Goal: Task Accomplishment & Management: Manage account settings

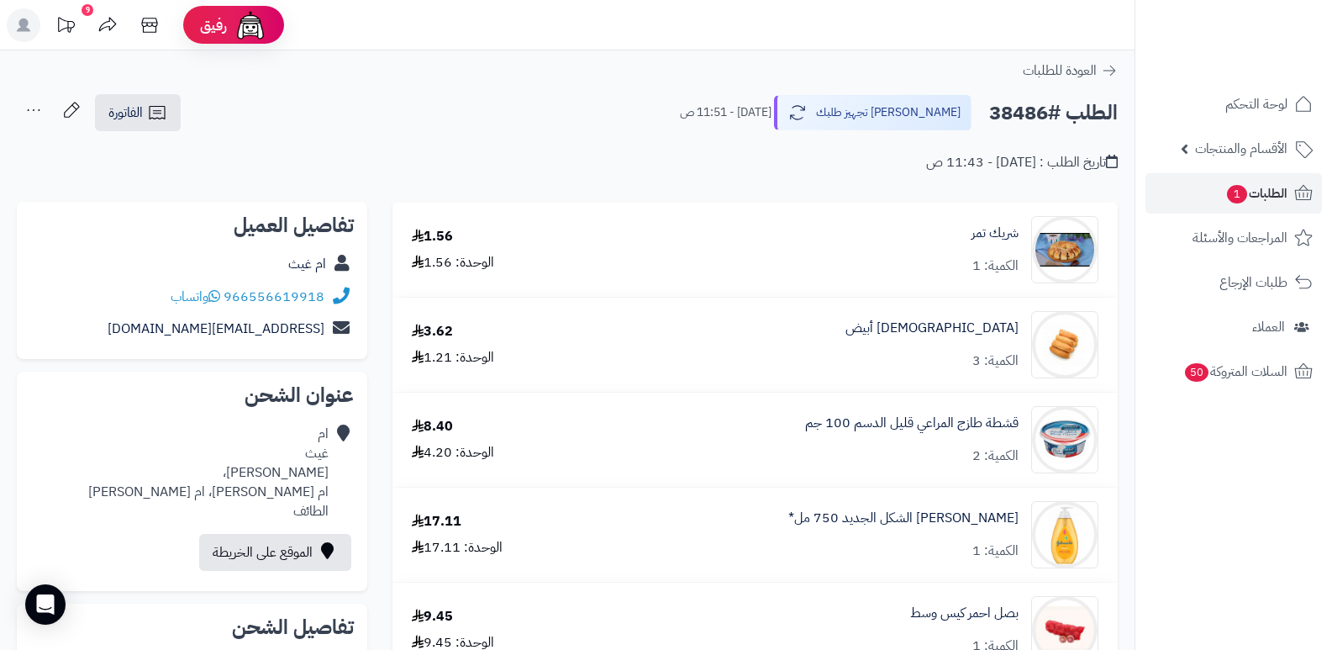
scroll to position [168, 0]
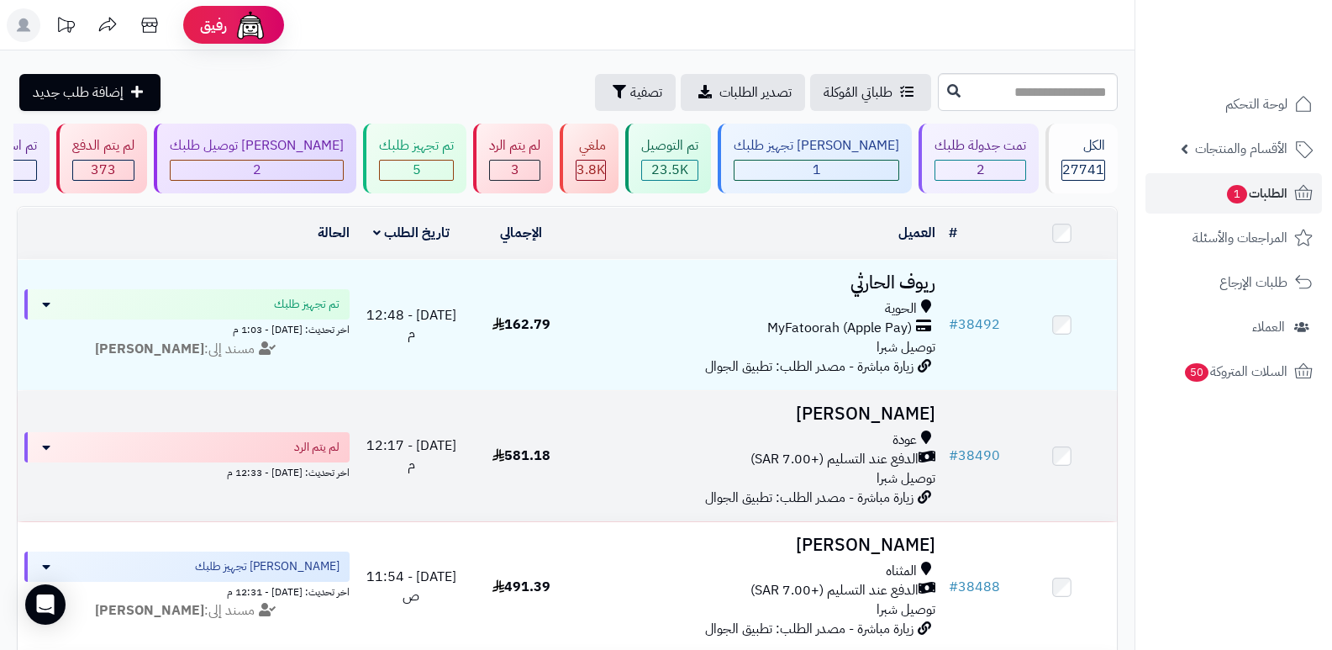
click at [862, 419] on h3 "[PERSON_NAME]" at bounding box center [759, 413] width 353 height 19
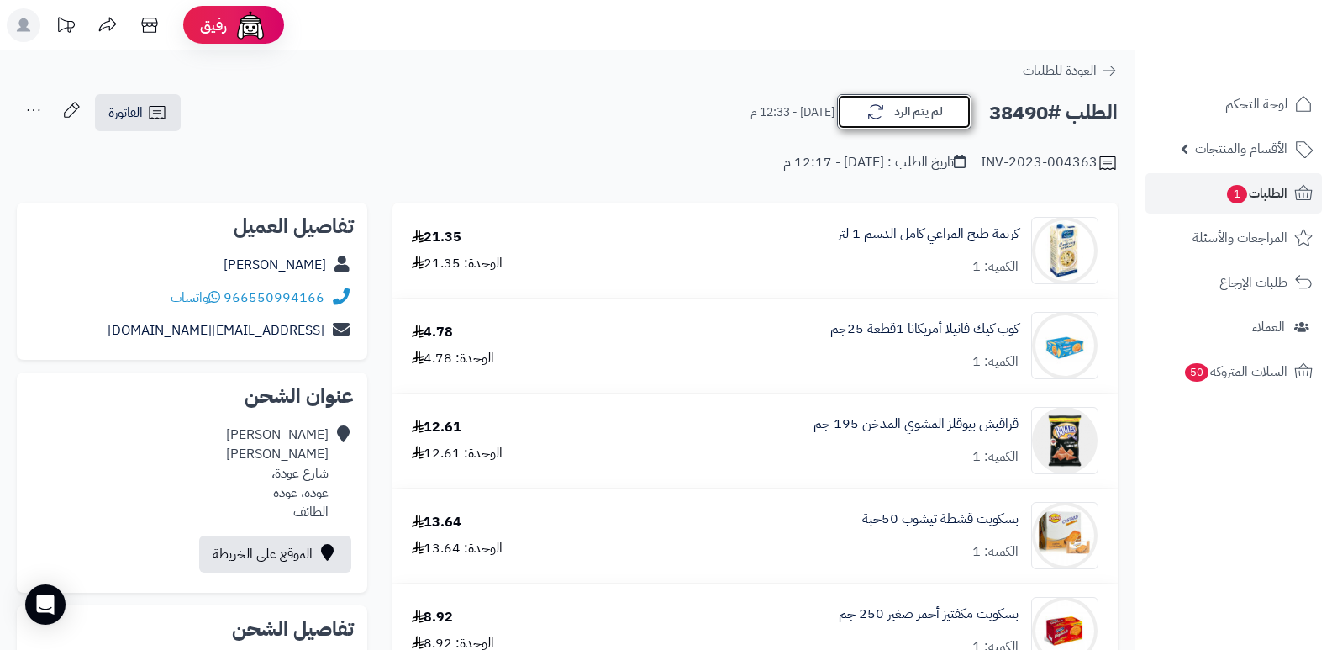
click at [921, 108] on button "لم يتم الرد" at bounding box center [904, 111] width 134 height 35
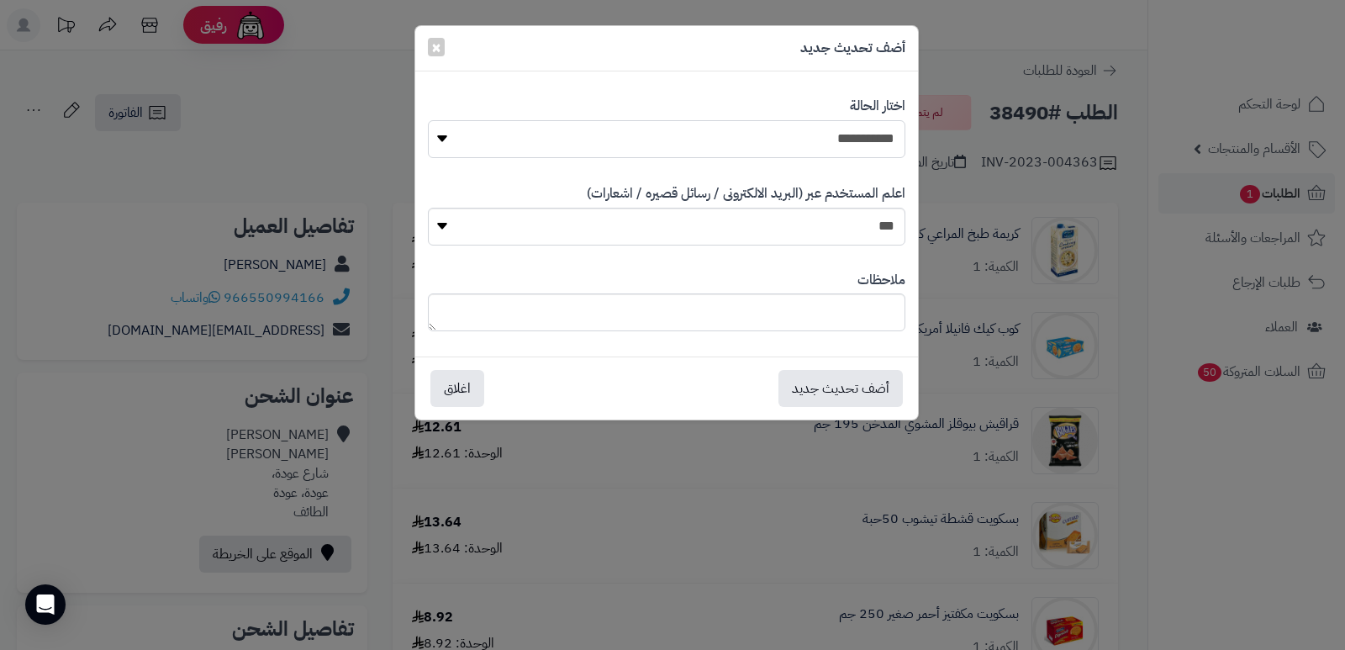
click at [861, 125] on select "**********" at bounding box center [666, 139] width 477 height 38
click at [428, 120] on select "**********" at bounding box center [666, 139] width 477 height 38
click at [830, 393] on button "أضف تحديث جديد" at bounding box center [840, 387] width 124 height 37
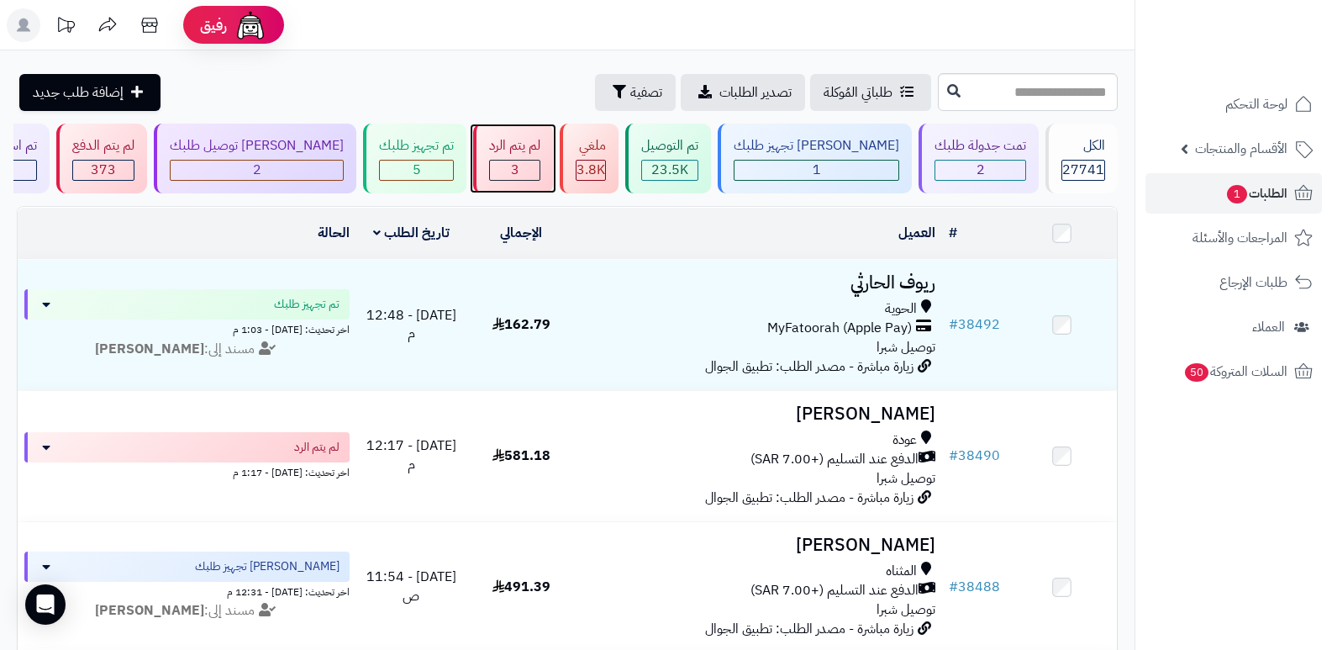
click at [540, 165] on div "3" at bounding box center [515, 170] width 50 height 19
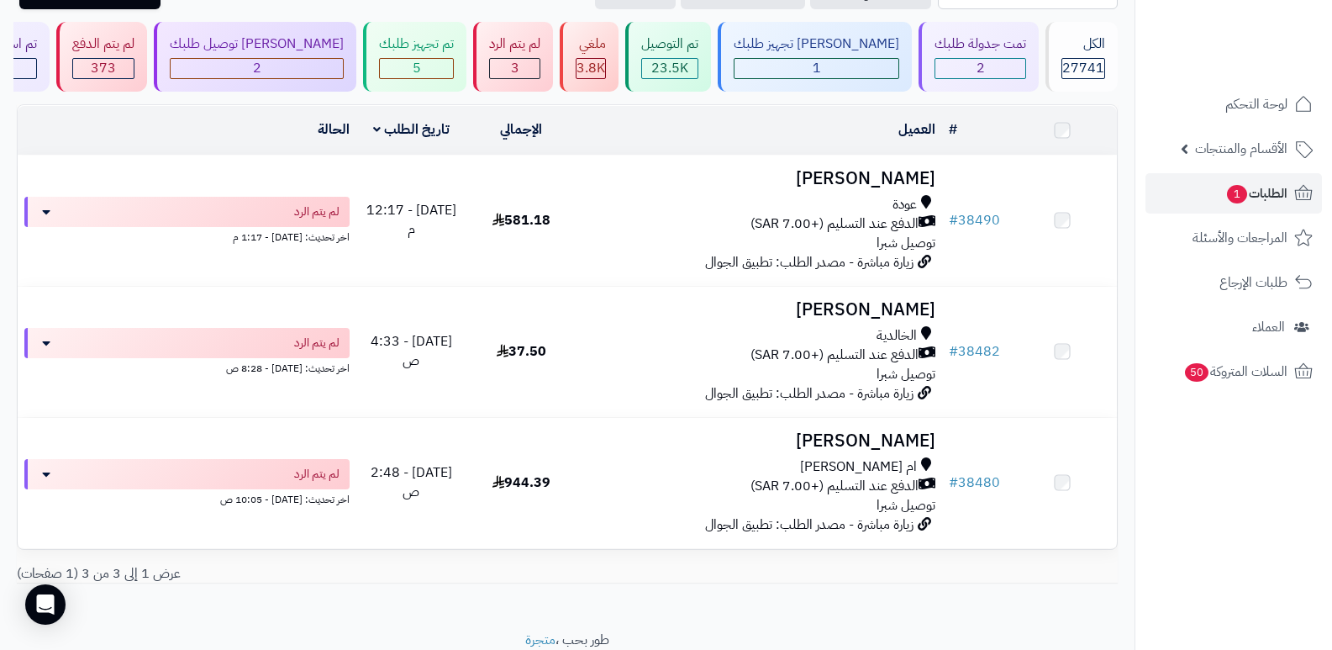
scroll to position [166, 0]
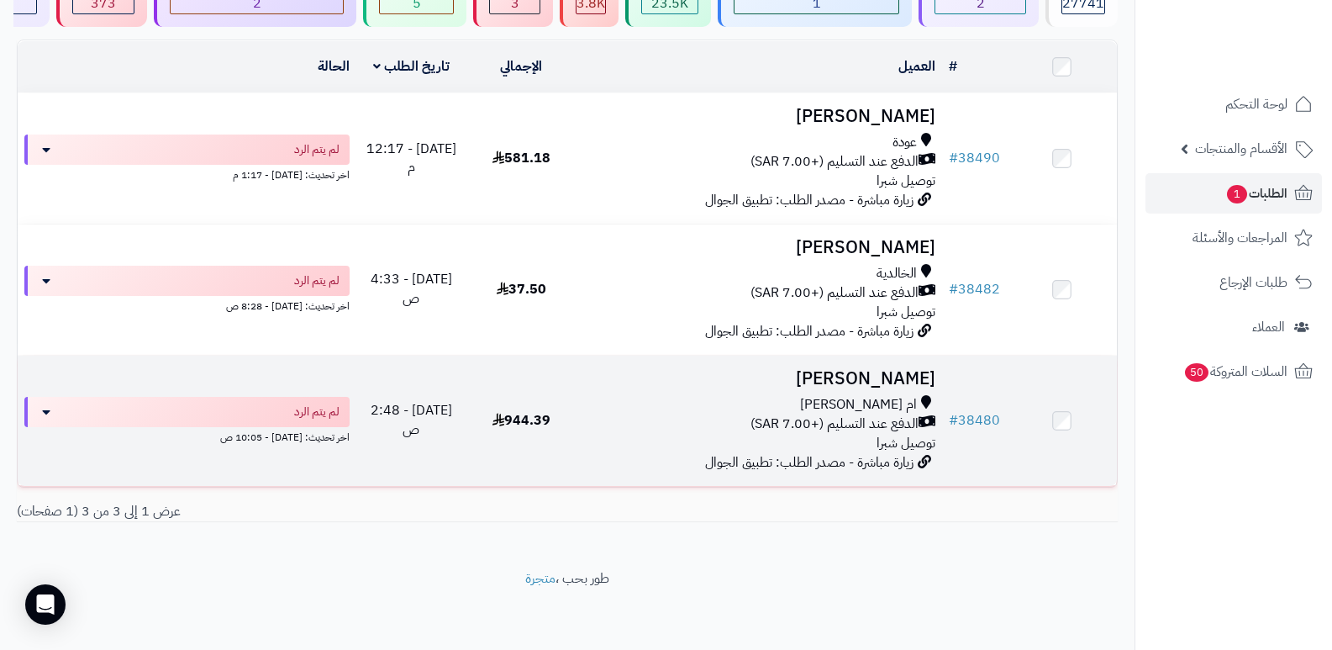
click at [893, 372] on h3 "[PERSON_NAME]" at bounding box center [759, 378] width 353 height 19
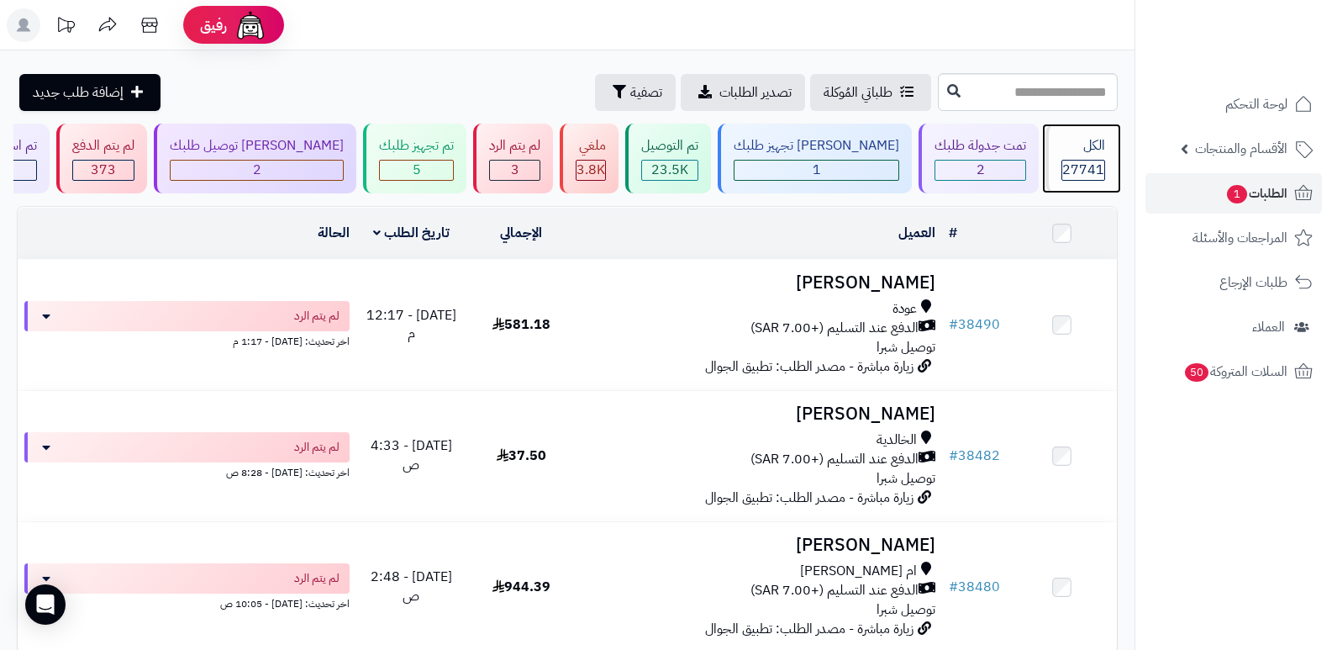
click at [1085, 150] on div "الكل" at bounding box center [1084, 145] width 44 height 19
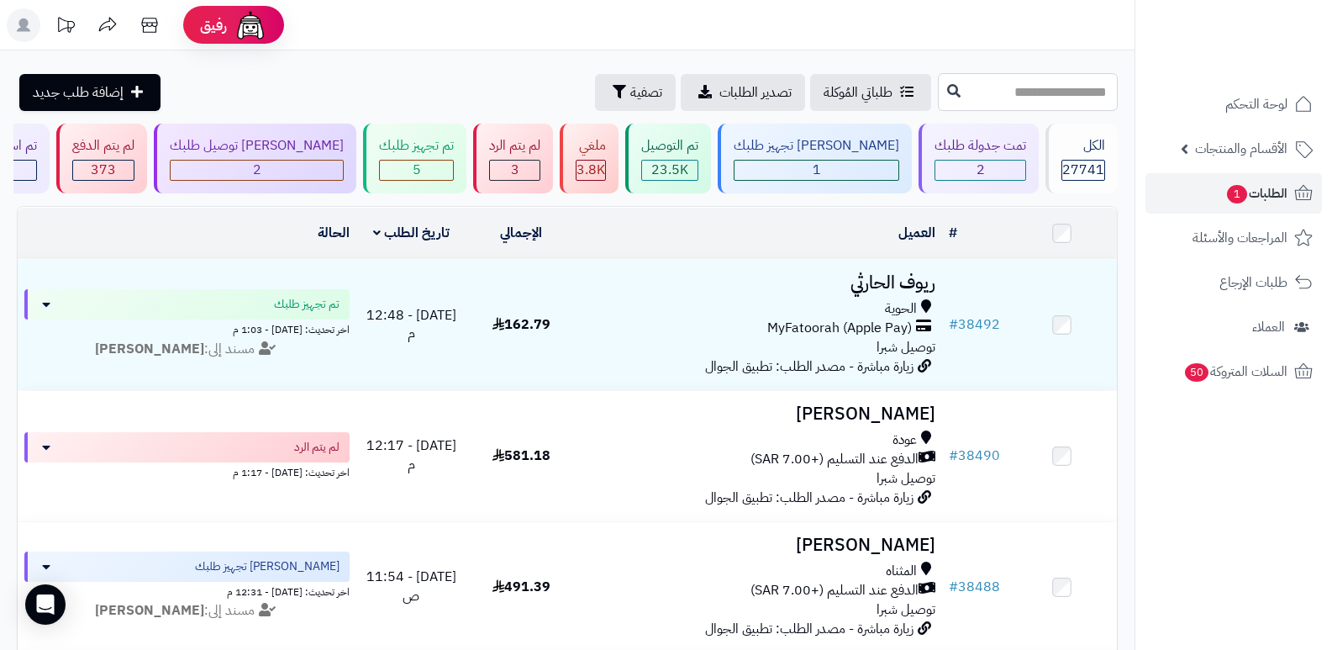
click at [1013, 96] on input "text" at bounding box center [1028, 92] width 180 height 38
click at [1095, 144] on div "الكل" at bounding box center [1084, 145] width 44 height 19
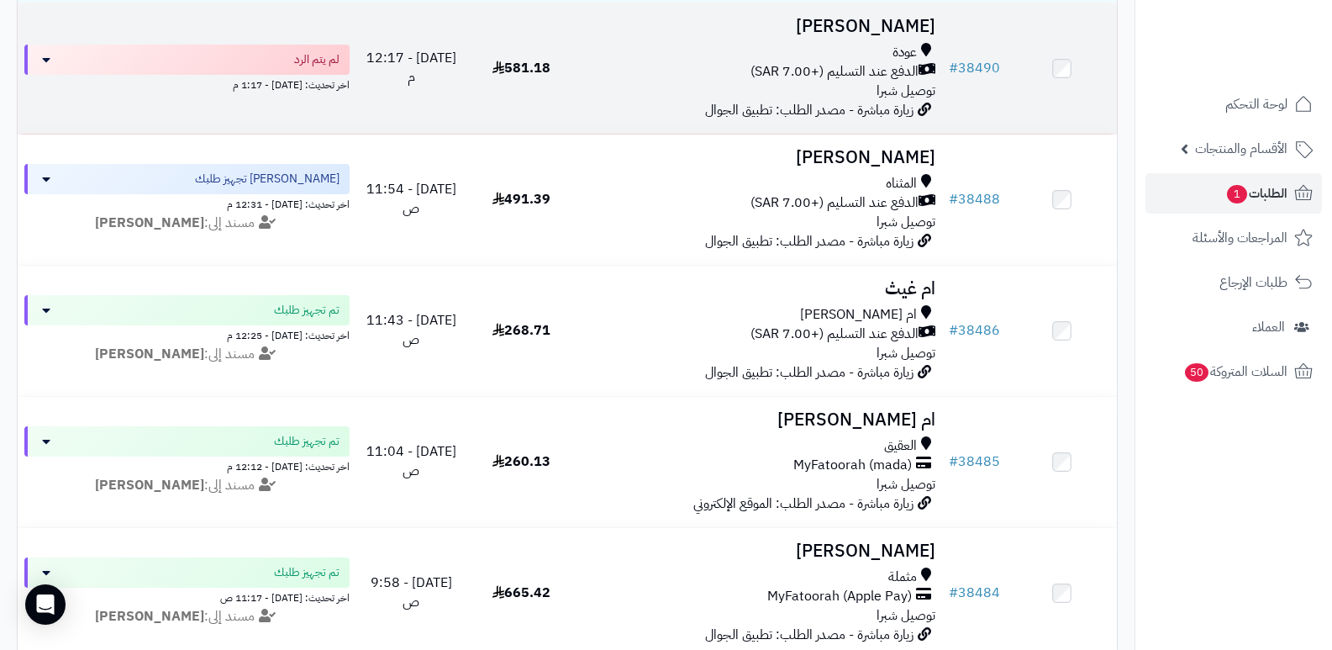
scroll to position [420, 0]
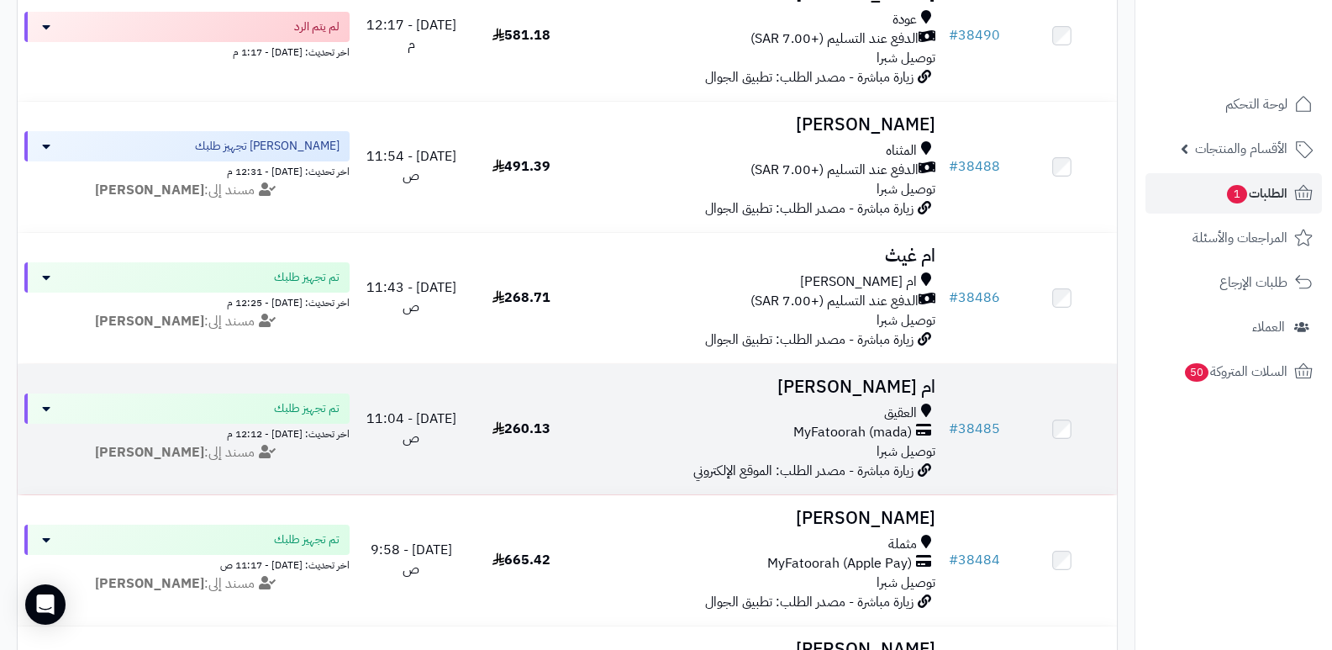
click at [878, 382] on h3 "ام [PERSON_NAME]" at bounding box center [759, 386] width 353 height 19
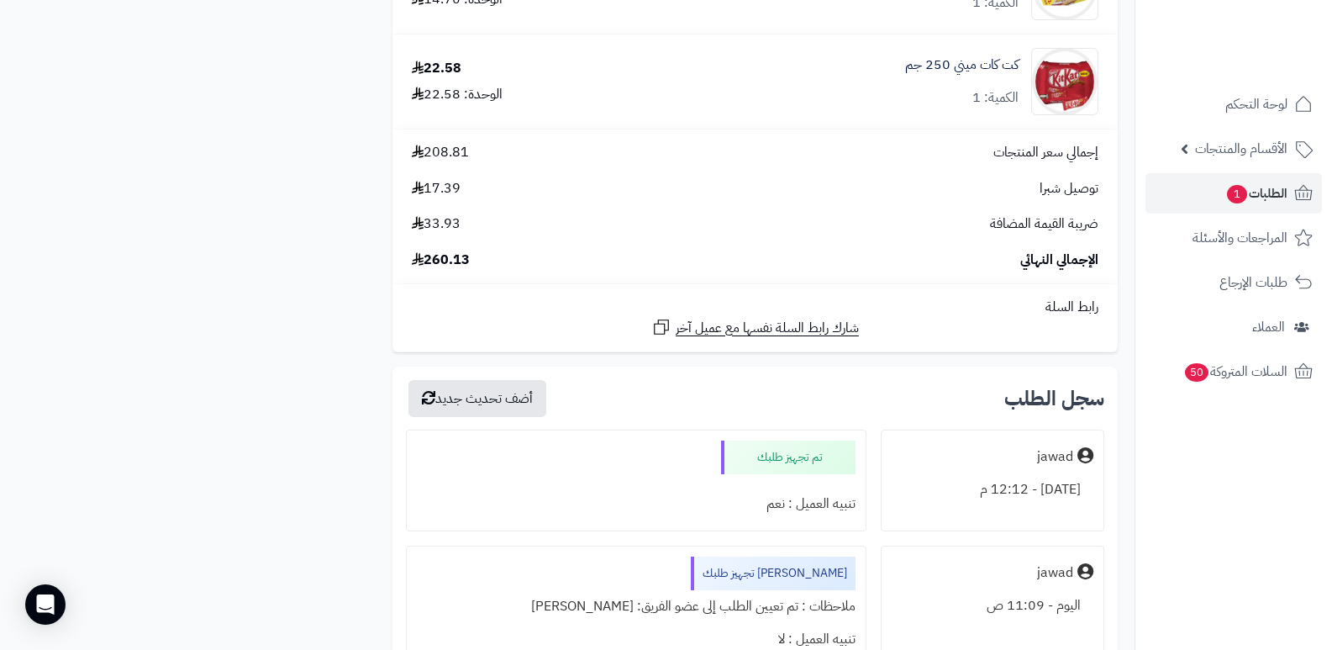
scroll to position [1597, 0]
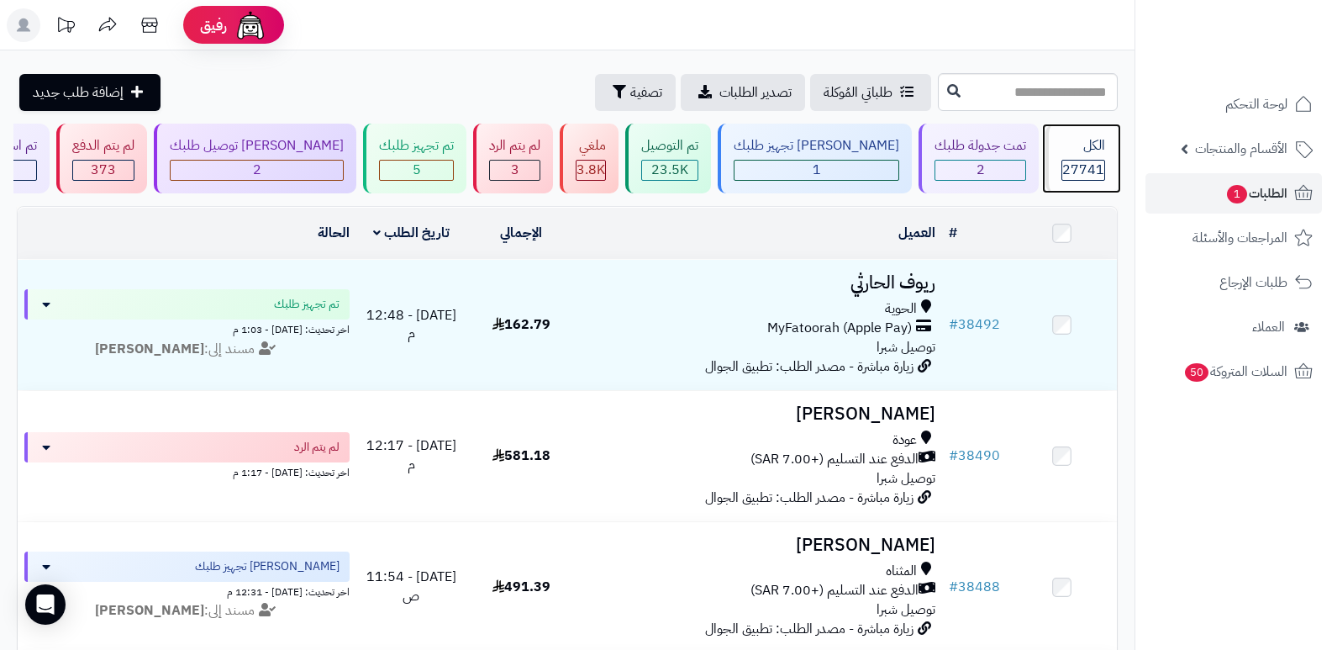
click at [1083, 155] on div "الكل 27741" at bounding box center [1082, 159] width 72 height 70
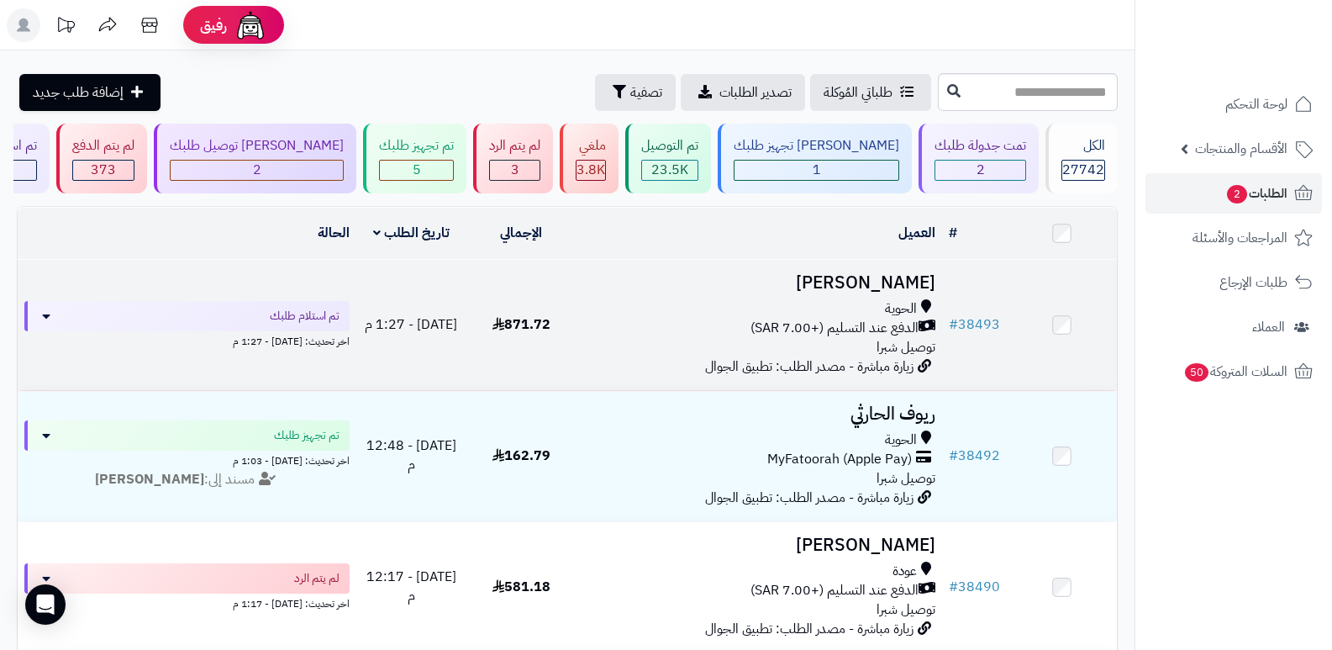
click at [890, 279] on h3 "[PERSON_NAME]" at bounding box center [759, 282] width 353 height 19
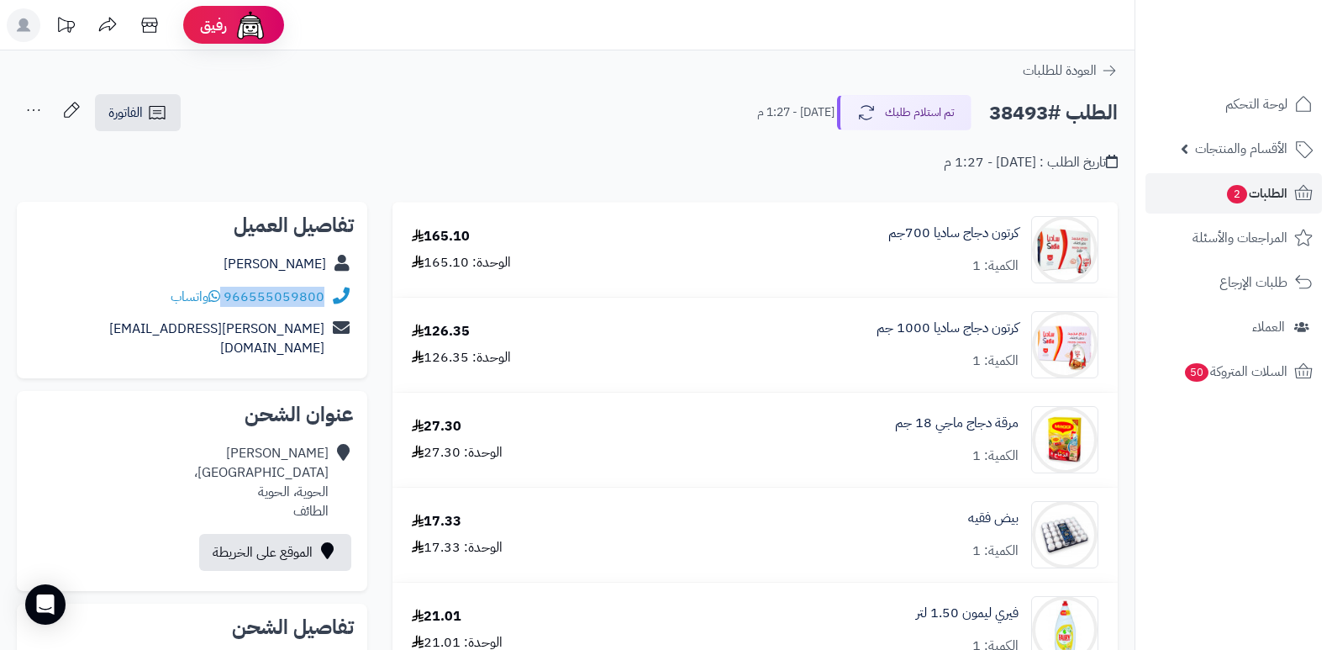
drag, startPoint x: 224, startPoint y: 290, endPoint x: 325, endPoint y: 309, distance: 102.7
click at [325, 309] on div "966555059800 واتساب" at bounding box center [192, 297] width 324 height 33
copy div "966555059800"
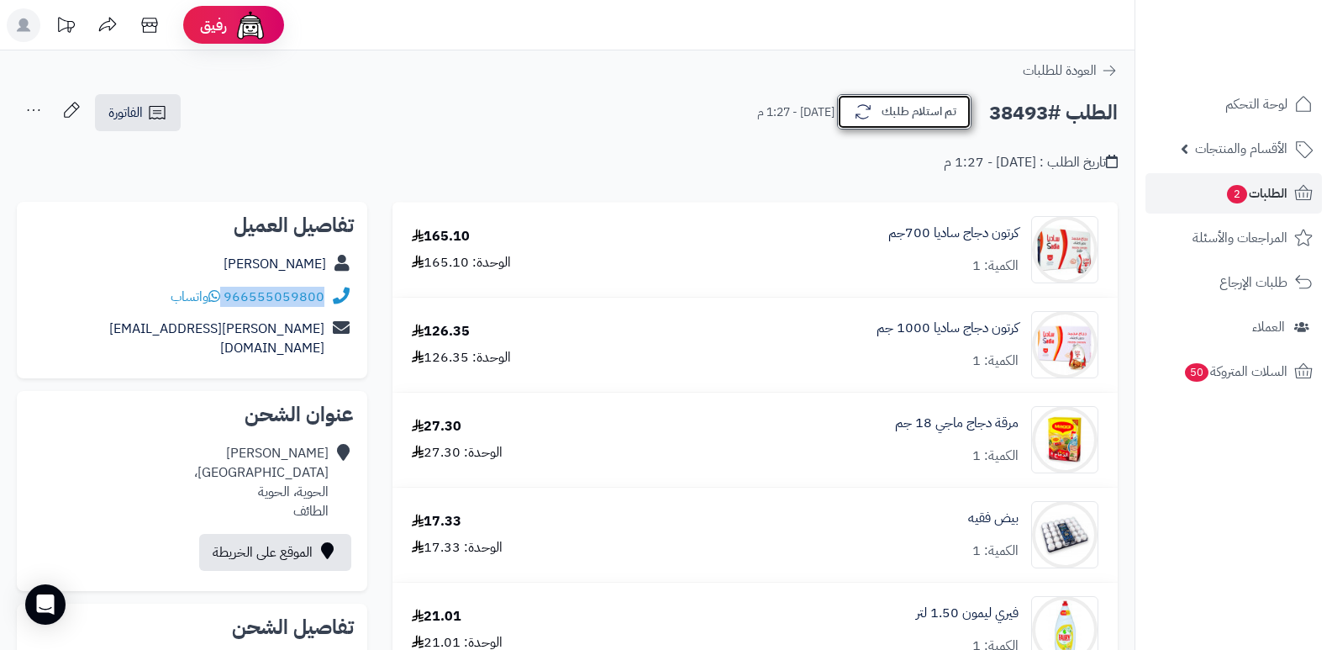
click at [936, 114] on button "تم استلام طلبك" at bounding box center [904, 111] width 134 height 35
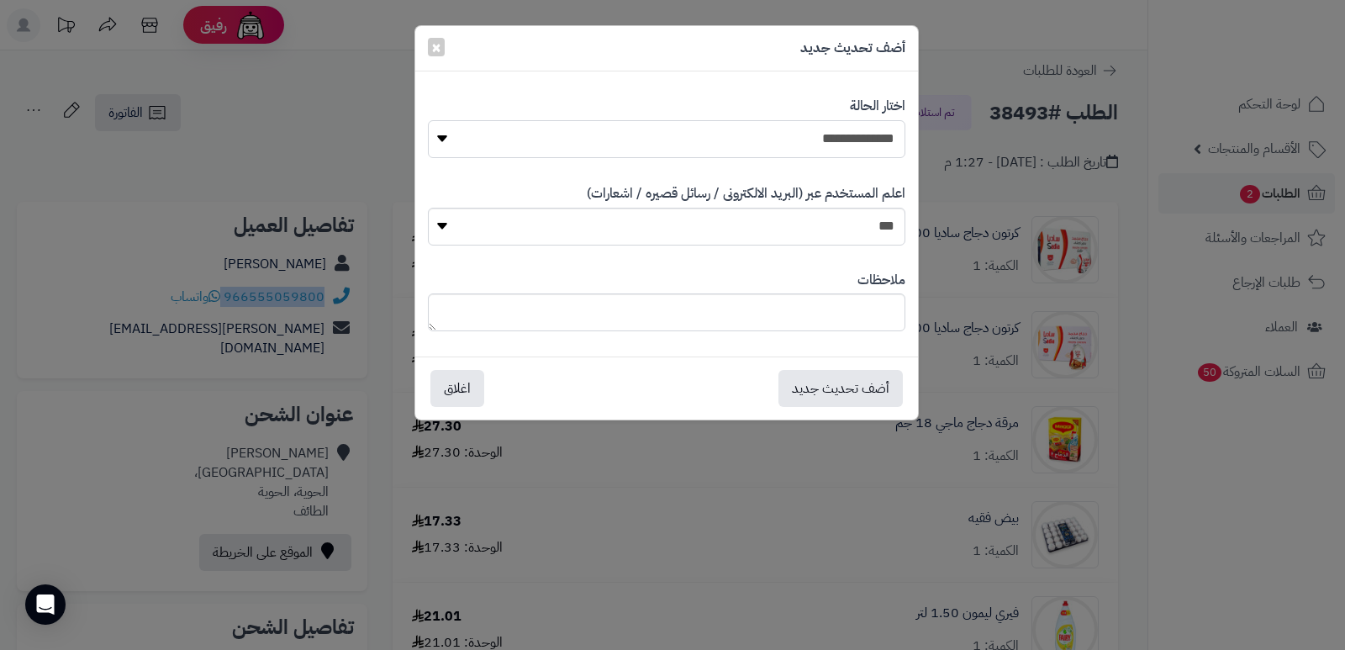
click at [799, 143] on select "**********" at bounding box center [666, 139] width 477 height 38
select select "*"
click at [428, 120] on select "**********" at bounding box center [666, 139] width 477 height 38
click at [833, 328] on textarea at bounding box center [666, 312] width 477 height 38
type textarea "***"
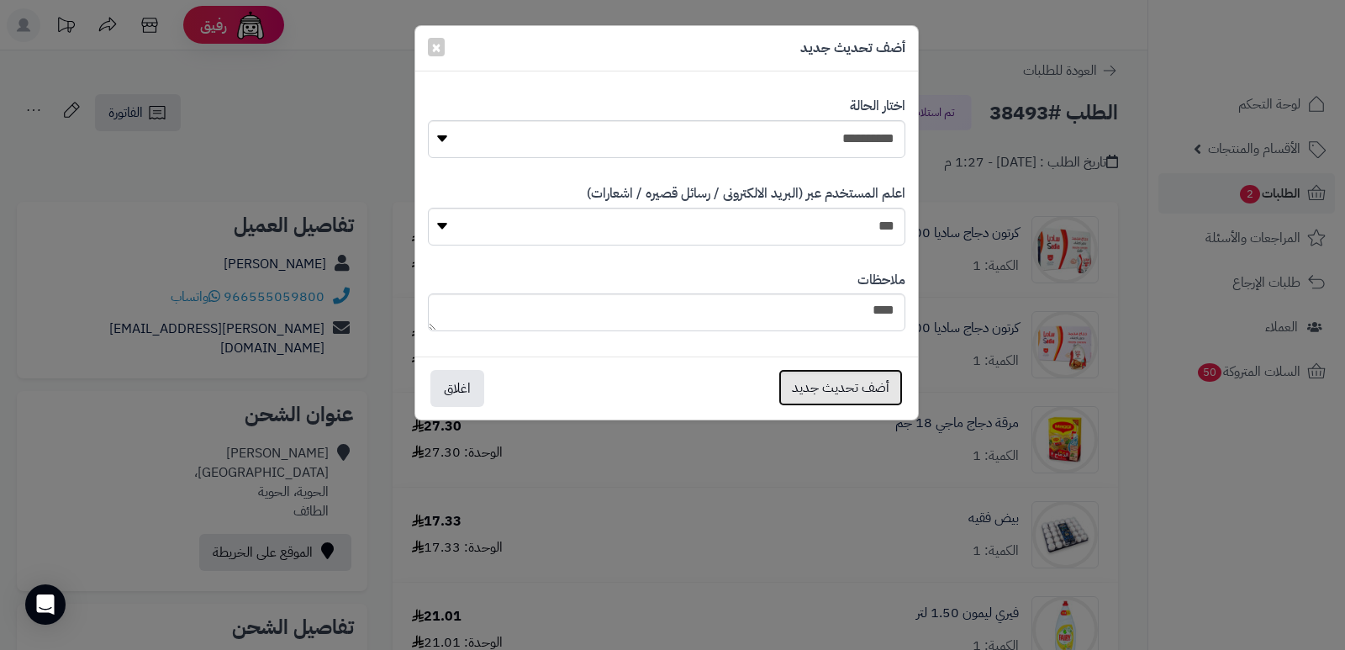
click at [830, 386] on button "أضف تحديث جديد" at bounding box center [840, 387] width 124 height 37
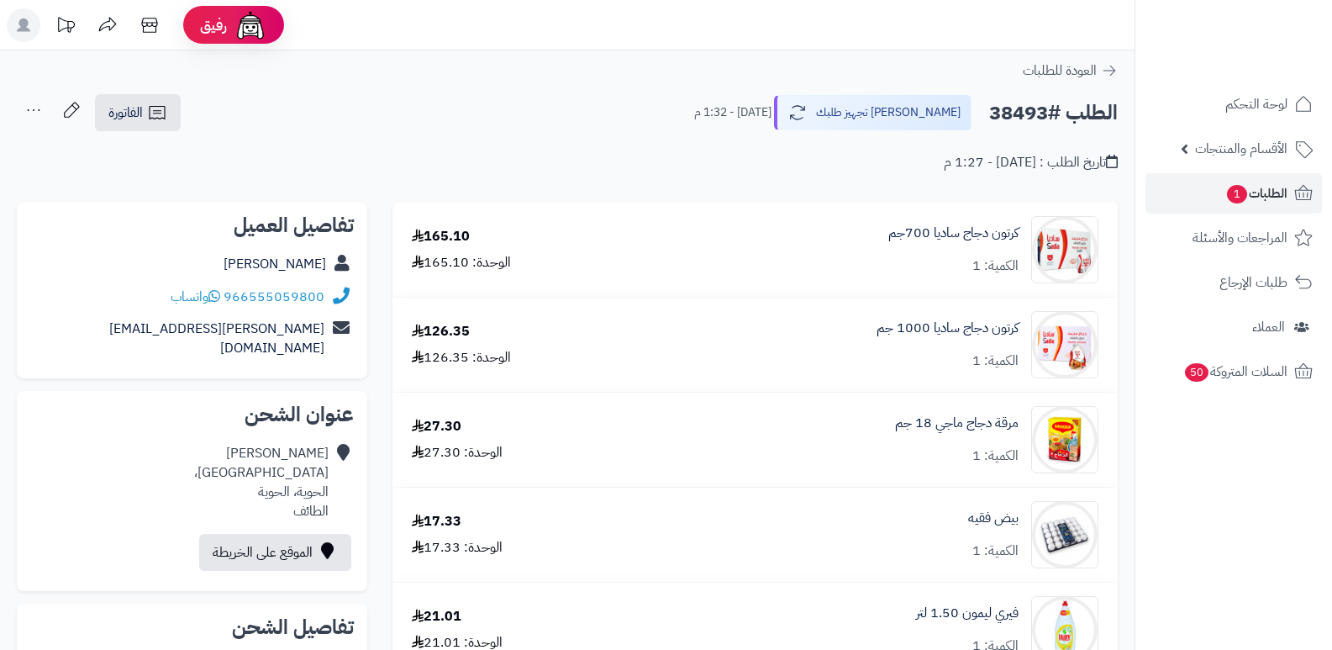
click at [28, 106] on icon at bounding box center [34, 110] width 34 height 34
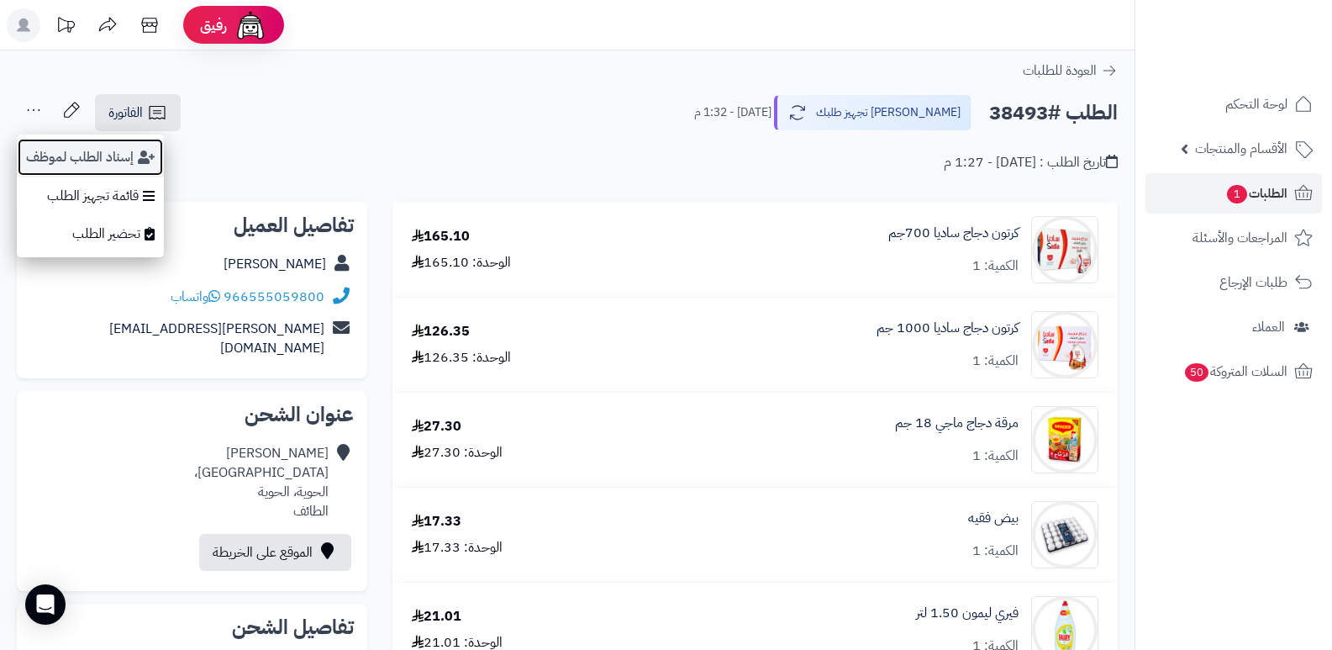
click at [55, 155] on button "إسناد الطلب لموظف" at bounding box center [90, 157] width 147 height 39
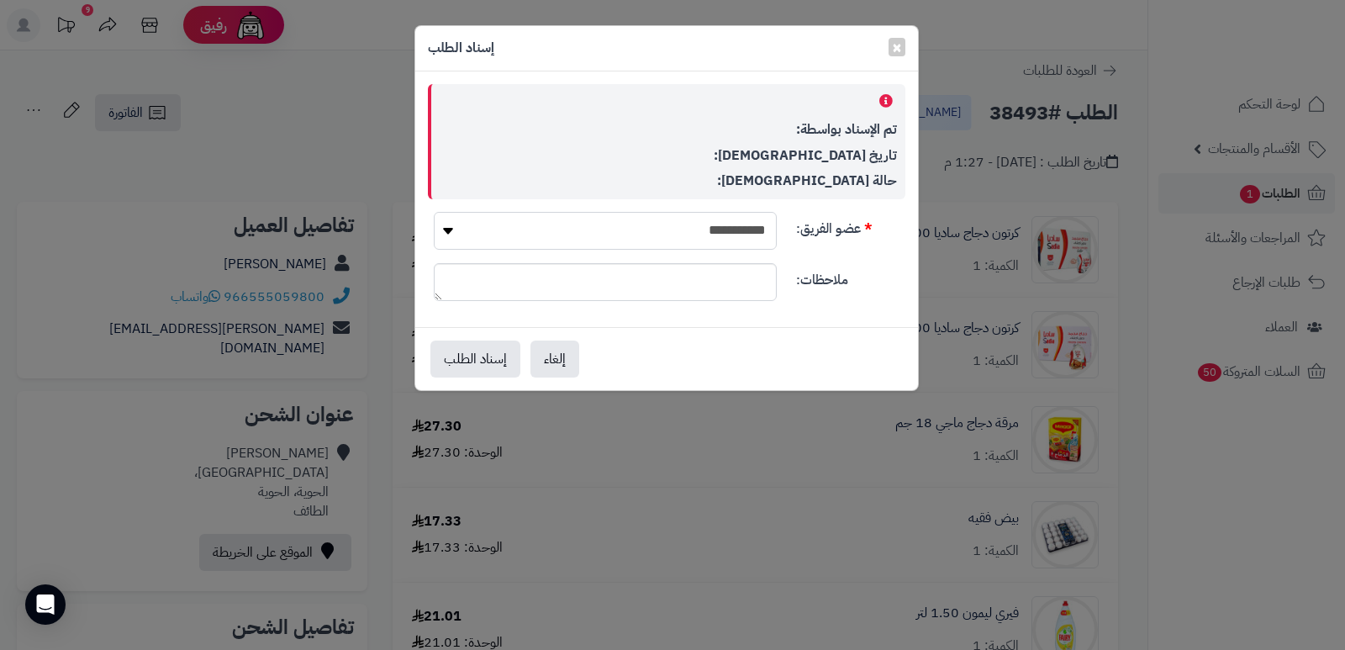
click at [678, 250] on div "**********" at bounding box center [666, 237] width 491 height 51
select select "**"
click at [434, 212] on select "**********" at bounding box center [605, 231] width 343 height 38
drag, startPoint x: 477, startPoint y: 357, endPoint x: 501, endPoint y: 354, distance: 24.6
click at [476, 358] on button "إسناد الطلب" at bounding box center [475, 358] width 90 height 37
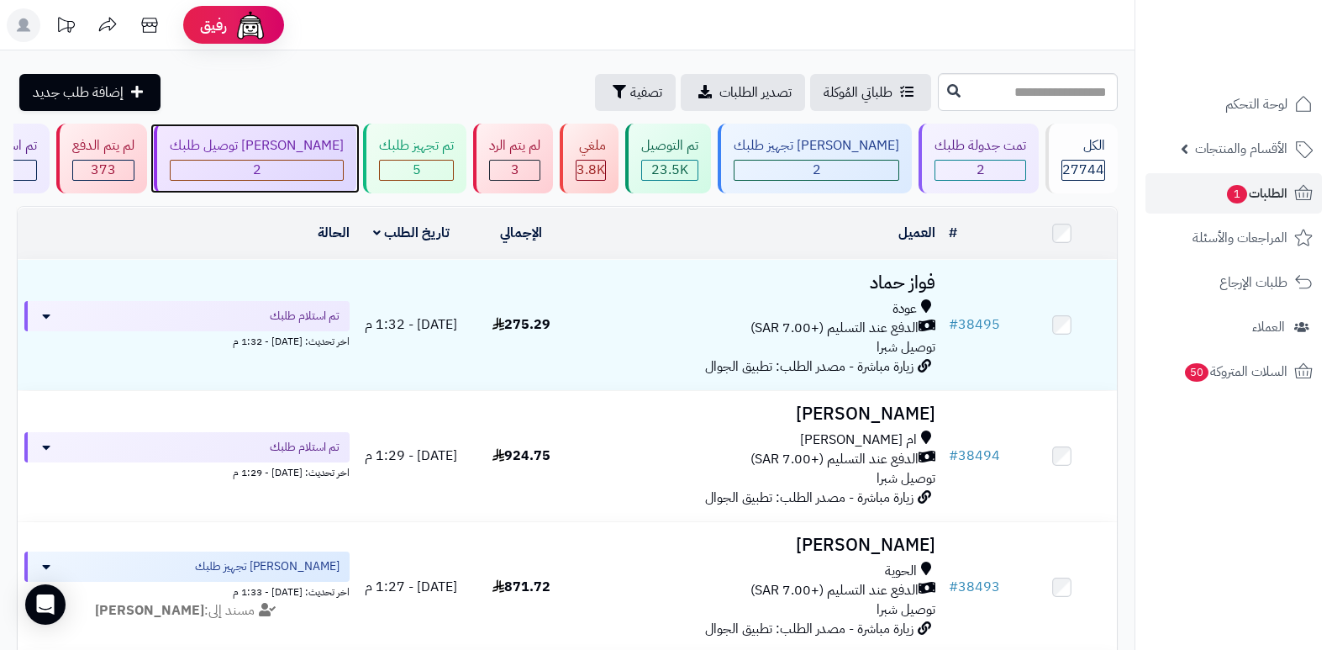
click at [312, 158] on div "جاري توصيل طلبك 2" at bounding box center [255, 159] width 203 height 70
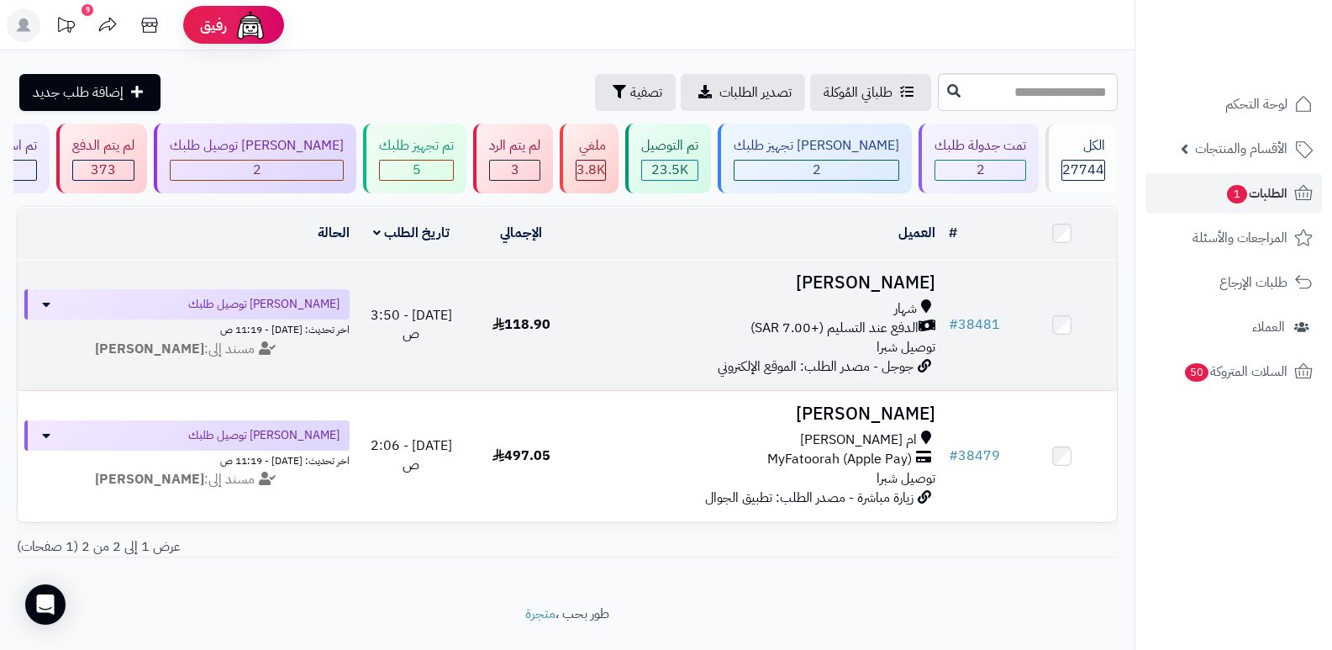
click at [886, 275] on h3 "[PERSON_NAME]" at bounding box center [759, 282] width 353 height 19
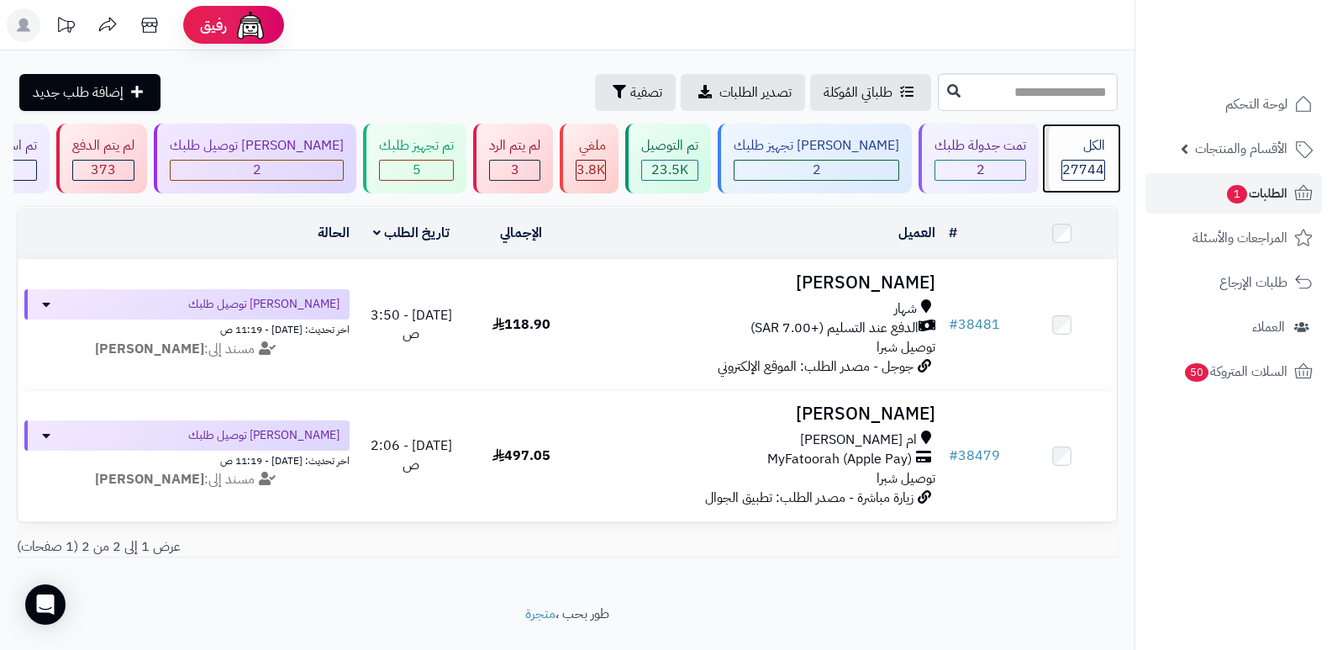
click at [1067, 164] on span "27744" at bounding box center [1083, 170] width 42 height 20
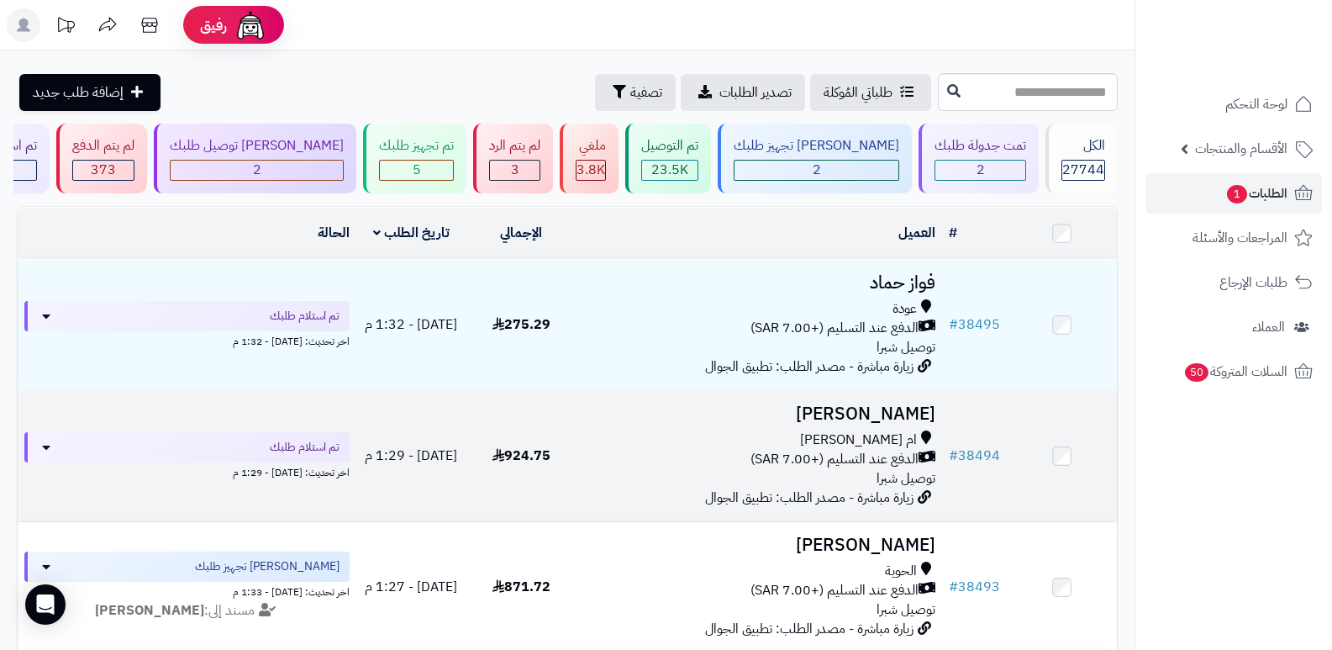
click at [894, 409] on h3 "[PERSON_NAME]" at bounding box center [759, 413] width 353 height 19
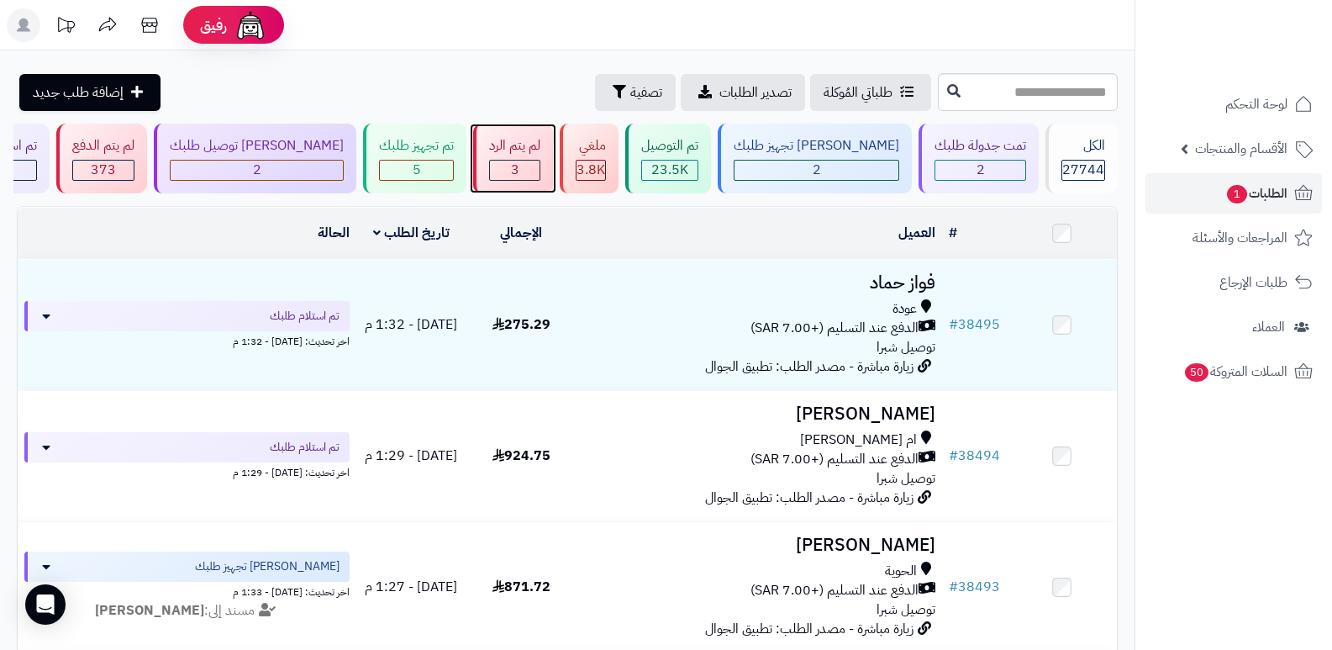
click at [536, 166] on div "3" at bounding box center [515, 170] width 50 height 19
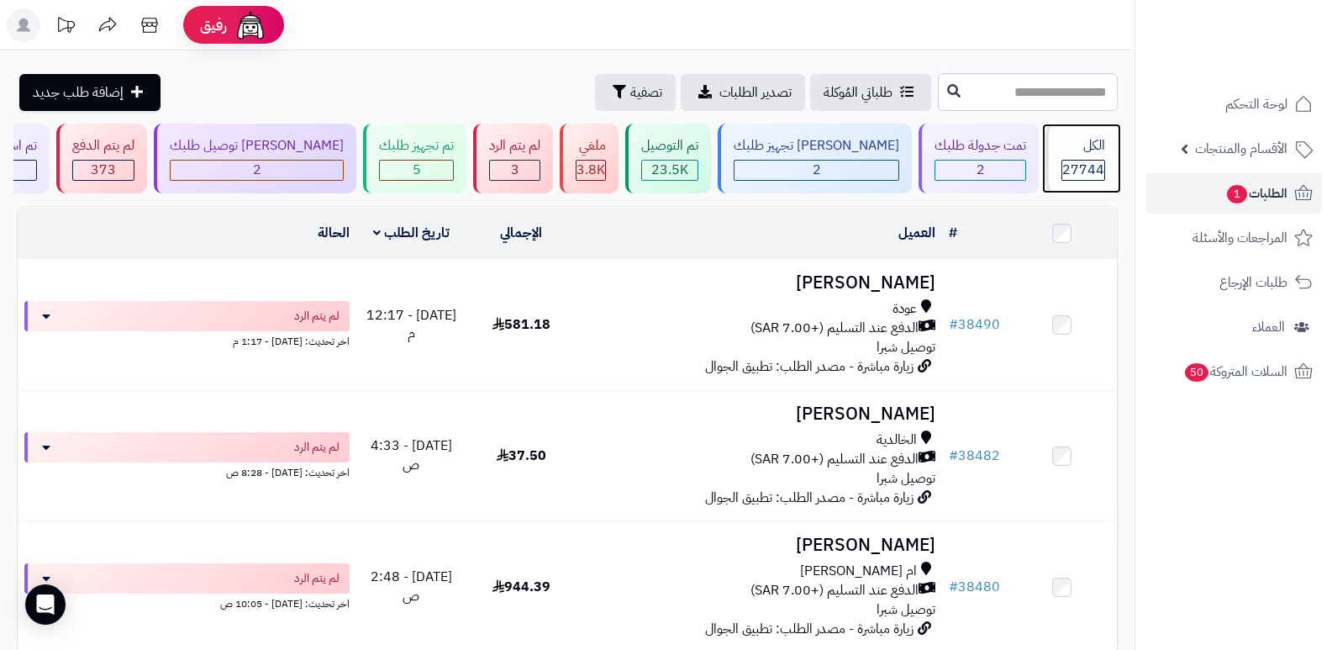
click at [1088, 166] on span "27744" at bounding box center [1083, 170] width 42 height 20
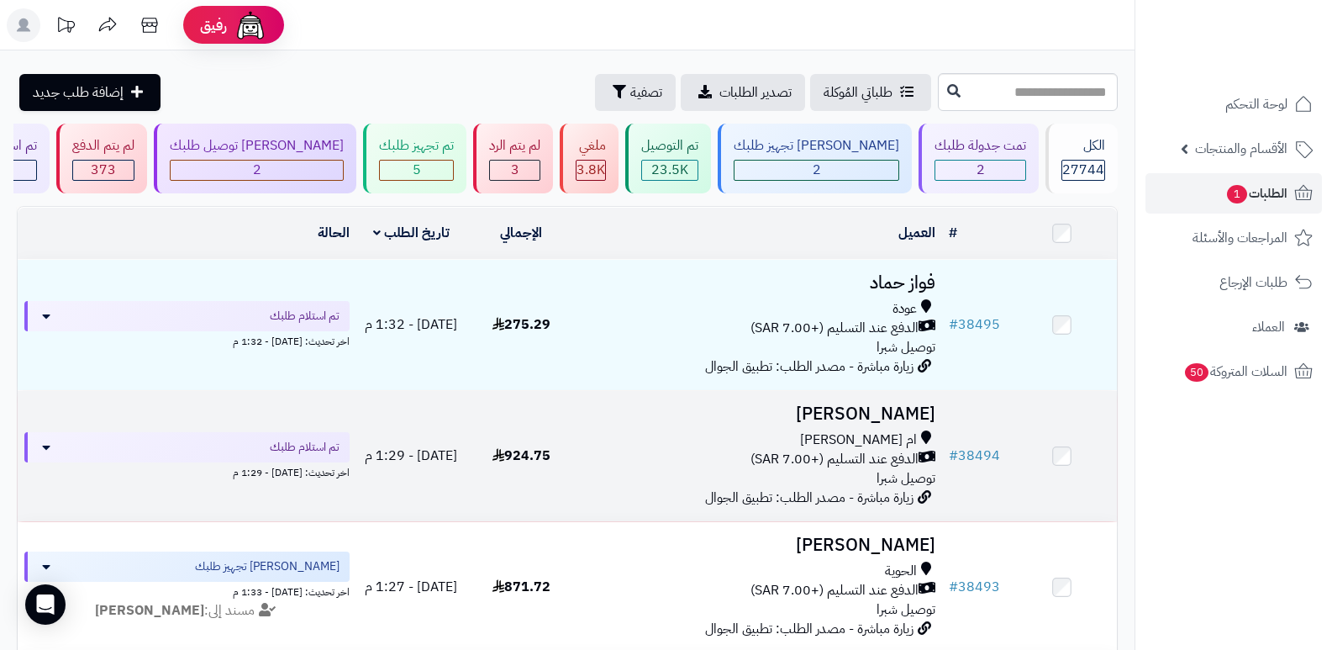
click at [883, 414] on h3 "حمد العمري" at bounding box center [759, 413] width 353 height 19
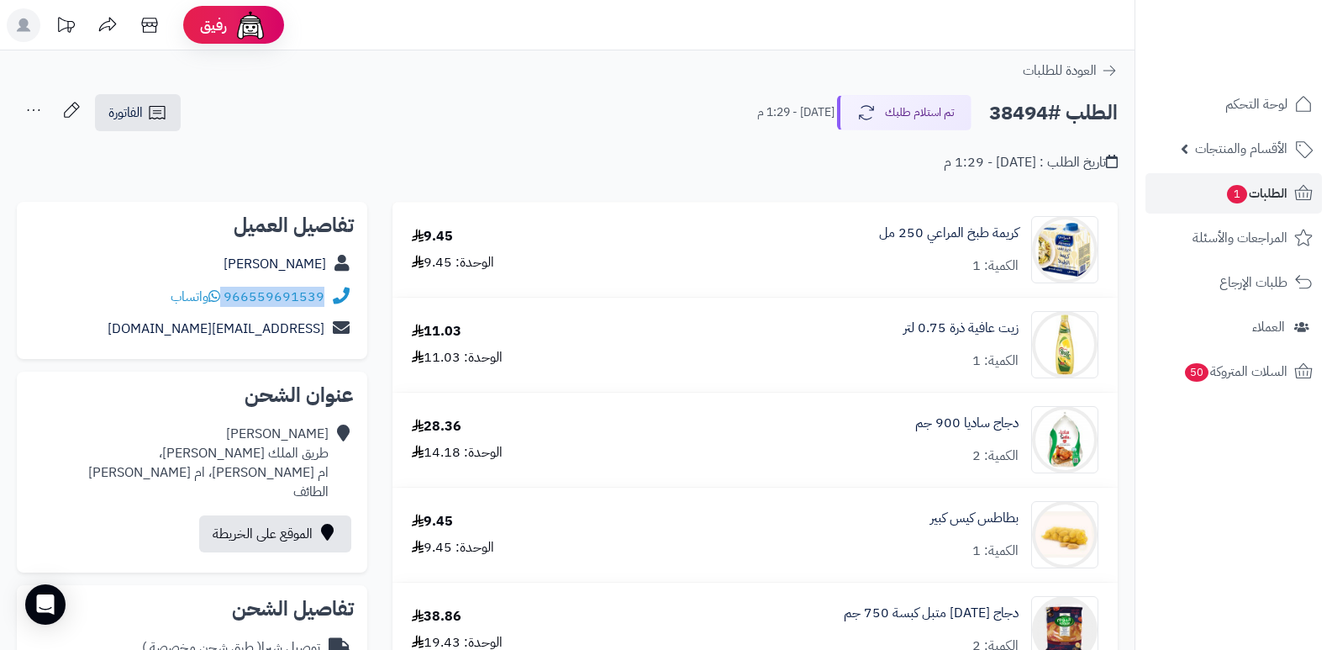
drag, startPoint x: 225, startPoint y: 293, endPoint x: 338, endPoint y: 298, distance: 112.7
click at [338, 298] on div "966559691539 واتساب" at bounding box center [192, 297] width 324 height 33
copy div "966559691539"
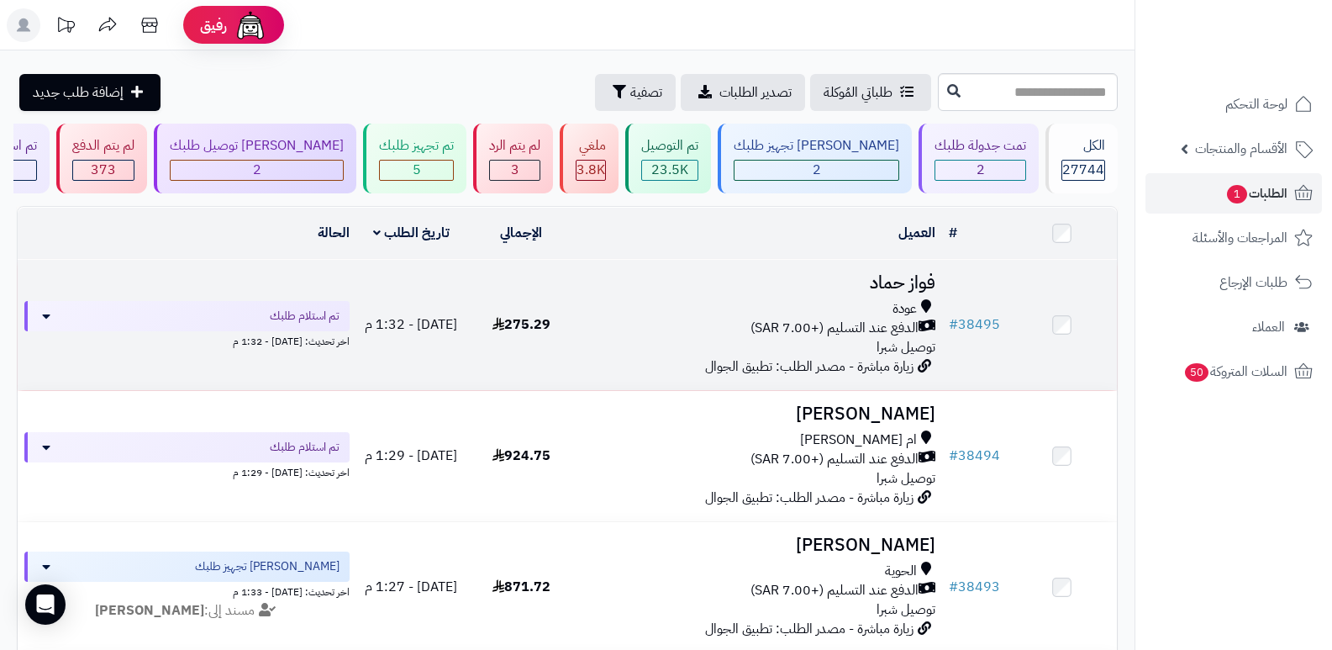
click at [899, 273] on h3 "فواز حماد" at bounding box center [759, 282] width 353 height 19
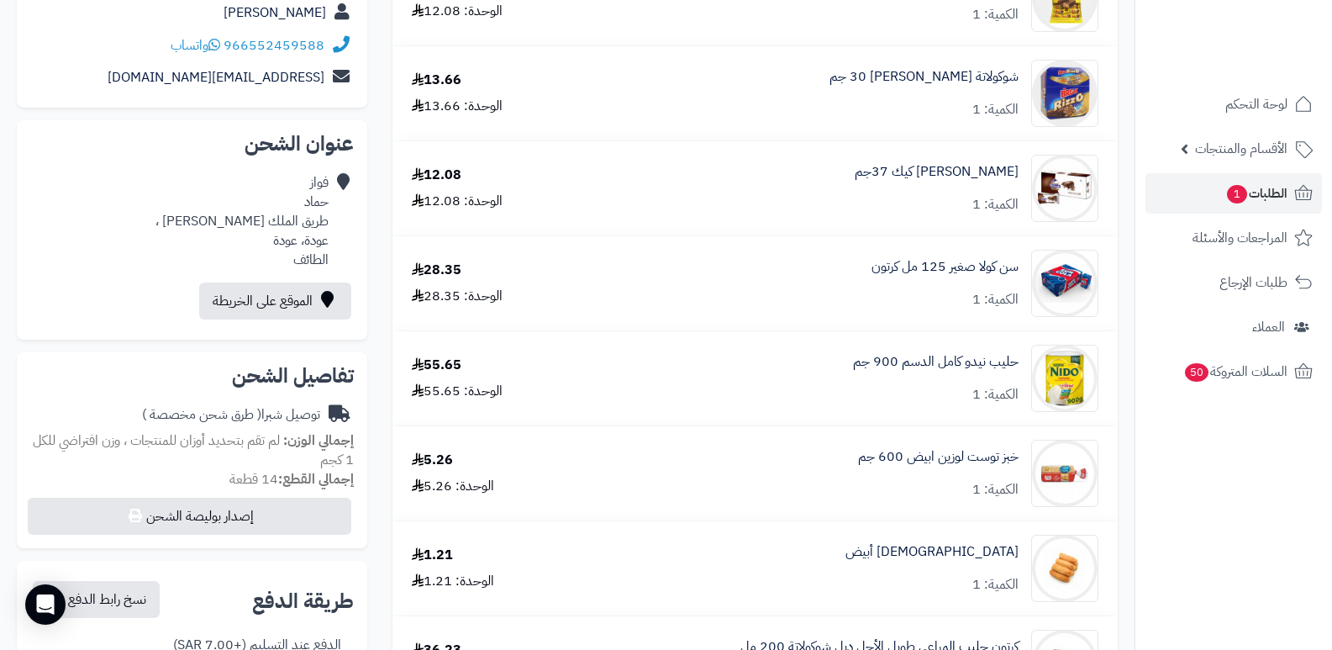
scroll to position [18, 0]
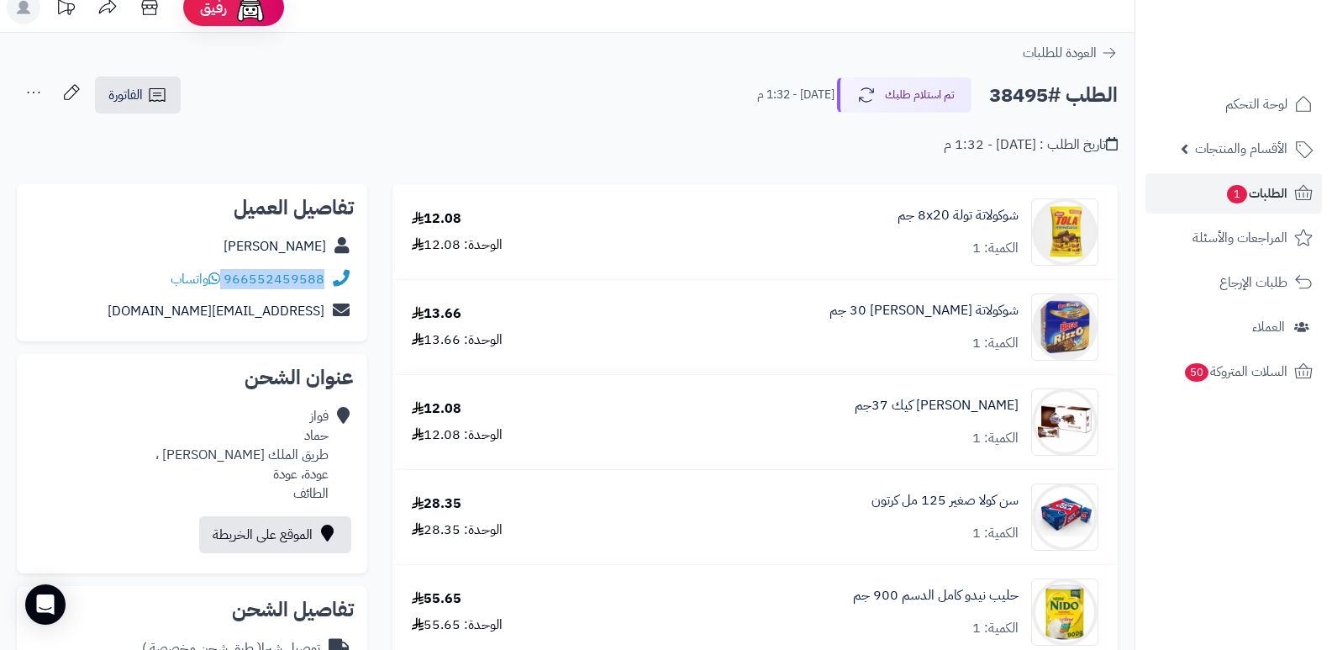
drag, startPoint x: 225, startPoint y: 280, endPoint x: 333, endPoint y: 274, distance: 107.7
click at [333, 274] on div "966552459588 واتساب" at bounding box center [192, 279] width 324 height 33
copy div "966552459588"
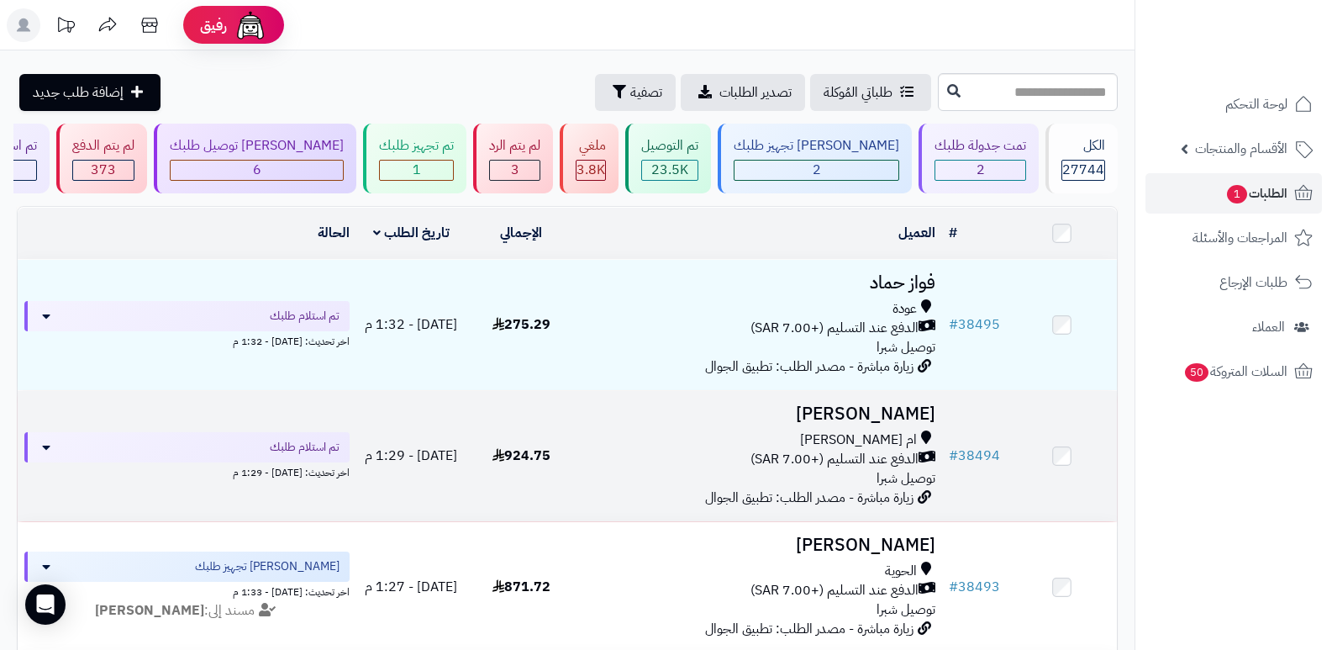
click at [891, 408] on h3 "[PERSON_NAME]" at bounding box center [759, 413] width 353 height 19
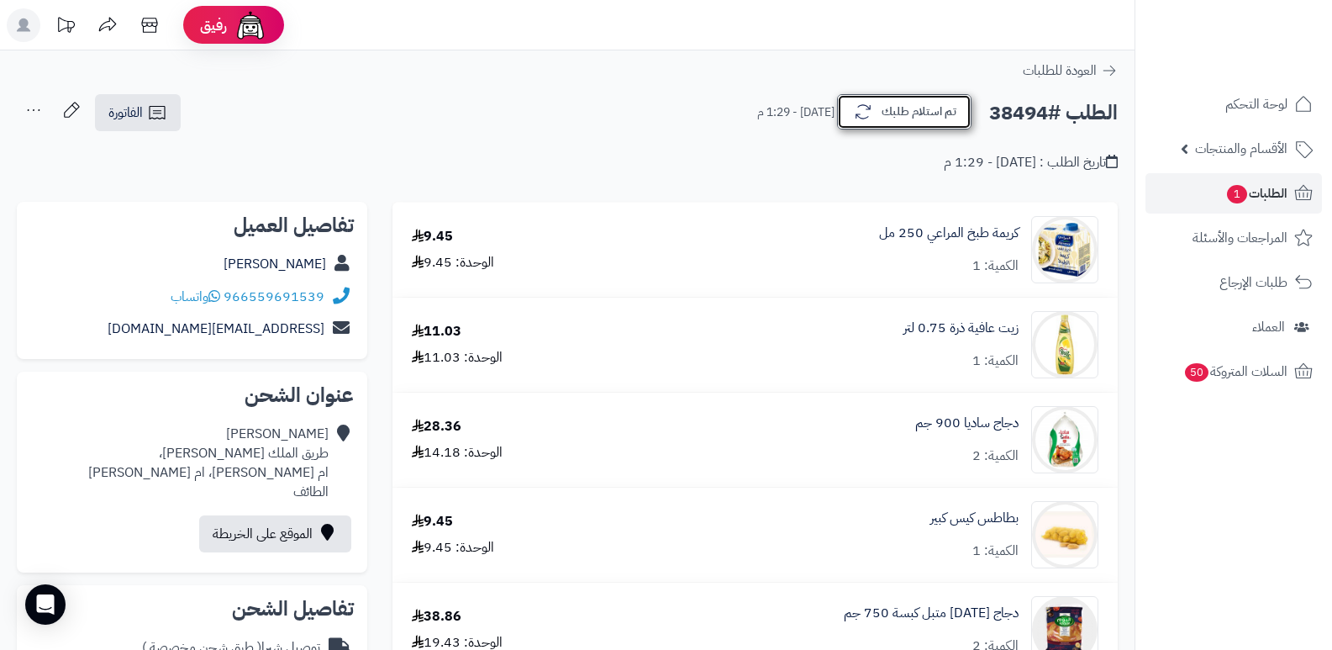
click at [924, 115] on button "تم استلام طلبك" at bounding box center [904, 111] width 134 height 35
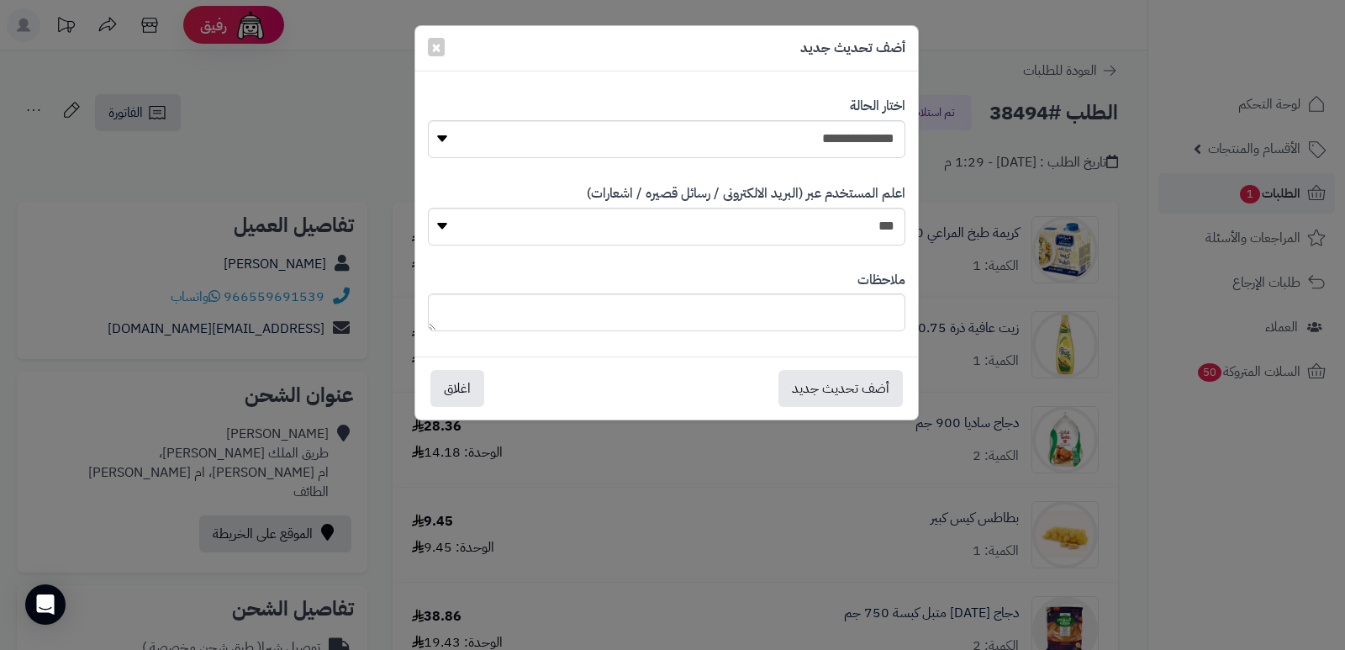
click at [1155, 472] on div "**********" at bounding box center [672, 325] width 1345 height 650
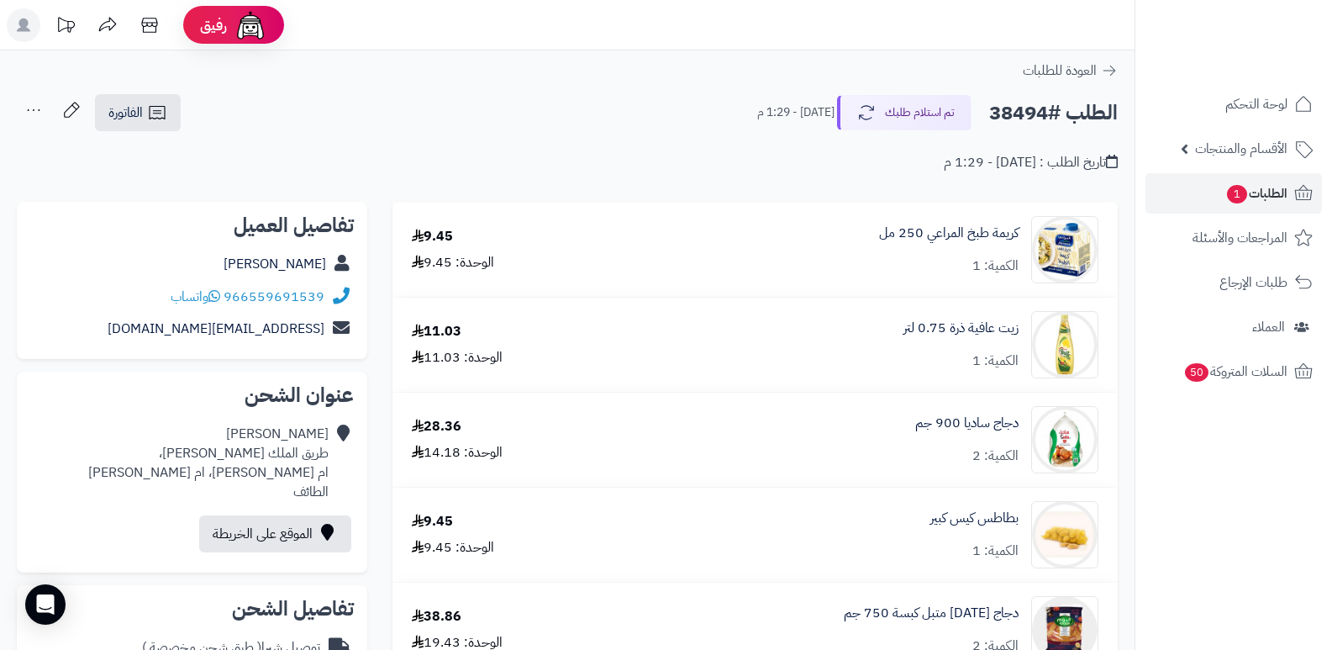
click at [655, 98] on div "الطلب #38494 تم استلام طلبك اليوم - 1:29 م الفاتورة طباعة الفاتورة إرسال الفاتو…" at bounding box center [567, 113] width 1101 height 40
click at [293, 271] on link "حمد العمري" at bounding box center [275, 264] width 103 height 20
click at [894, 103] on button "تم استلام طلبك" at bounding box center [904, 111] width 134 height 35
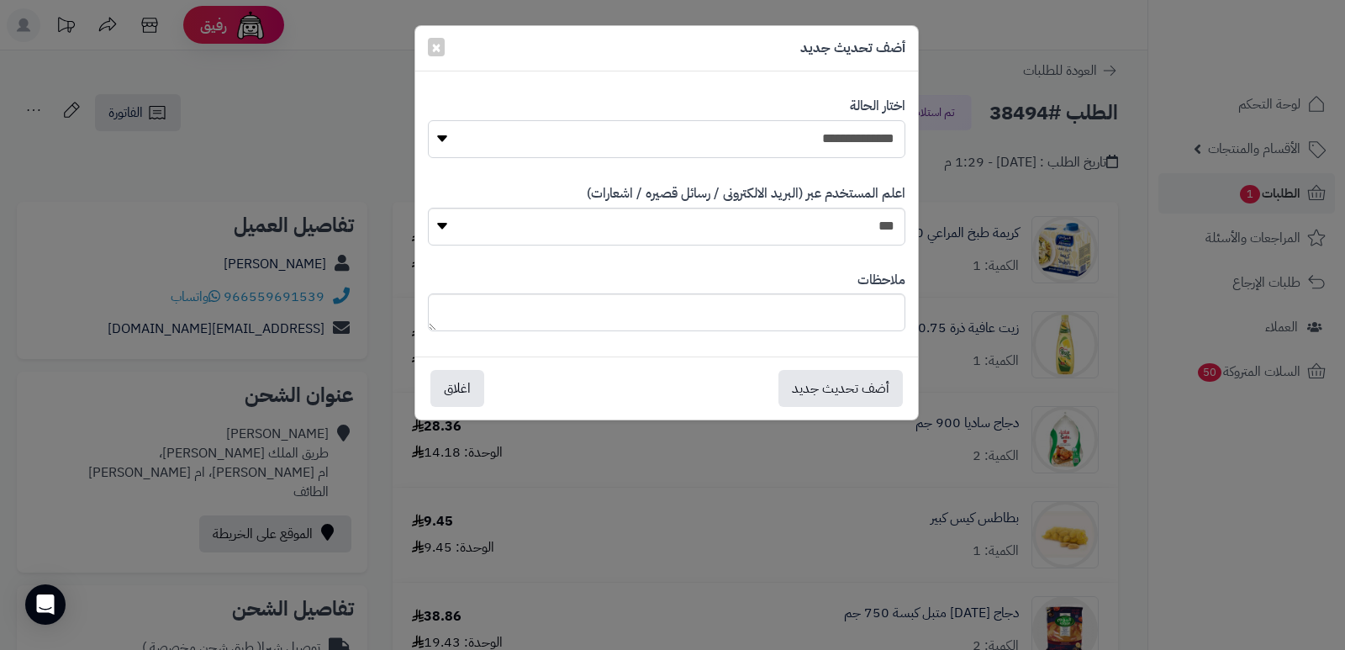
click at [816, 143] on select "**********" at bounding box center [666, 139] width 477 height 38
select select "*"
click at [428, 120] on select "**********" at bounding box center [666, 139] width 477 height 38
click at [801, 308] on textarea at bounding box center [666, 312] width 477 height 38
type textarea "*****"
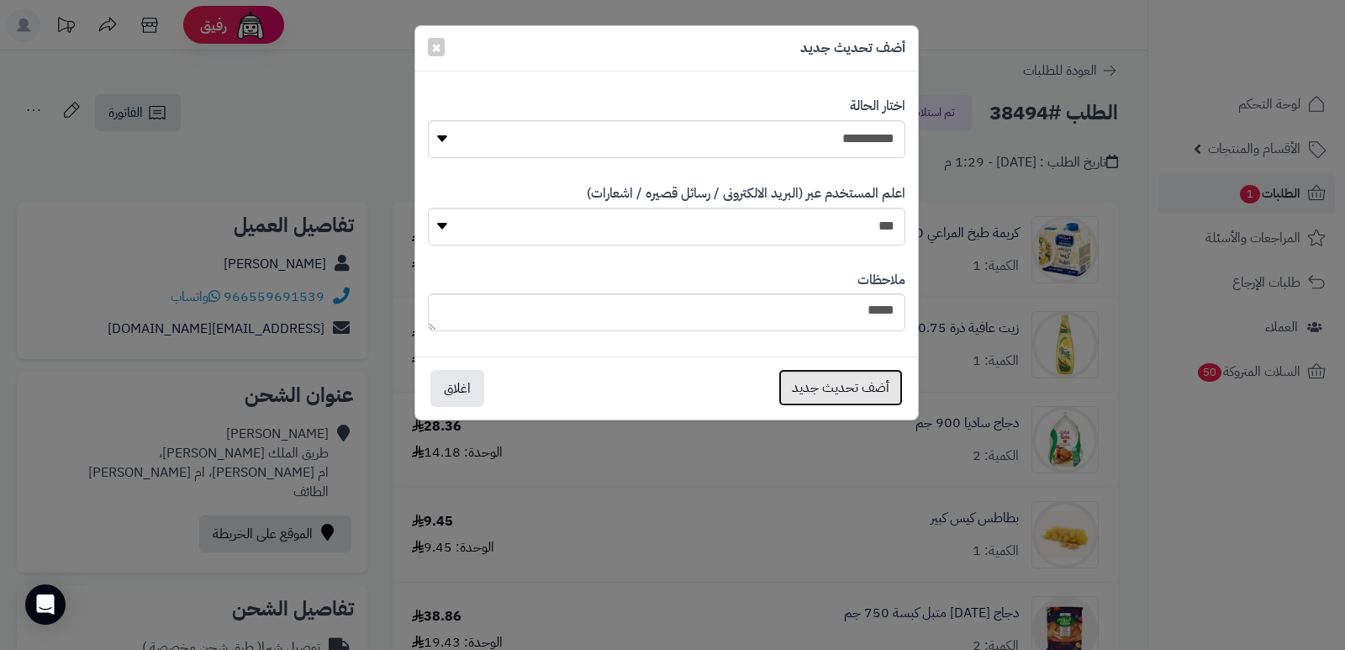
click at [810, 403] on button "أضف تحديث جديد" at bounding box center [840, 387] width 124 height 37
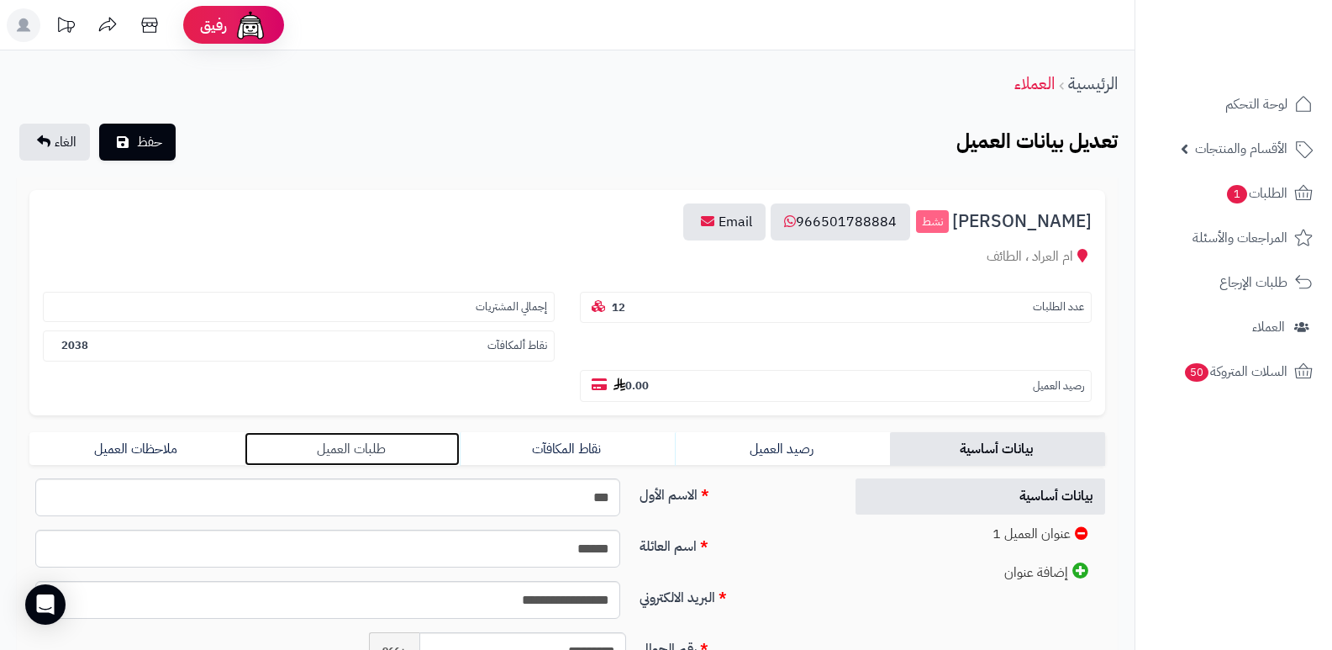
click at [367, 454] on link "طلبات العميل" at bounding box center [352, 449] width 215 height 34
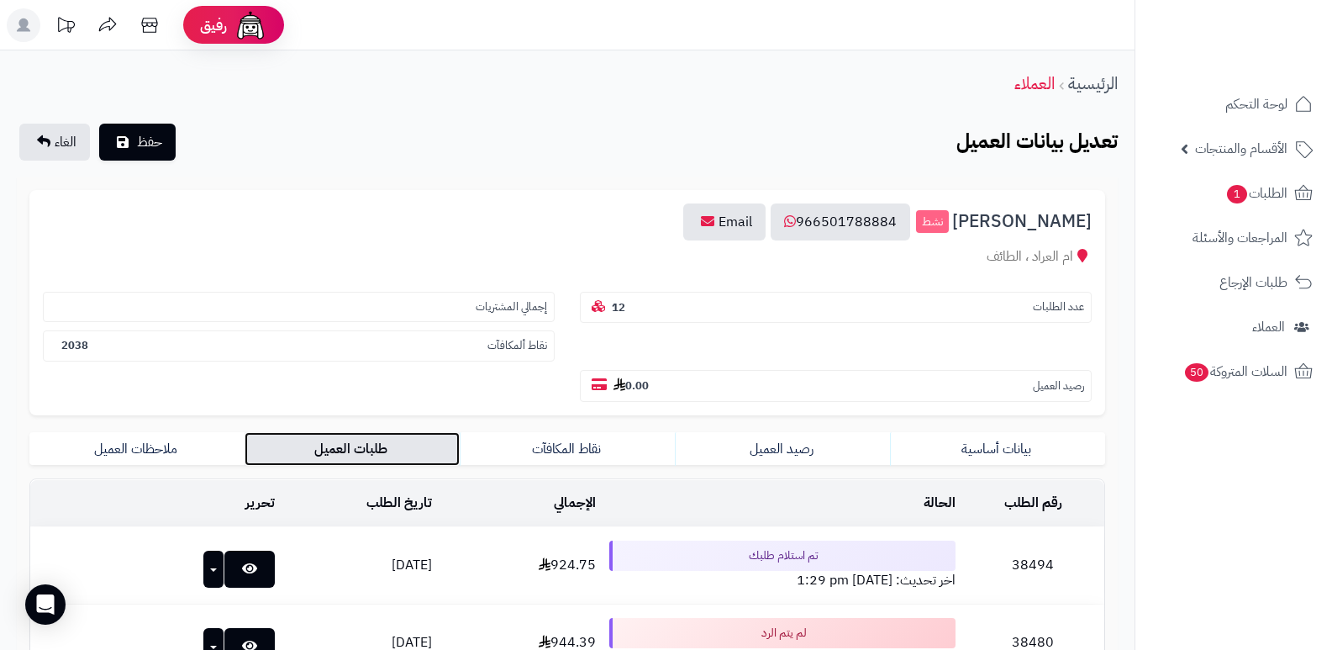
scroll to position [168, 0]
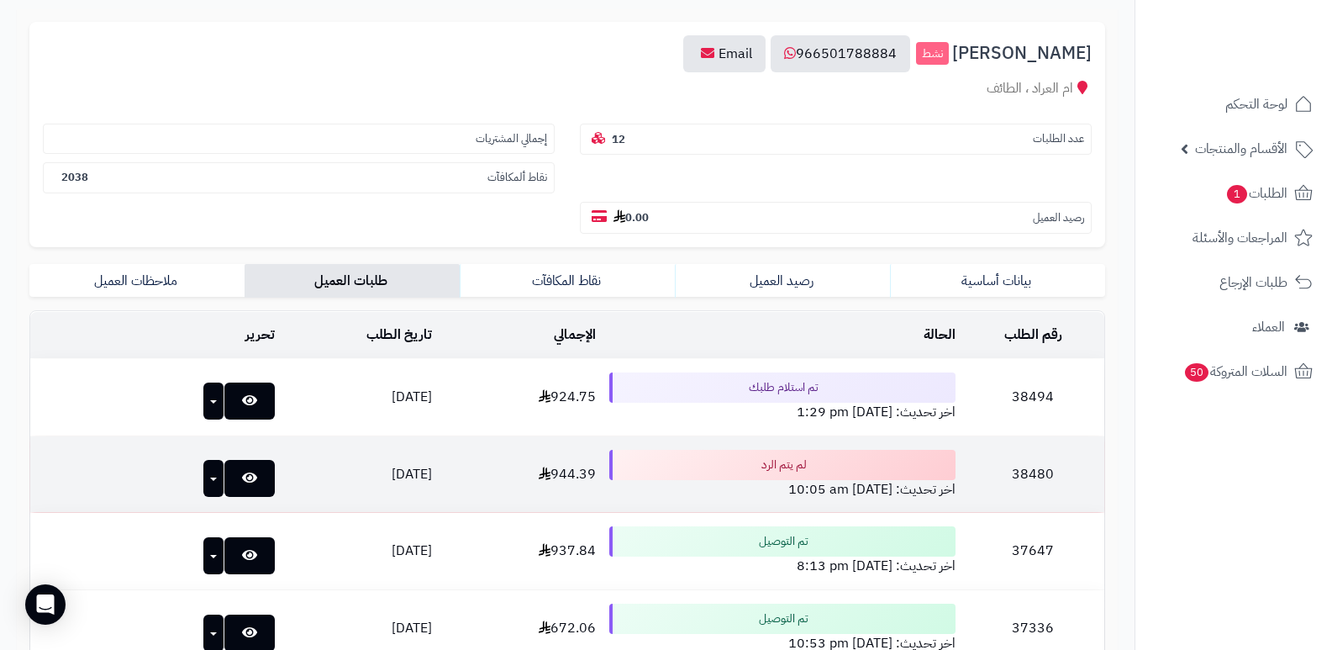
click at [1033, 481] on td "38480" at bounding box center [1033, 474] width 142 height 76
click at [1037, 474] on td "38480" at bounding box center [1033, 474] width 142 height 76
click at [1043, 474] on td "38480" at bounding box center [1033, 474] width 142 height 76
click at [230, 479] on link at bounding box center [249, 478] width 50 height 37
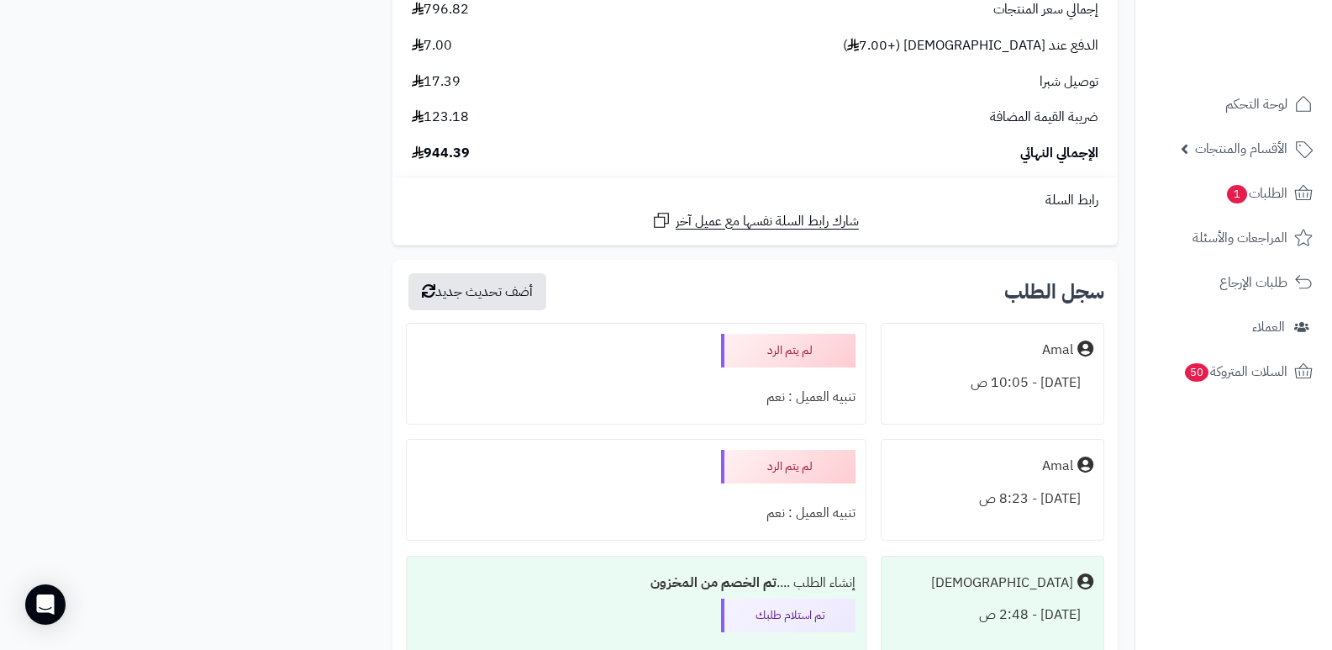
scroll to position [5632, 0]
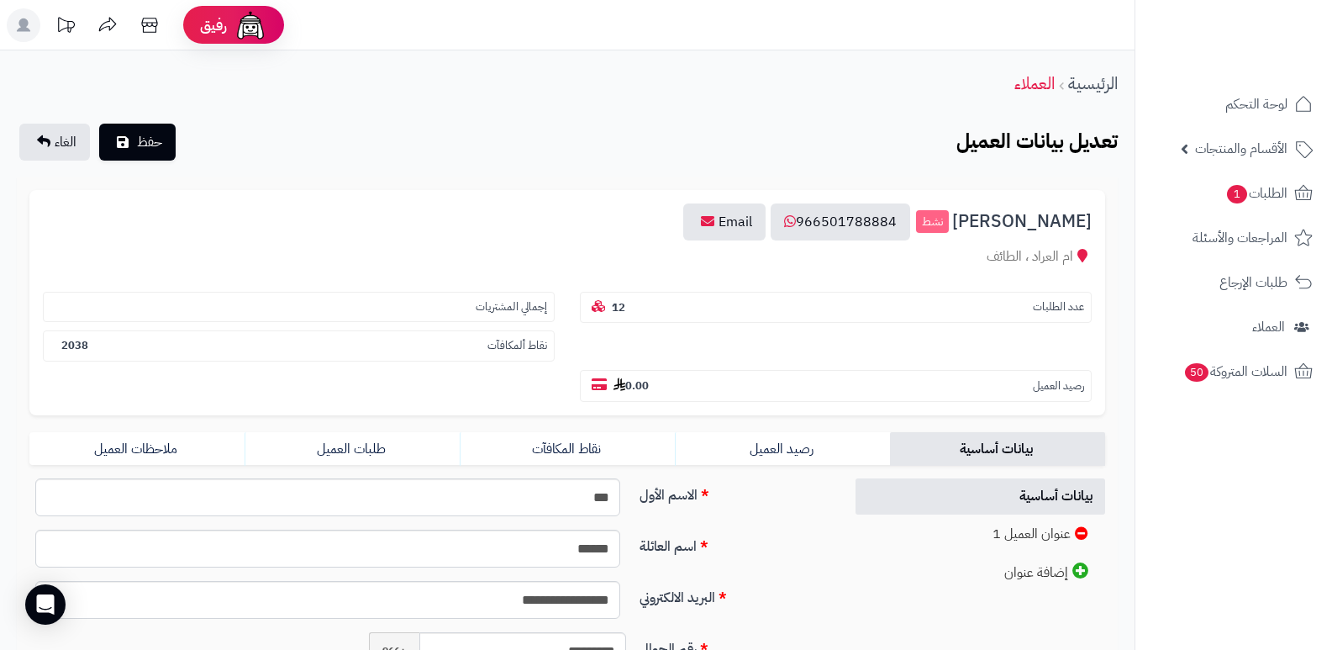
scroll to position [168, 0]
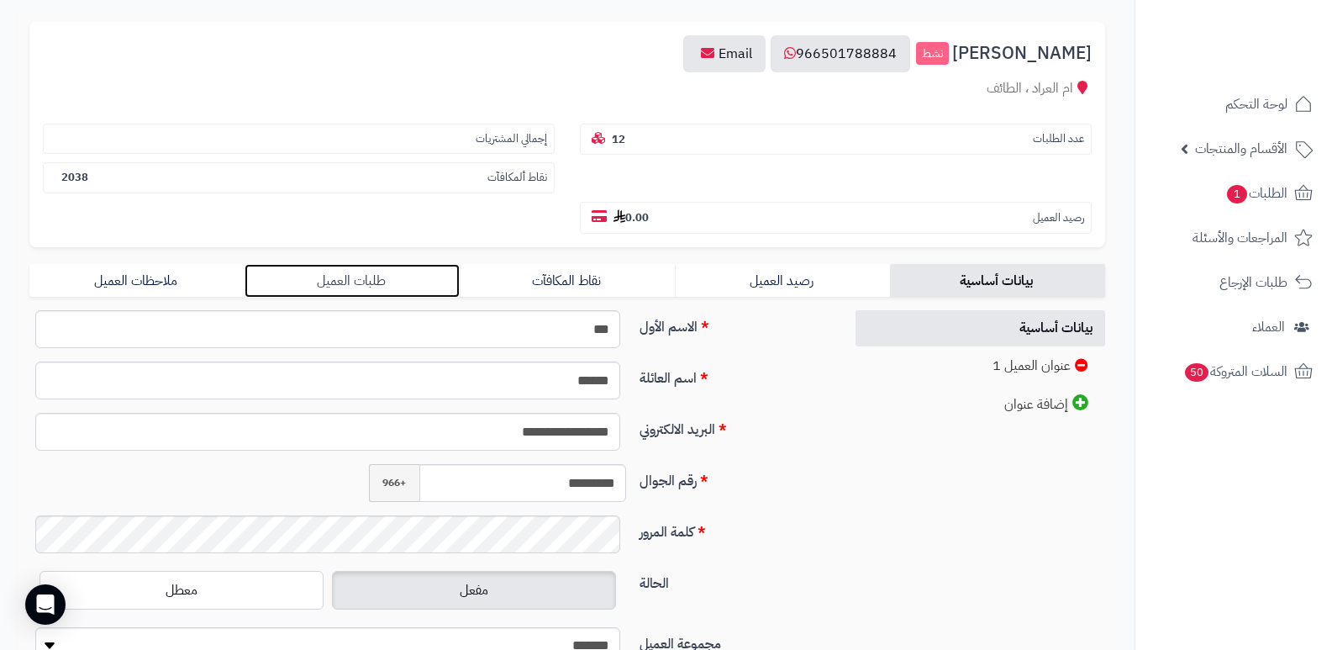
click at [342, 264] on link "طلبات العميل" at bounding box center [352, 281] width 215 height 34
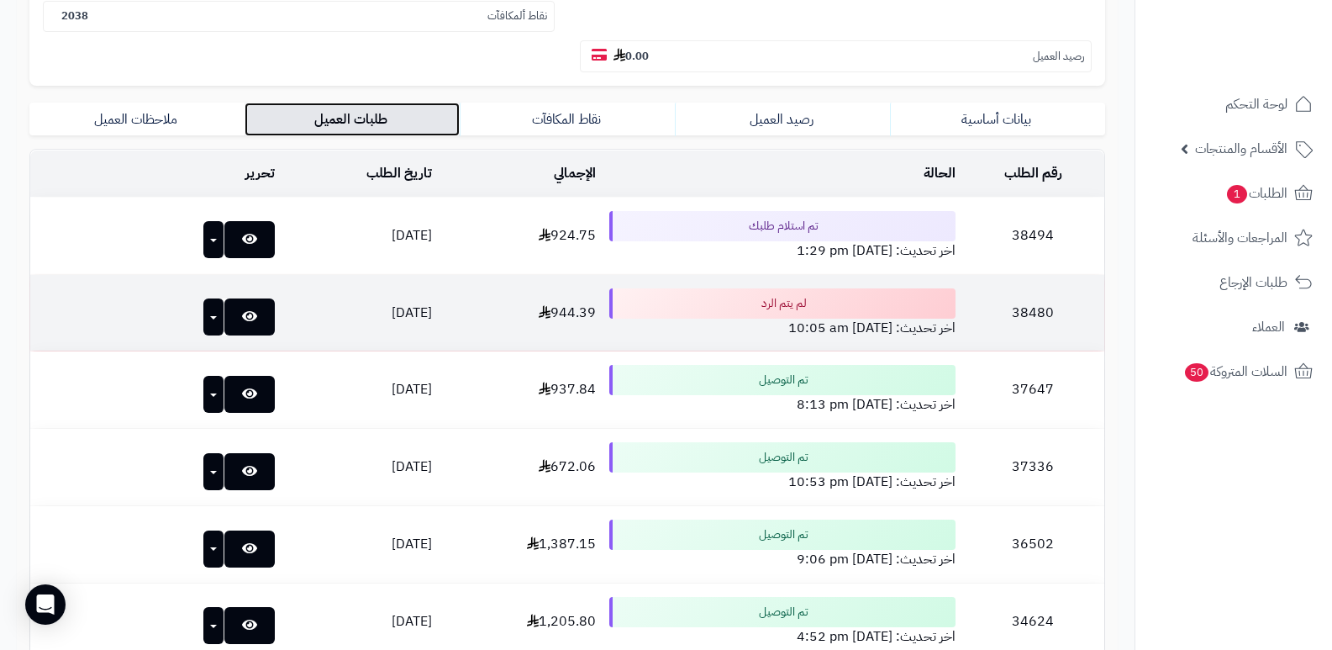
scroll to position [336, 0]
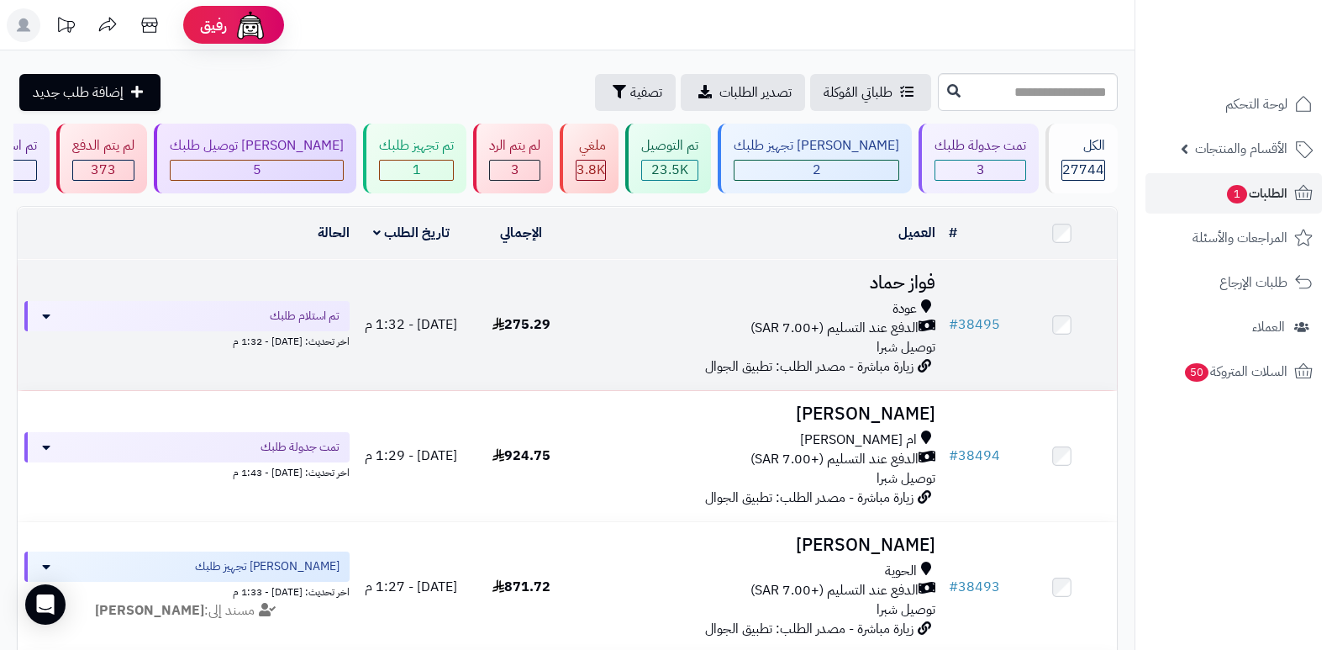
click at [892, 277] on h3 "فواز حماد" at bounding box center [759, 282] width 353 height 19
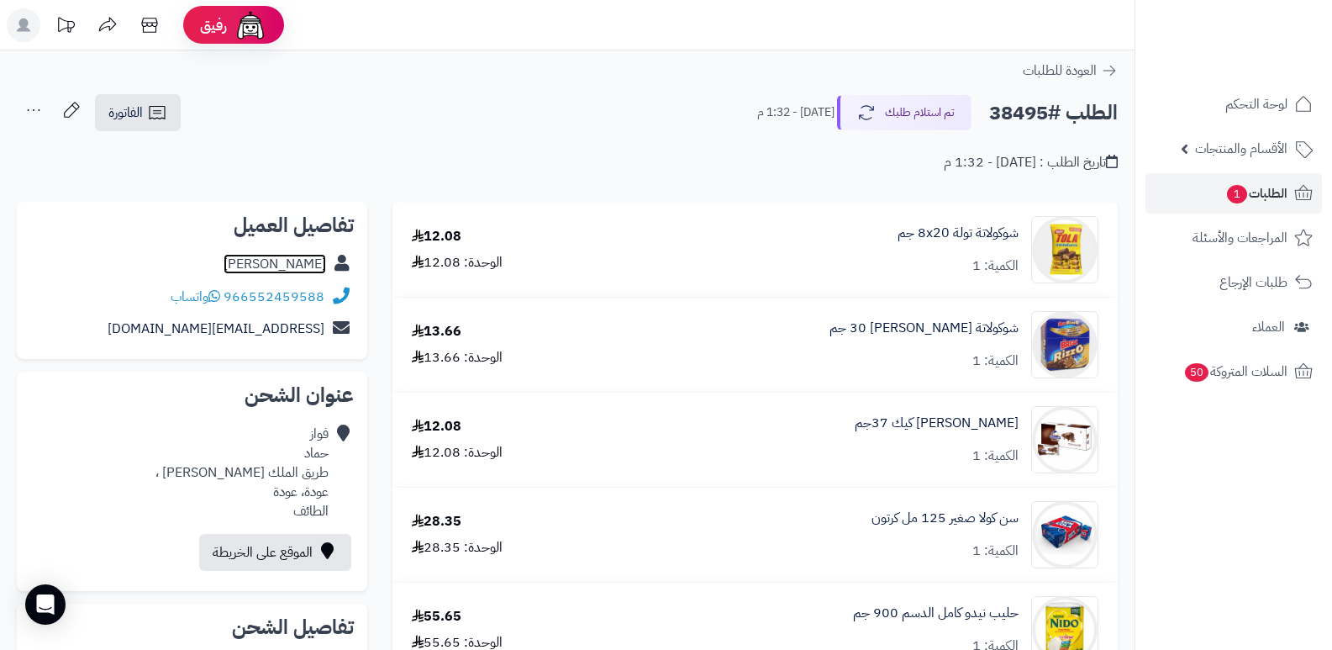
click at [293, 261] on link "[PERSON_NAME]" at bounding box center [275, 264] width 103 height 20
click at [936, 125] on button "تم استلام طلبك" at bounding box center [904, 111] width 134 height 35
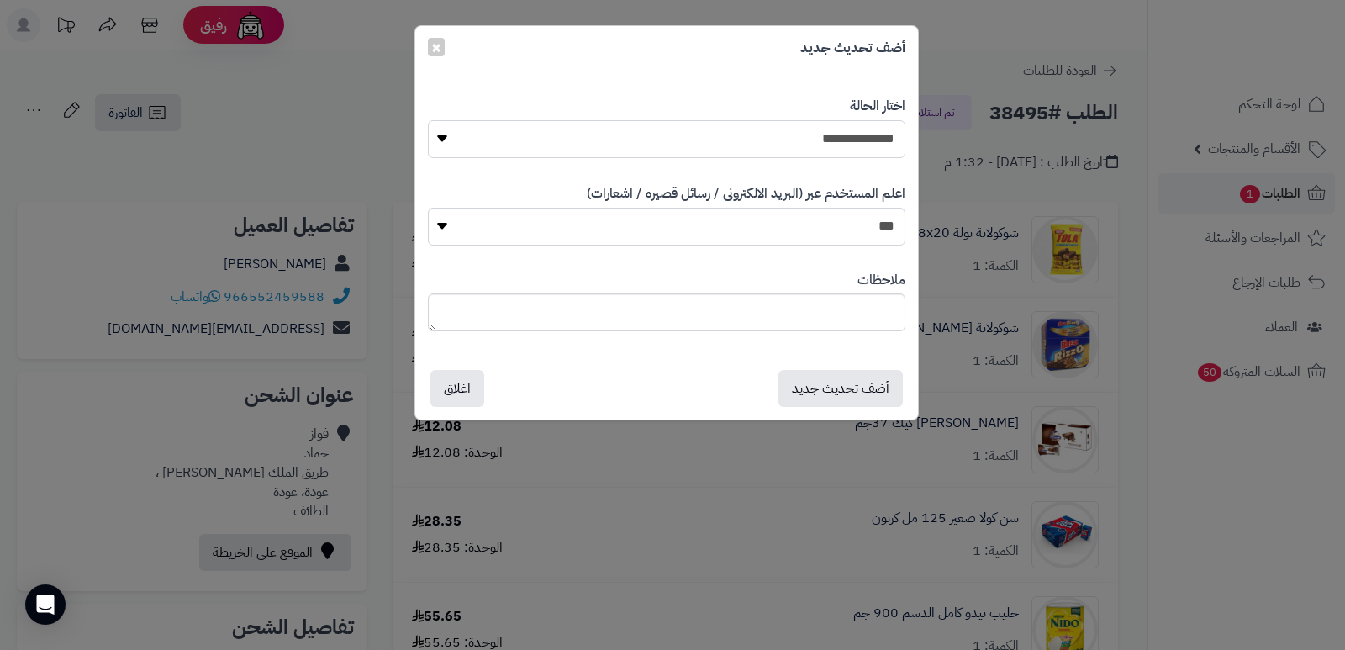
click at [862, 145] on select "**********" at bounding box center [666, 139] width 477 height 38
select select "*"
click at [428, 120] on select "**********" at bounding box center [666, 139] width 477 height 38
click at [848, 311] on textarea at bounding box center [666, 312] width 477 height 38
type textarea "****"
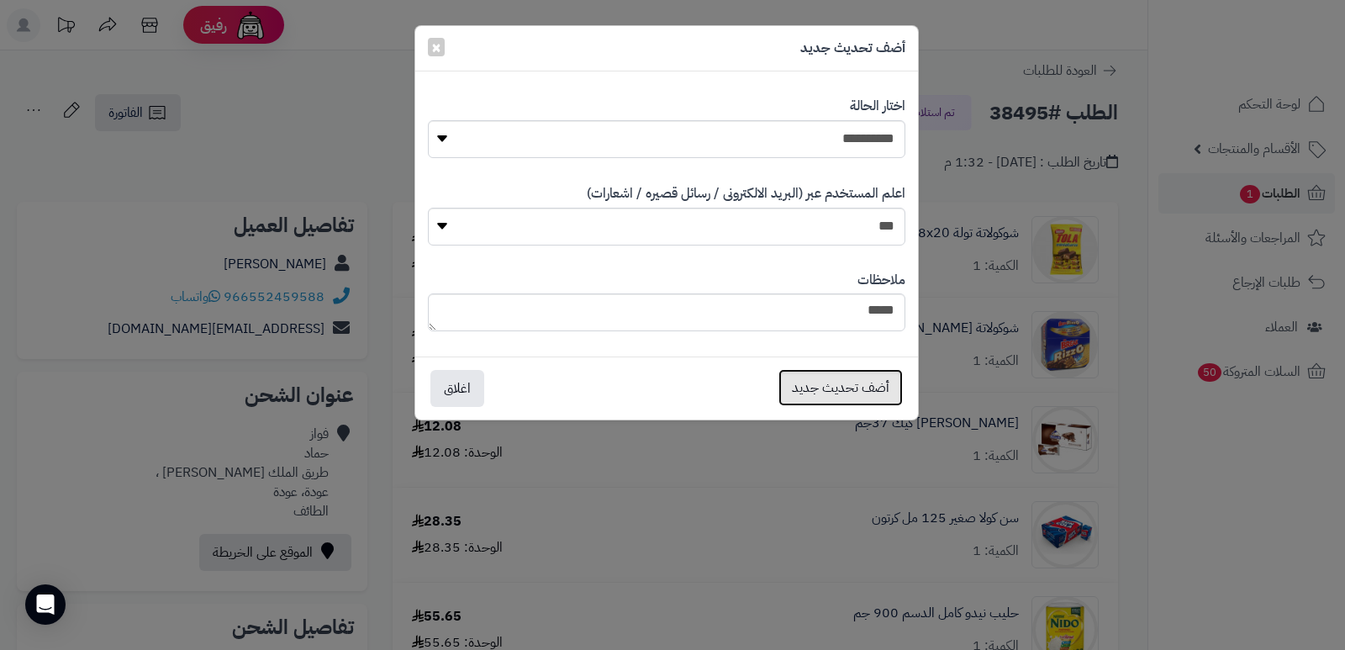
click at [825, 384] on button "أضف تحديث جديد" at bounding box center [840, 387] width 124 height 37
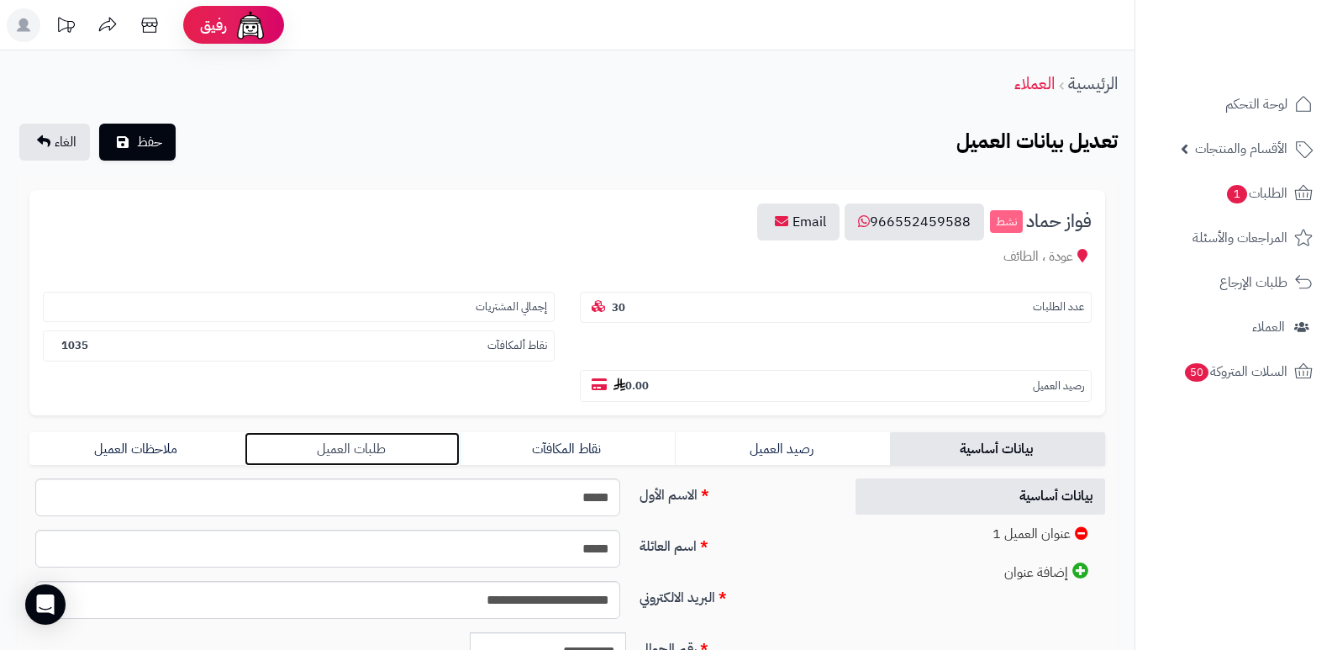
click at [370, 450] on link "طلبات العميل" at bounding box center [352, 449] width 215 height 34
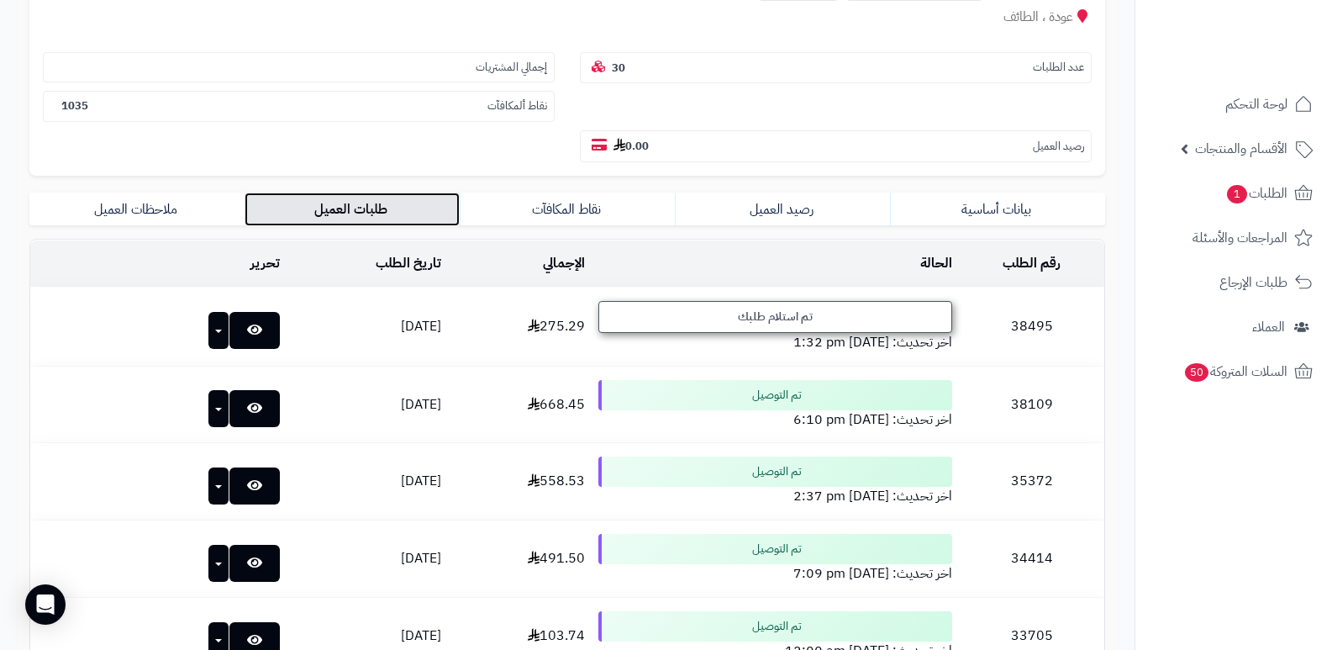
scroll to position [252, 0]
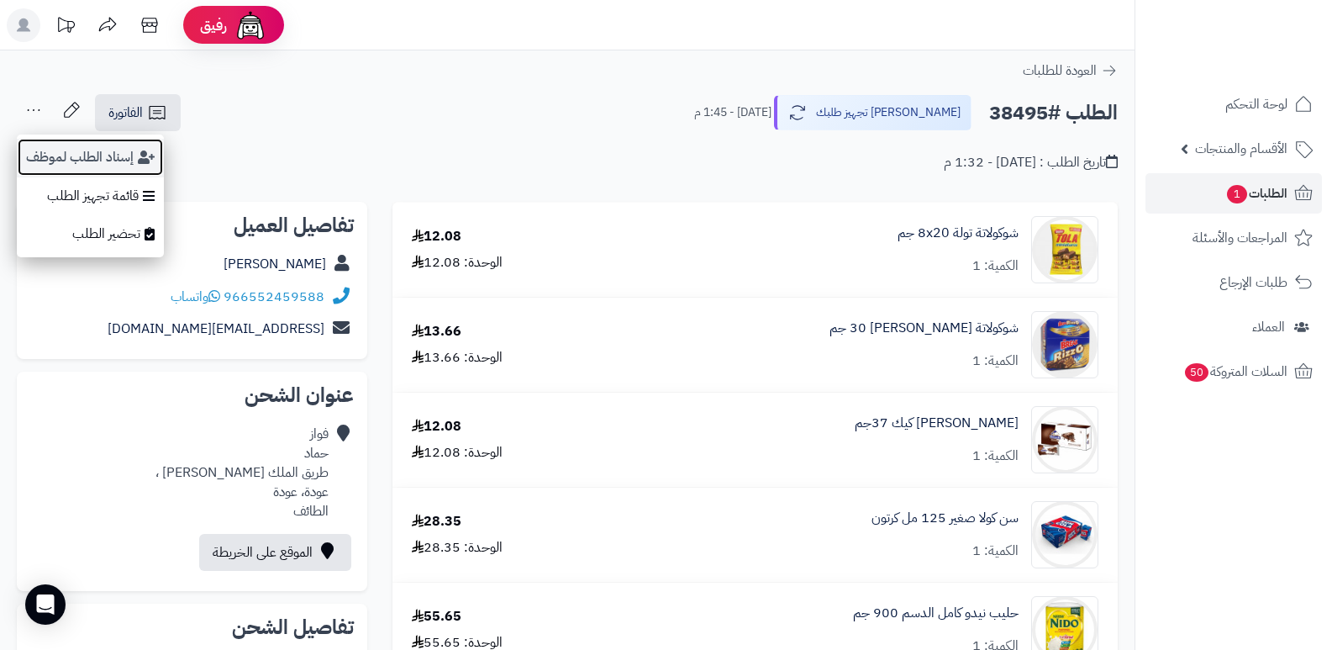
click at [75, 150] on button "إسناد الطلب لموظف" at bounding box center [90, 157] width 147 height 39
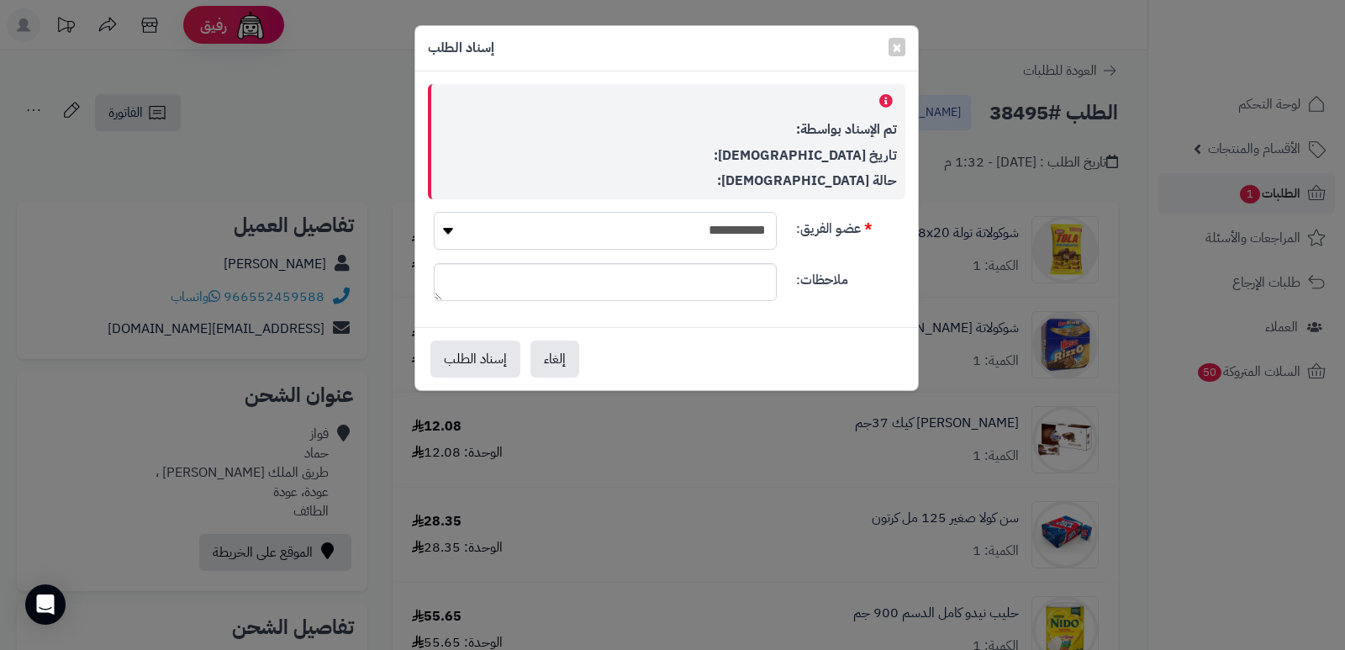
click at [605, 229] on select "**********" at bounding box center [605, 231] width 343 height 38
select select "**"
click at [434, 212] on select "**********" at bounding box center [605, 231] width 343 height 38
click at [464, 342] on button "إسناد الطلب" at bounding box center [475, 358] width 90 height 37
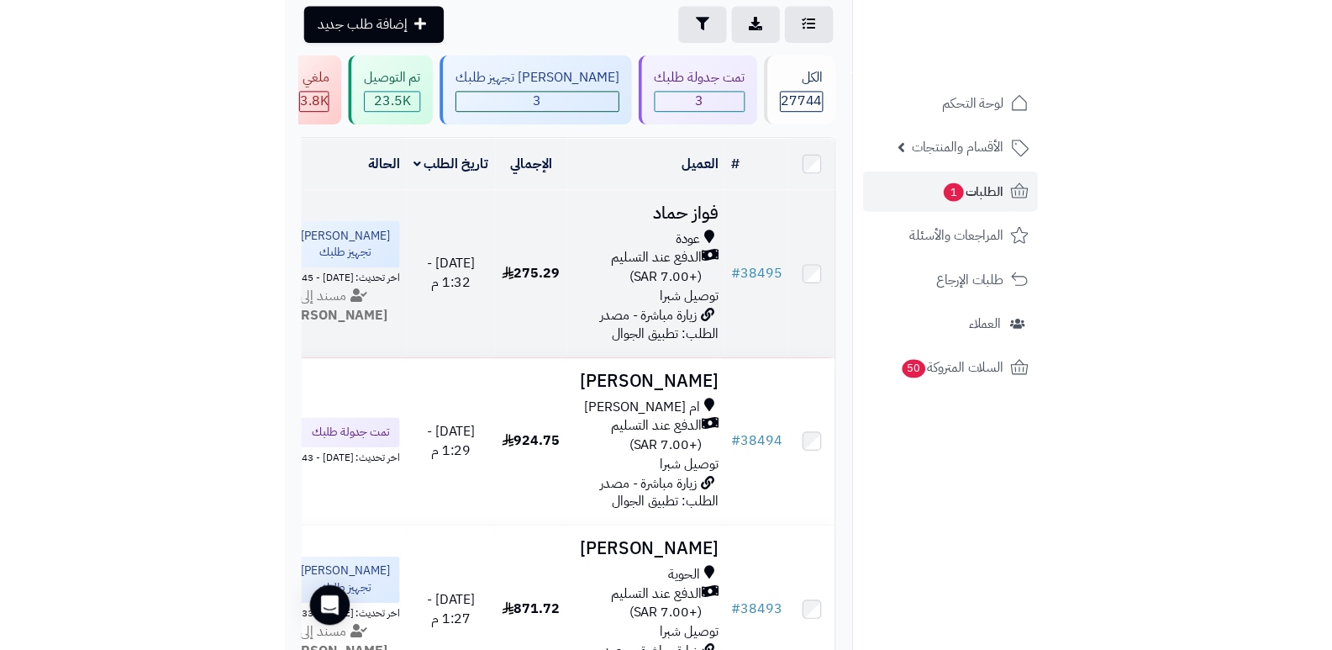
scroll to position [84, 0]
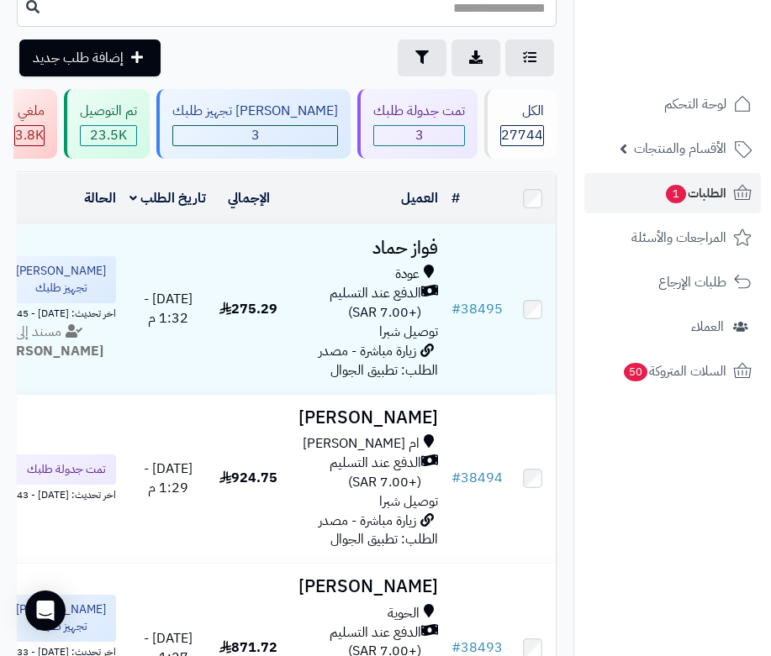
click at [641, 475] on nav "لوحة التحكم الأقسام والمنتجات المنتجات الأقسام الماركات مواصفات المنتجات مواصفا…" at bounding box center [672, 349] width 198 height 656
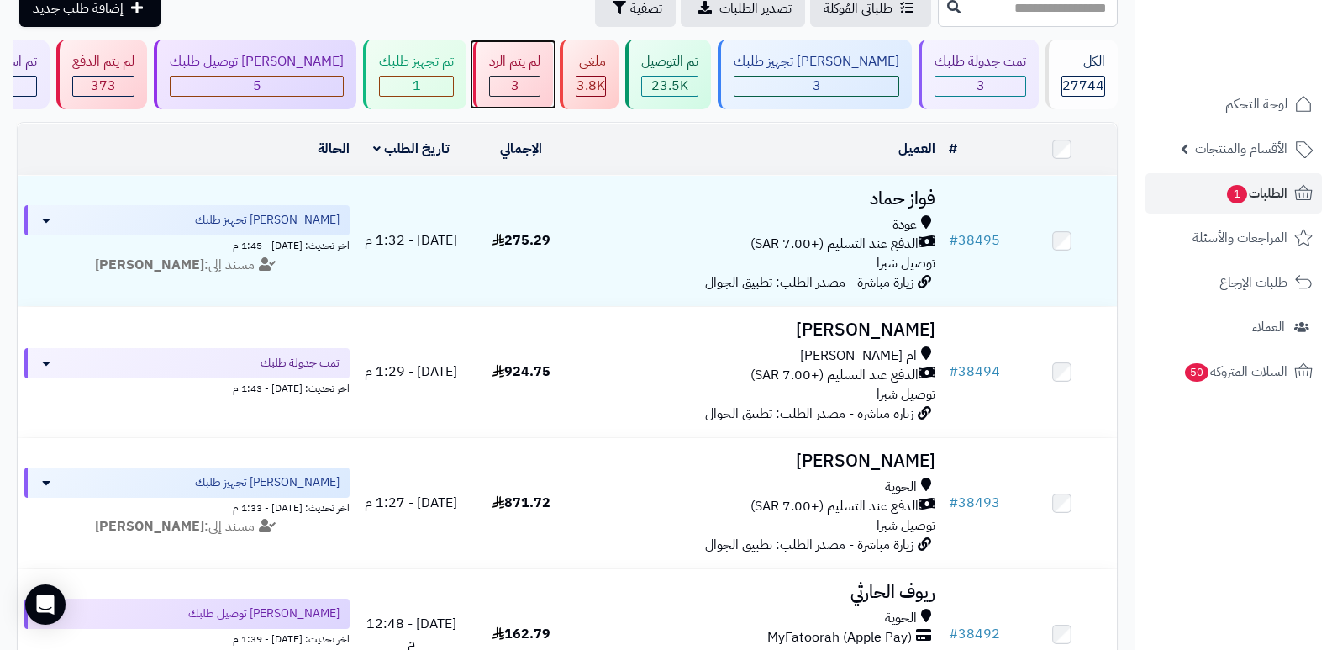
click at [548, 74] on div "لم يتم الرد 3" at bounding box center [513, 75] width 80 height 70
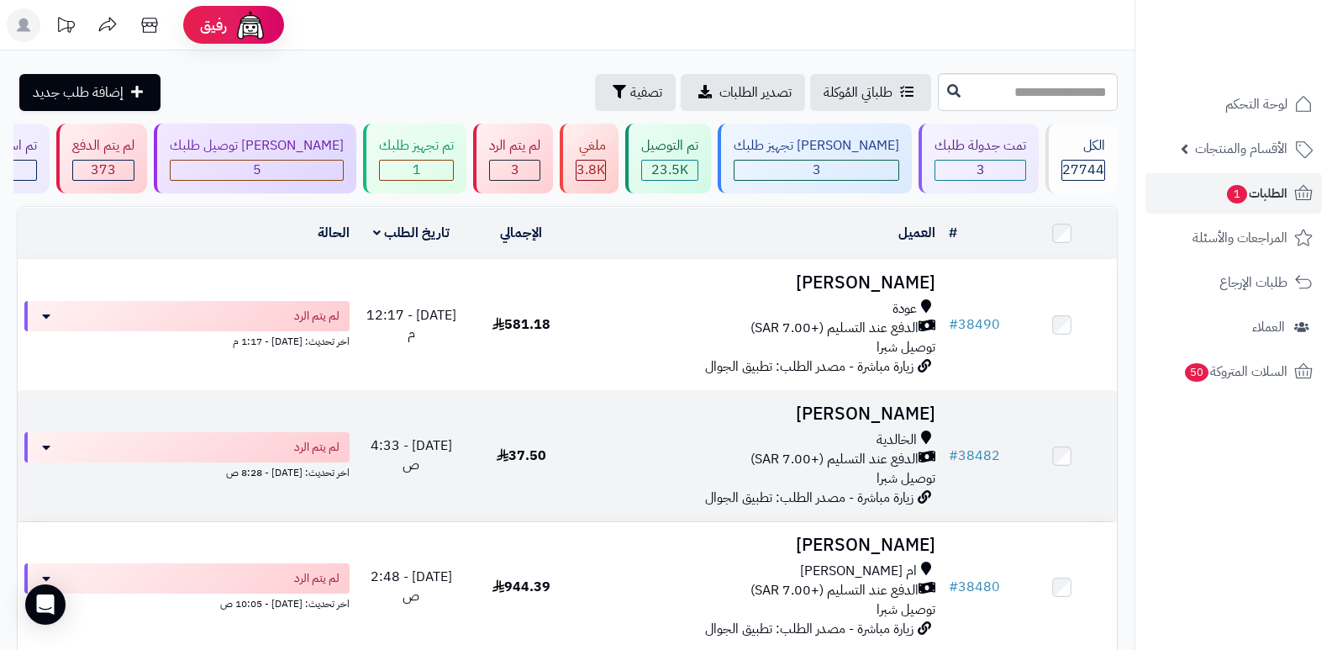
scroll to position [166, 0]
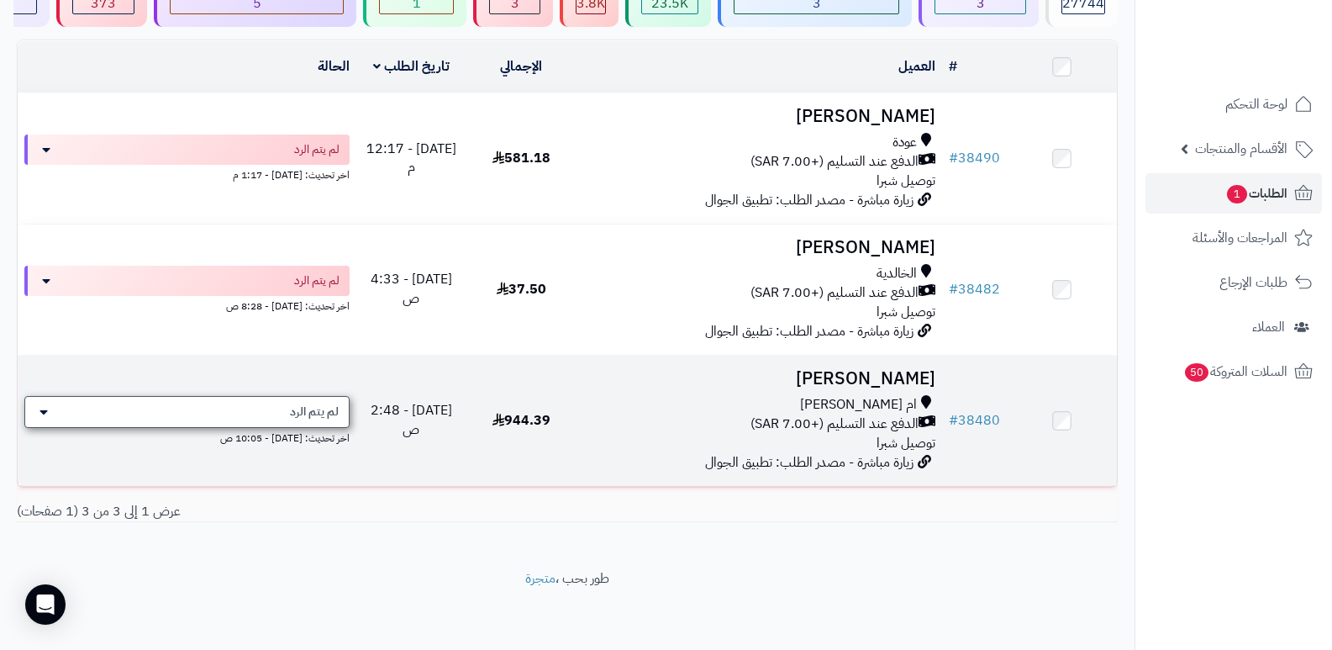
click at [250, 419] on div "لم يتم الرد" at bounding box center [186, 412] width 325 height 32
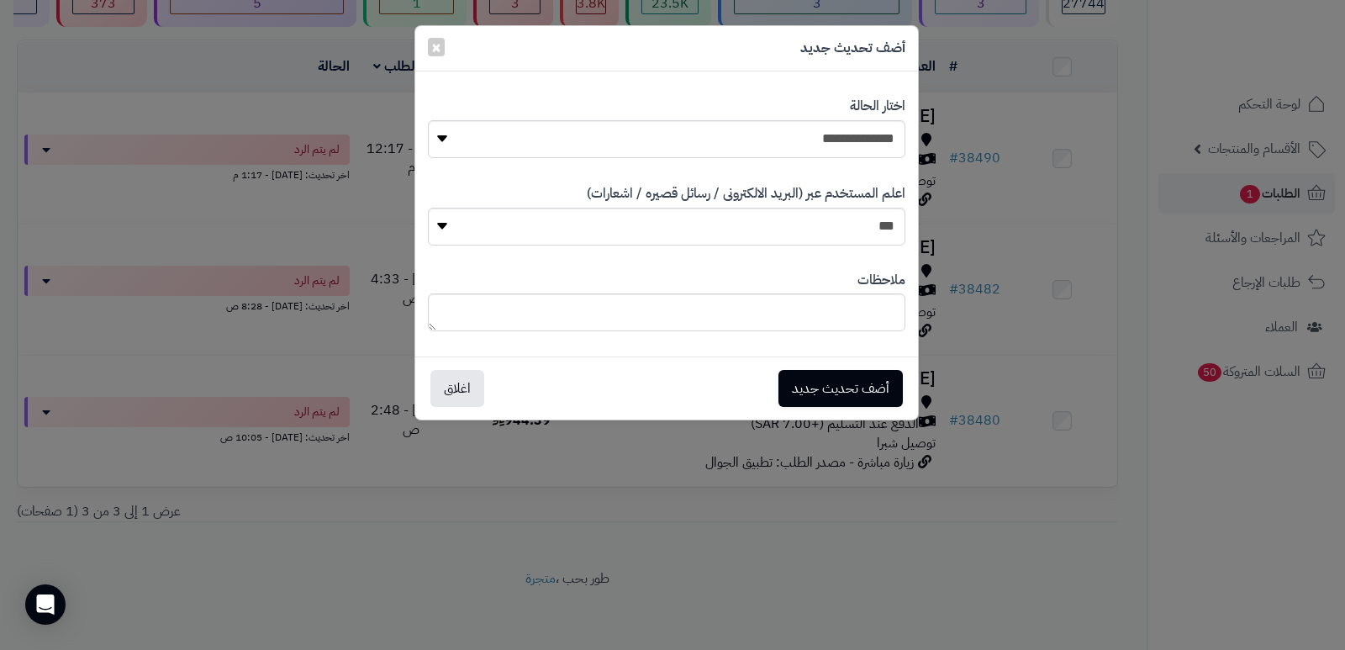
click at [901, 595] on div "**********" at bounding box center [672, 325] width 1345 height 650
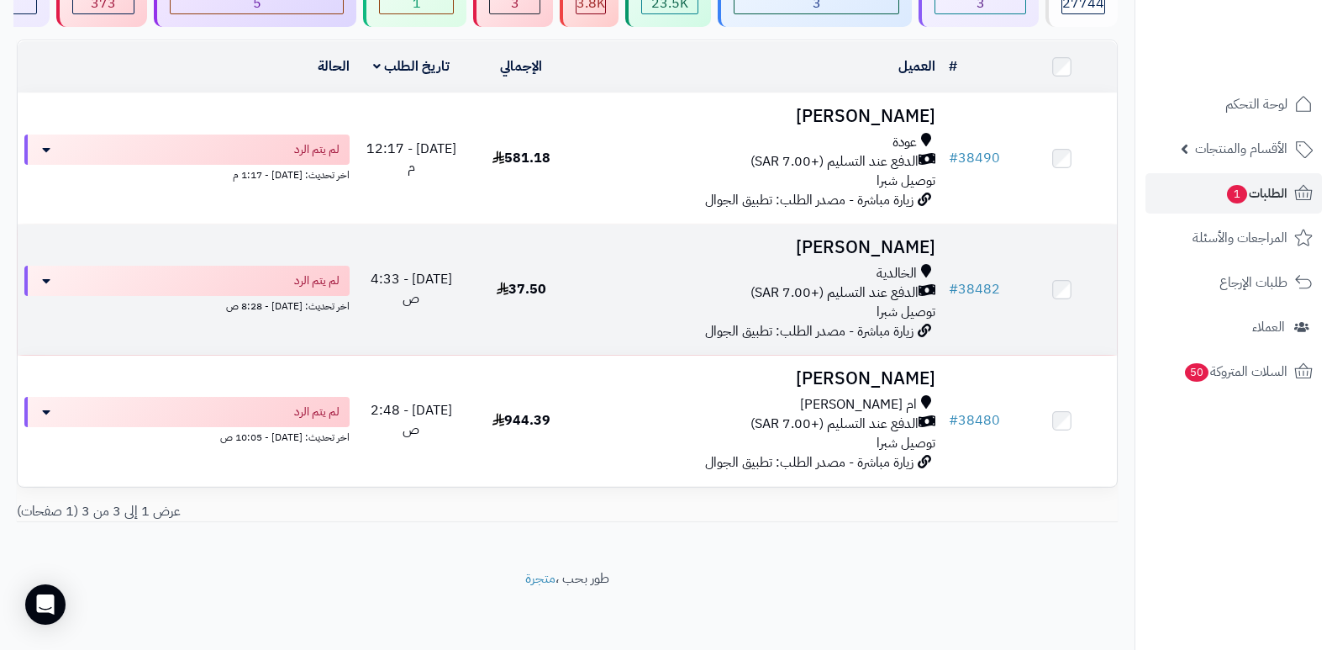
click at [894, 247] on h3 "[PERSON_NAME]" at bounding box center [759, 247] width 353 height 19
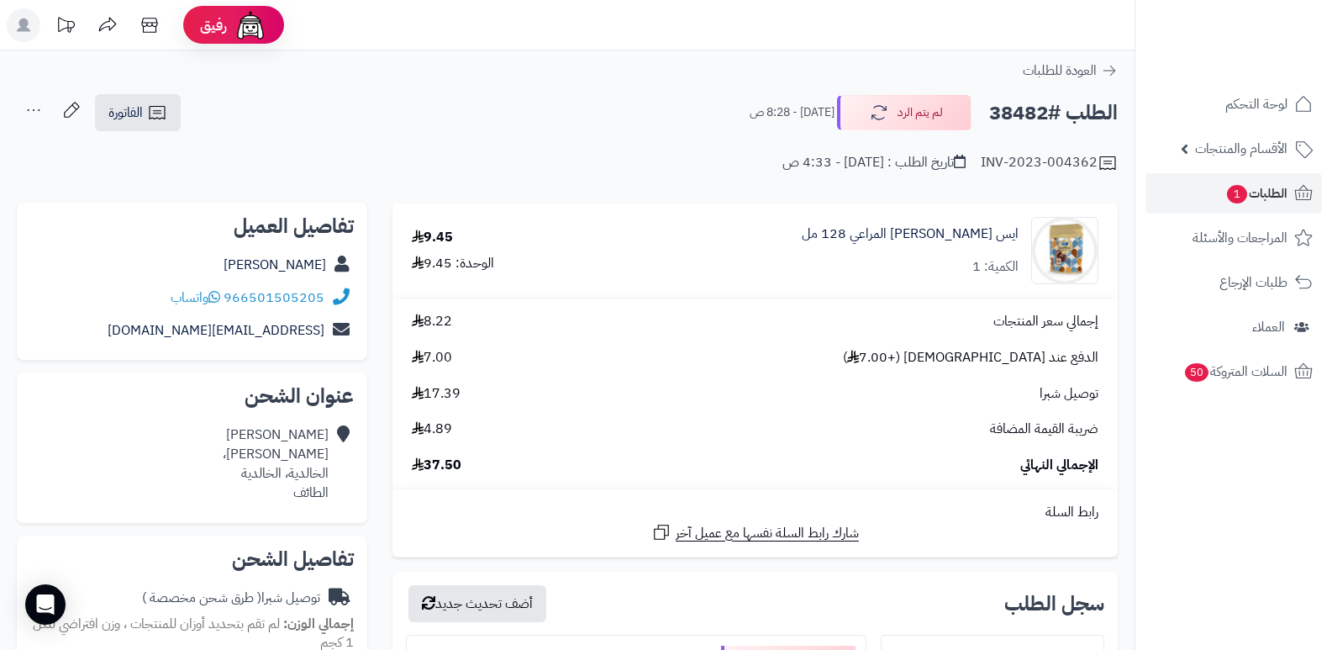
click at [1192, 521] on nav "لوحة التحكم الأقسام والمنتجات المنتجات الأقسام الماركات مواصفات المنتجات مواصفا…" at bounding box center [1234, 346] width 198 height 650
click at [873, 104] on icon "button" at bounding box center [876, 112] width 20 height 20
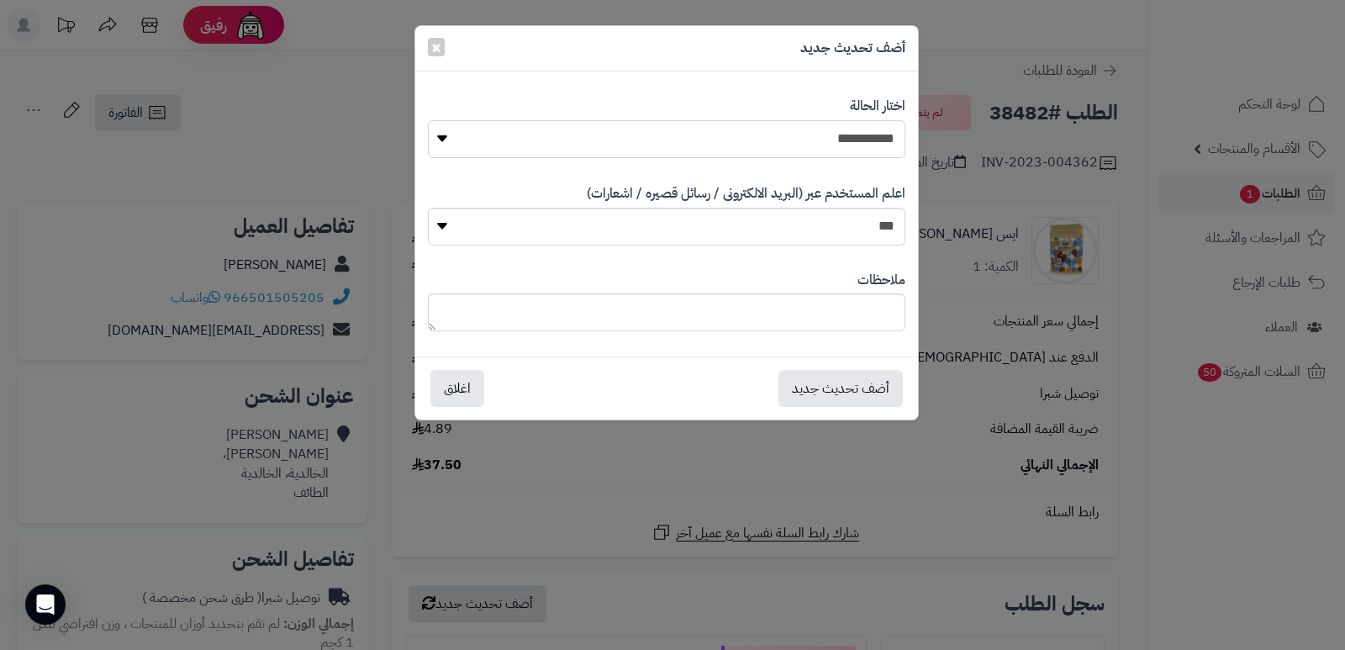
click at [840, 130] on select "**********" at bounding box center [666, 139] width 477 height 38
select select "*"
click at [428, 120] on select "**********" at bounding box center [666, 139] width 477 height 38
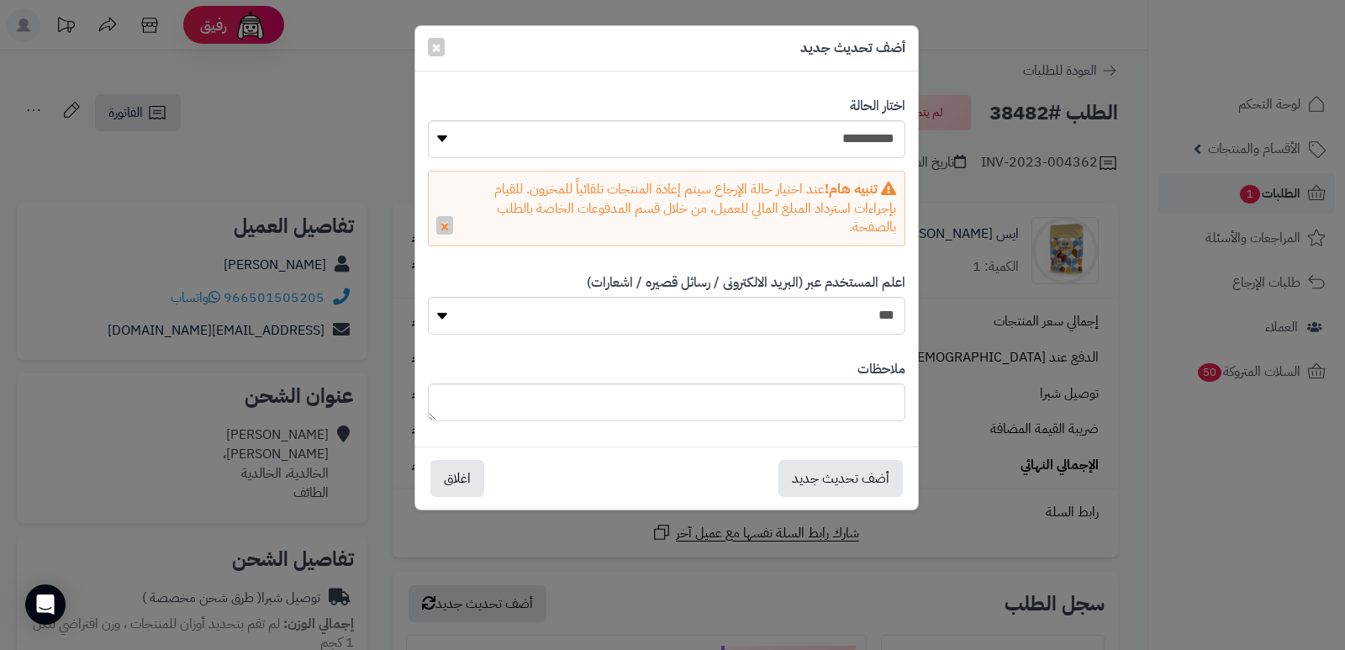
click at [836, 381] on div "ملاحظات" at bounding box center [666, 390] width 477 height 87
click at [825, 399] on textarea at bounding box center [666, 402] width 477 height 38
click at [801, 407] on textarea "**********" at bounding box center [666, 402] width 477 height 38
type textarea "**********"
click at [840, 466] on button "أضف تحديث جديد" at bounding box center [840, 477] width 124 height 37
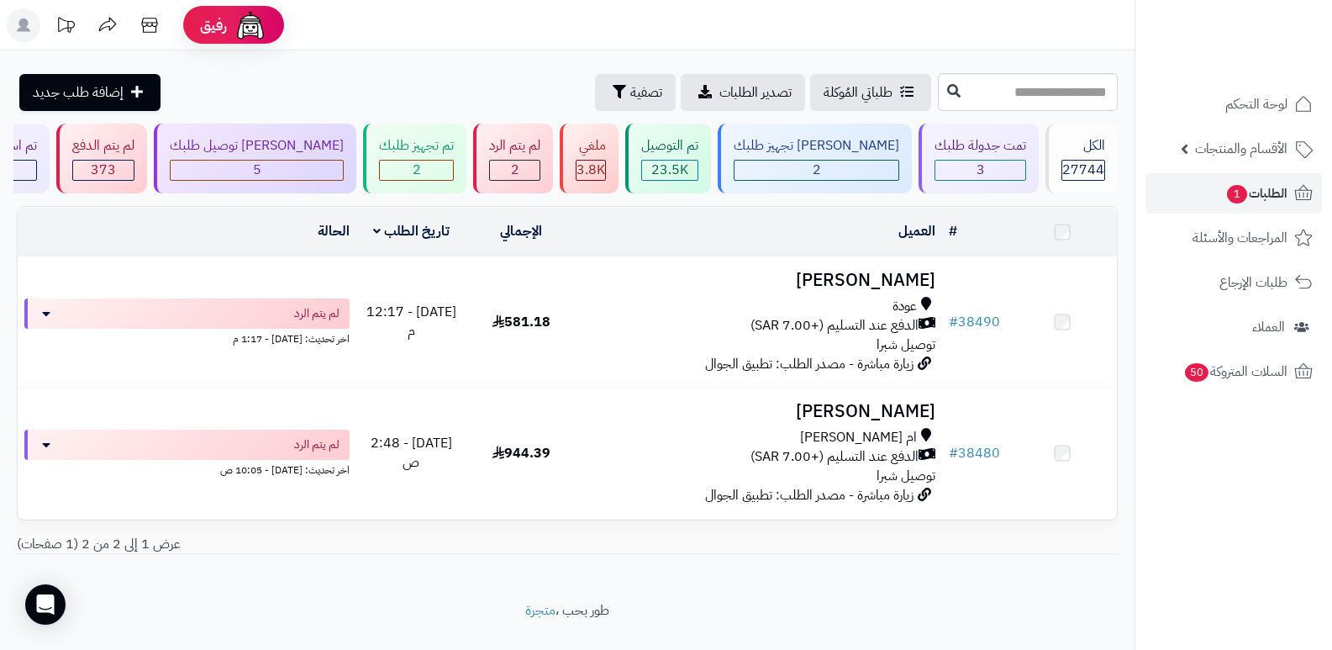
scroll to position [35, 0]
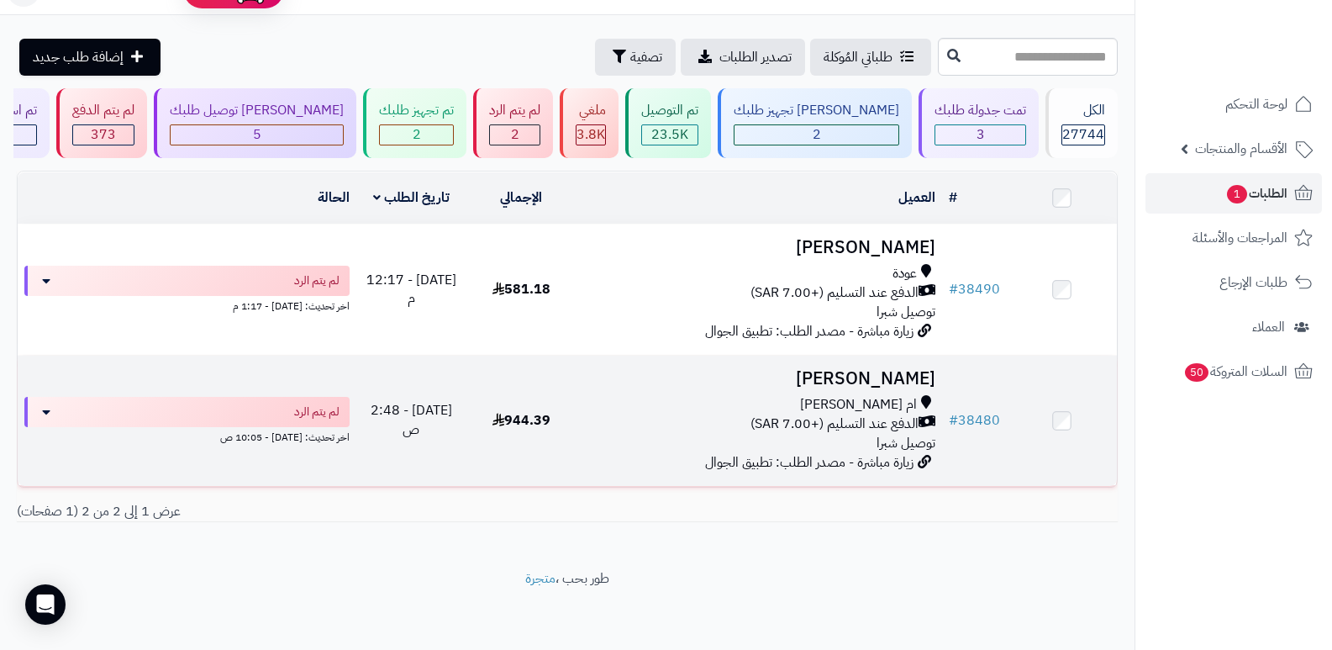
click at [883, 376] on h3 "[PERSON_NAME]" at bounding box center [759, 378] width 353 height 19
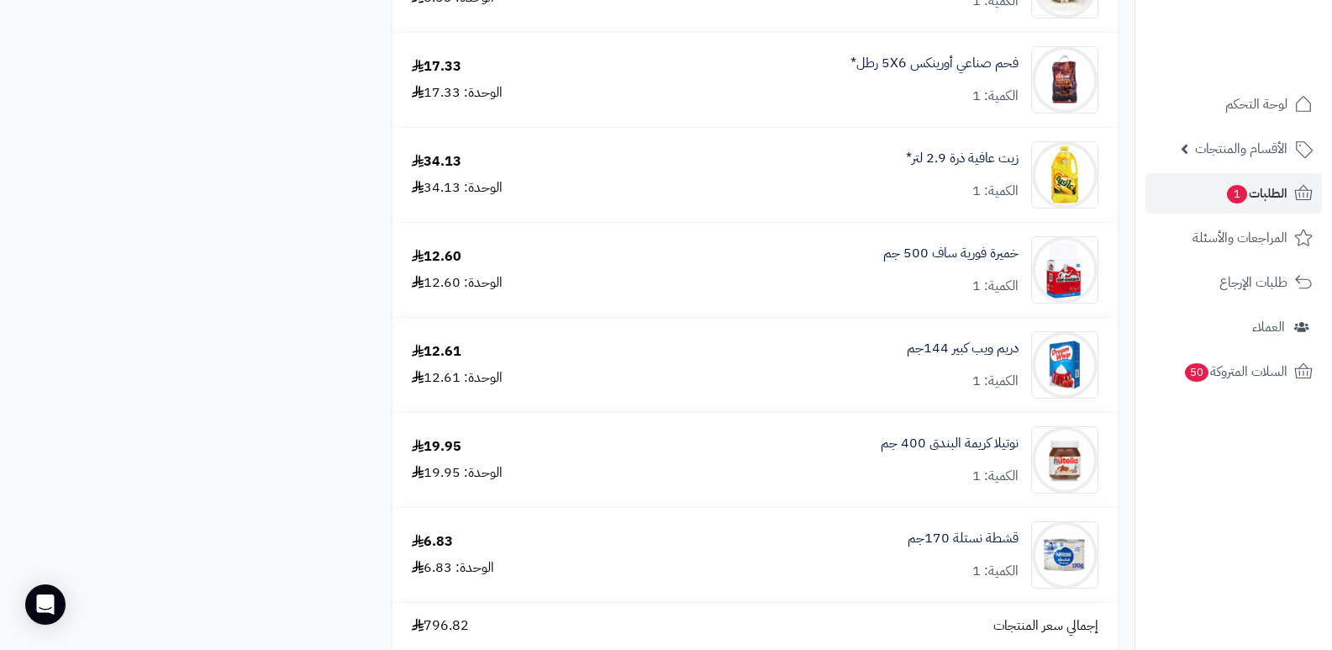
scroll to position [5008, 0]
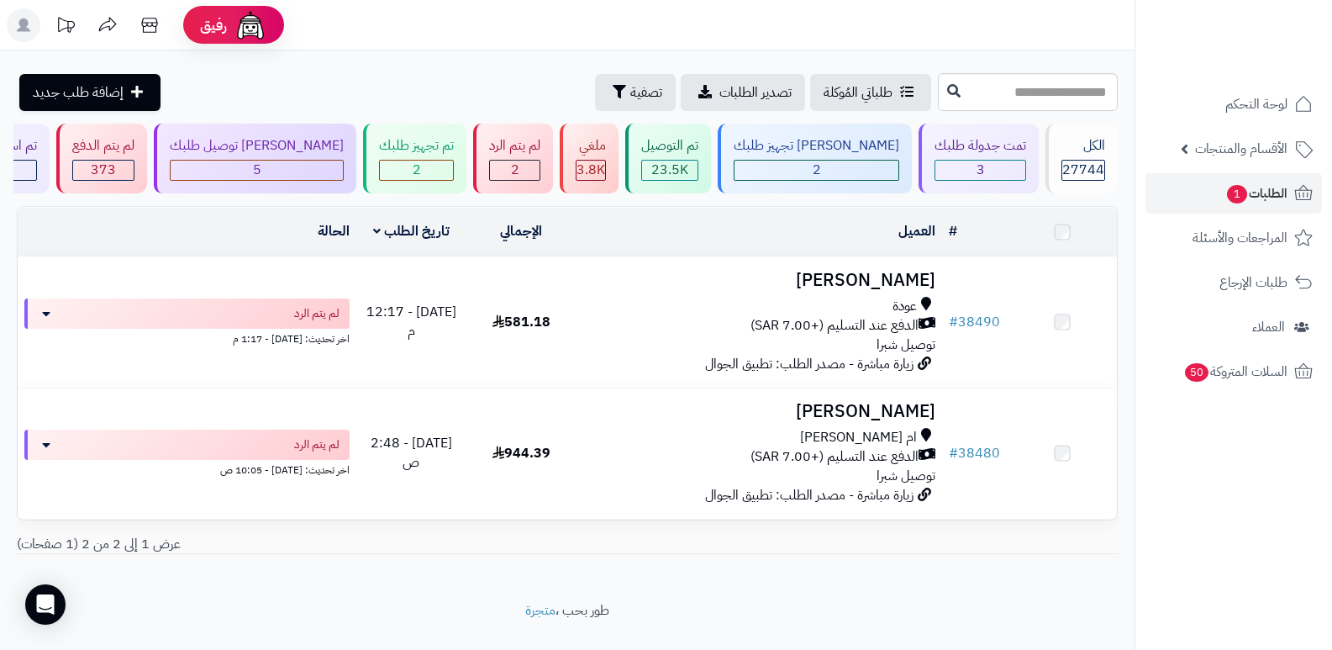
scroll to position [35, 0]
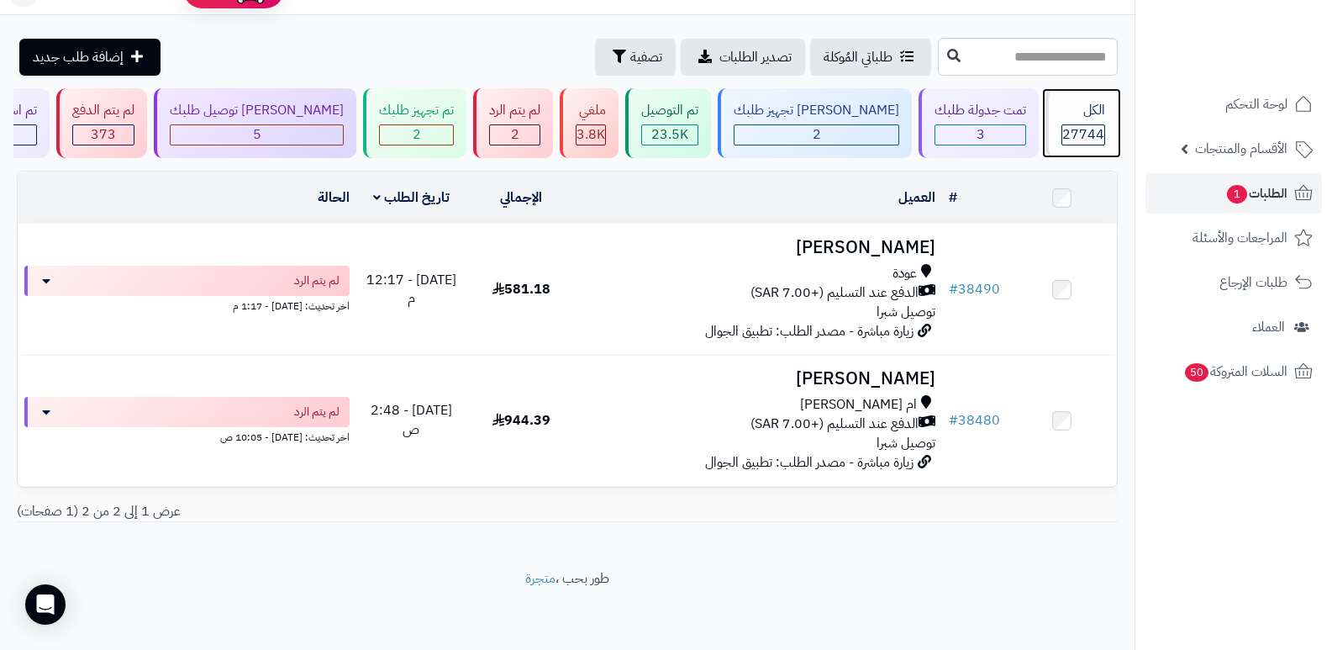
click at [1082, 133] on span "27744" at bounding box center [1083, 134] width 42 height 20
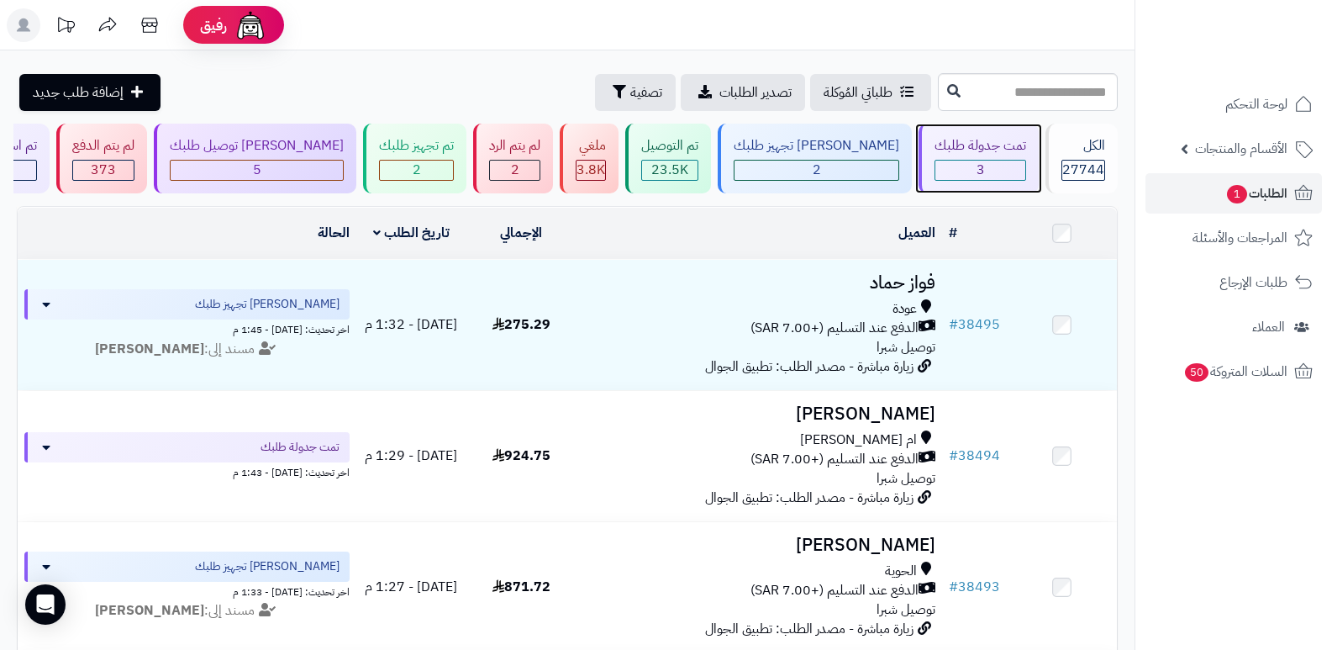
click at [977, 164] on span "3" at bounding box center [981, 170] width 8 height 20
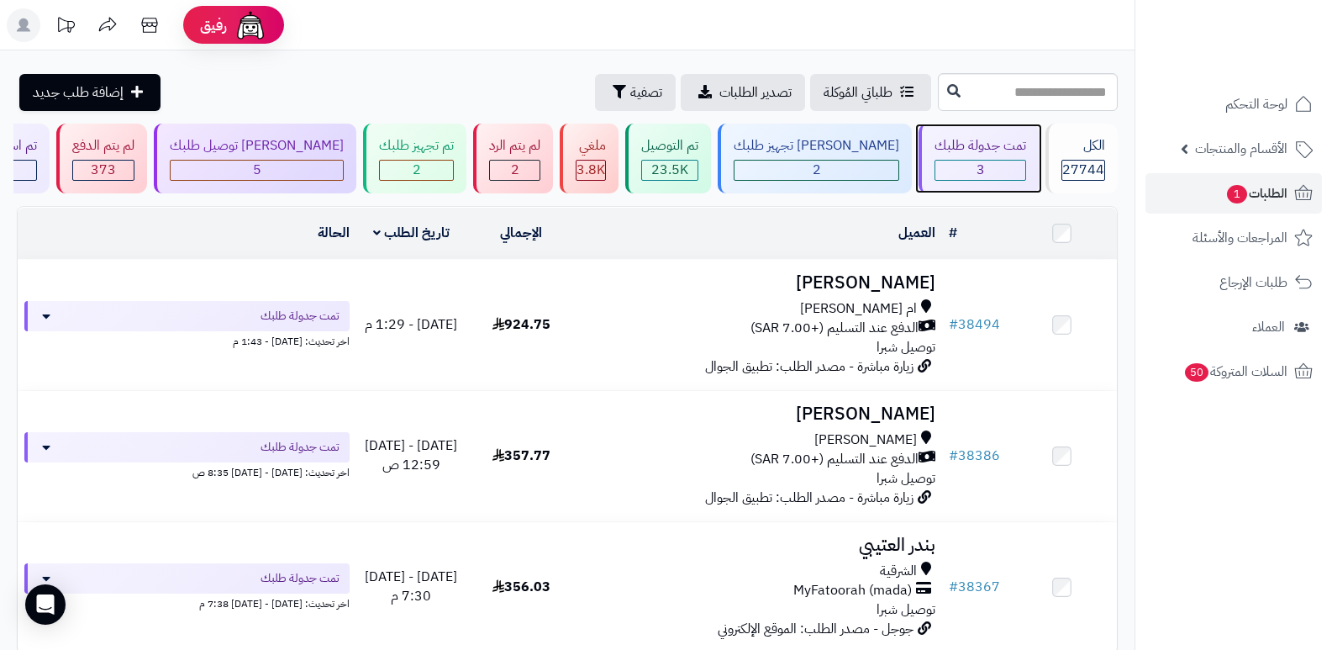
click at [977, 165] on span "3" at bounding box center [981, 170] width 8 height 20
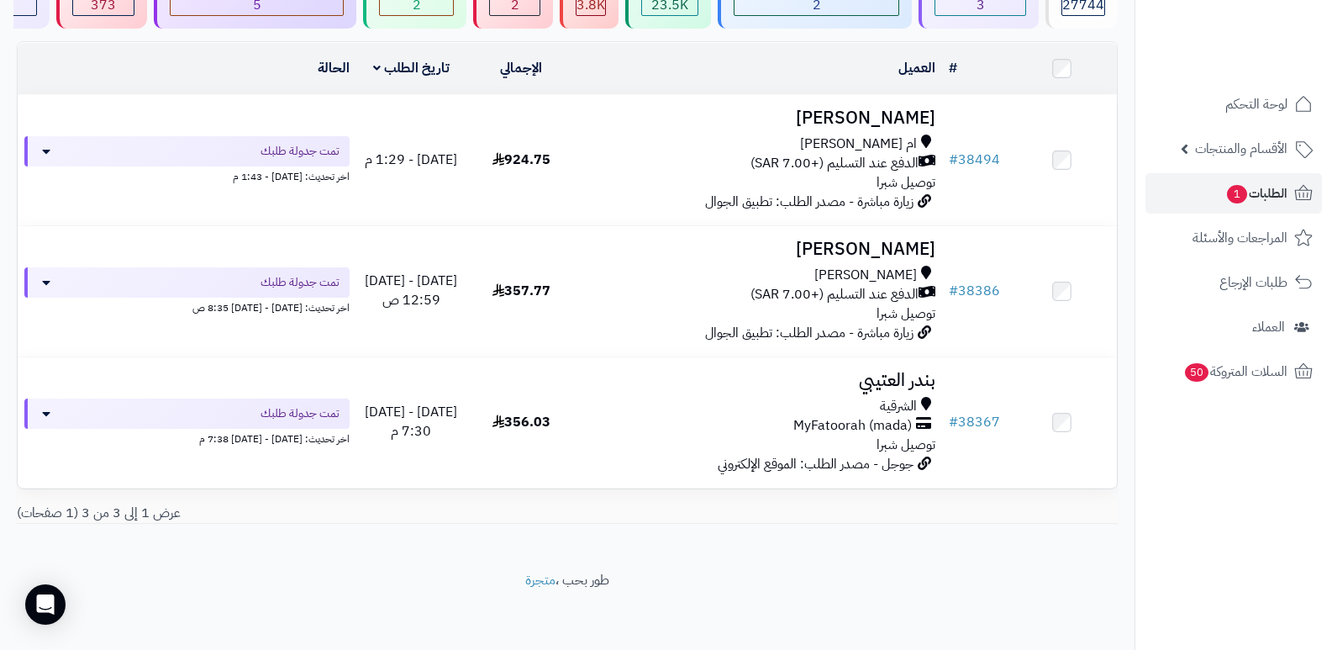
scroll to position [166, 0]
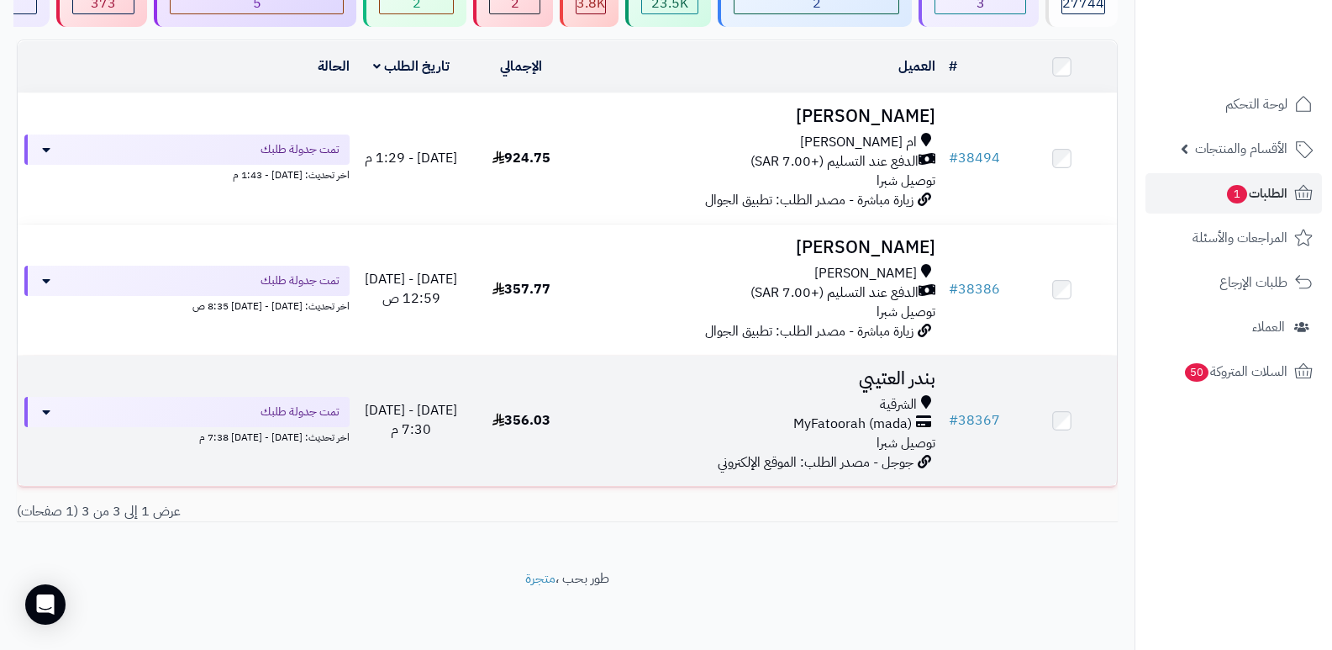
click at [861, 375] on h3 "بندر العتيبي" at bounding box center [759, 378] width 353 height 19
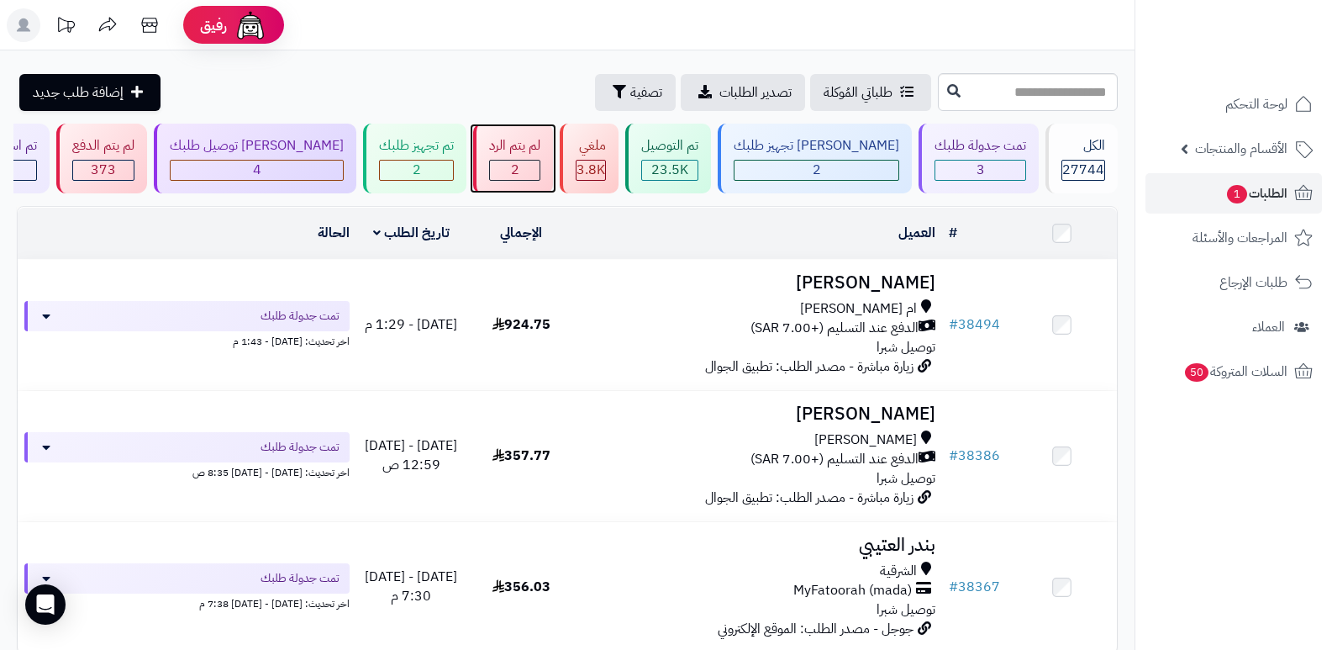
click at [553, 158] on div "لم يتم الرد 2" at bounding box center [513, 159] width 80 height 70
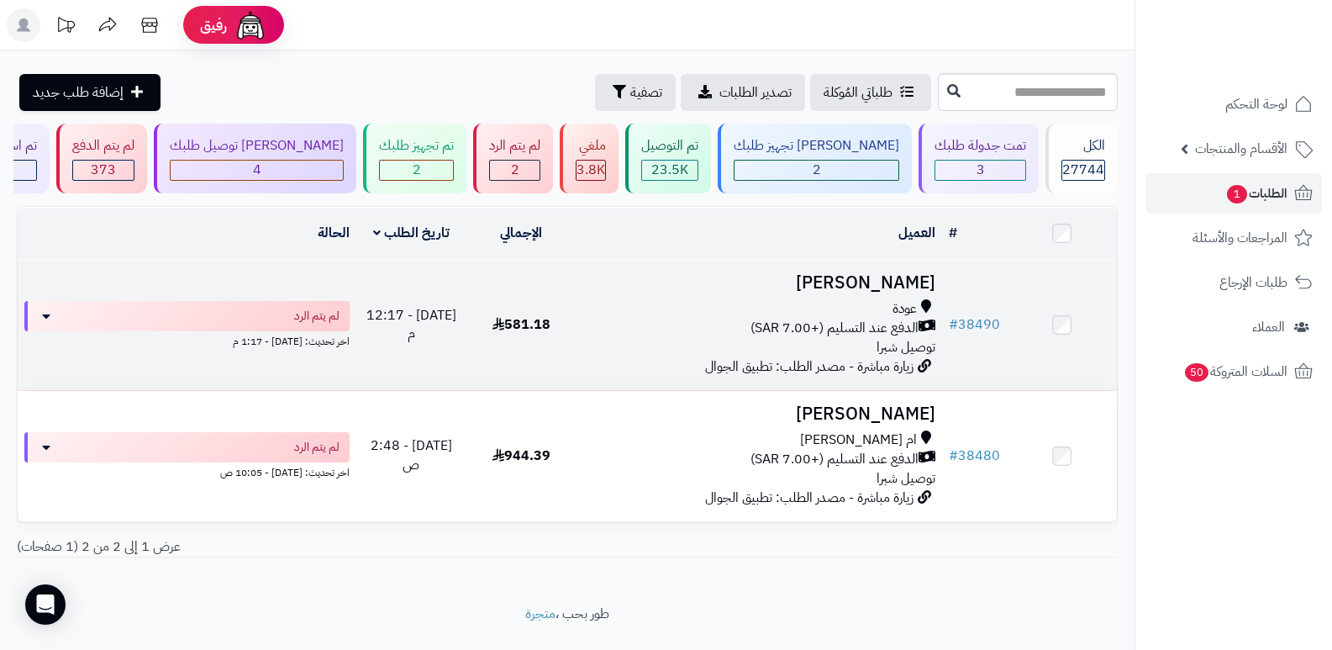
click at [898, 275] on h3 "محمد منصور" at bounding box center [759, 282] width 353 height 19
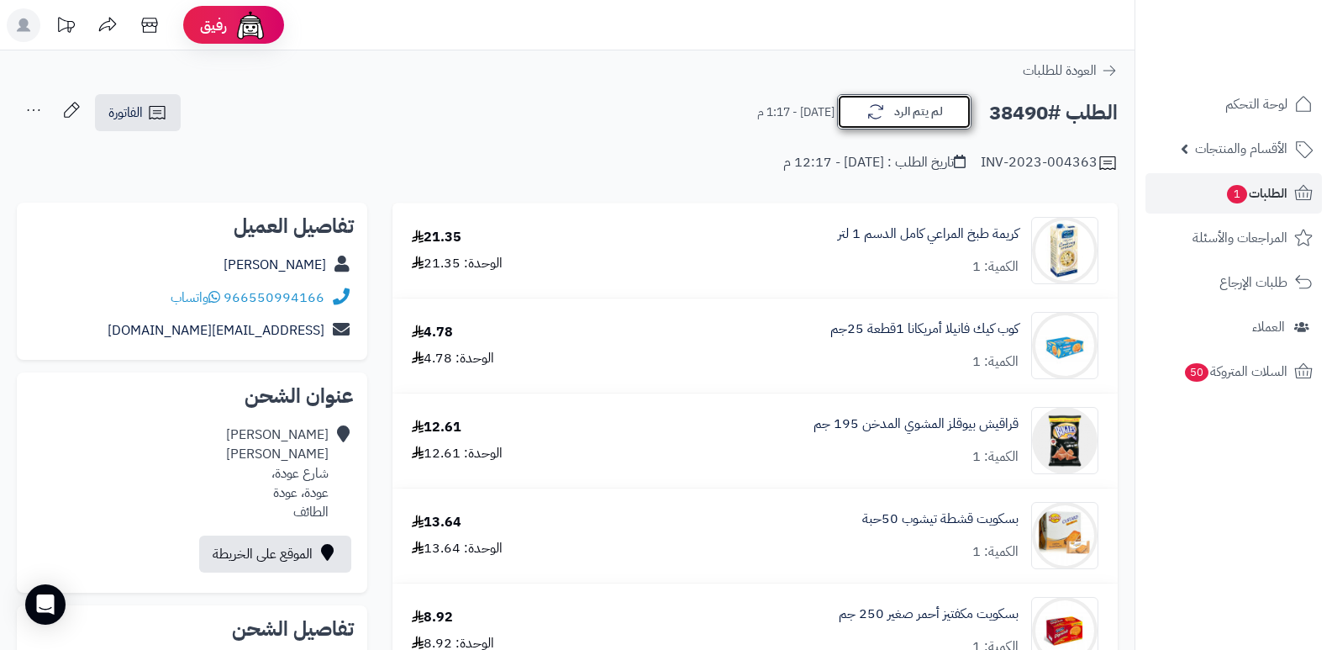
click at [900, 119] on button "لم يتم الرد" at bounding box center [904, 111] width 134 height 35
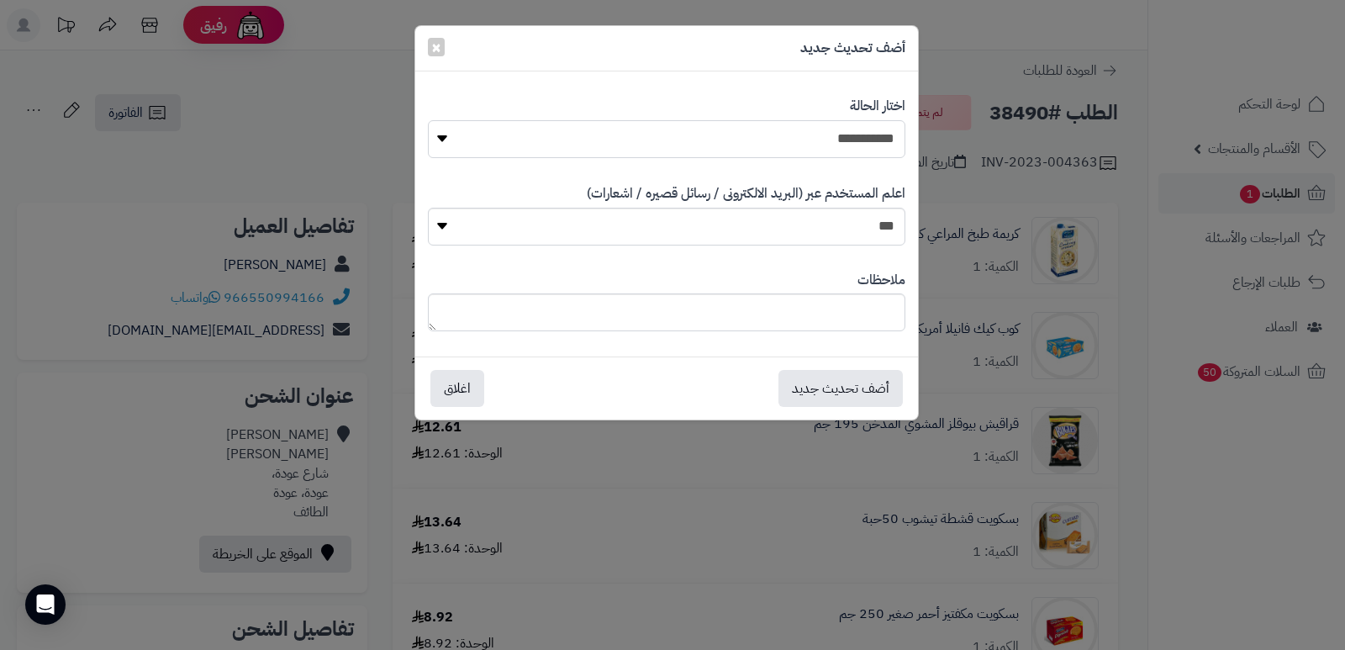
click at [852, 141] on select "**********" at bounding box center [666, 139] width 477 height 38
select select "*"
click at [428, 120] on select "**********" at bounding box center [666, 139] width 477 height 38
click at [863, 297] on textarea at bounding box center [666, 312] width 477 height 38
type textarea "****"
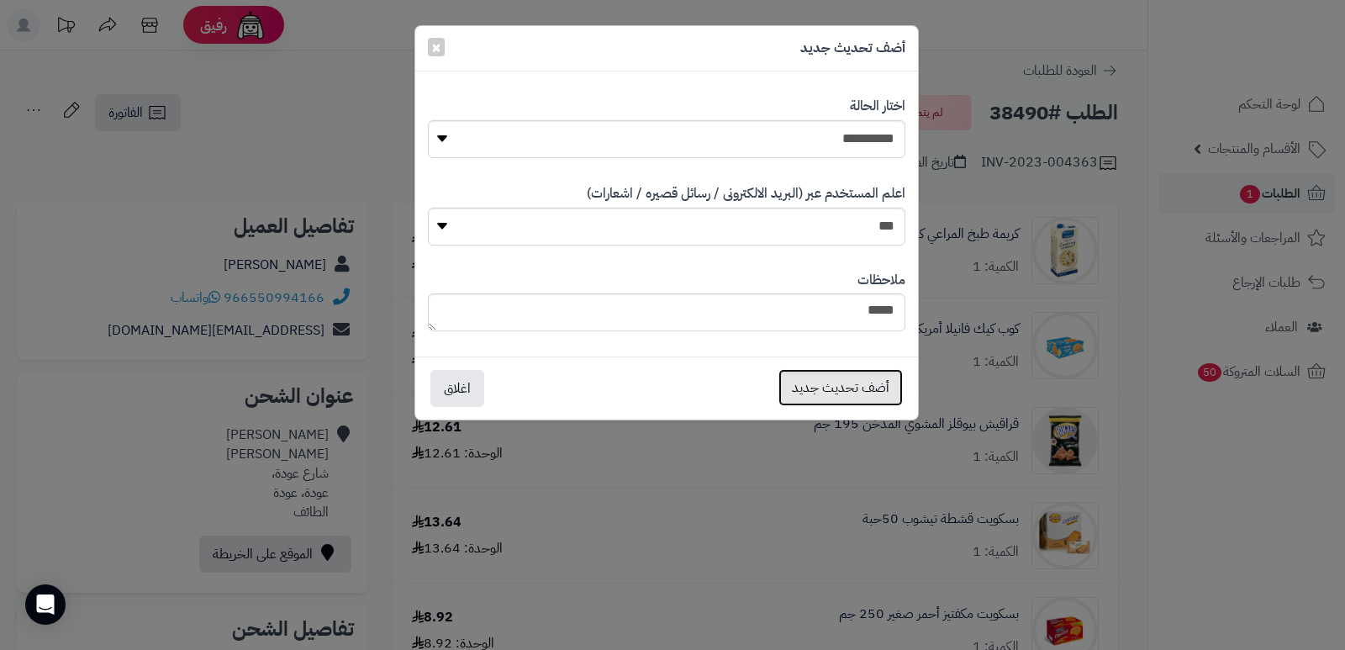
click at [827, 389] on button "أضف تحديث جديد" at bounding box center [840, 387] width 124 height 37
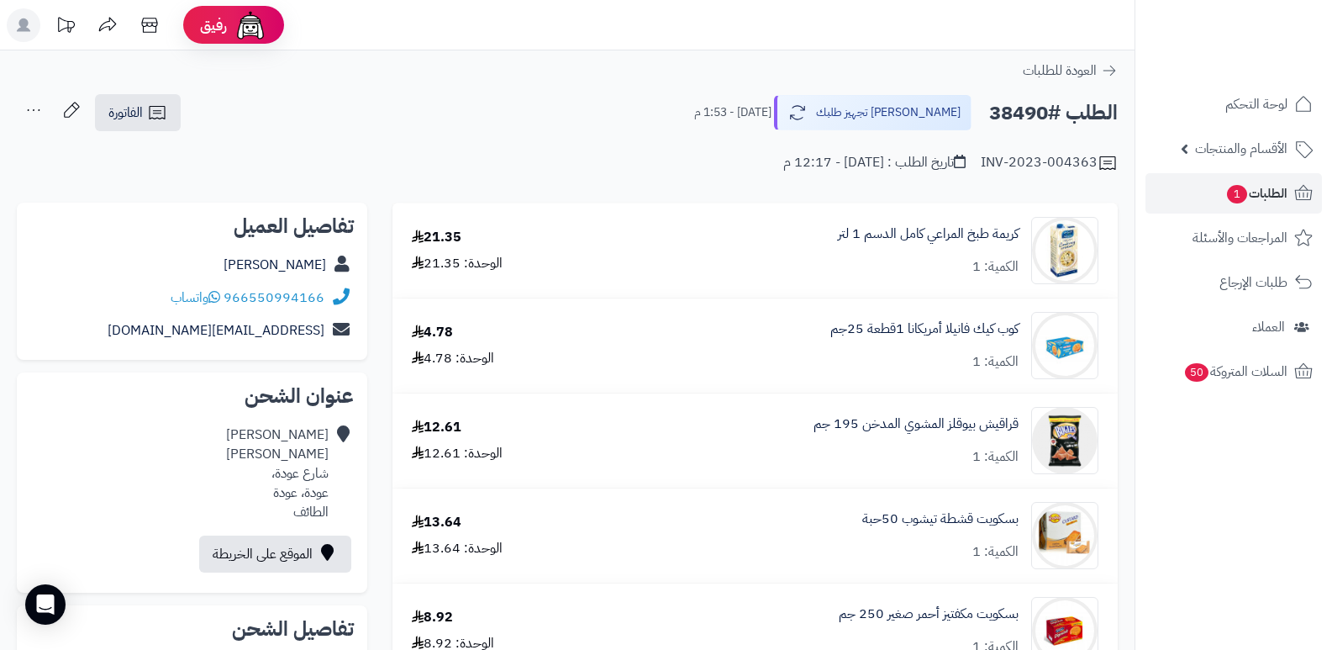
click at [24, 113] on icon at bounding box center [34, 110] width 34 height 34
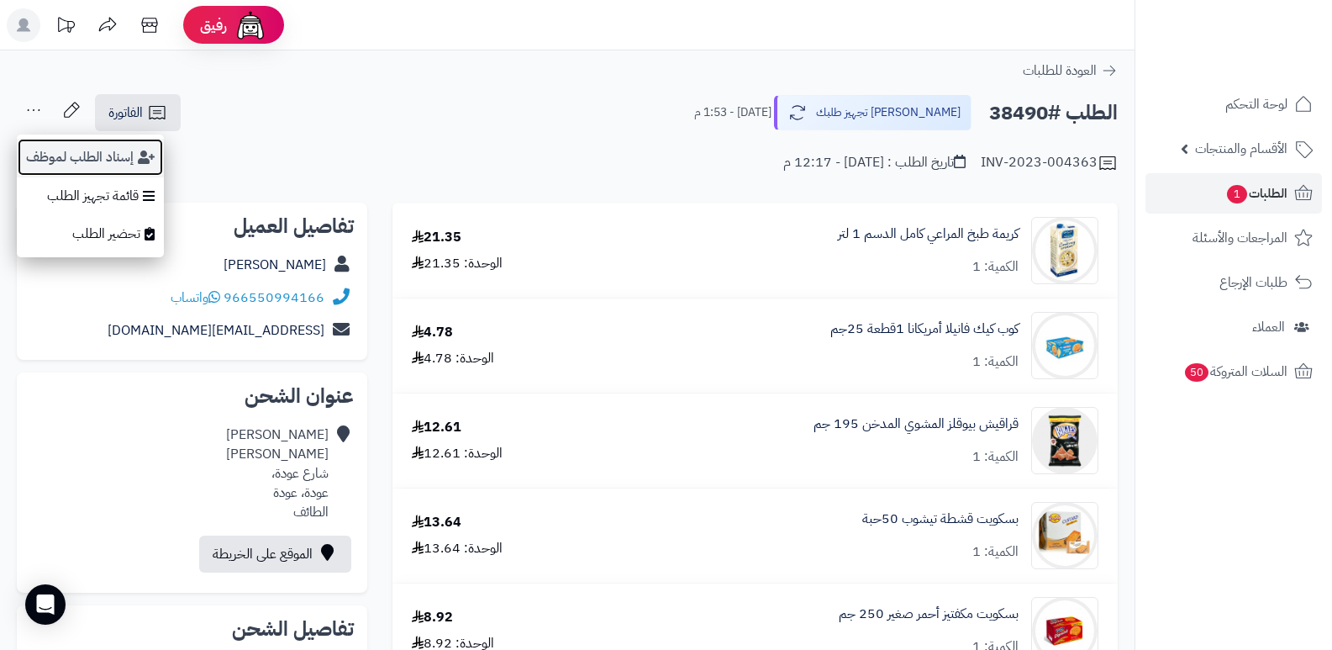
click at [64, 150] on button "إسناد الطلب لموظف" at bounding box center [90, 157] width 147 height 39
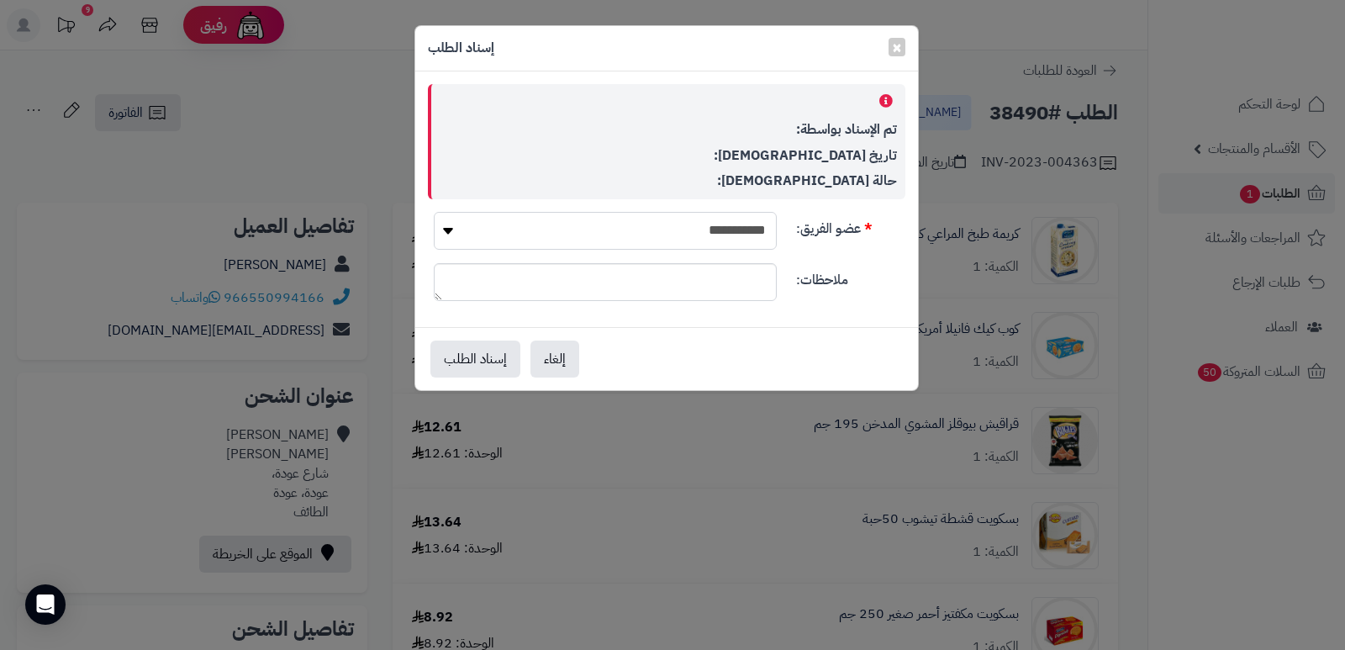
click at [615, 240] on select "**********" at bounding box center [605, 231] width 343 height 38
select select "**"
click at [434, 212] on select "**********" at bounding box center [605, 231] width 343 height 38
click at [481, 353] on button "إسناد الطلب" at bounding box center [475, 358] width 90 height 37
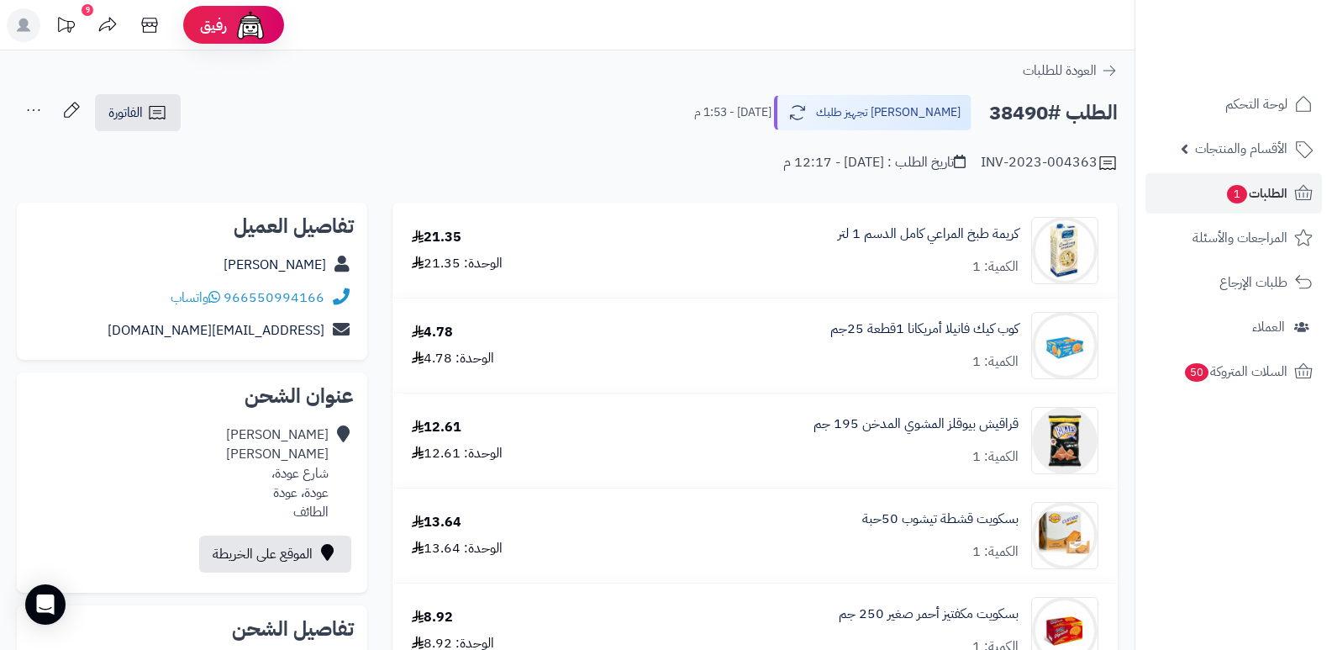
click at [1253, 551] on nav "لوحة التحكم الأقسام والمنتجات المنتجات الأقسام الماركات مواصفات المنتجات مواصفا…" at bounding box center [1234, 346] width 198 height 650
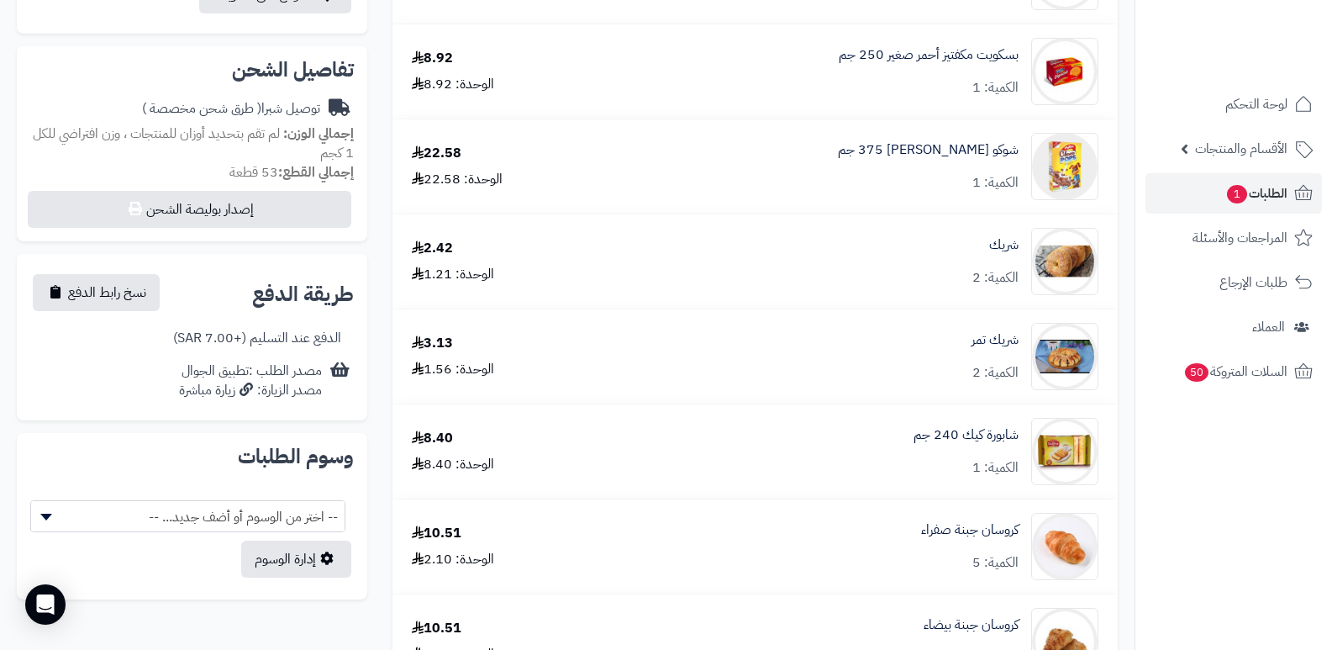
scroll to position [588, 0]
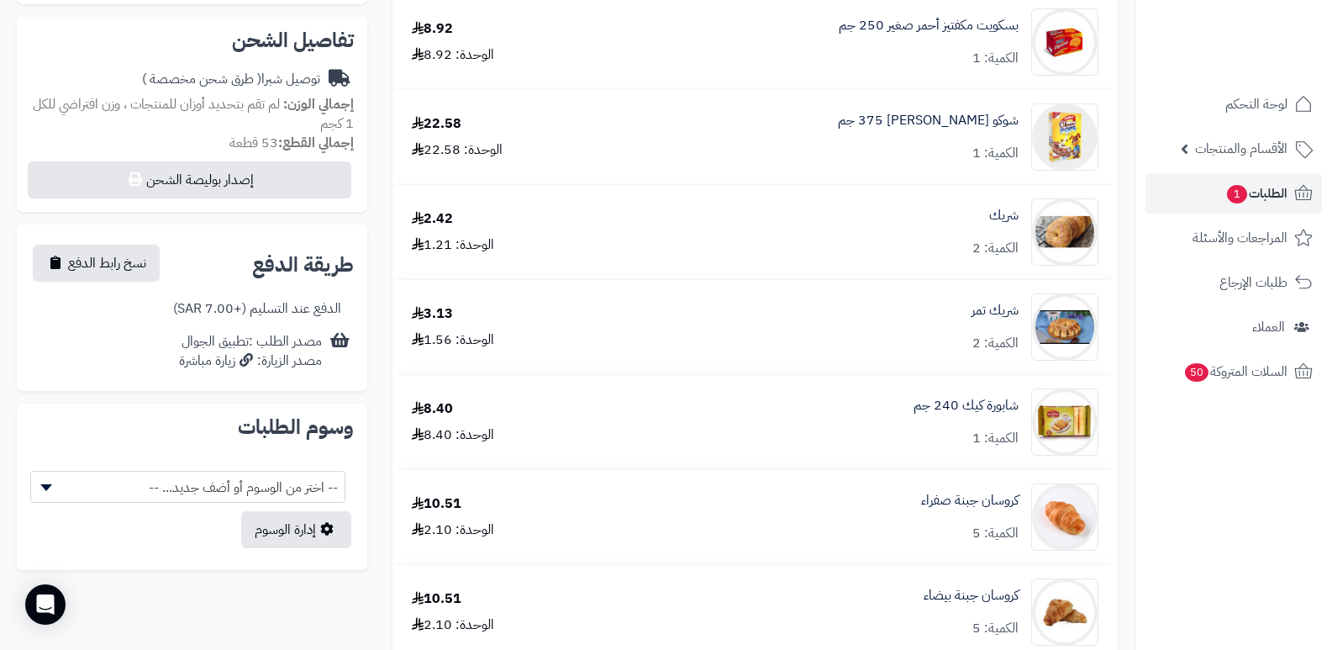
drag, startPoint x: 1190, startPoint y: 489, endPoint x: 1168, endPoint y: 477, distance: 25.6
click at [1190, 489] on nav "لوحة التحكم الأقسام والمنتجات المنتجات الأقسام الماركات مواصفات المنتجات مواصفا…" at bounding box center [1234, 346] width 198 height 650
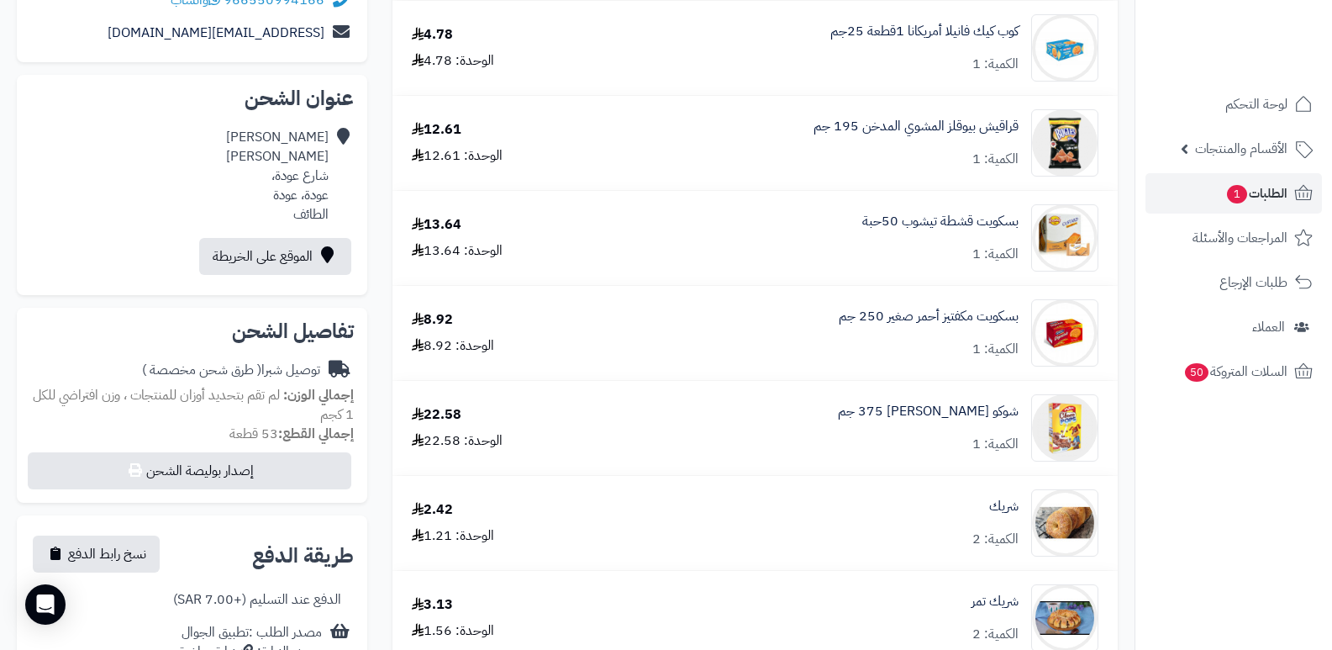
scroll to position [0, 0]
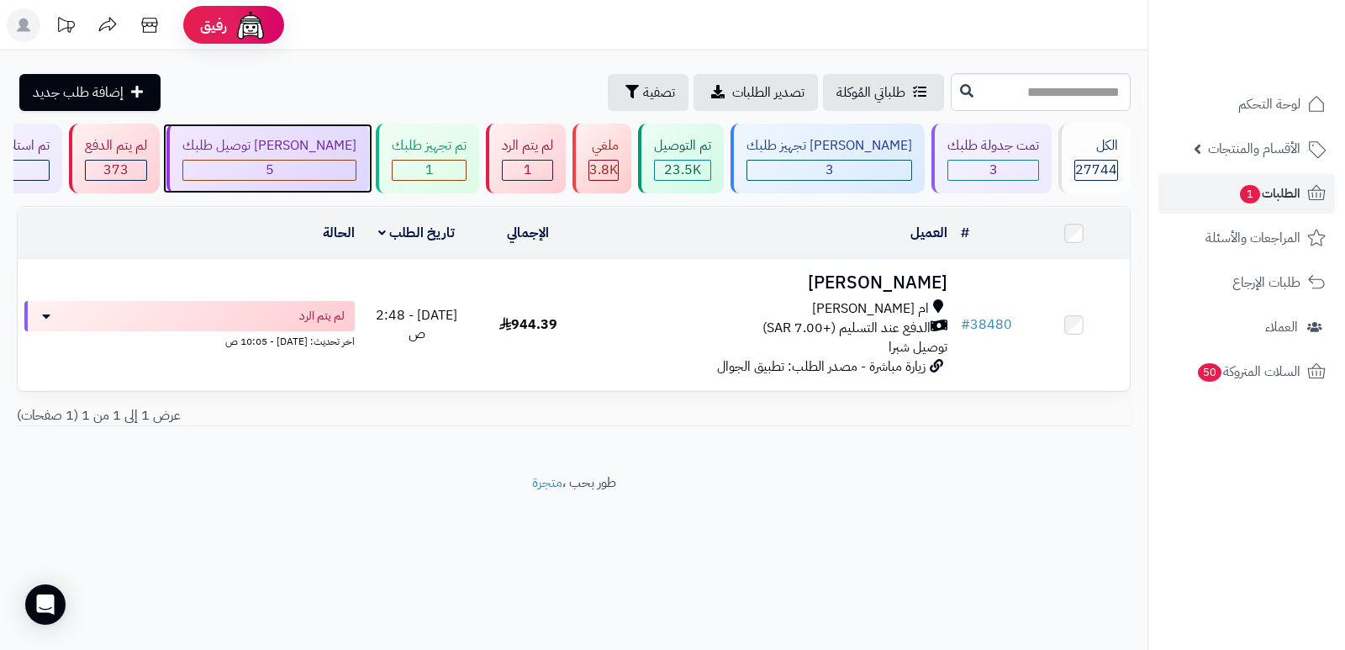
click at [369, 128] on div "[PERSON_NAME] توصيل طلبك 5" at bounding box center [267, 159] width 203 height 70
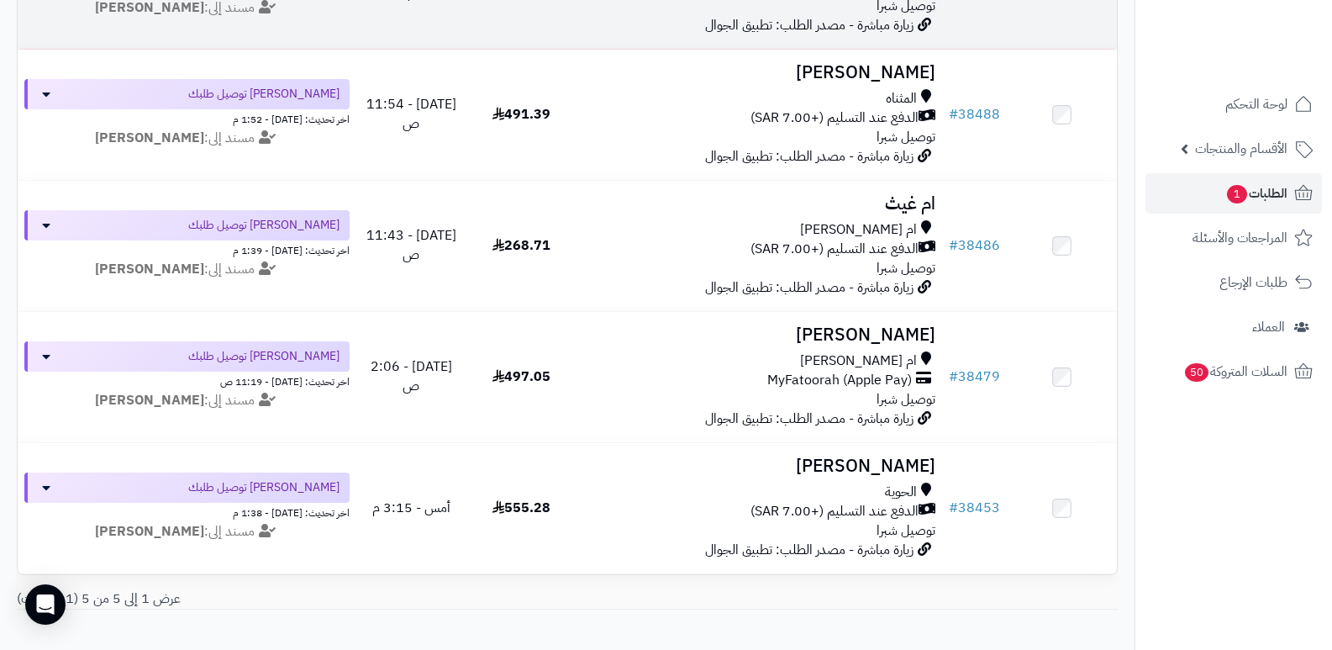
scroll to position [441, 0]
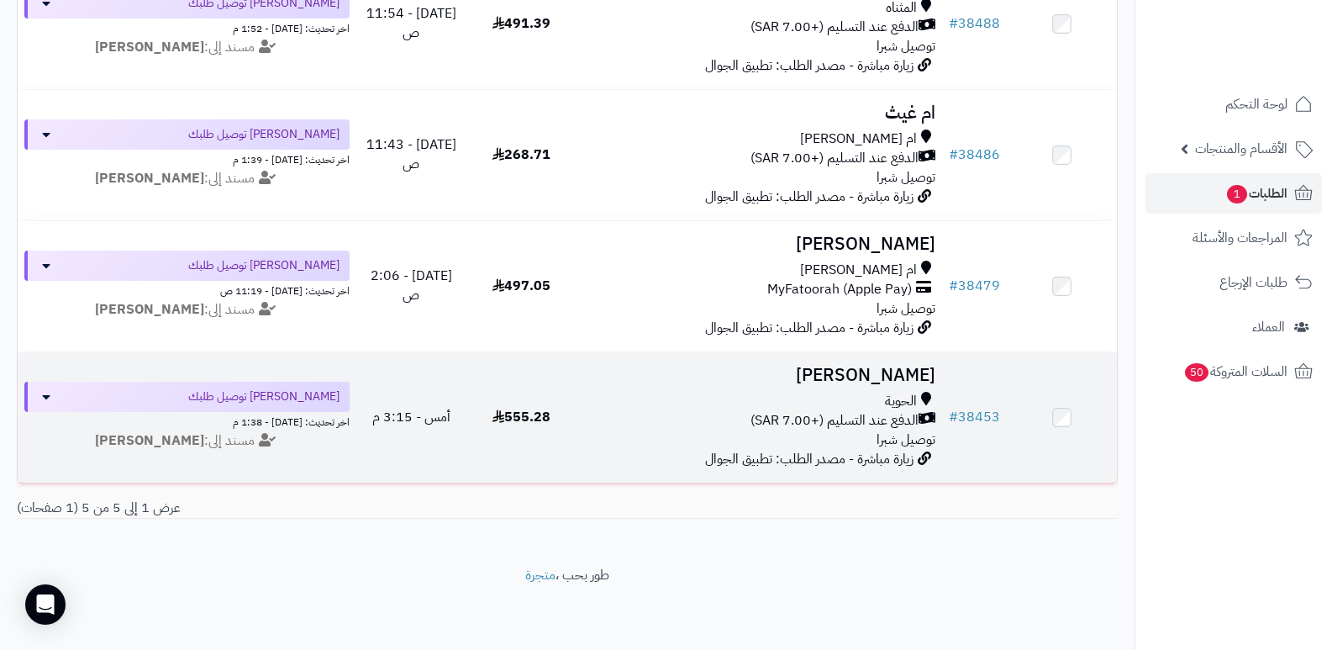
click at [868, 379] on td "[PERSON_NAME] الحوية الدفع عند التسليم (+7.00 SAR) توصيل شبرا زيارة مباشرة - مص…" at bounding box center [760, 417] width 366 height 130
click at [872, 372] on h3 "[PERSON_NAME]" at bounding box center [759, 375] width 353 height 19
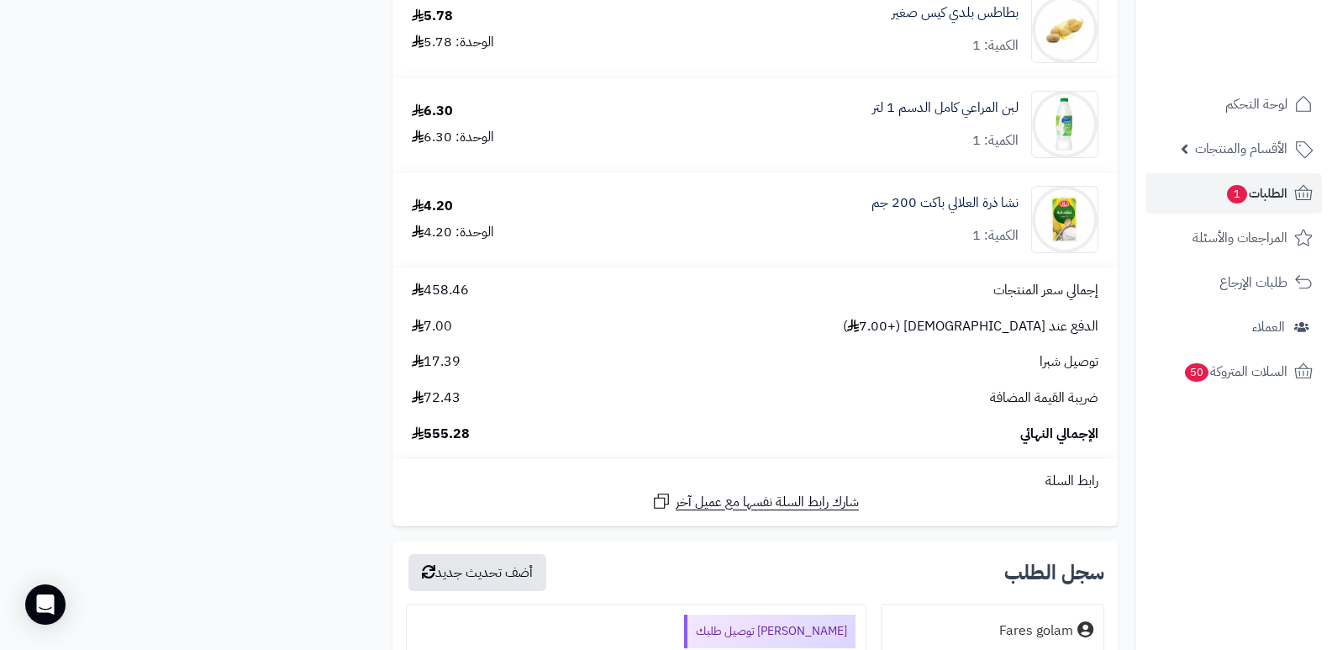
scroll to position [3110, 0]
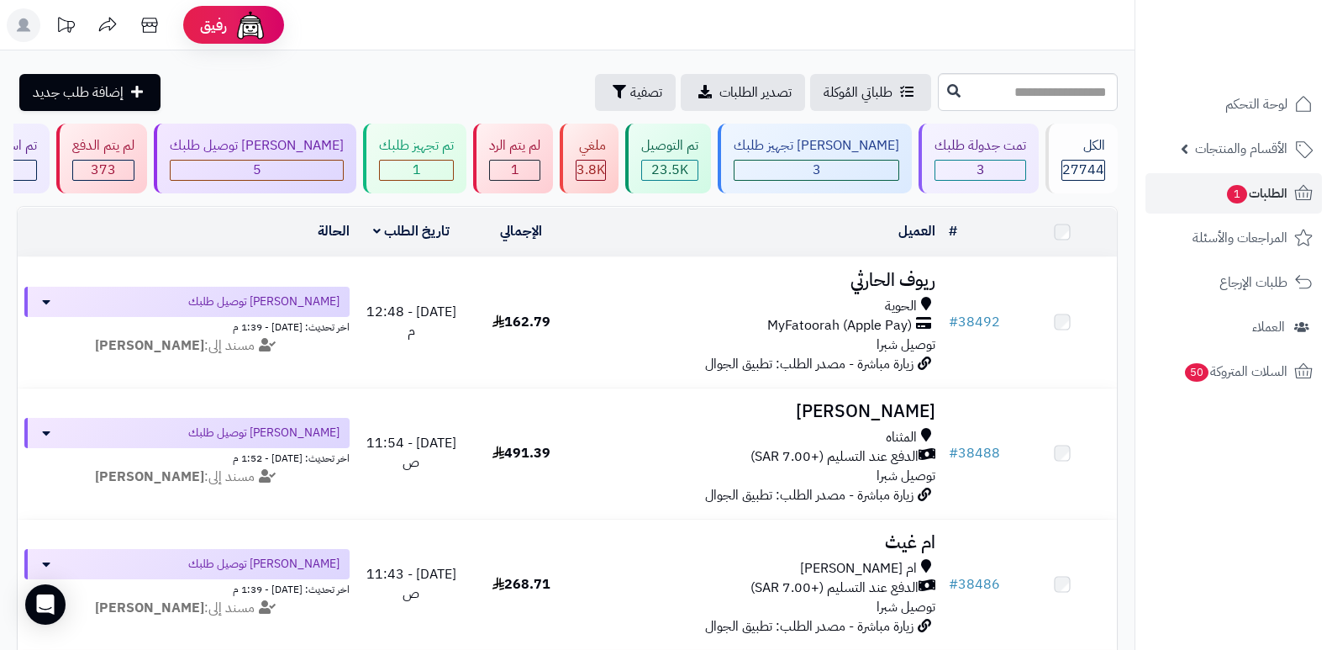
scroll to position [441, 0]
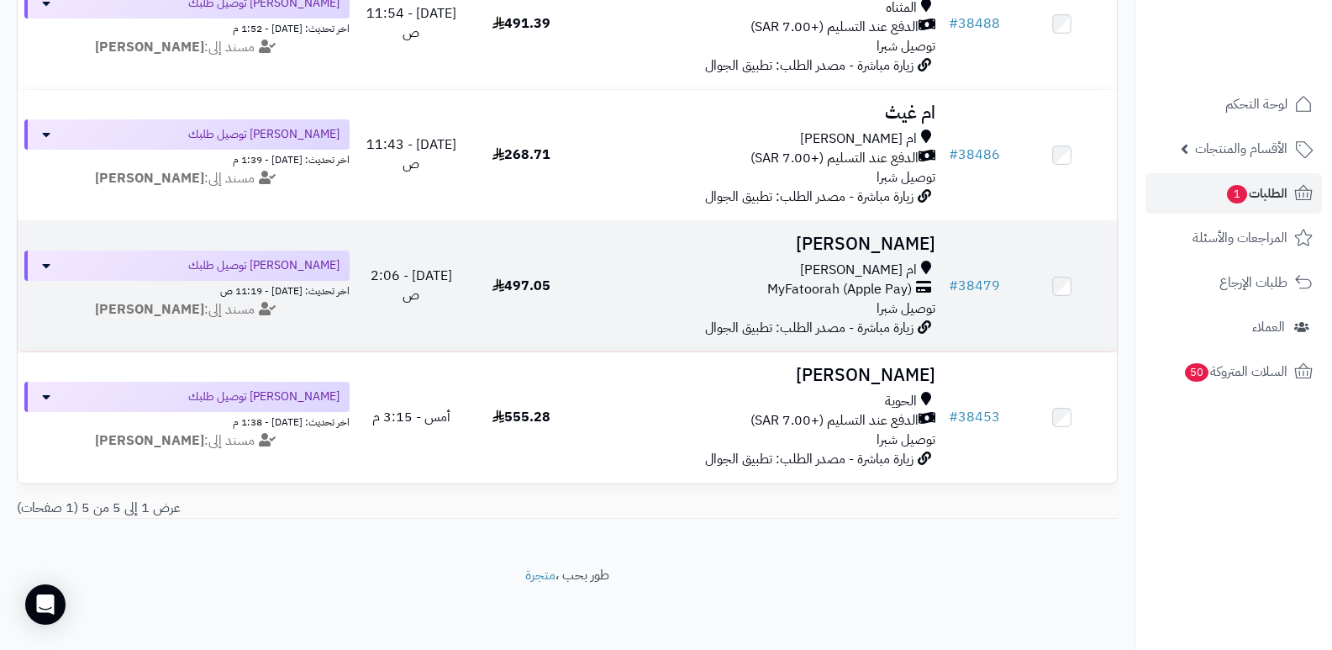
click at [905, 235] on h3 "[PERSON_NAME]" at bounding box center [759, 244] width 353 height 19
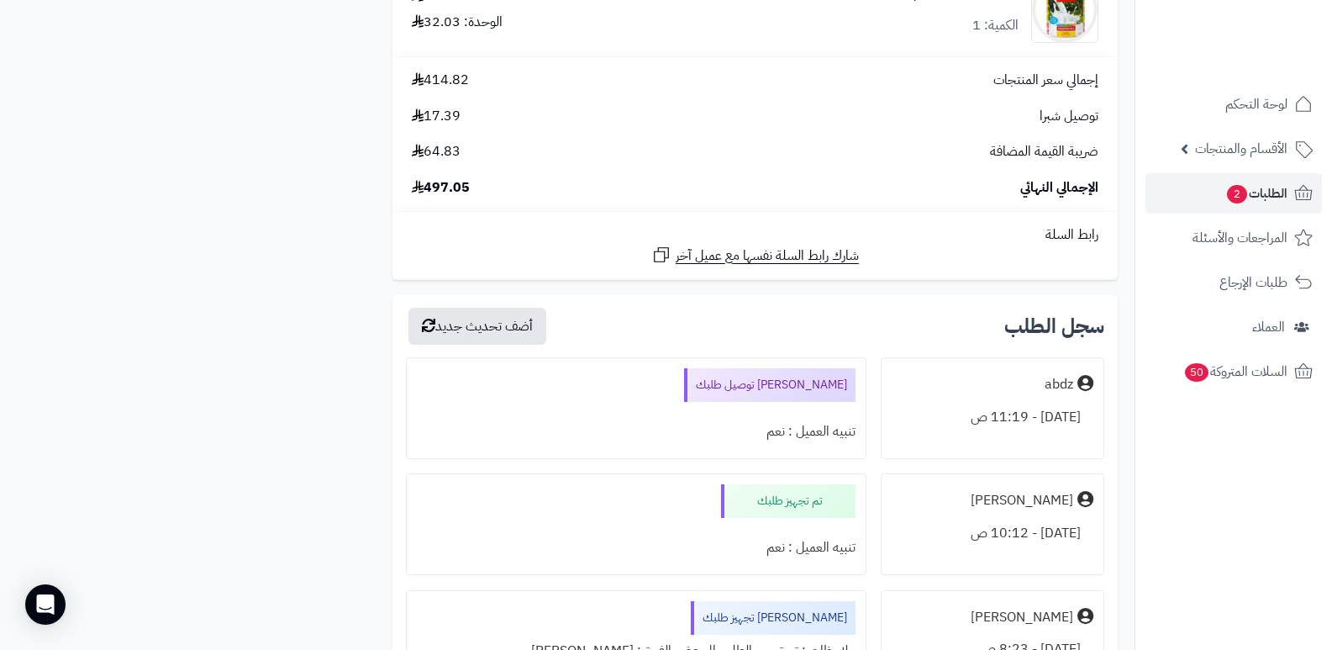
scroll to position [3278, 0]
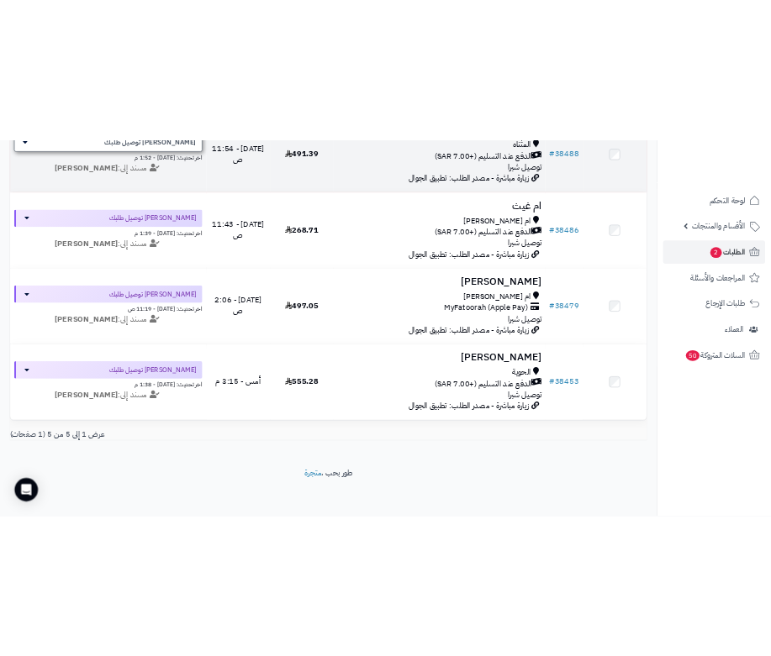
scroll to position [561, 0]
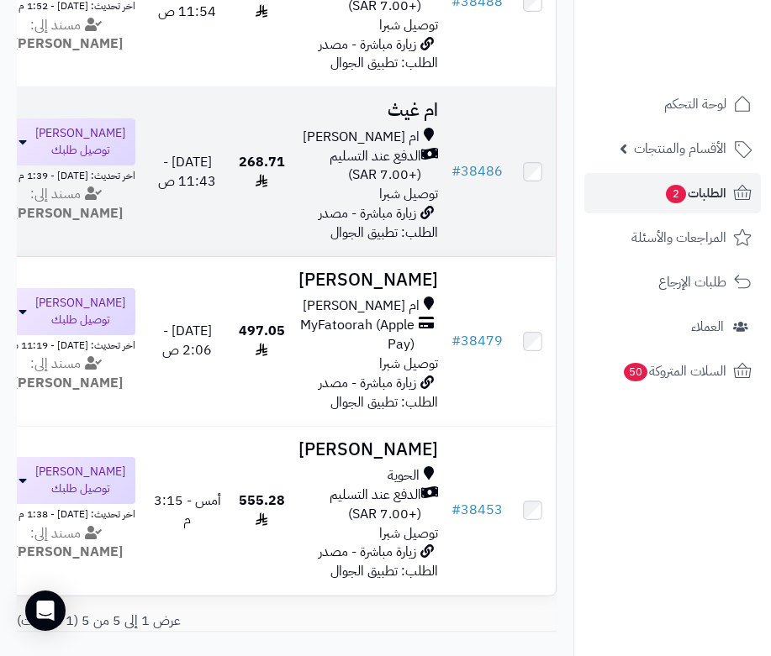
click at [407, 115] on h3 "ام غيث" at bounding box center [368, 110] width 140 height 19
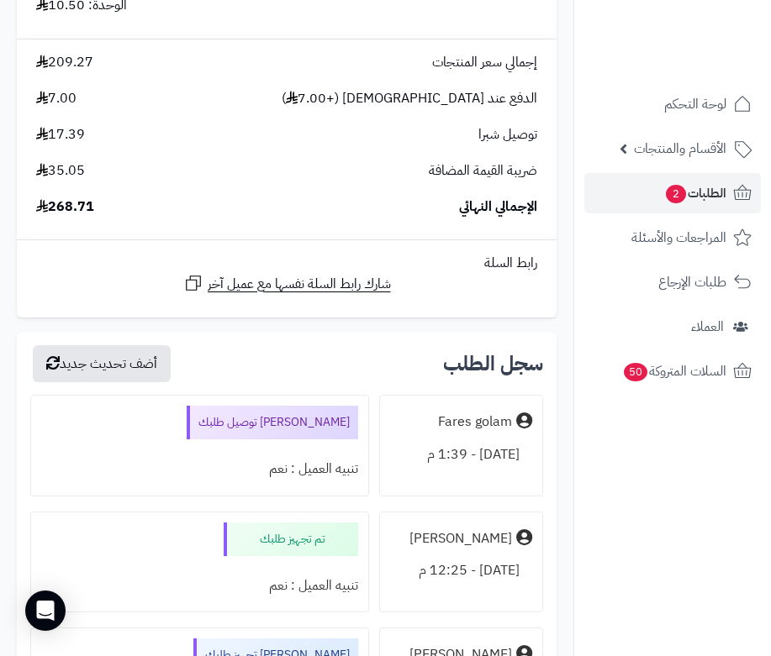
scroll to position [3866, 0]
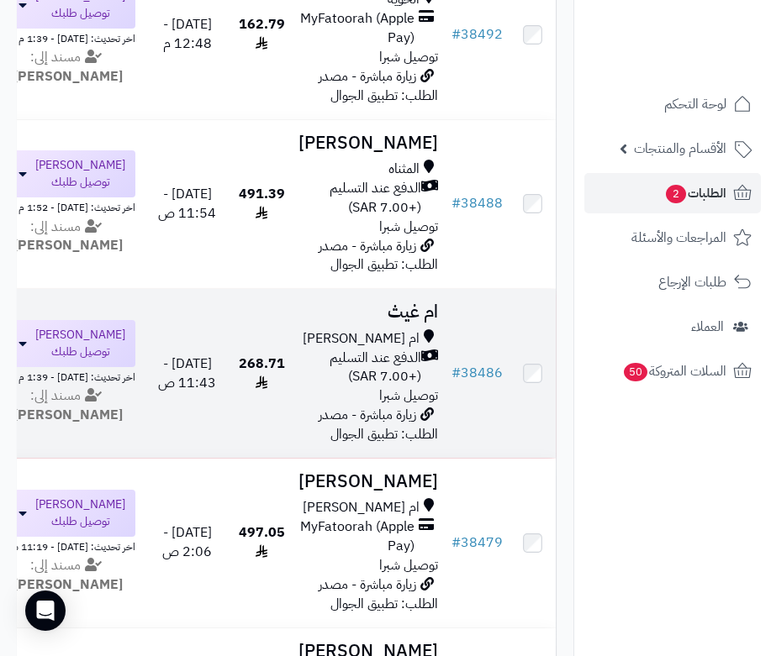
scroll to position [308, 0]
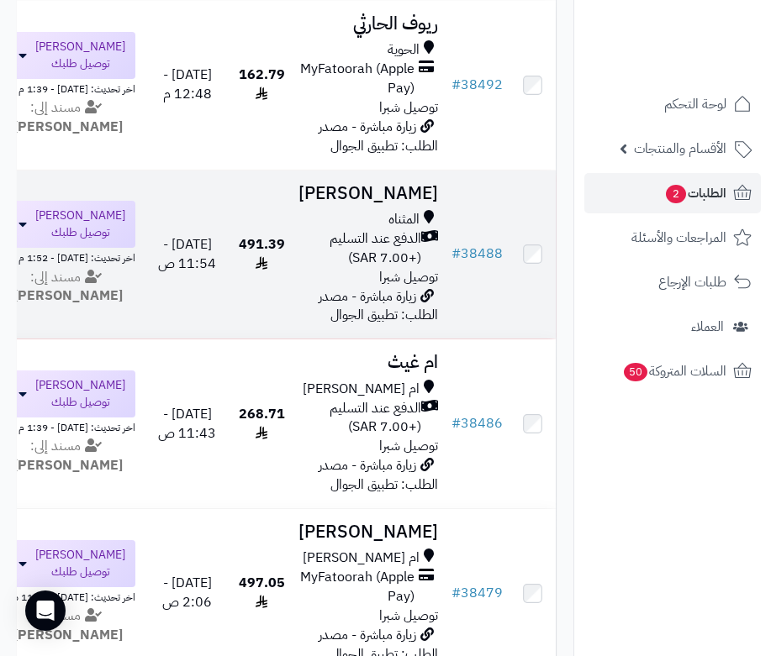
click at [403, 203] on h3 "[PERSON_NAME]" at bounding box center [368, 193] width 140 height 19
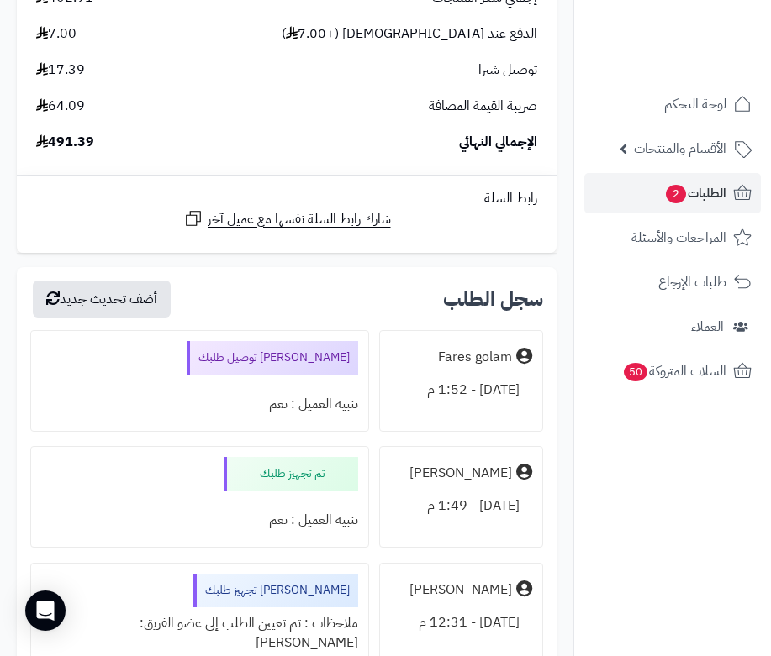
scroll to position [7145, 0]
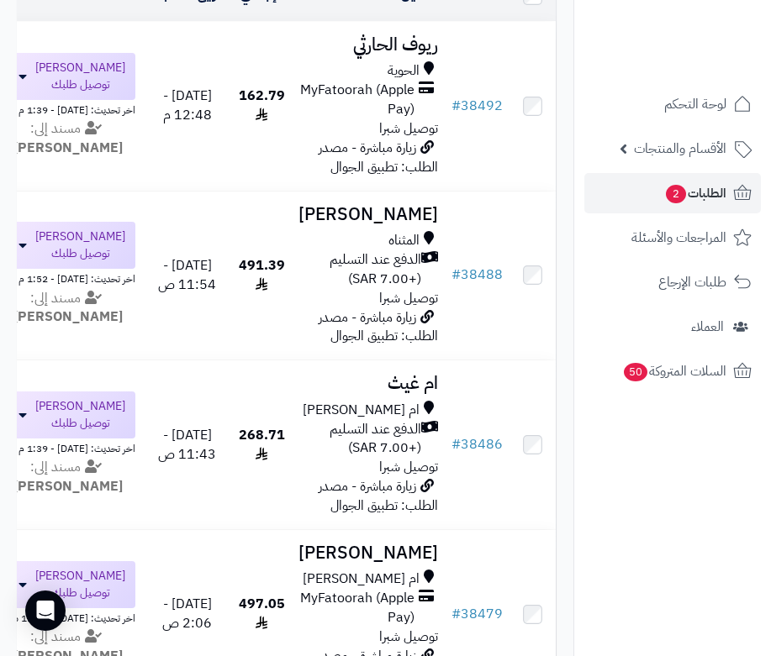
scroll to position [140, 0]
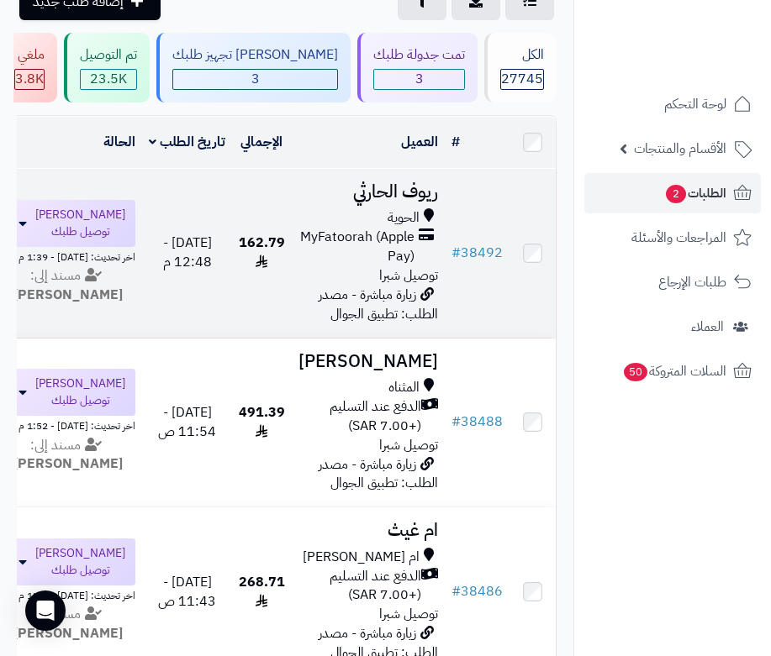
click at [421, 196] on h3 "ريوف الحارثي" at bounding box center [368, 191] width 140 height 19
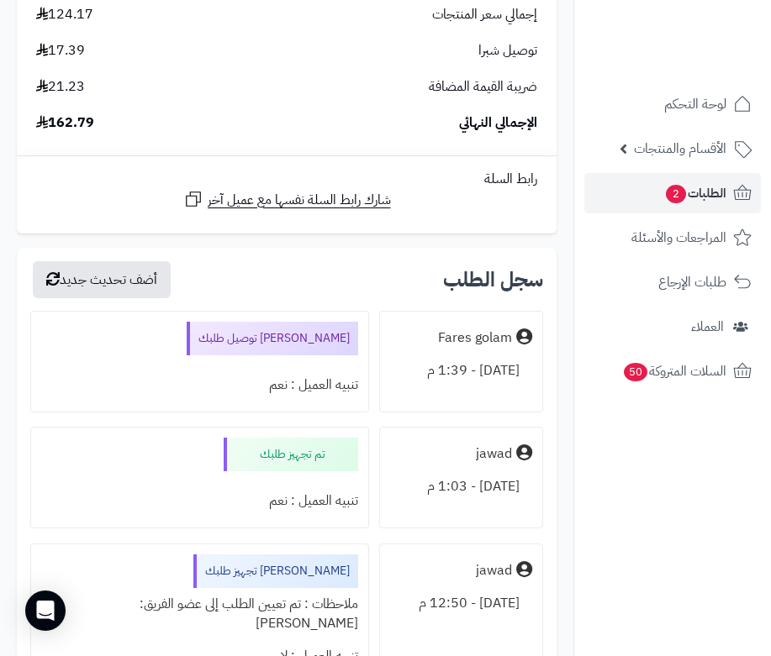
scroll to position [2185, 0]
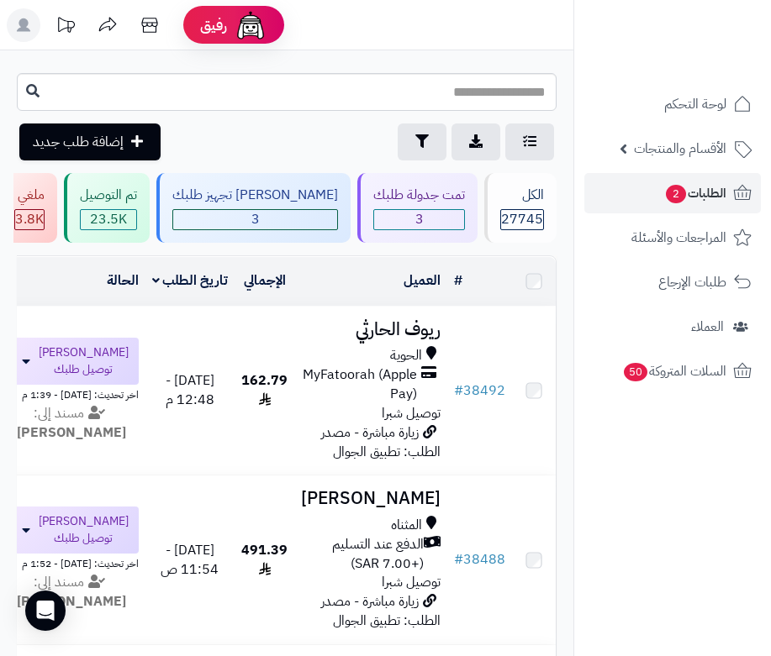
scroll to position [140, 0]
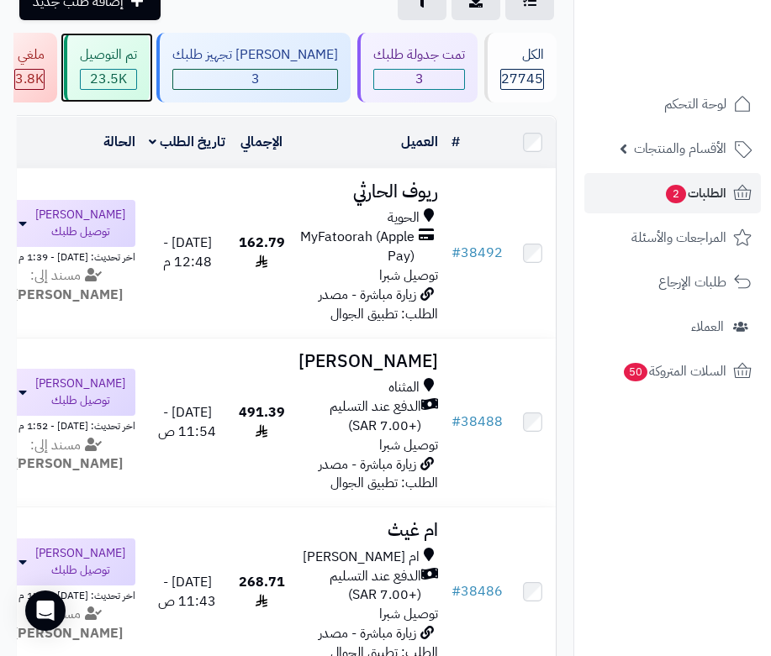
click at [136, 71] on span "23.5K" at bounding box center [108, 79] width 55 height 19
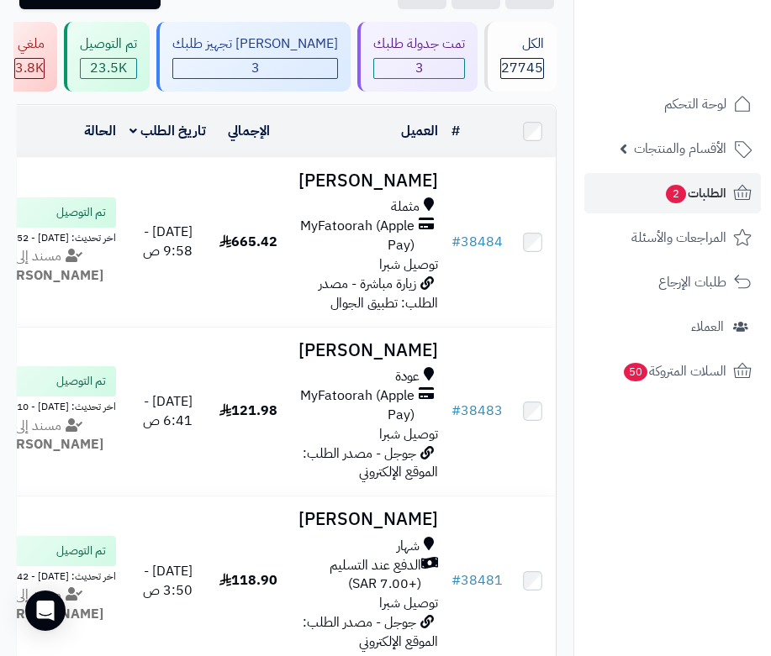
scroll to position [168, 0]
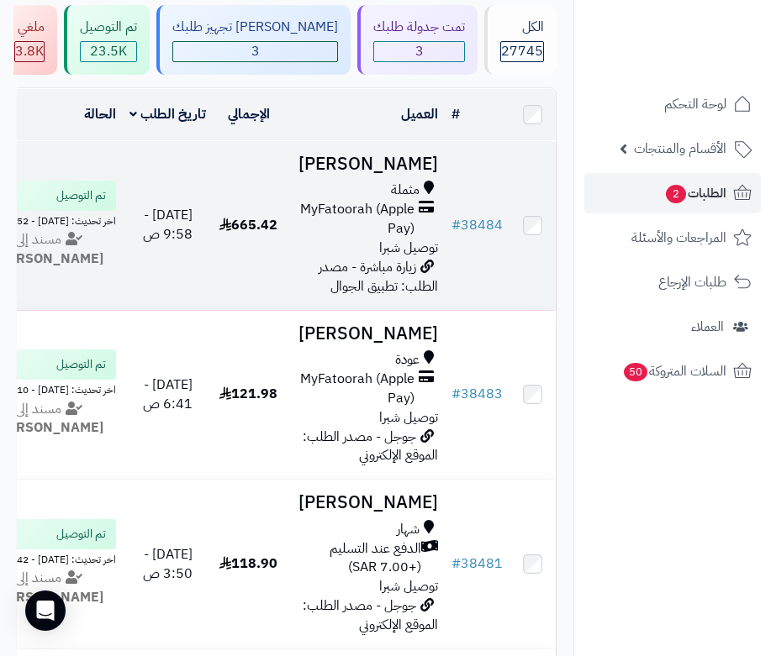
click at [385, 173] on h3 "[PERSON_NAME]" at bounding box center [365, 164] width 146 height 19
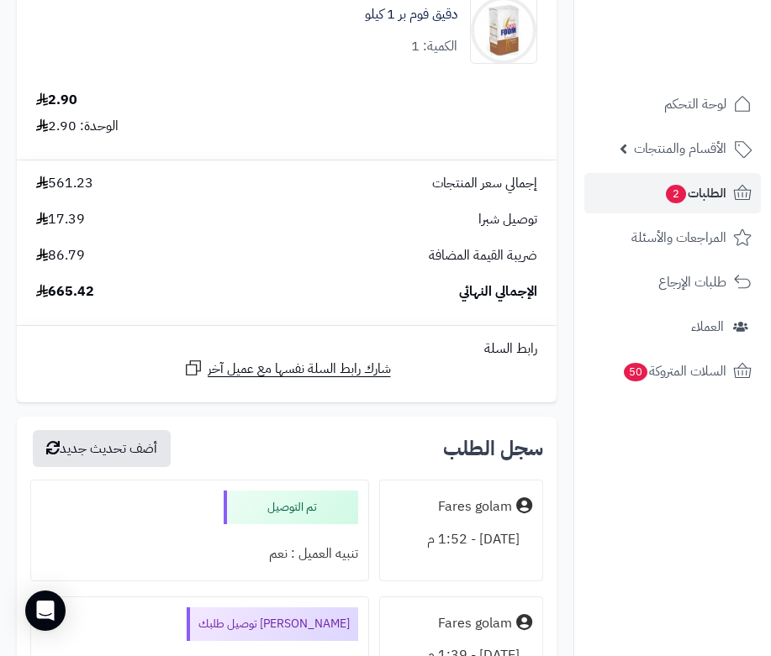
scroll to position [10255, 0]
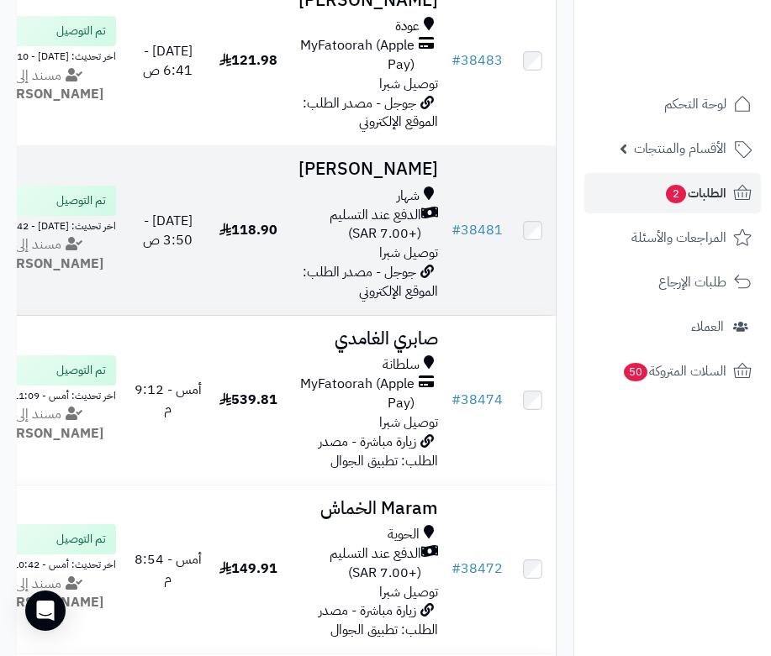
scroll to position [588, 0]
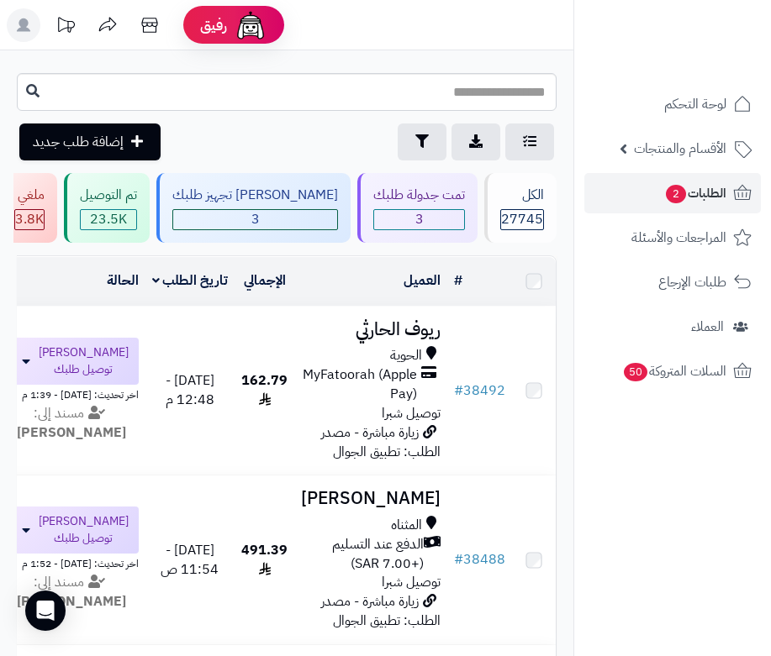
scroll to position [140, 0]
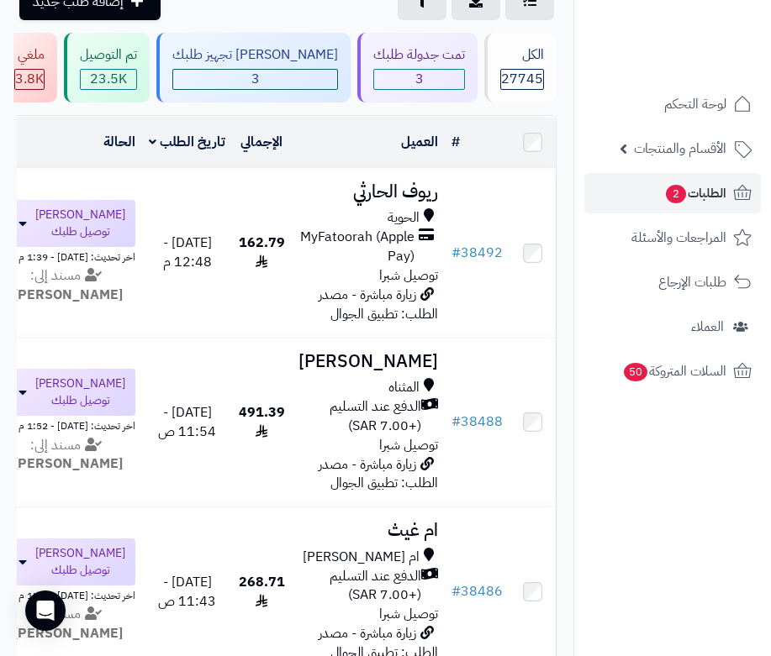
click at [686, 588] on nav "لوحة التحكم الأقسام والمنتجات المنتجات الأقسام الماركات مواصفات المنتجات مواصفا…" at bounding box center [672, 349] width 198 height 656
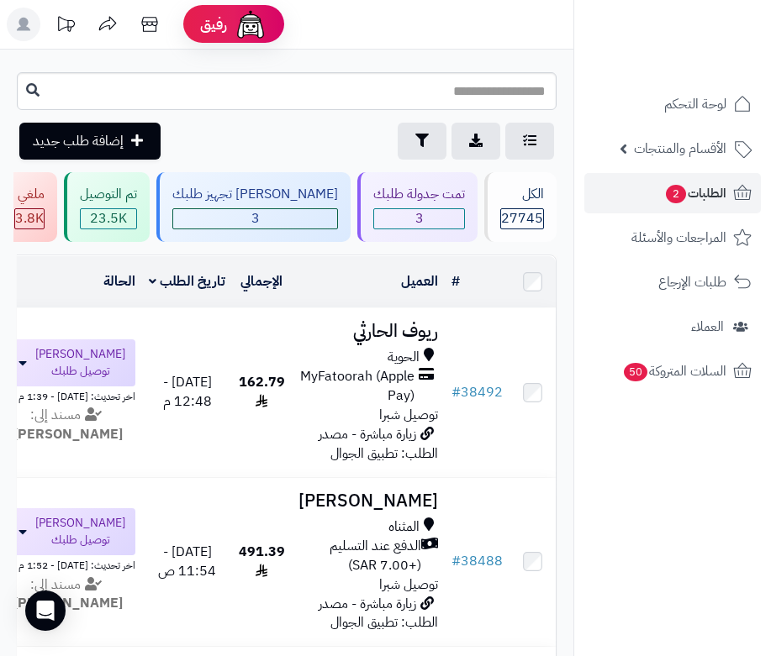
scroll to position [0, 0]
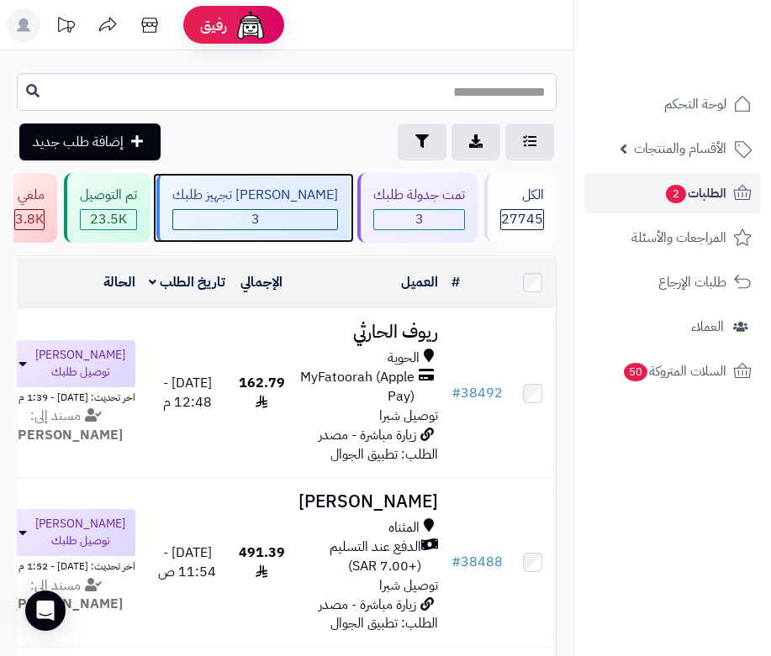
click at [313, 182] on div "جاري تجهيز طلبك 3" at bounding box center [253, 208] width 194 height 70
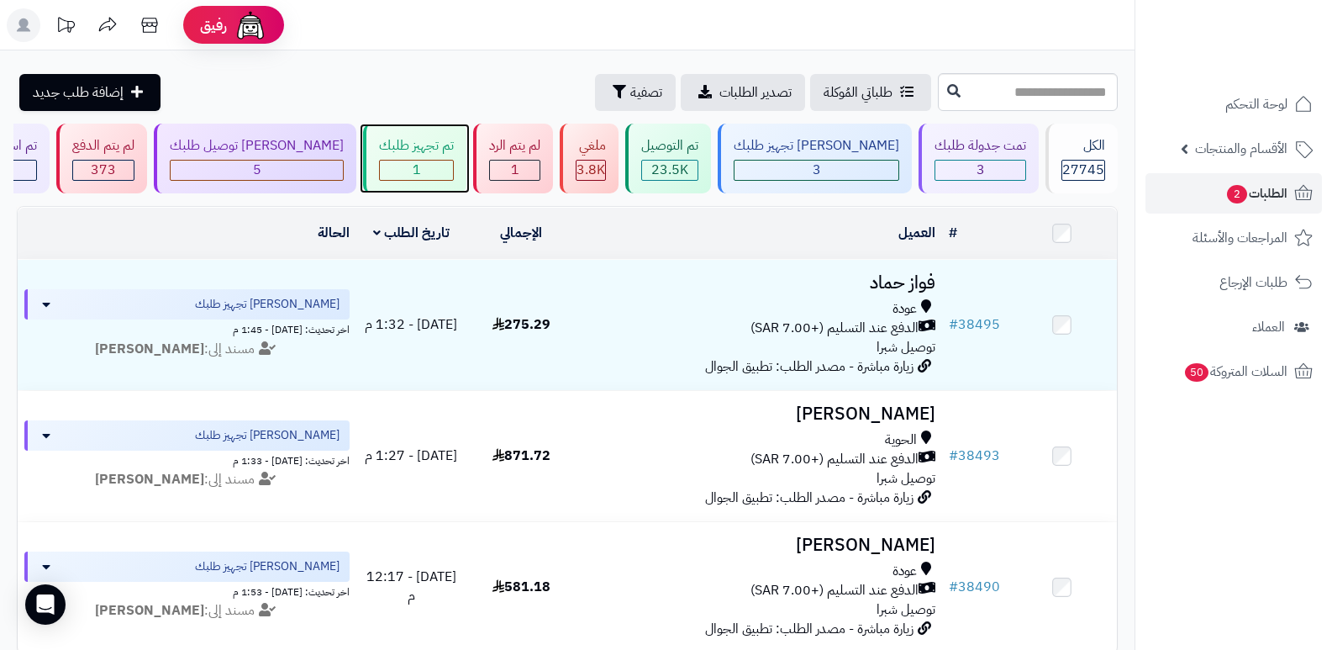
click at [454, 151] on div "تم تجهيز طلبك" at bounding box center [416, 145] width 75 height 19
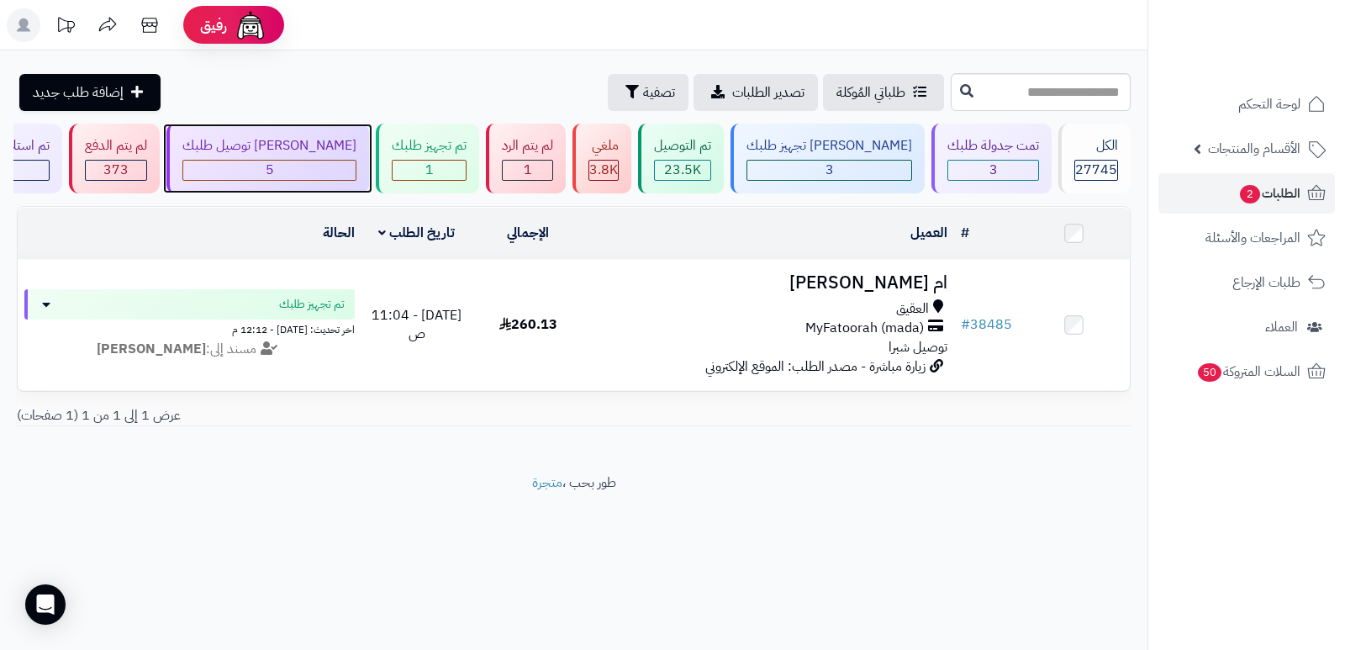
click at [306, 170] on div "5" at bounding box center [269, 170] width 172 height 19
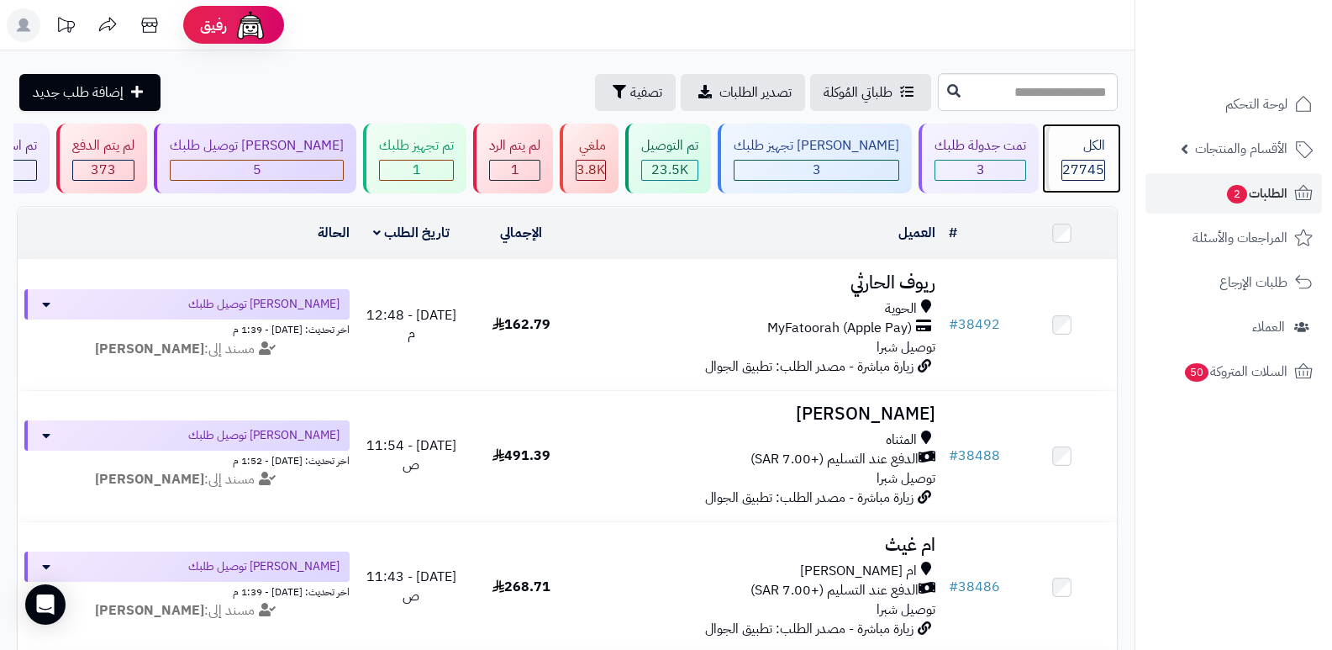
click at [1068, 161] on span "27745" at bounding box center [1083, 170] width 42 height 20
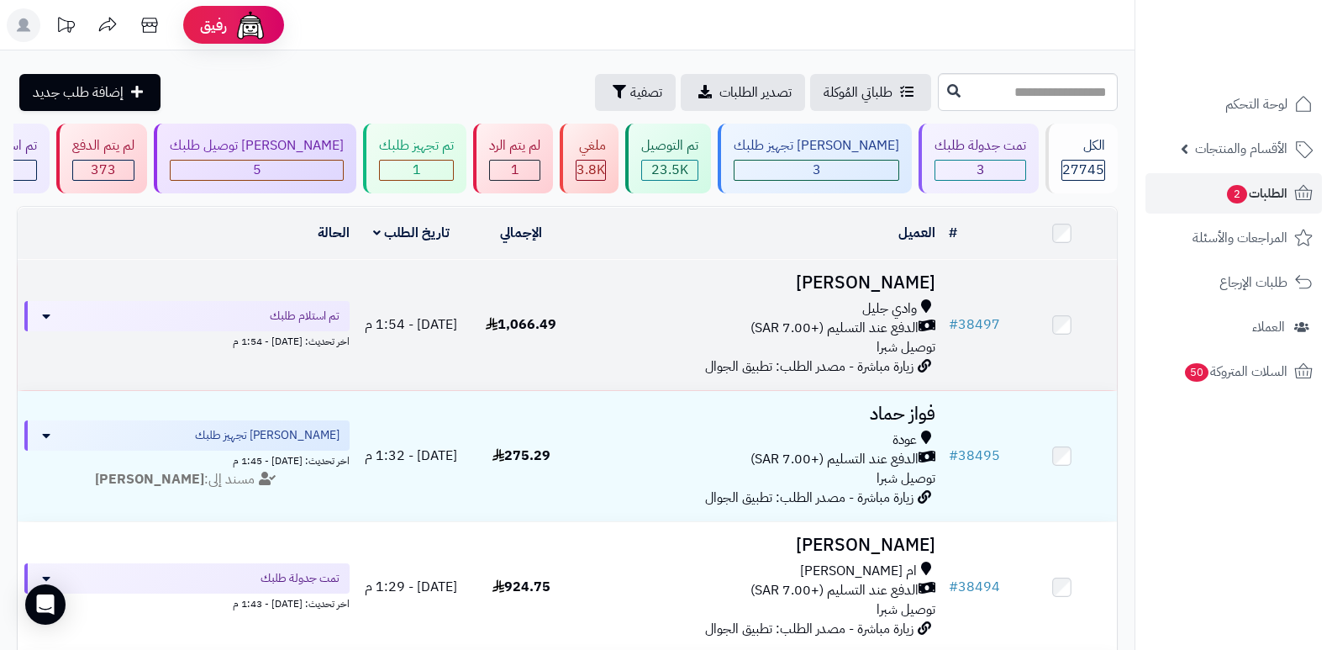
click at [880, 281] on h3 "[PERSON_NAME]" at bounding box center [759, 282] width 353 height 19
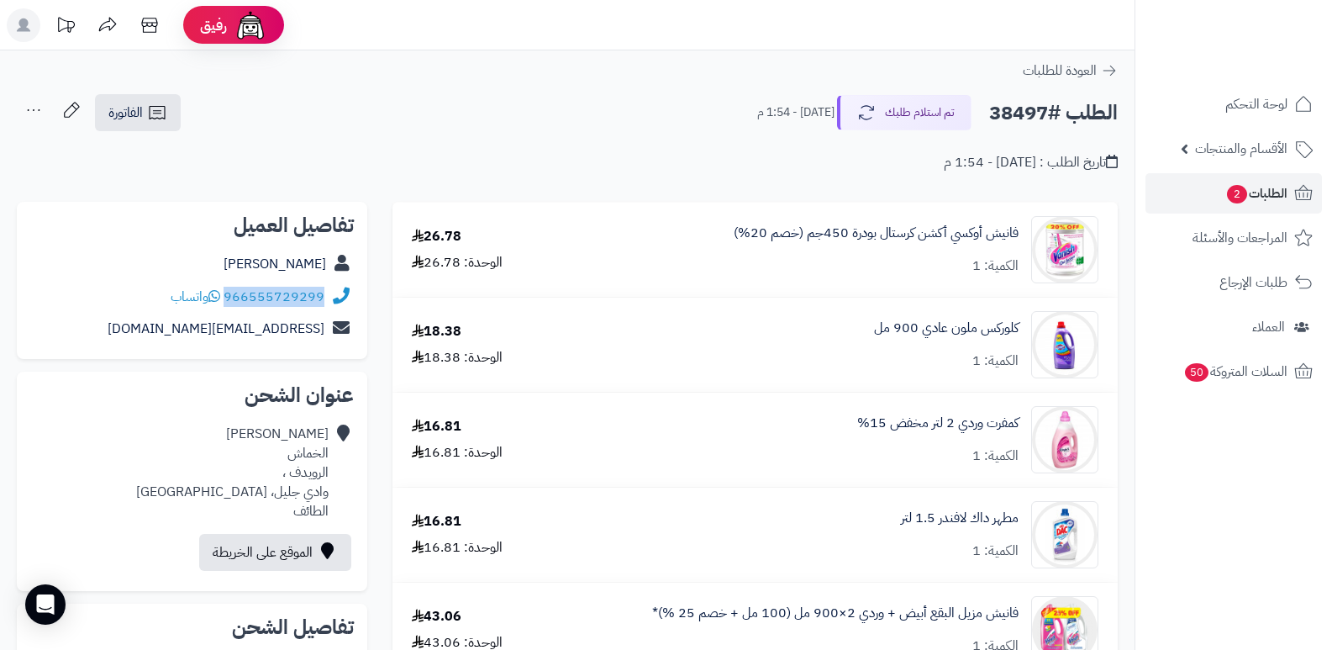
drag, startPoint x: 226, startPoint y: 300, endPoint x: 325, endPoint y: 312, distance: 99.9
click at [335, 308] on div "966555729299 واتساب" at bounding box center [192, 297] width 324 height 33
copy div "966555729299"
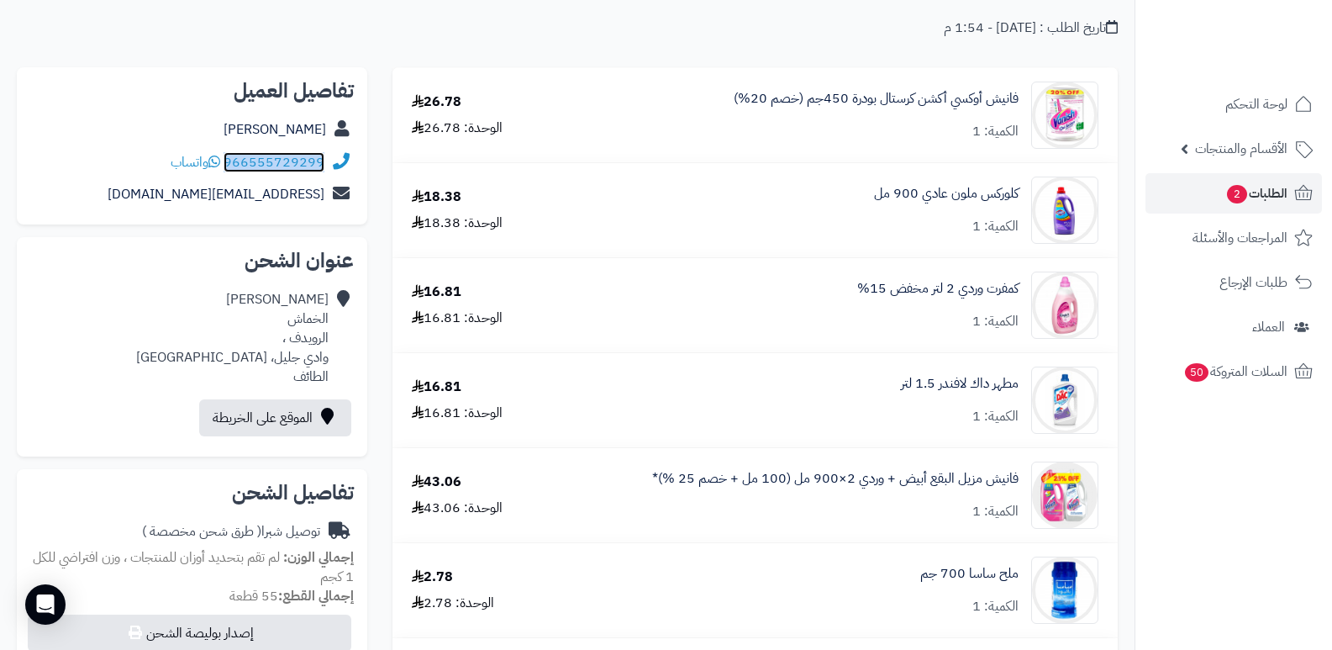
scroll to position [84, 0]
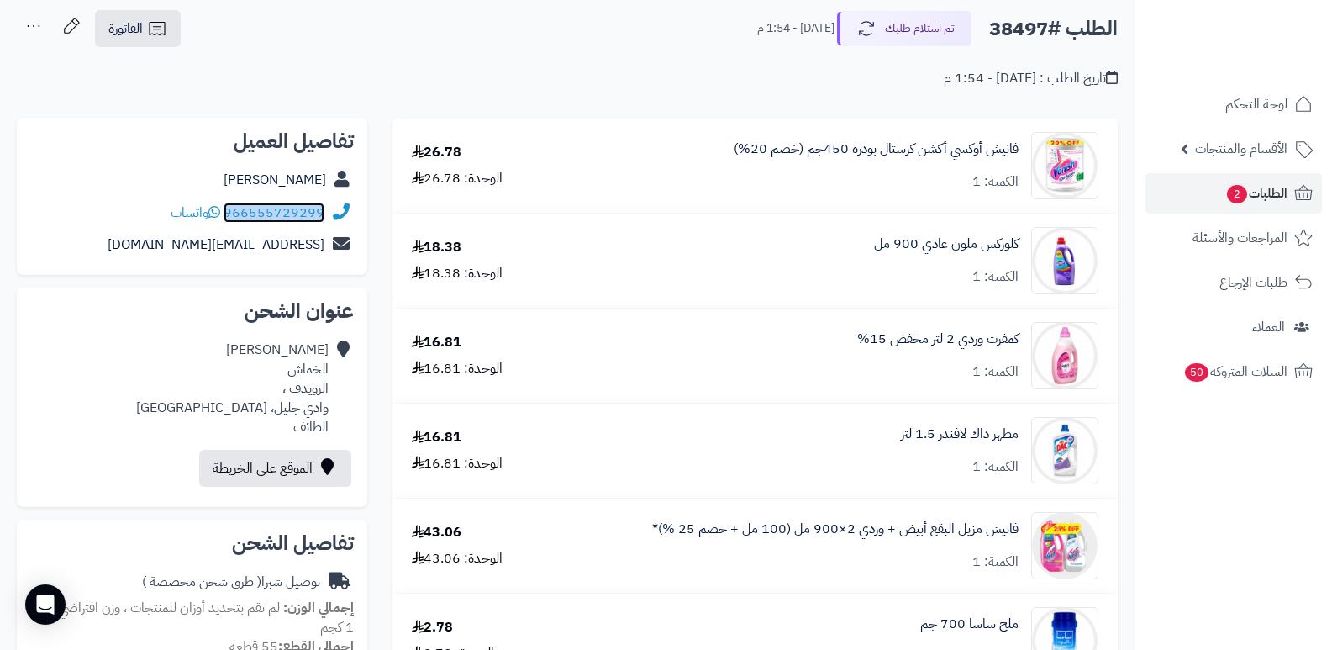
copy div "966555729299"
click at [279, 217] on link "966555729299" at bounding box center [274, 213] width 101 height 20
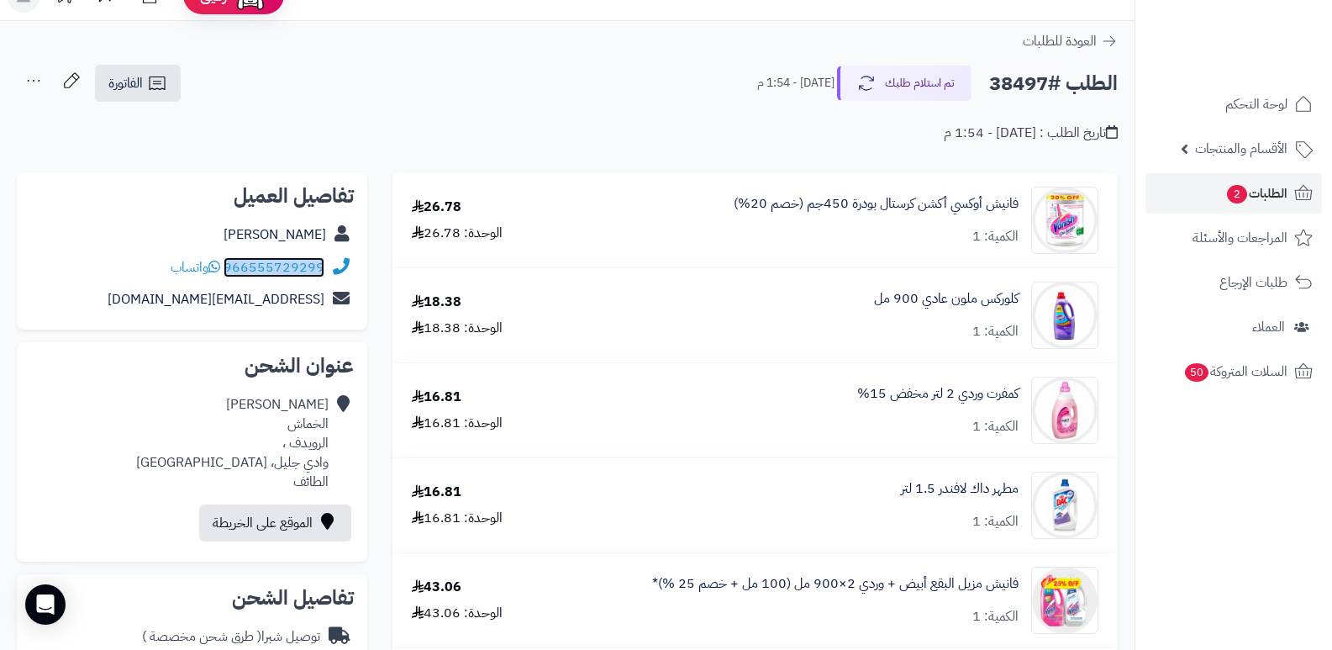
scroll to position [0, 0]
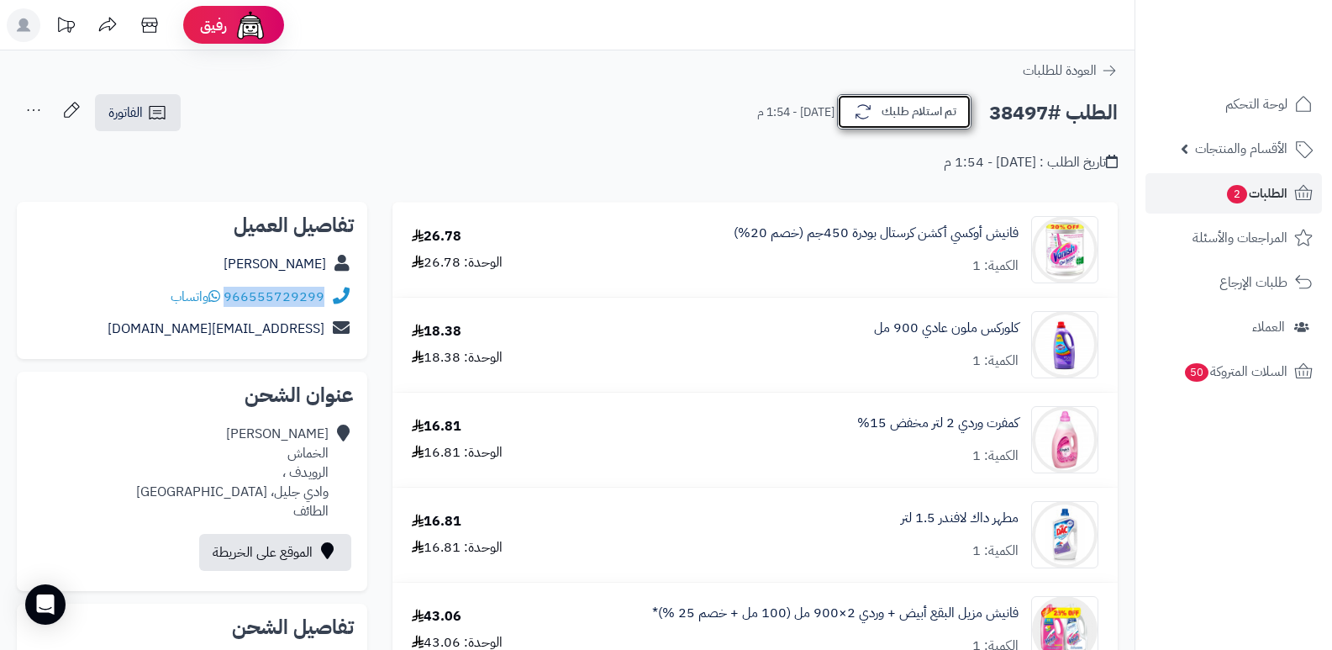
click at [927, 106] on button "تم استلام طلبك" at bounding box center [904, 111] width 134 height 35
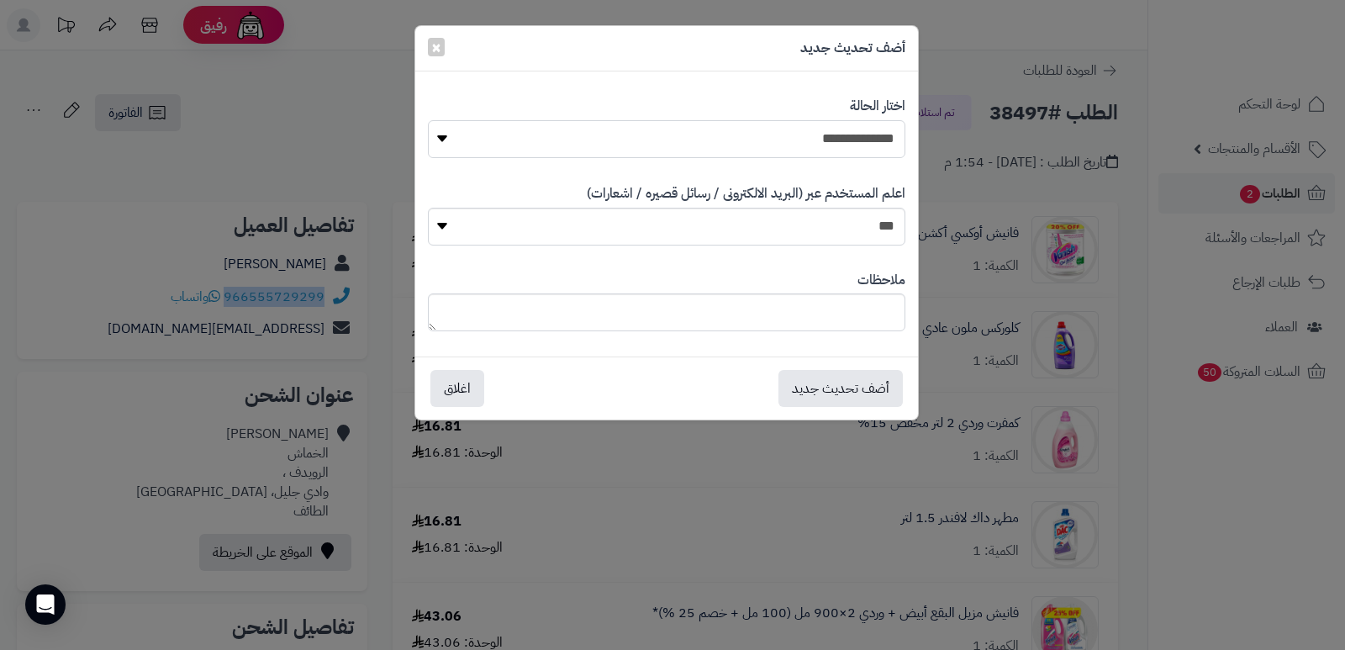
click at [893, 131] on select "**********" at bounding box center [666, 139] width 477 height 38
select select "*"
click at [428, 120] on select "**********" at bounding box center [666, 139] width 477 height 38
click at [834, 301] on textarea at bounding box center [666, 312] width 477 height 38
type textarea "*"
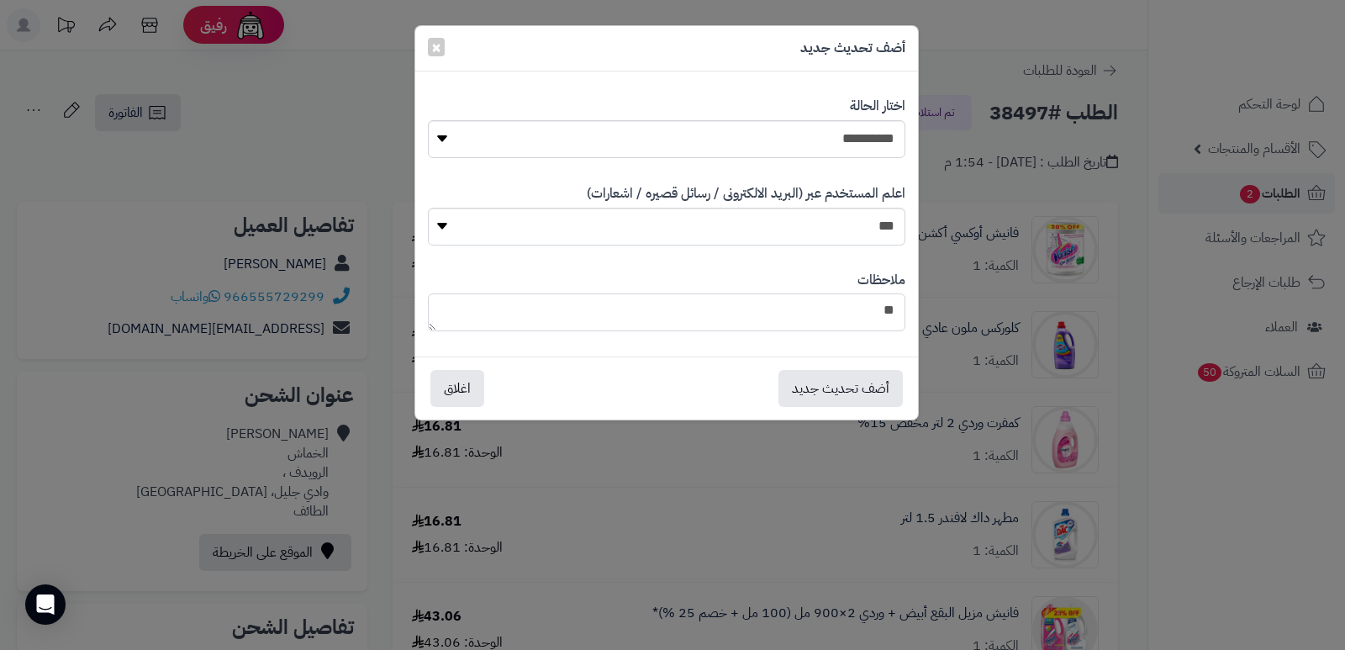
type textarea "*"
type textarea "****"
click at [456, 396] on button "اغلاق" at bounding box center [457, 387] width 54 height 37
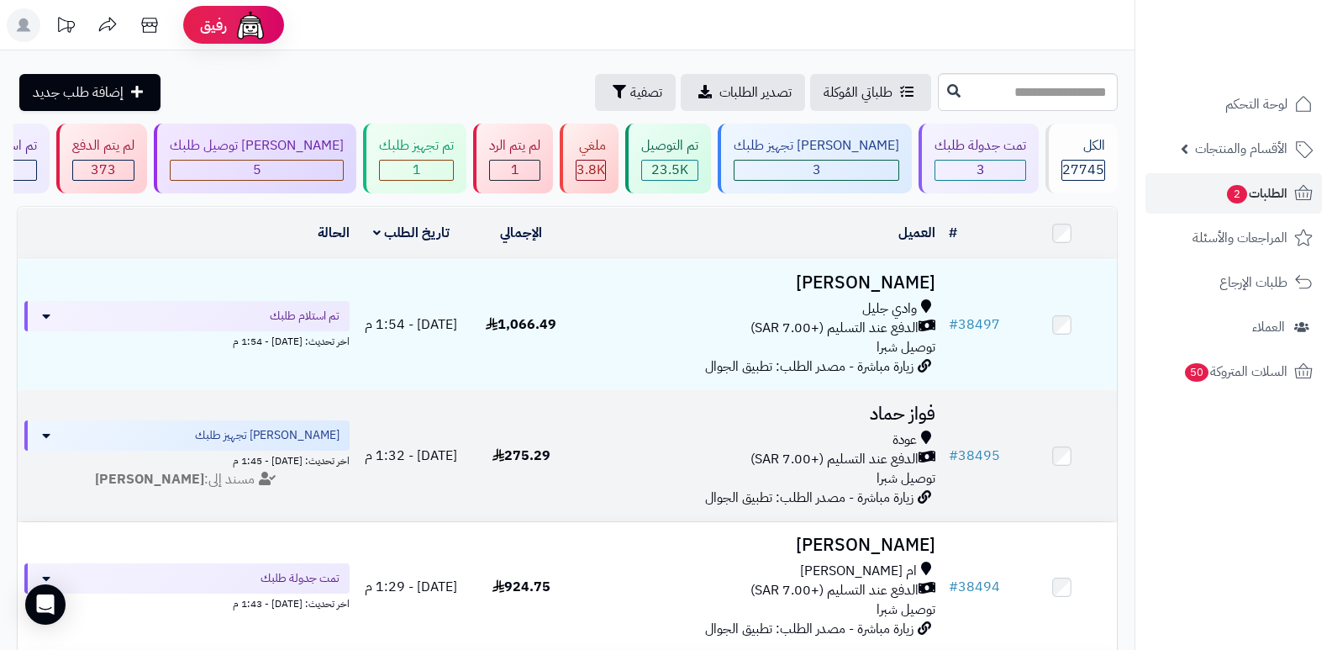
click at [904, 404] on h3 "فواز حماد" at bounding box center [759, 413] width 353 height 19
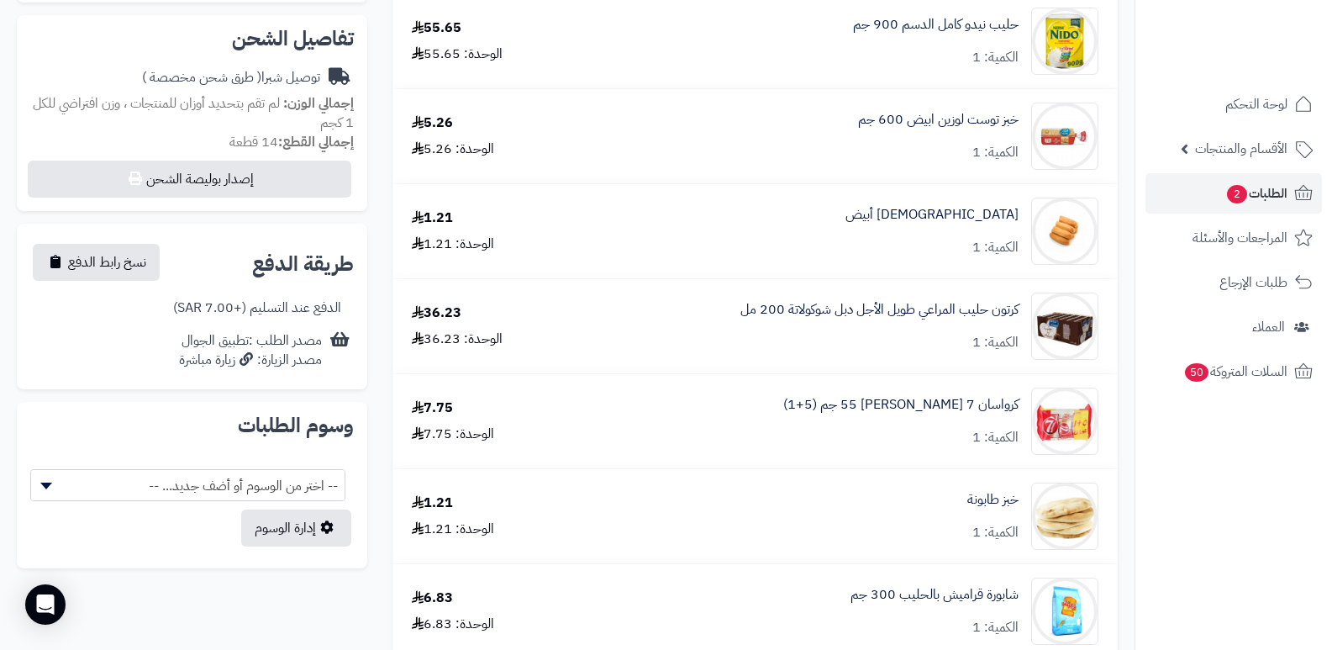
scroll to position [84, 0]
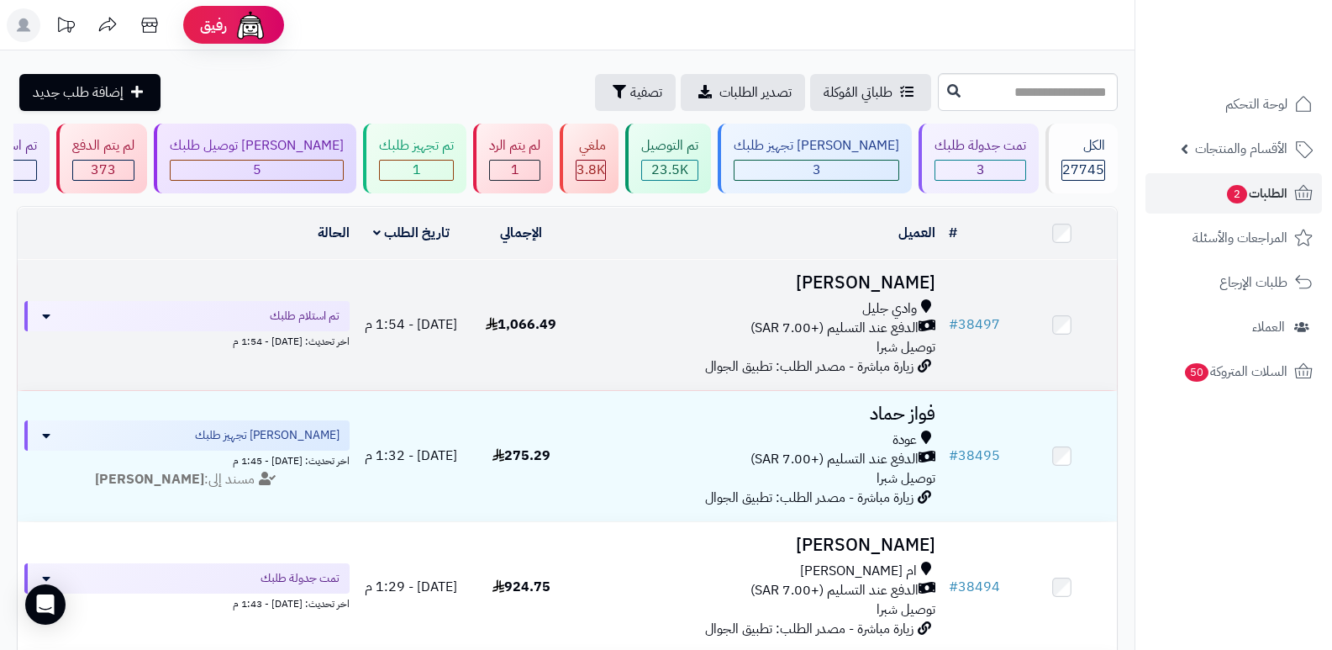
click at [879, 280] on h3 "فيصل الخماش" at bounding box center [759, 282] width 353 height 19
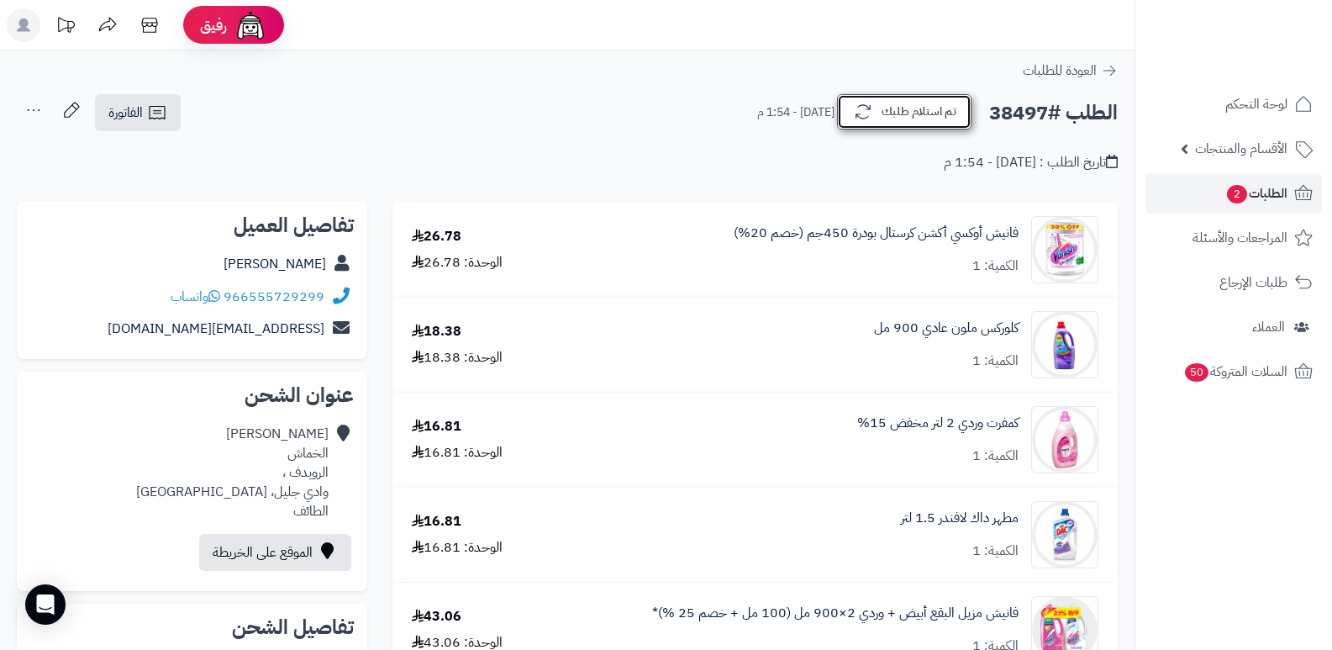
click at [910, 105] on button "تم استلام طلبك" at bounding box center [904, 111] width 134 height 35
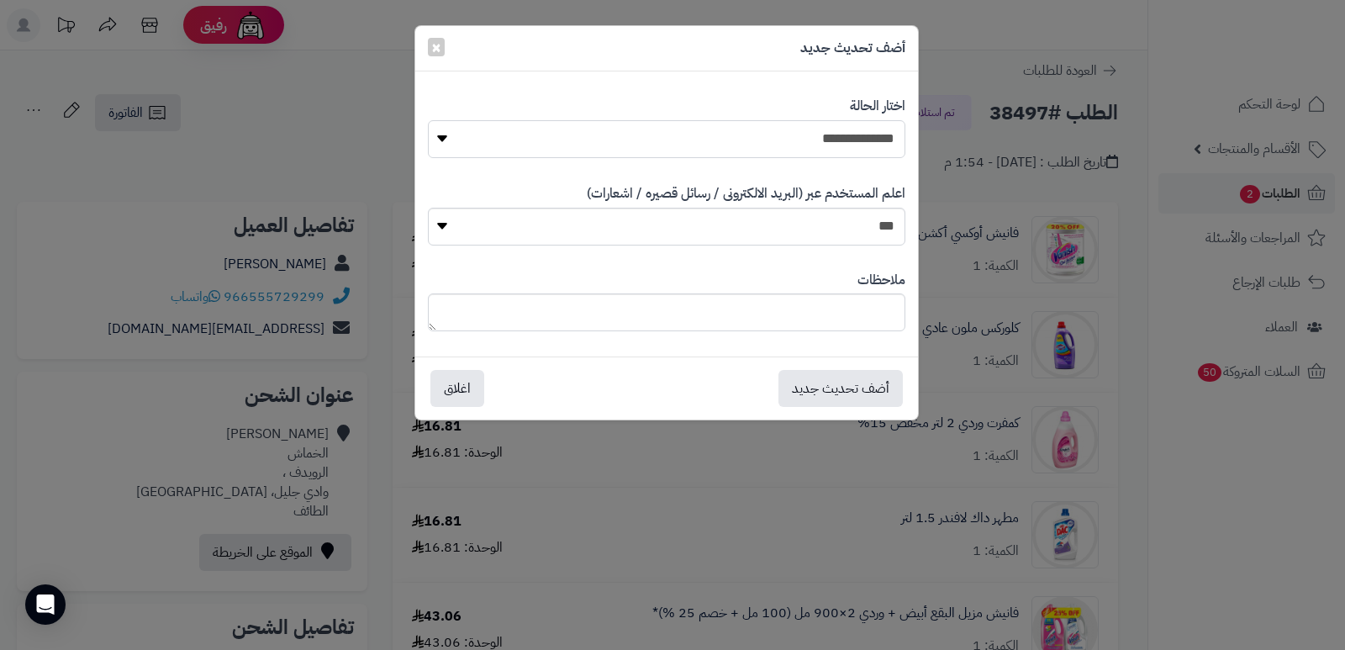
click at [827, 133] on select "**********" at bounding box center [666, 139] width 477 height 38
select select "*"
click at [428, 120] on select "**********" at bounding box center [666, 139] width 477 height 38
click at [809, 317] on textarea at bounding box center [666, 312] width 477 height 38
type textarea "****"
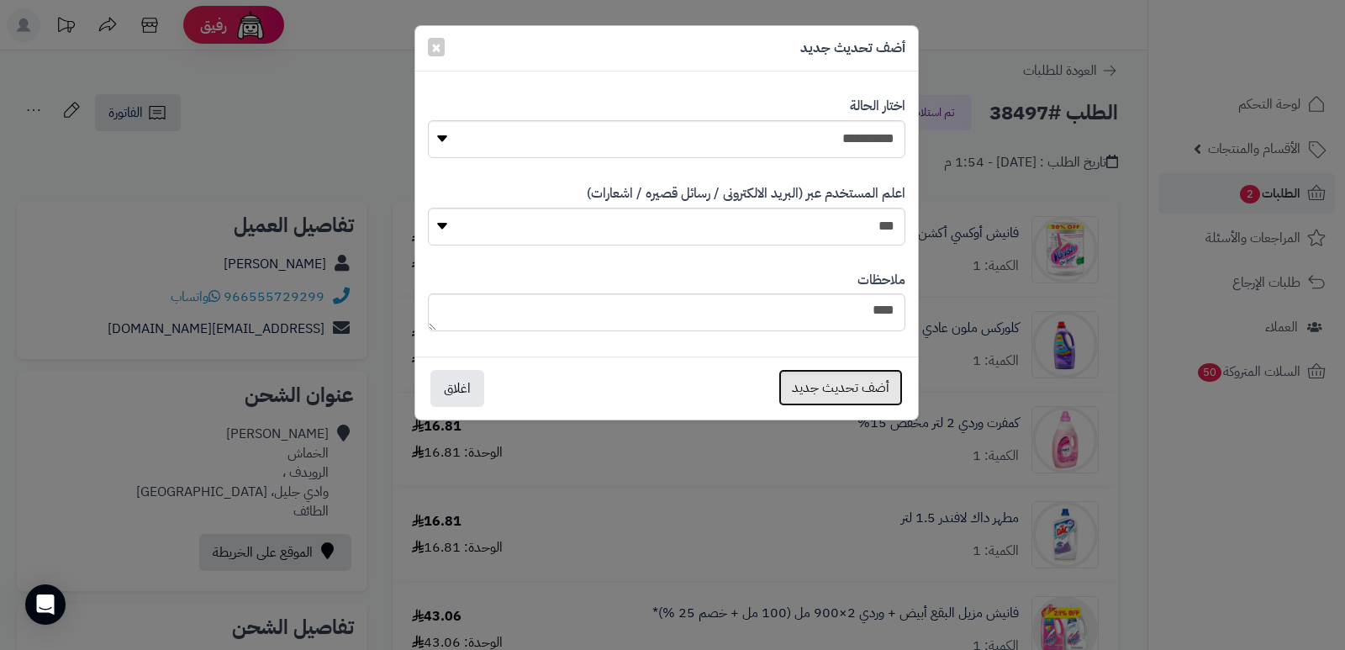
click at [836, 387] on button "أضف تحديث جديد" at bounding box center [840, 387] width 124 height 37
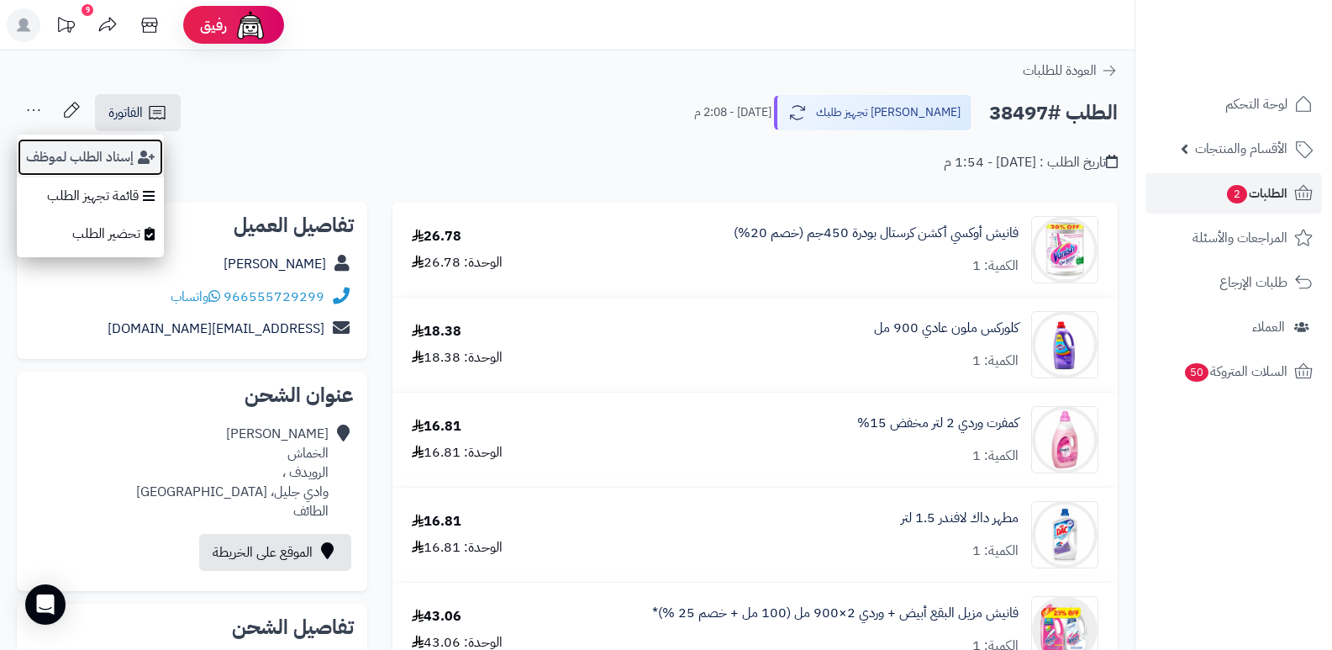
click at [96, 161] on button "إسناد الطلب لموظف" at bounding box center [90, 157] width 147 height 39
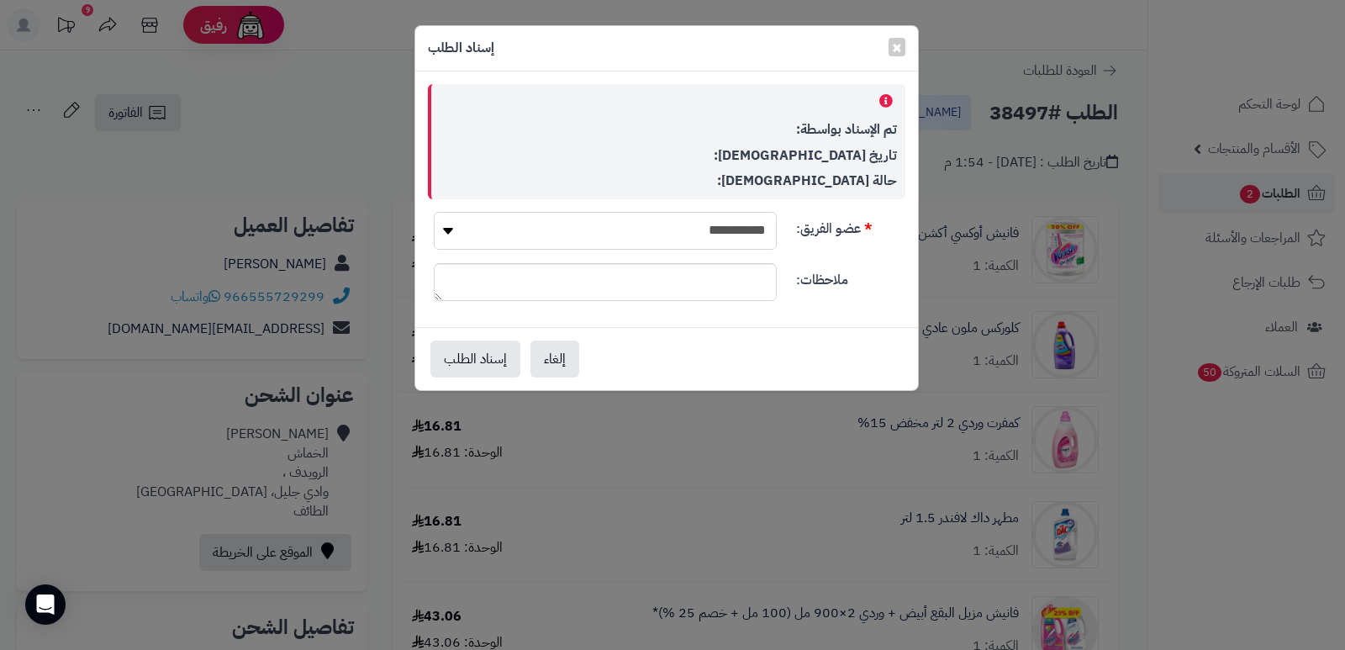
click at [636, 239] on select "**********" at bounding box center [605, 231] width 343 height 38
select select "**"
click at [434, 212] on select "**********" at bounding box center [605, 231] width 343 height 38
click at [482, 353] on button "إسناد الطلب" at bounding box center [475, 358] width 90 height 37
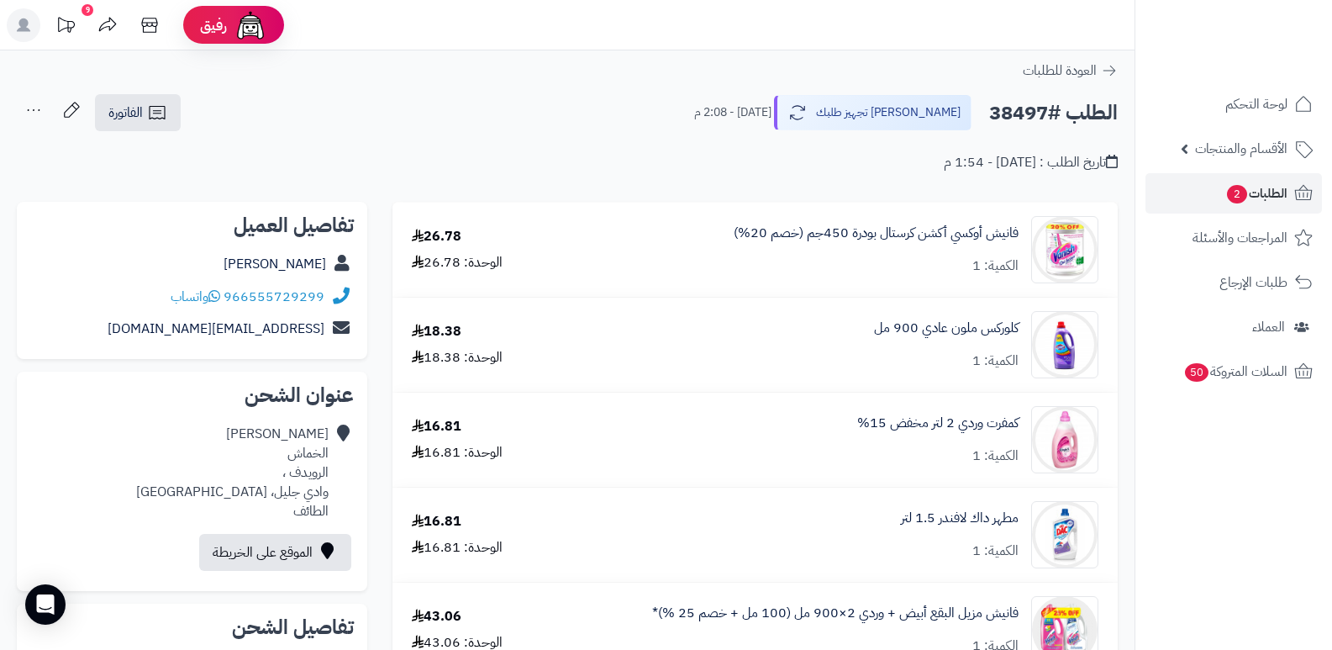
click at [1169, 448] on nav "لوحة التحكم الأقسام والمنتجات المنتجات الأقسام الماركات مواصفات المنتجات مواصفا…" at bounding box center [1234, 346] width 198 height 650
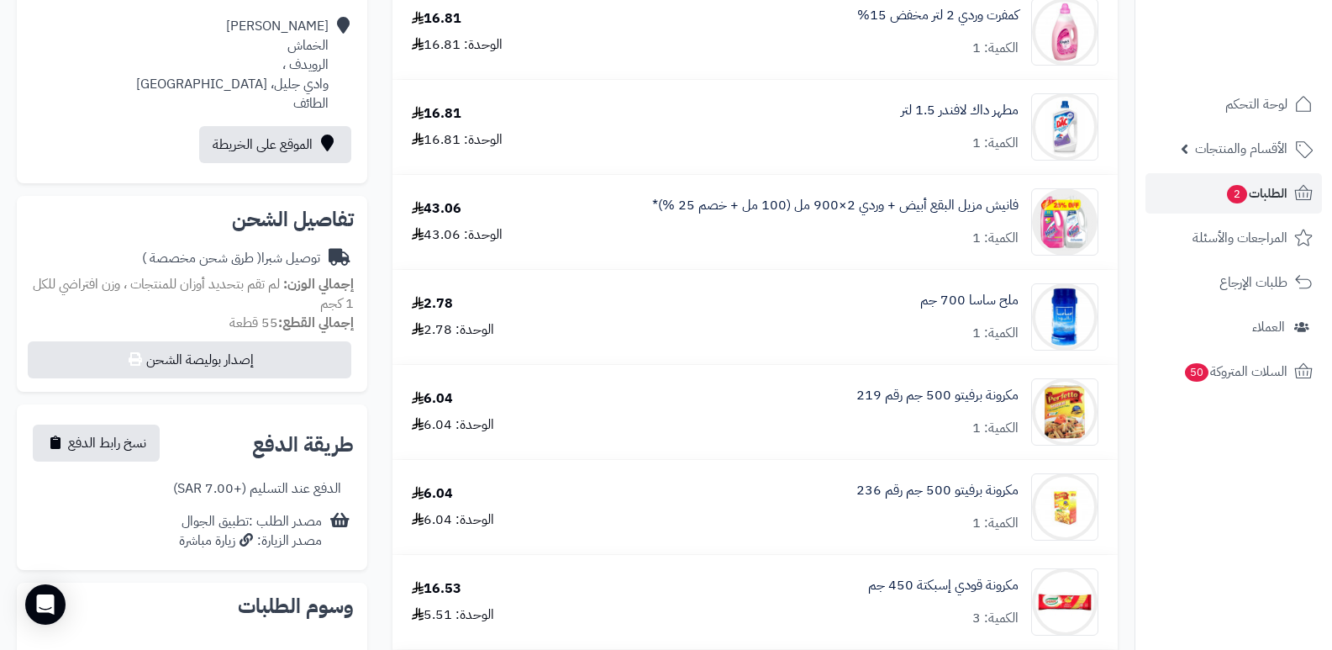
scroll to position [504, 0]
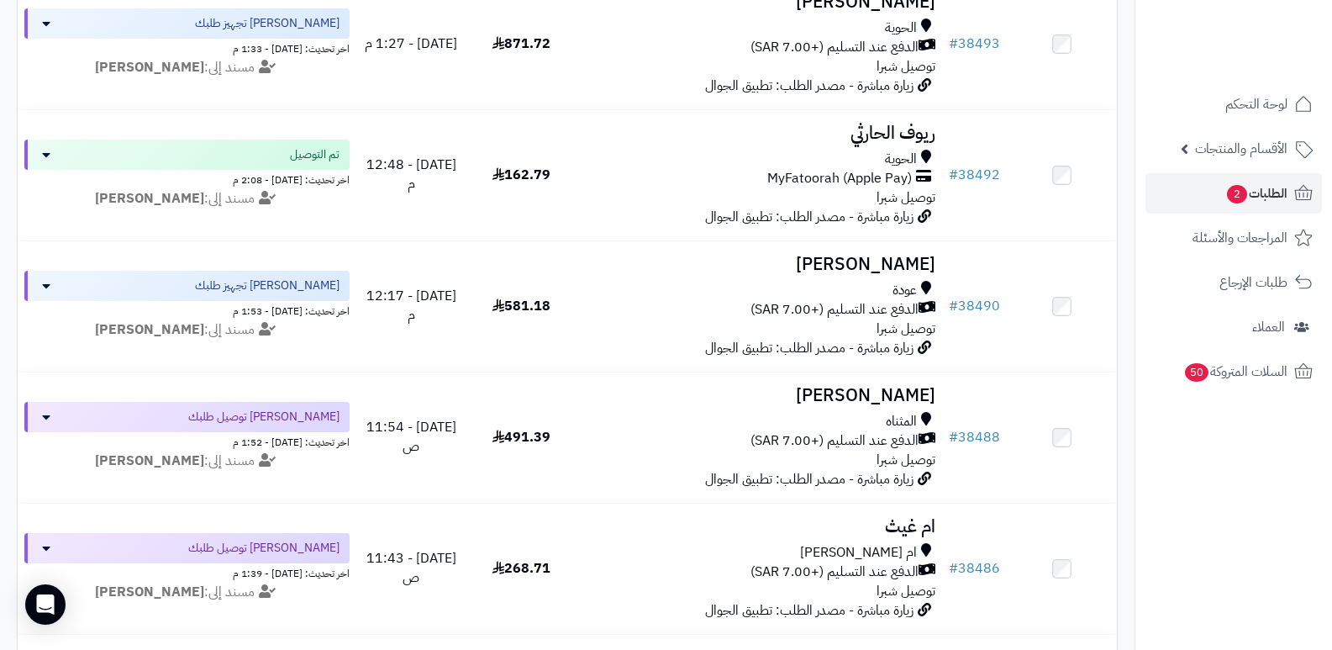
scroll to position [672, 0]
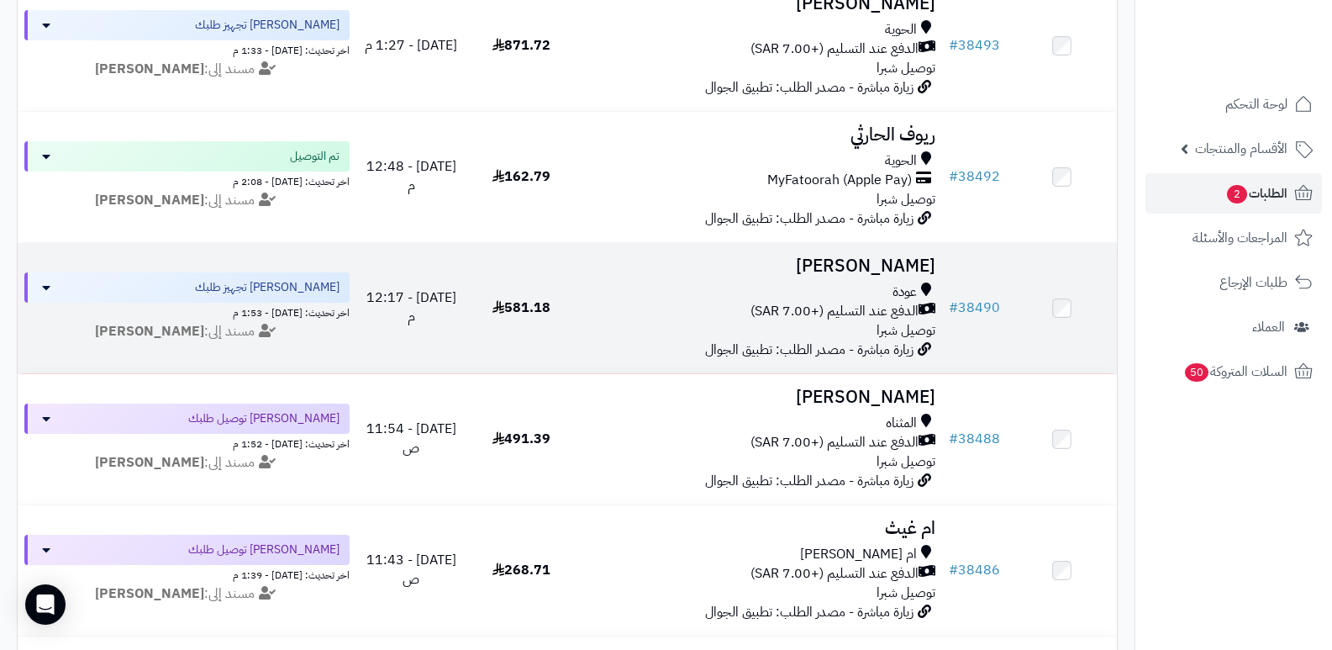
click at [906, 260] on h3 "[PERSON_NAME]" at bounding box center [759, 265] width 353 height 19
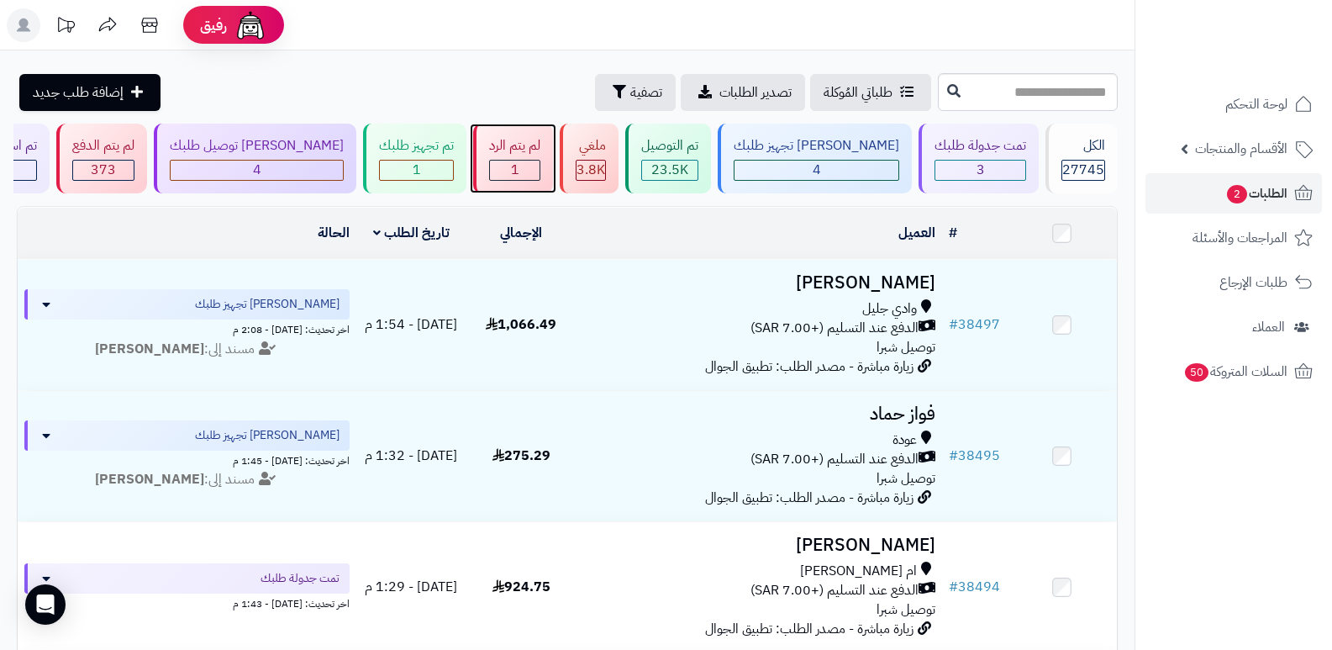
click at [540, 150] on div "لم يتم الرد" at bounding box center [514, 145] width 51 height 19
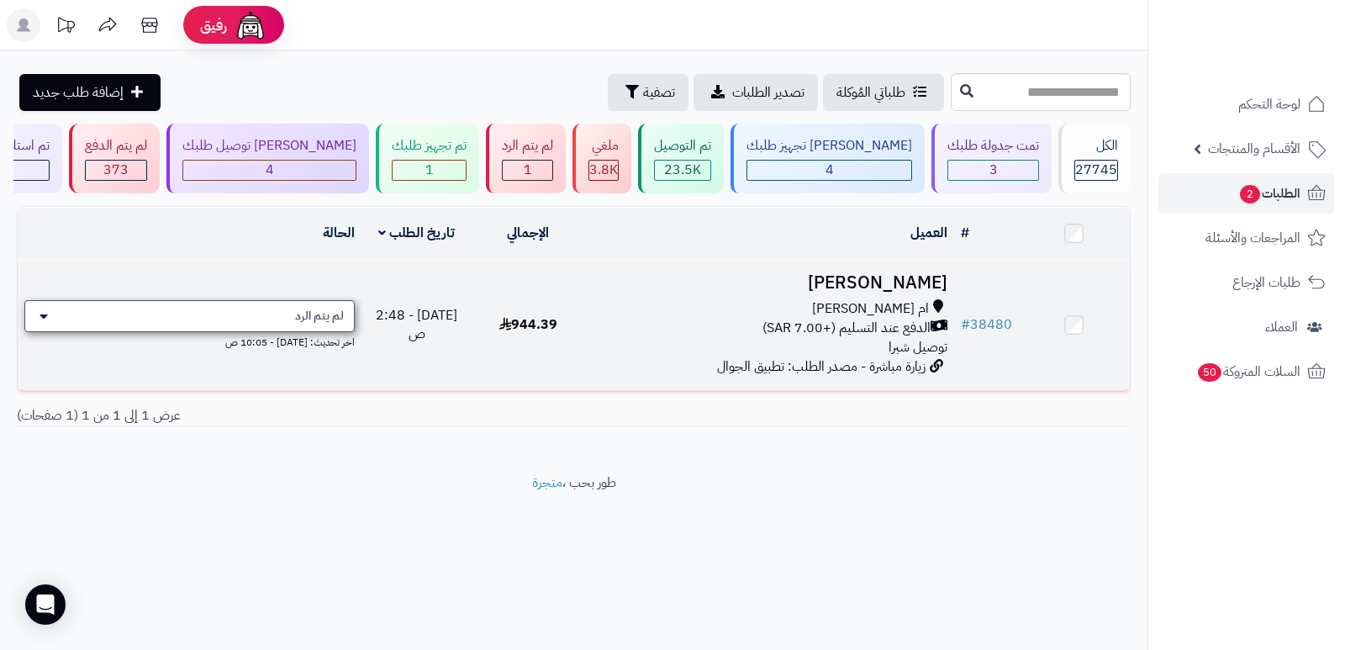
click at [306, 317] on span "لم يتم الرد" at bounding box center [319, 316] width 49 height 17
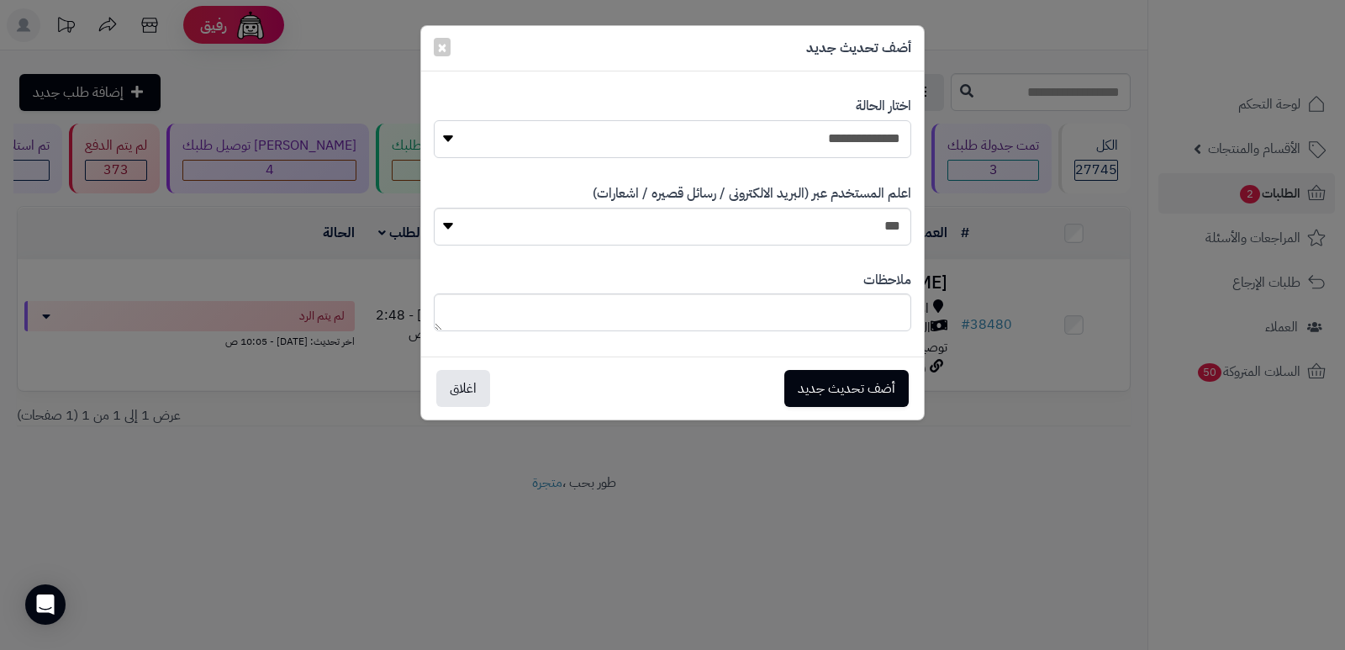
click at [874, 131] on select "**********" at bounding box center [672, 139] width 477 height 38
select select "**"
click at [434, 120] on select "**********" at bounding box center [672, 139] width 477 height 38
click at [825, 385] on button "أضف تحديث جديد" at bounding box center [846, 387] width 124 height 37
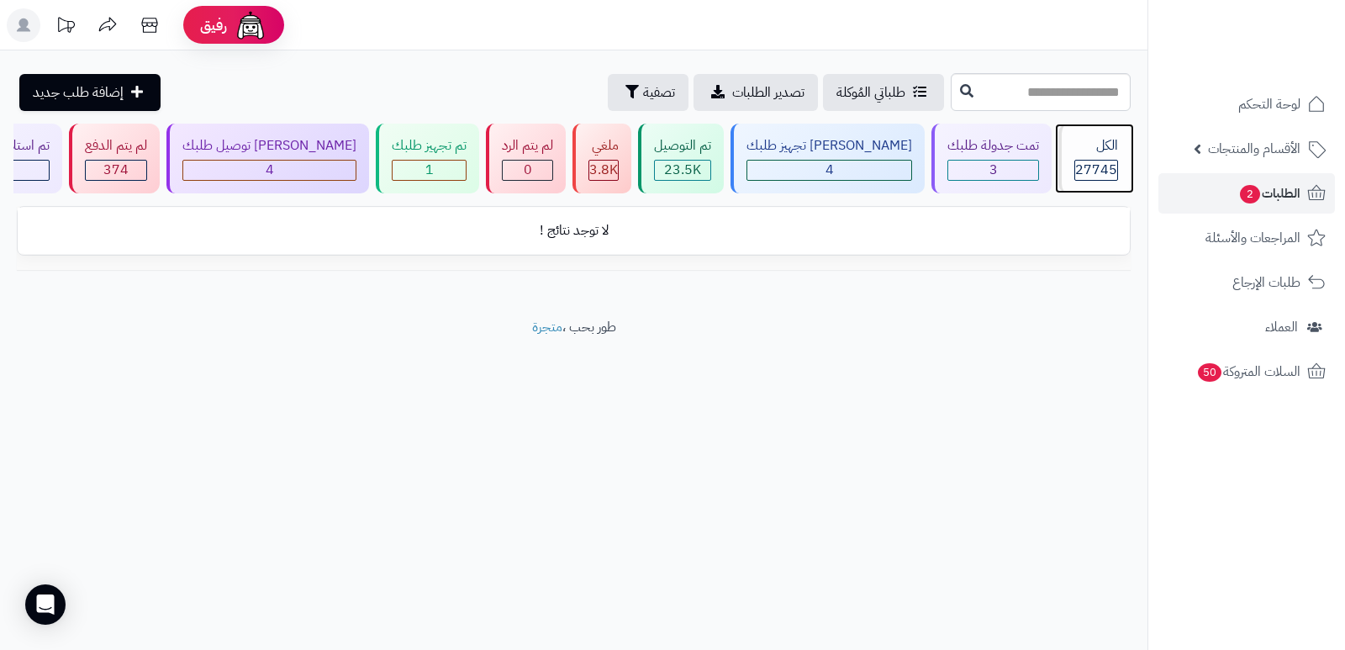
click at [1086, 134] on div "الكل 27745" at bounding box center [1094, 159] width 72 height 70
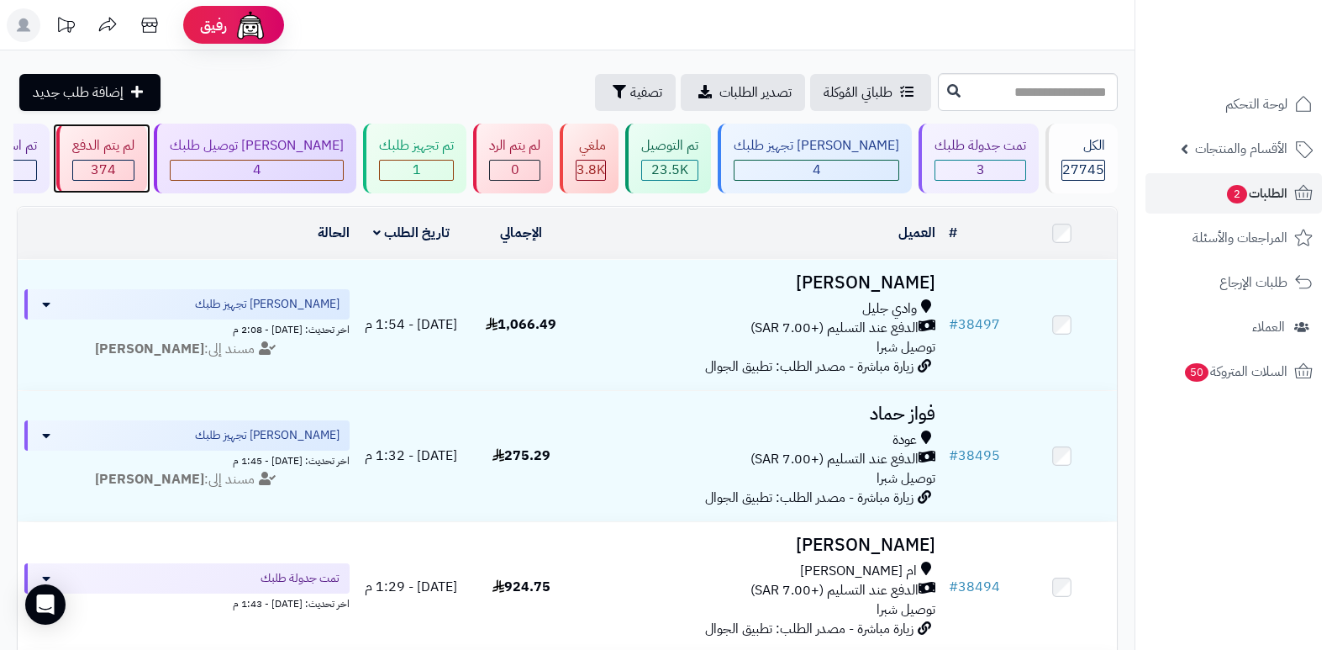
click at [134, 161] on div "374" at bounding box center [103, 170] width 61 height 19
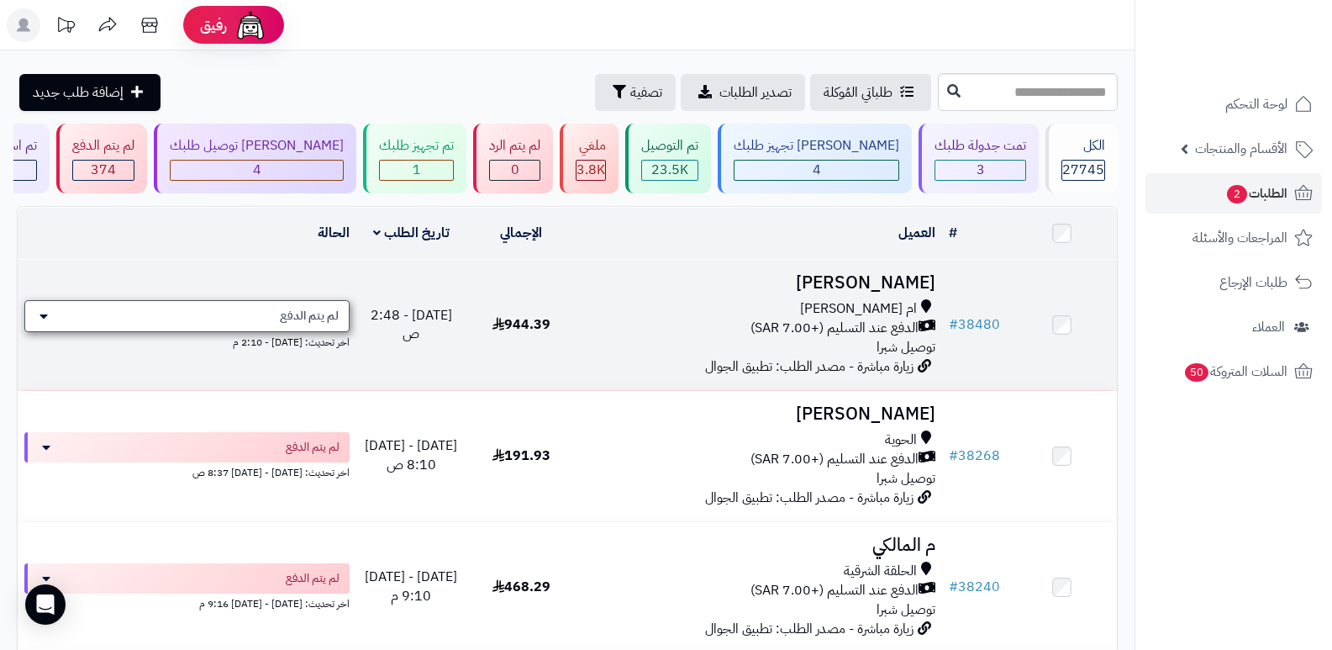
click at [300, 317] on span "لم يتم الدفع" at bounding box center [309, 316] width 59 height 17
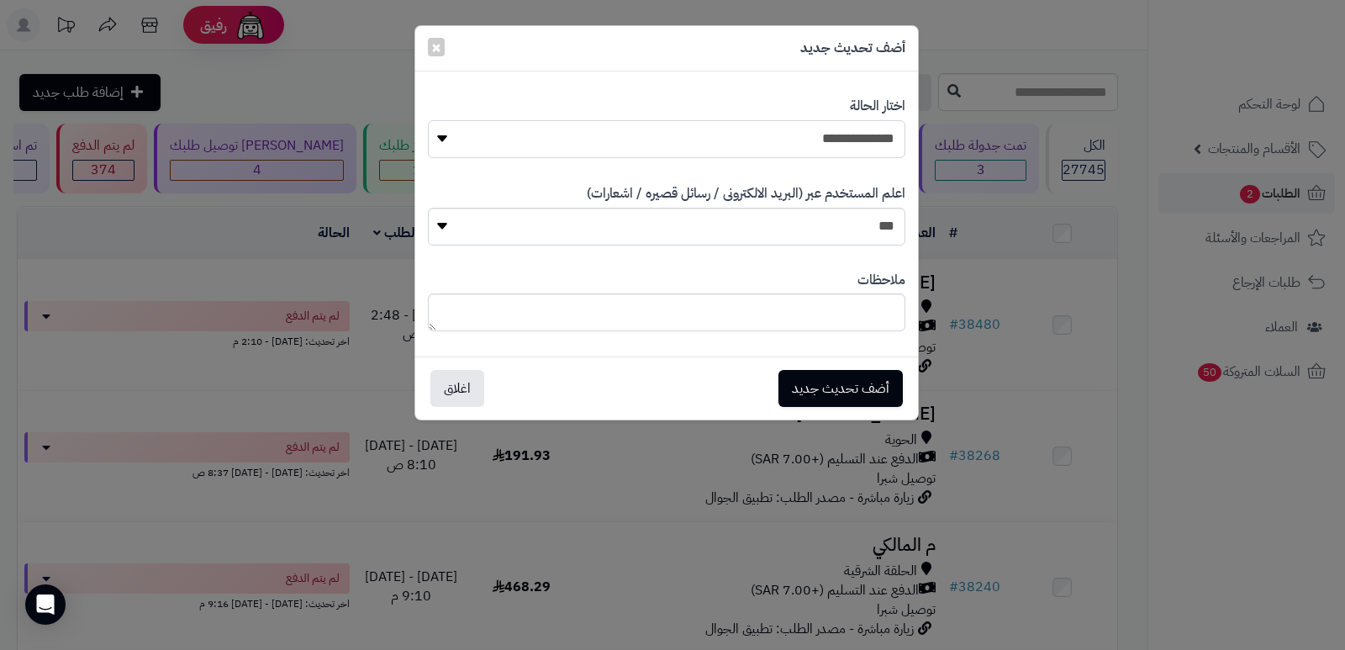
click at [825, 134] on select "**********" at bounding box center [666, 139] width 477 height 38
select select "**"
click at [428, 120] on select "**********" at bounding box center [666, 139] width 477 height 38
click at [887, 327] on textarea at bounding box center [666, 312] width 477 height 38
type textarea "**********"
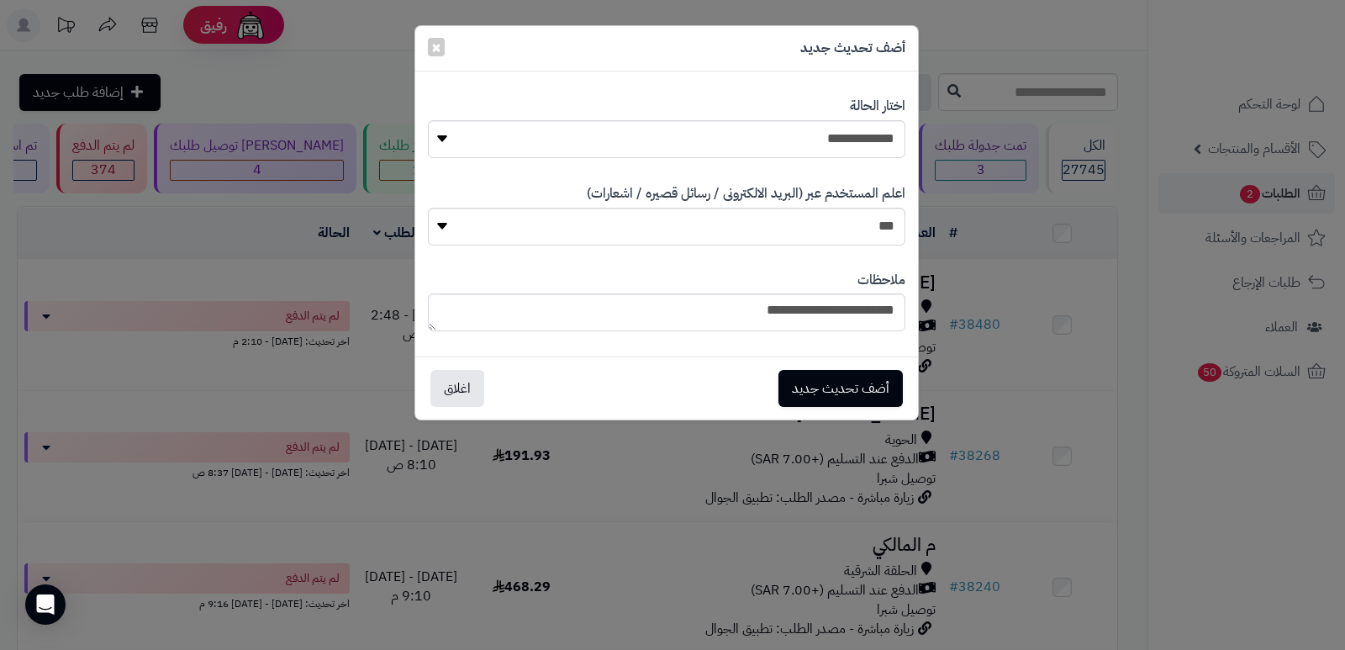
click at [1070, 166] on div "**********" at bounding box center [672, 325] width 1345 height 650
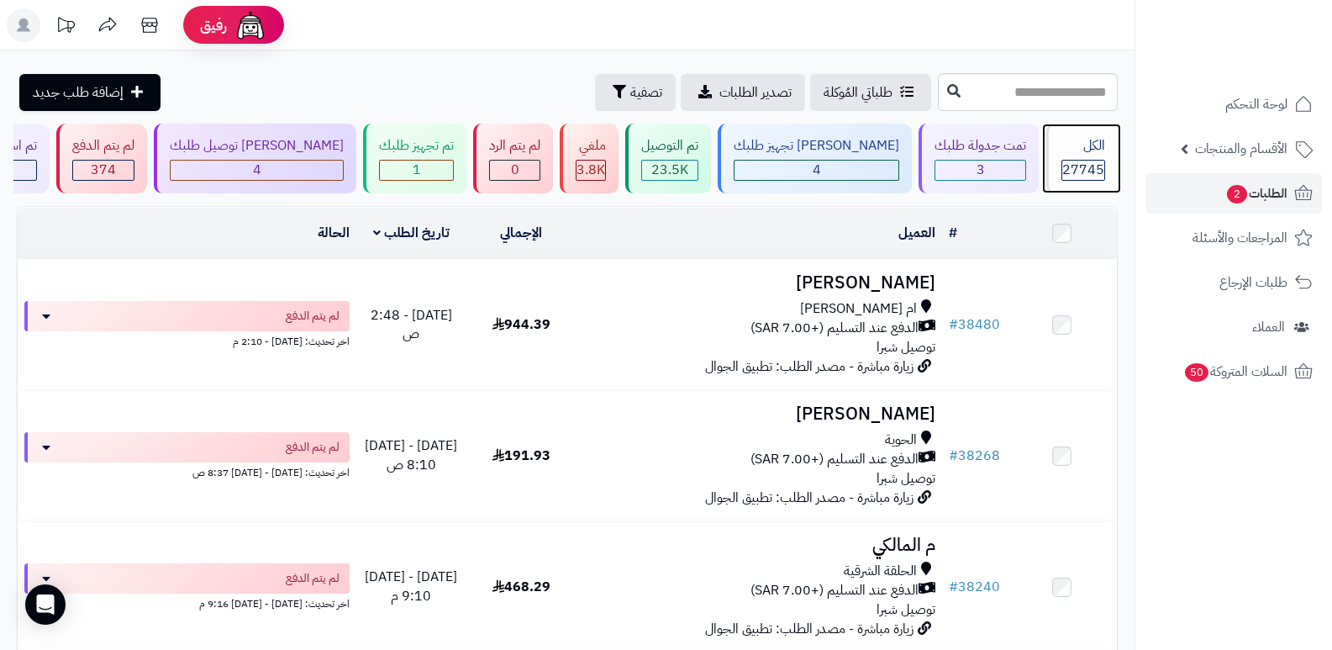
click at [1094, 148] on div "الكل" at bounding box center [1084, 145] width 44 height 19
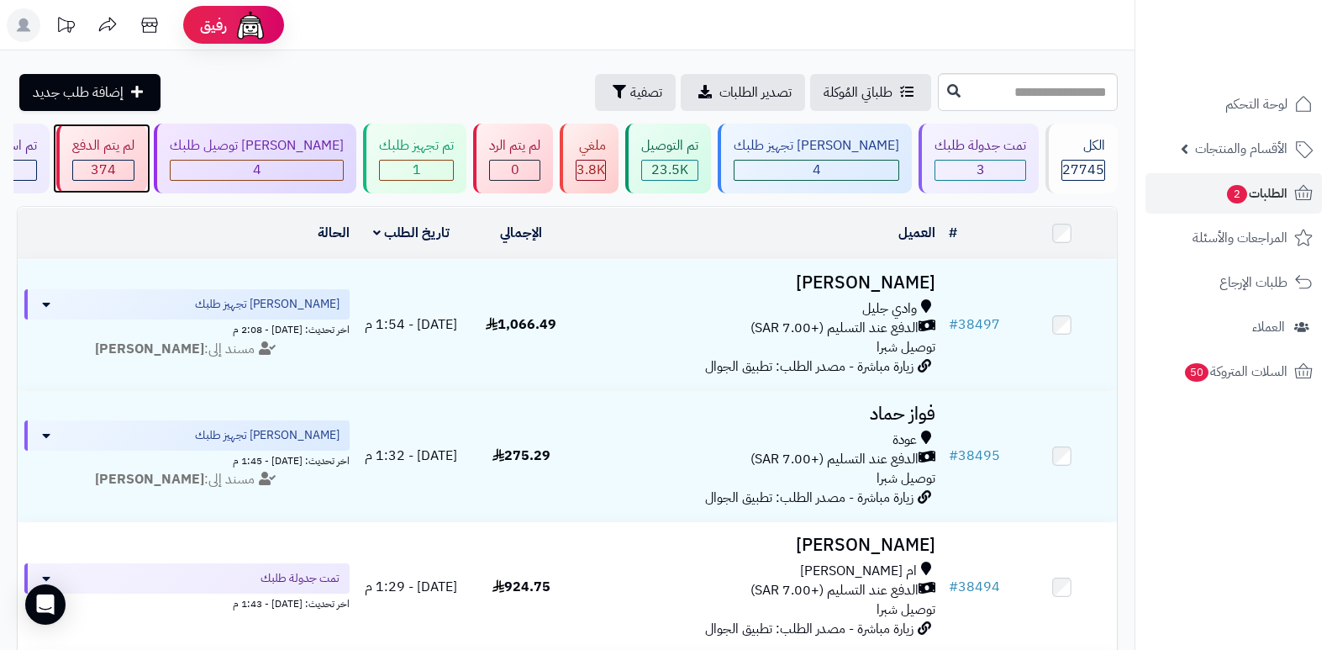
click at [134, 160] on div "374" at bounding box center [103, 170] width 62 height 21
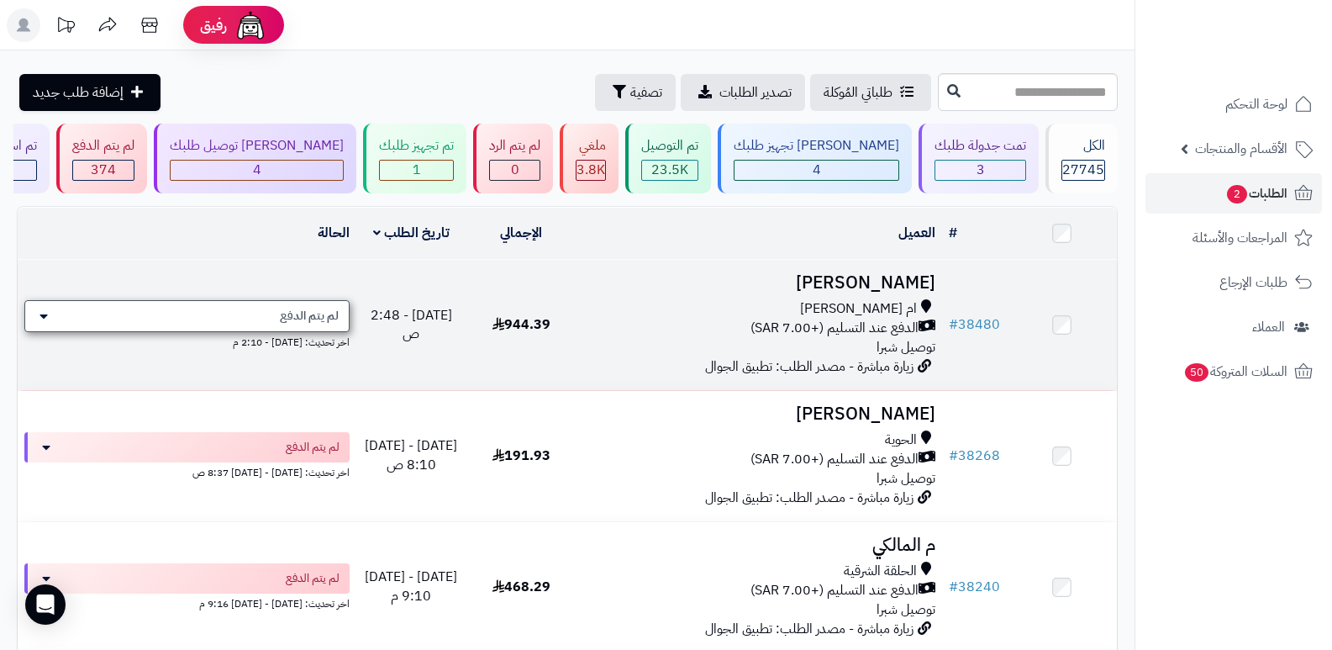
click at [314, 318] on span "لم يتم الدفع" at bounding box center [309, 316] width 59 height 17
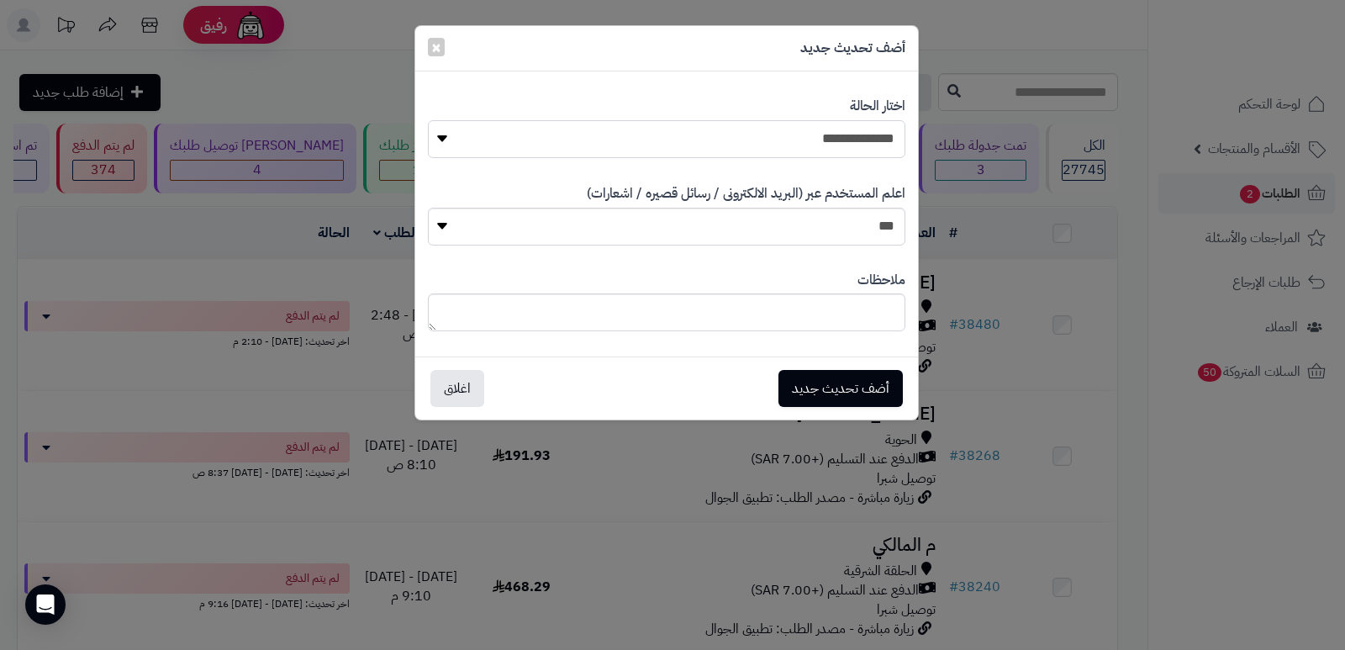
click at [842, 129] on select "**********" at bounding box center [666, 139] width 477 height 38
select select "**"
click at [428, 120] on select "**********" at bounding box center [666, 139] width 477 height 38
click at [868, 298] on textarea at bounding box center [666, 312] width 477 height 38
type textarea "**********"
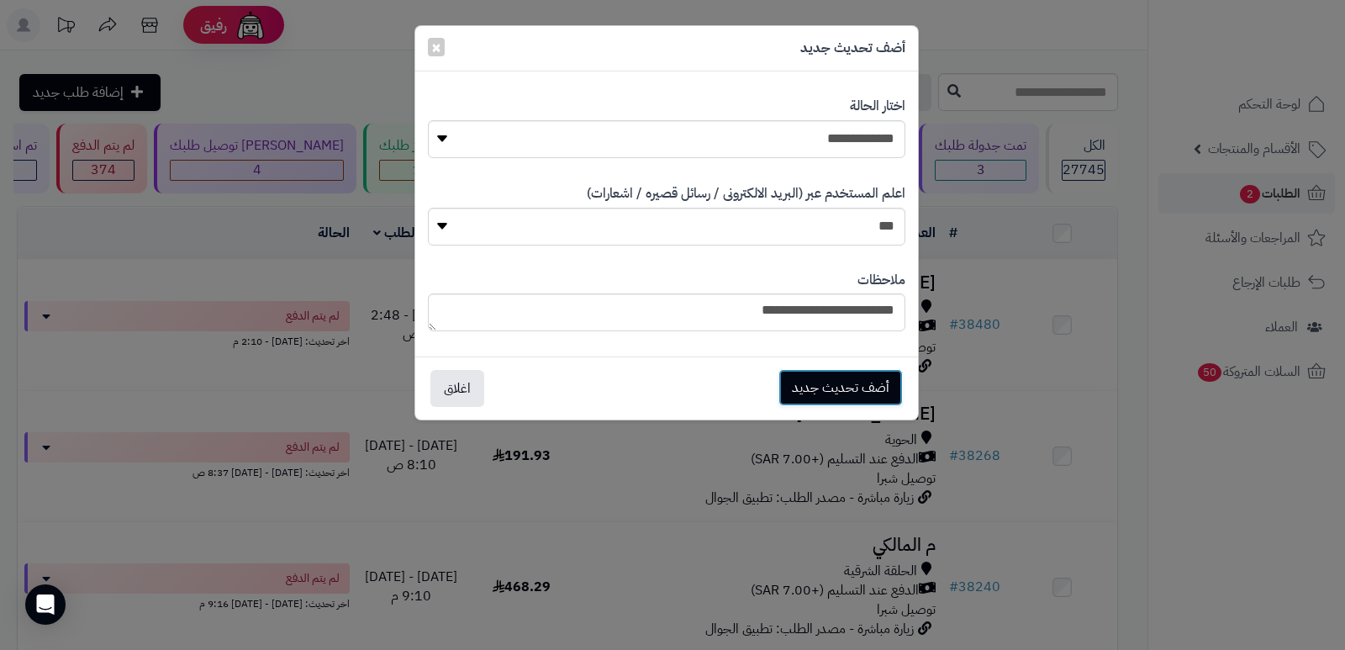
click at [837, 394] on button "أضف تحديث جديد" at bounding box center [840, 387] width 124 height 37
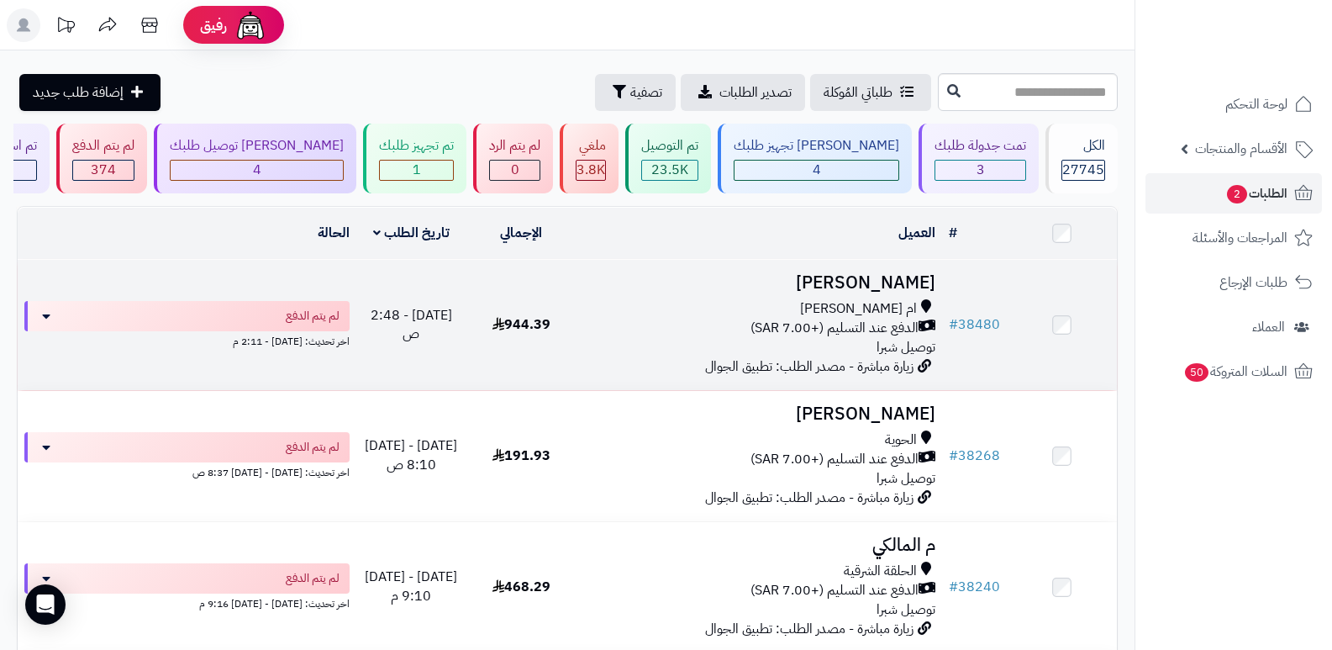
click at [890, 285] on h3 "[PERSON_NAME]" at bounding box center [759, 282] width 353 height 19
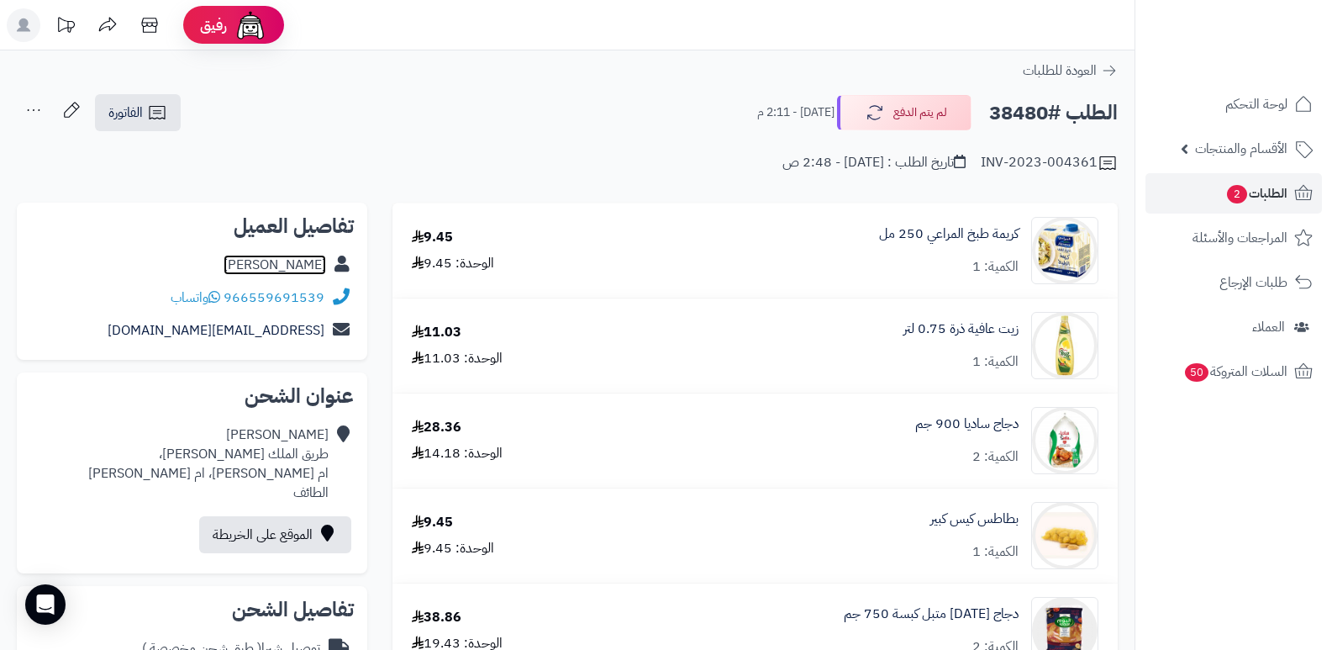
click at [310, 263] on link "حمد العمري" at bounding box center [275, 265] width 103 height 20
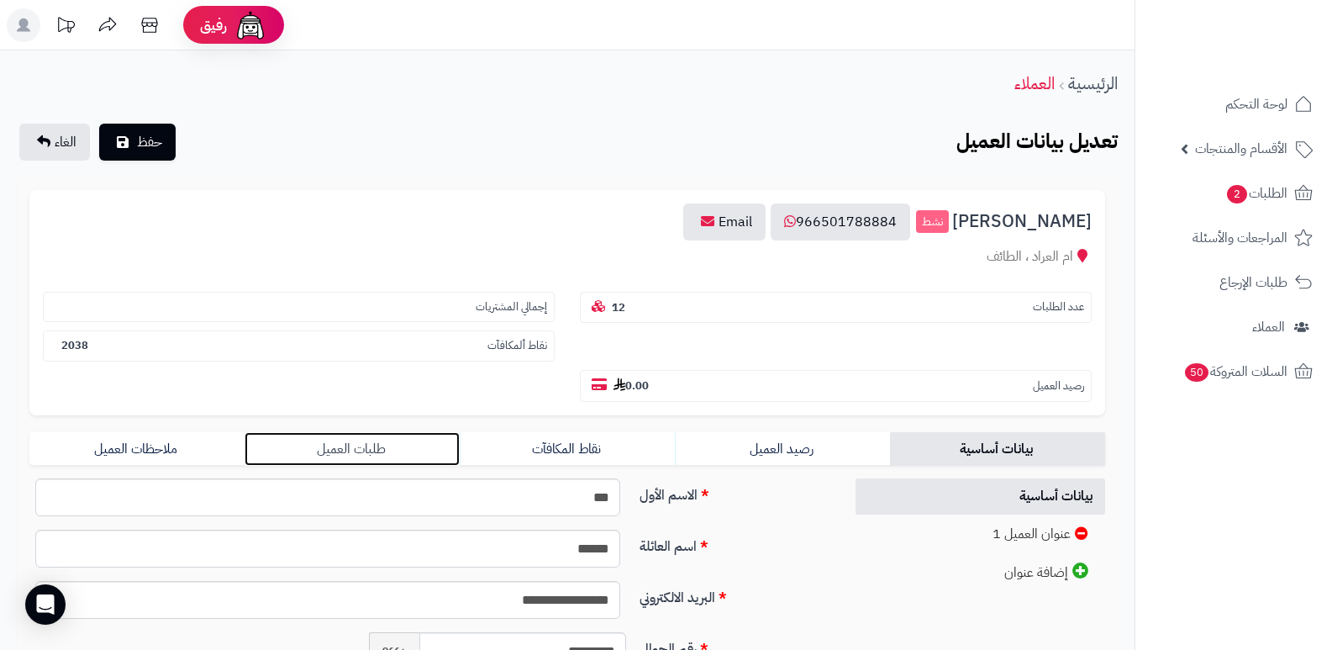
click at [312, 447] on link "طلبات العميل" at bounding box center [352, 449] width 215 height 34
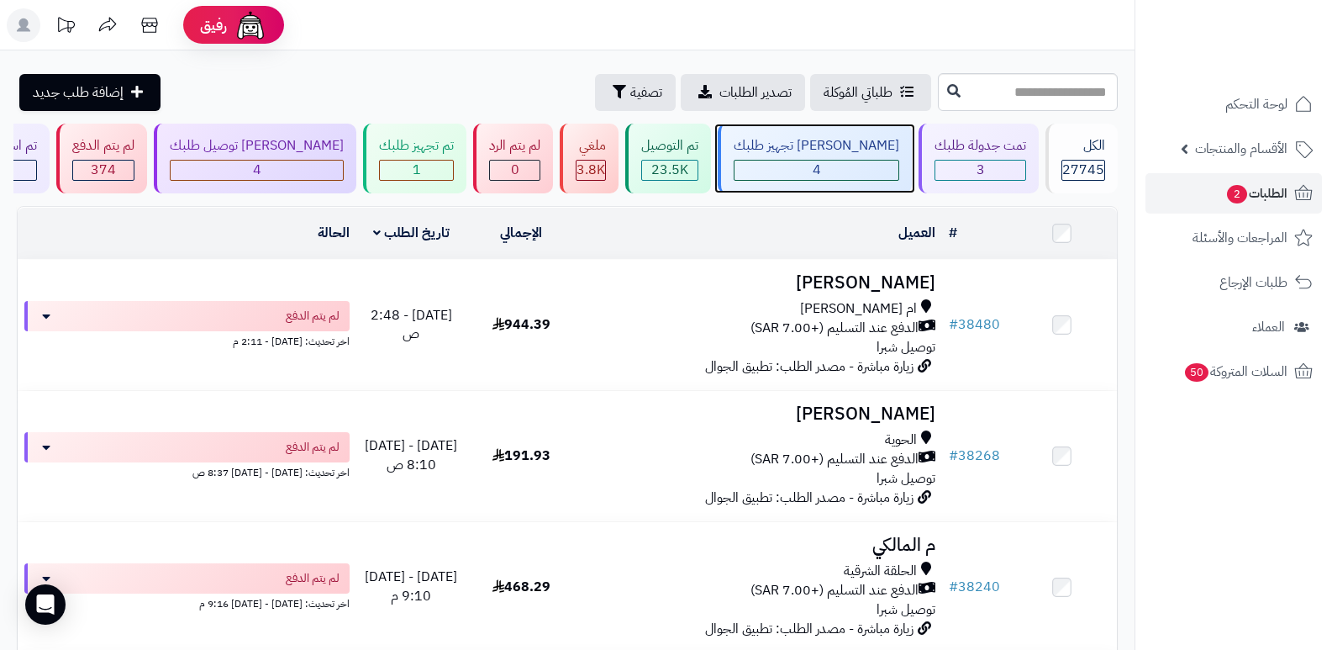
click at [846, 155] on div "جاري تجهيز طلبك 4" at bounding box center [815, 159] width 194 height 70
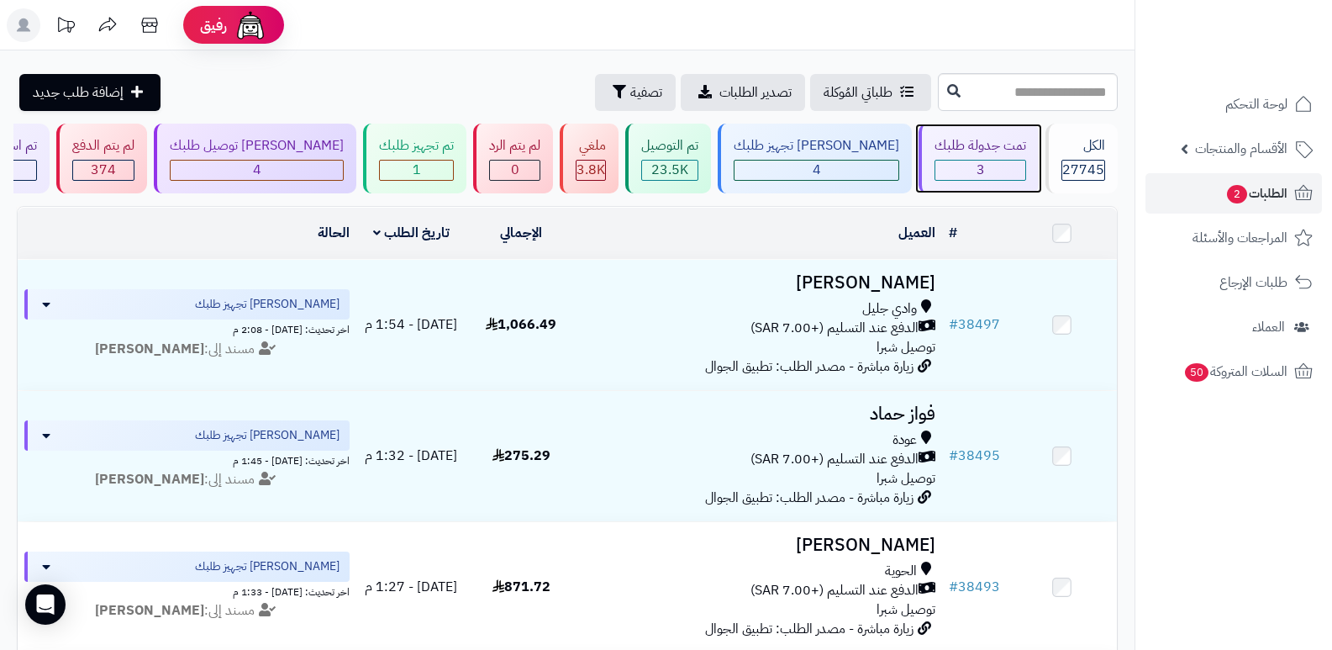
click at [994, 152] on div "تمت جدولة طلبك" at bounding box center [981, 145] width 92 height 19
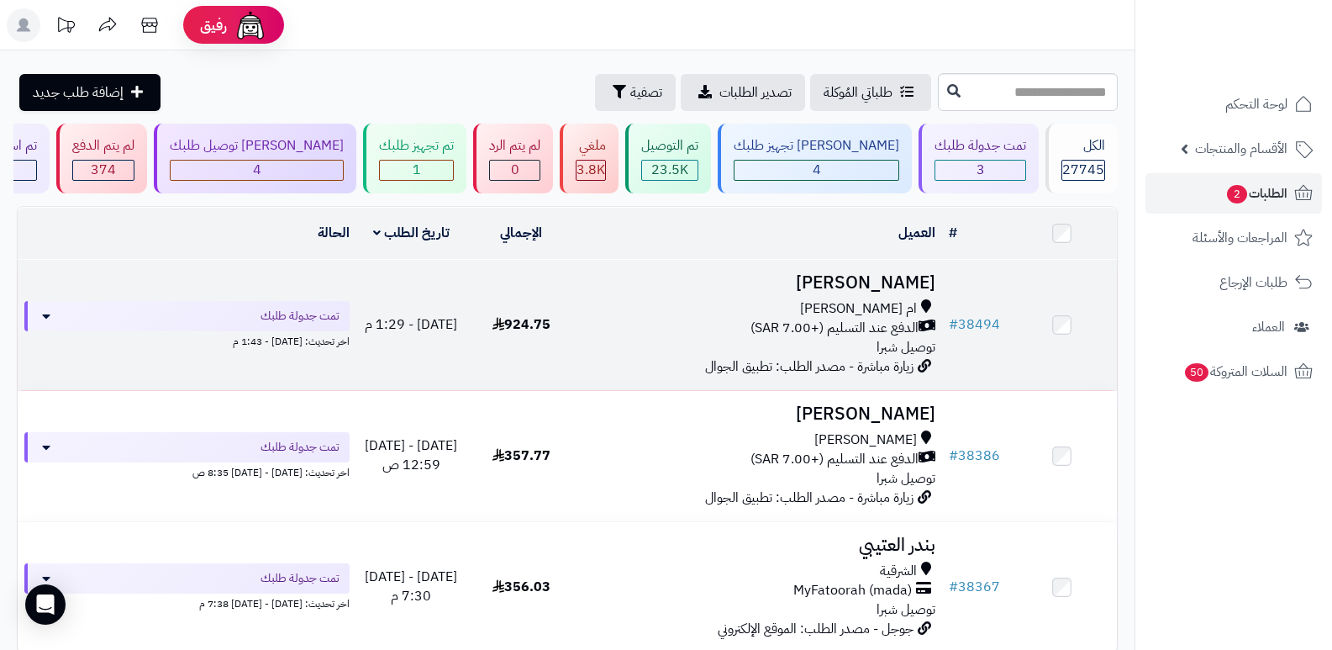
click at [909, 280] on h3 "[PERSON_NAME]" at bounding box center [759, 282] width 353 height 19
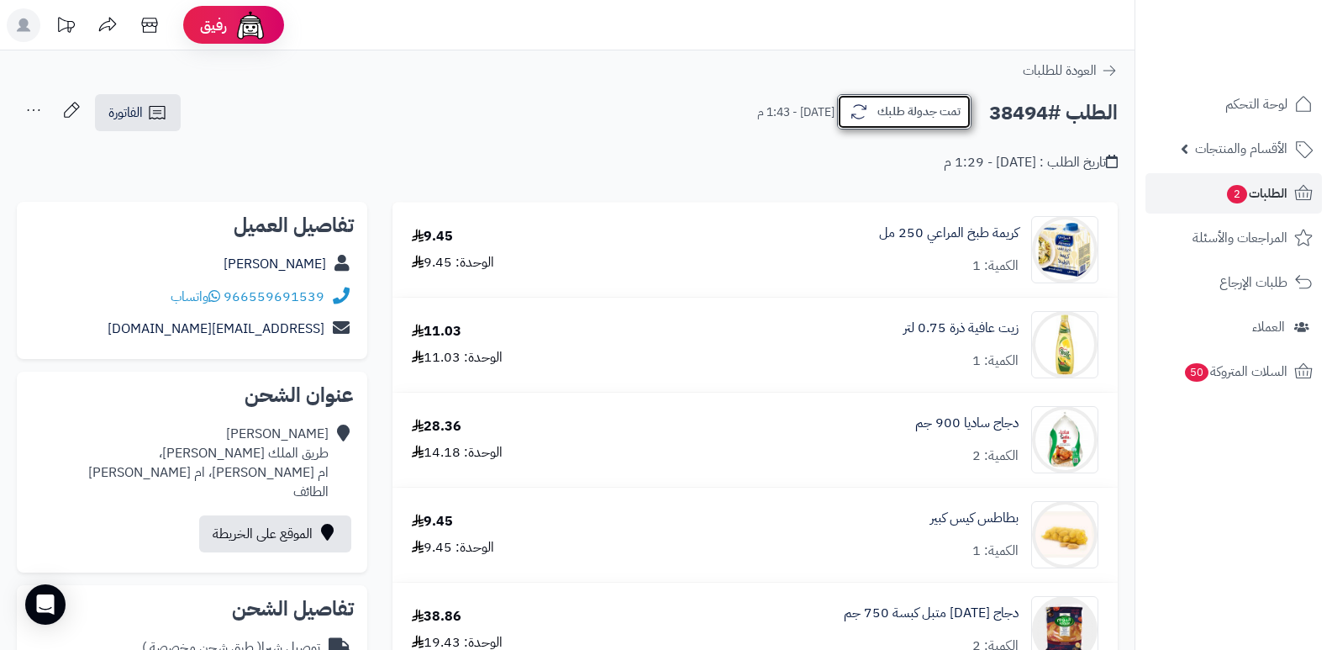
click at [889, 129] on button "تمت جدولة طلبك" at bounding box center [904, 111] width 134 height 35
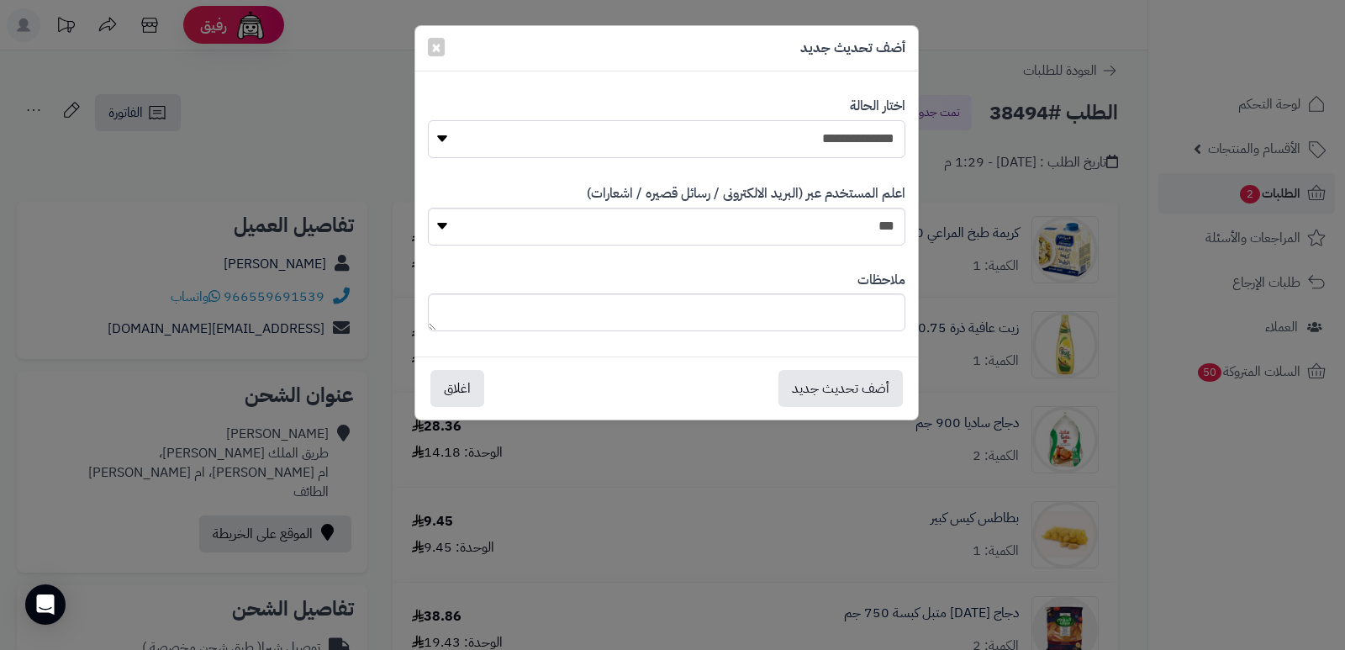
click at [877, 142] on select "**********" at bounding box center [666, 139] width 477 height 38
select select "*"
click at [428, 120] on select "**********" at bounding box center [666, 139] width 477 height 38
click at [842, 308] on textarea at bounding box center [666, 312] width 477 height 38
type textarea "****"
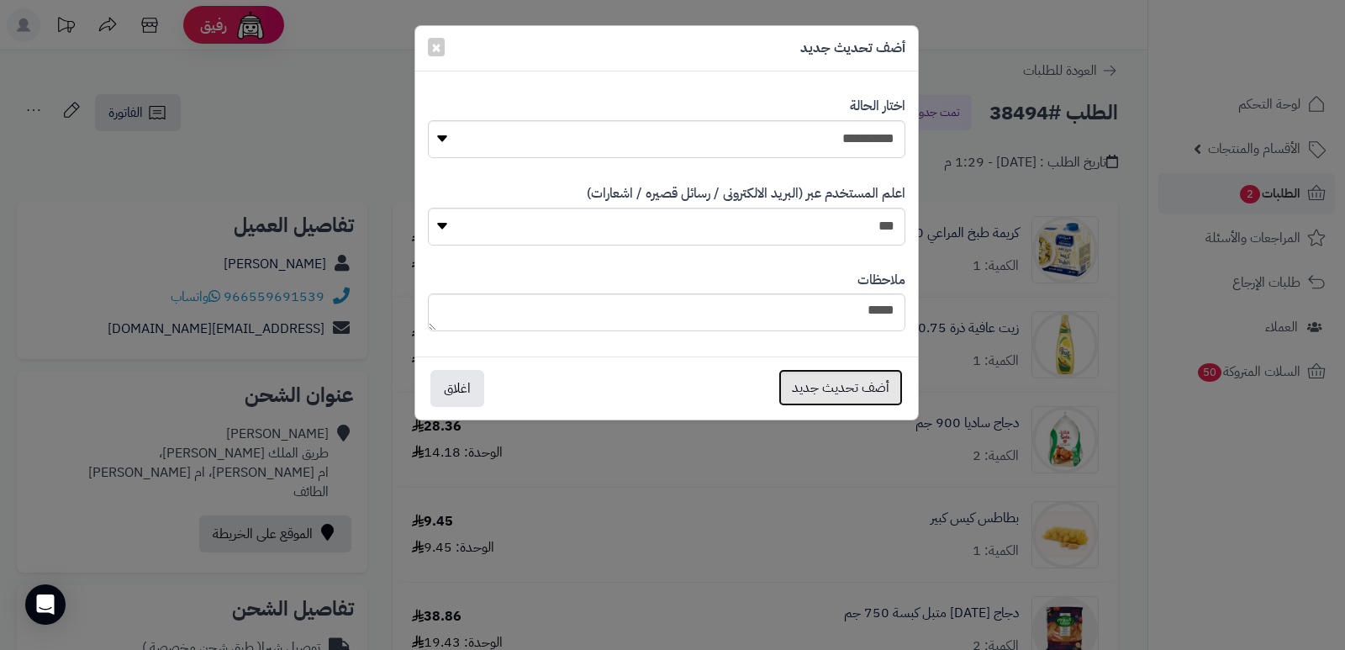
click at [814, 392] on button "أضف تحديث جديد" at bounding box center [840, 387] width 124 height 37
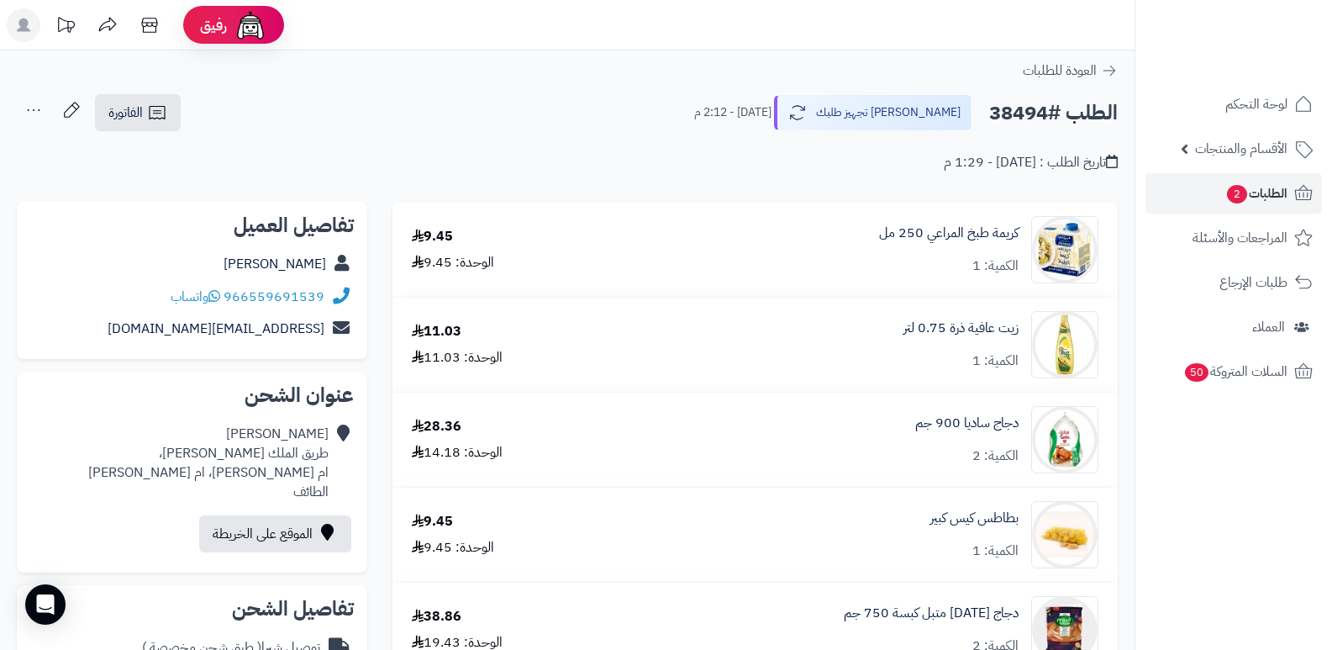
click at [37, 110] on icon at bounding box center [34, 110] width 34 height 34
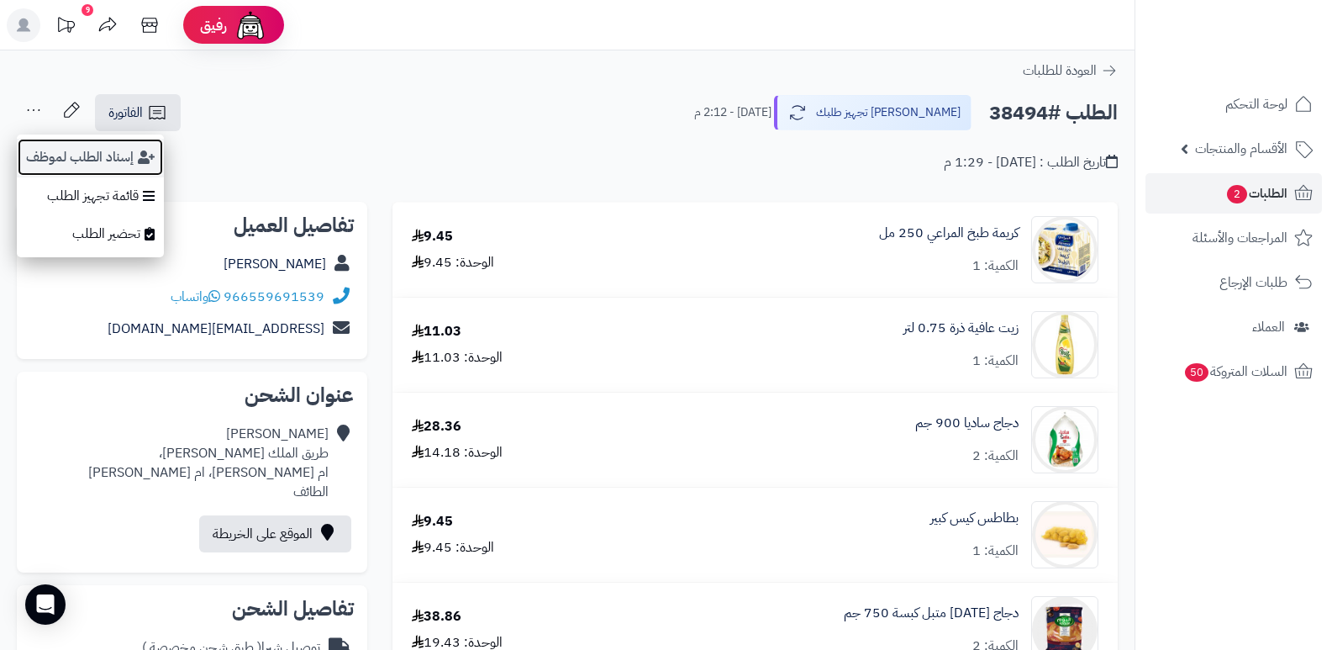
click at [129, 155] on button "إسناد الطلب لموظف" at bounding box center [90, 157] width 147 height 39
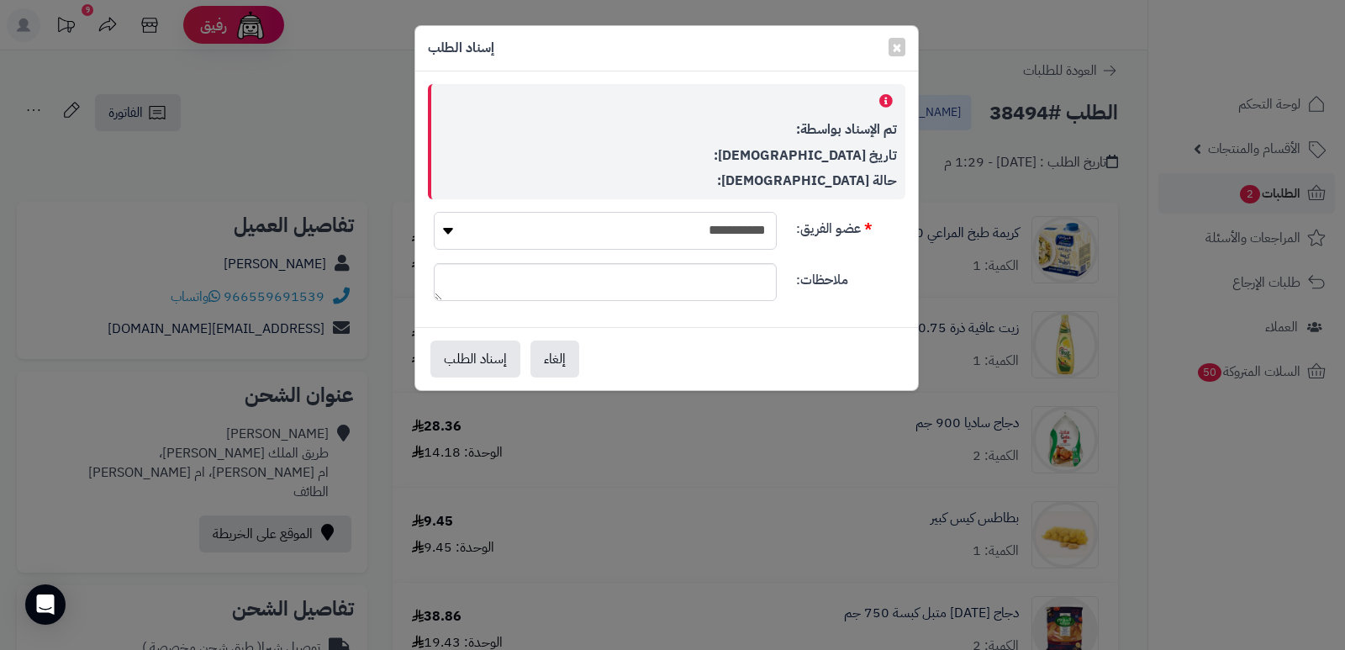
click at [717, 224] on select "**********" at bounding box center [605, 231] width 343 height 38
select select "**"
click at [434, 212] on select "**********" at bounding box center [605, 231] width 343 height 38
click at [487, 361] on button "إسناد الطلب" at bounding box center [475, 358] width 90 height 37
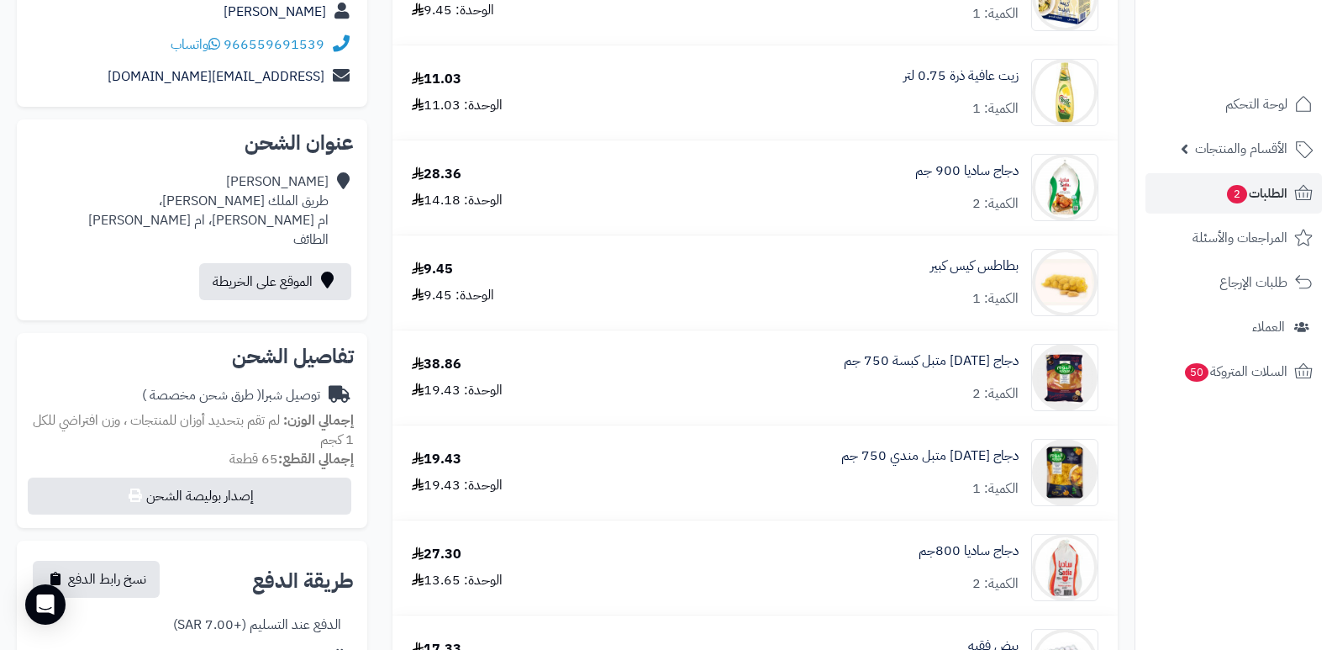
scroll to position [504, 0]
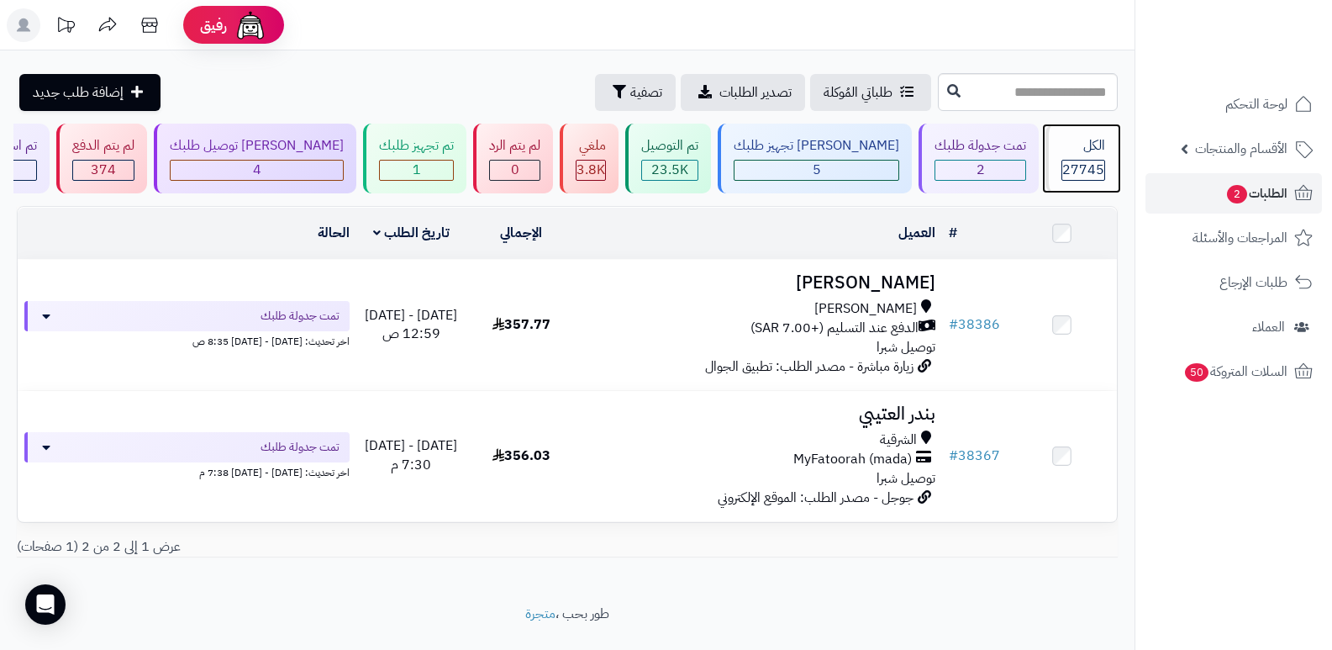
click at [1077, 169] on span "27745" at bounding box center [1083, 170] width 42 height 20
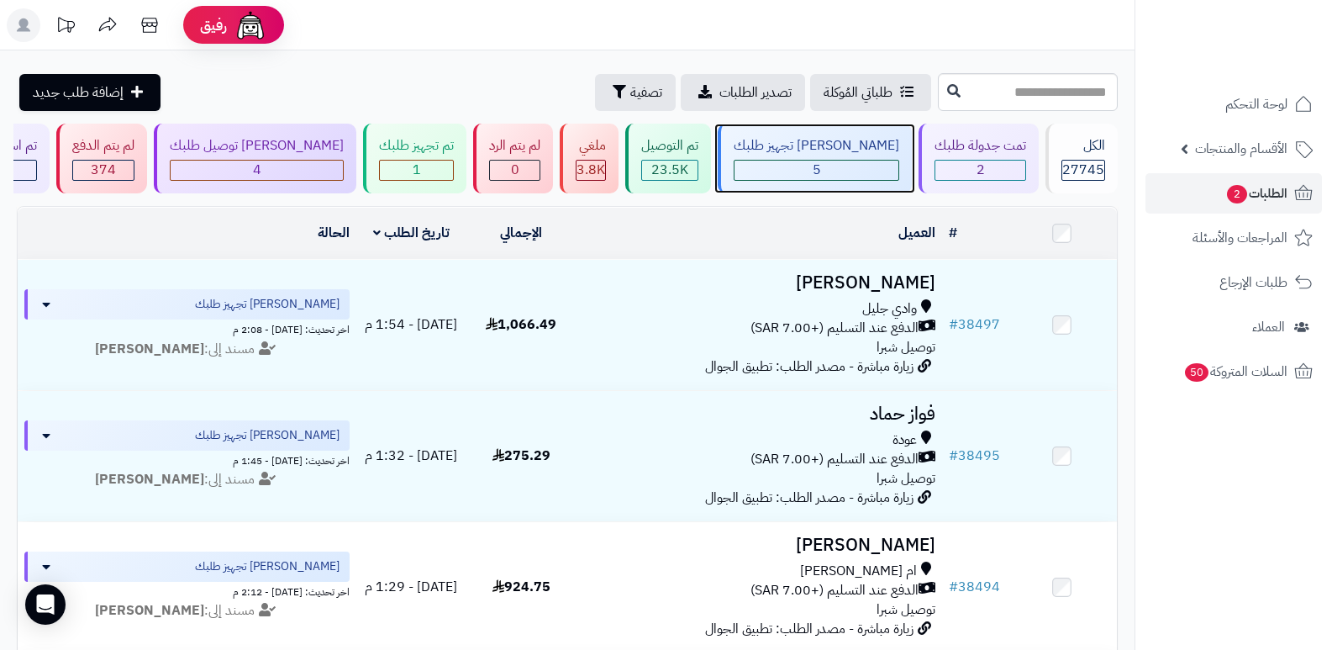
drag, startPoint x: 0, startPoint y: 0, endPoint x: 840, endPoint y: 164, distance: 855.5
click at [821, 164] on span "5" at bounding box center [817, 170] width 8 height 20
click at [804, 155] on div "جاري تجهيز طلبك 5" at bounding box center [815, 159] width 194 height 70
click at [1167, 498] on nav "لوحة التحكم الأقسام والمنتجات المنتجات الأقسام الماركات مواصفات المنتجات مواصفا…" at bounding box center [1234, 346] width 198 height 650
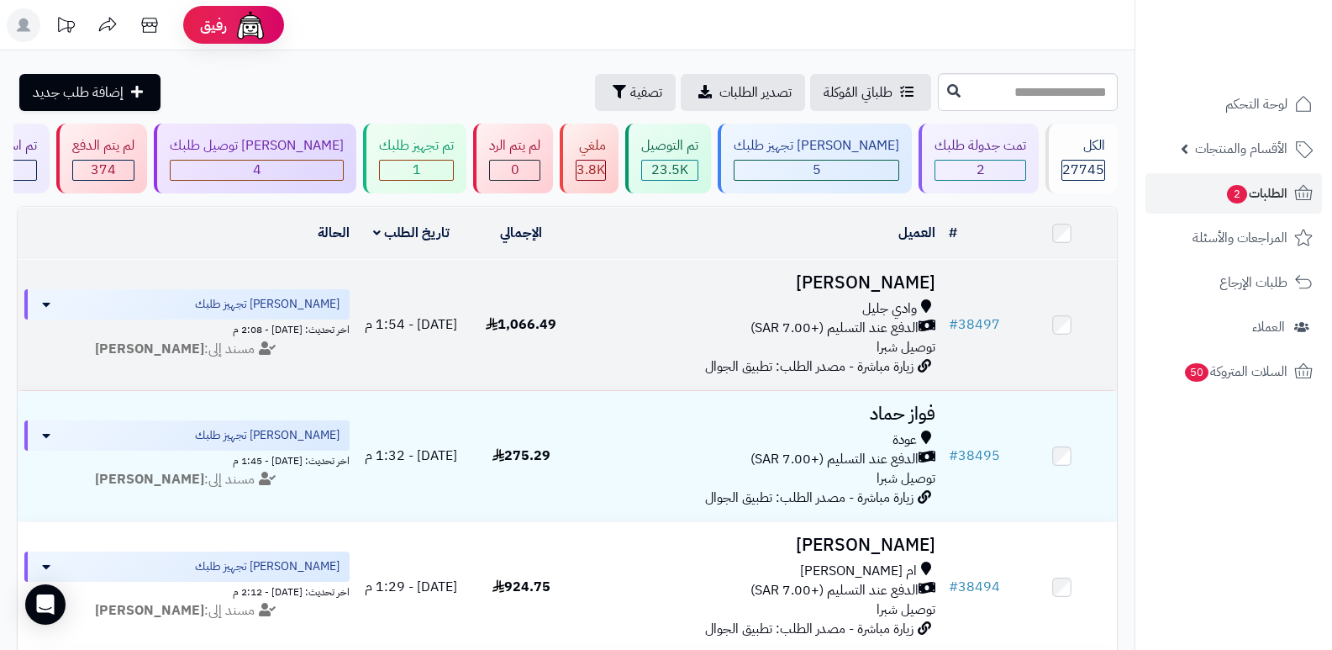
click at [875, 274] on h3 "فيصل الخماش" at bounding box center [759, 282] width 353 height 19
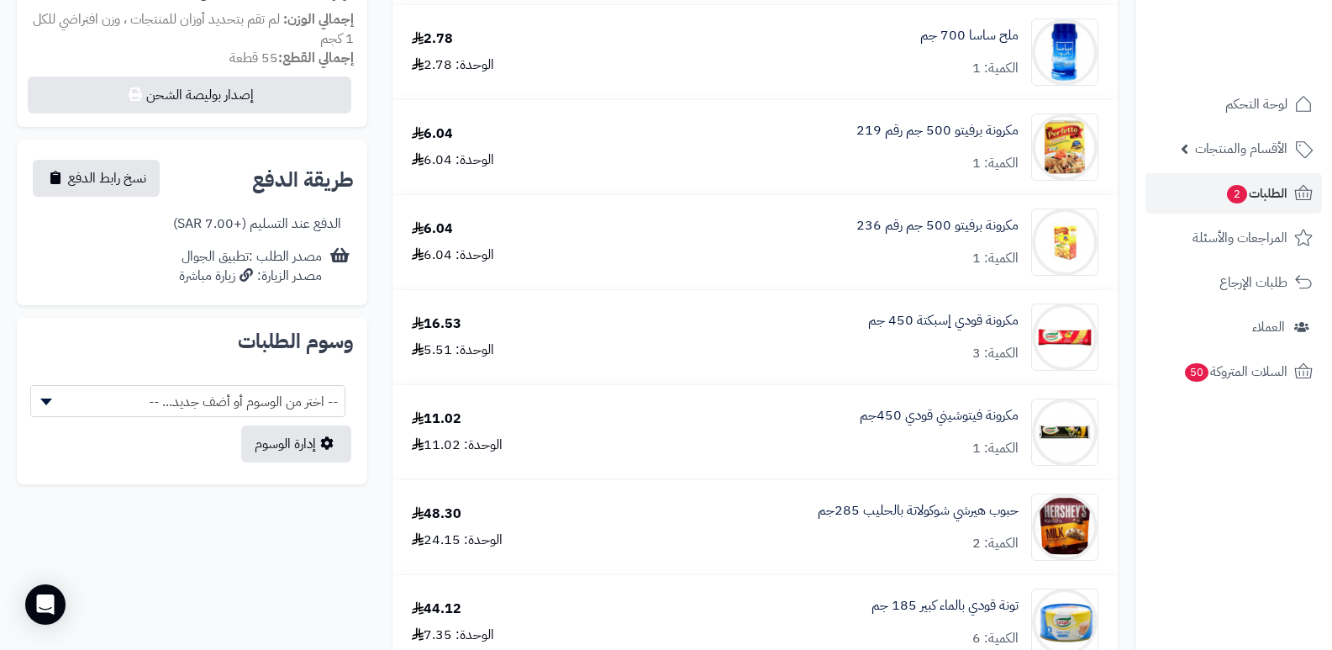
scroll to position [1093, 0]
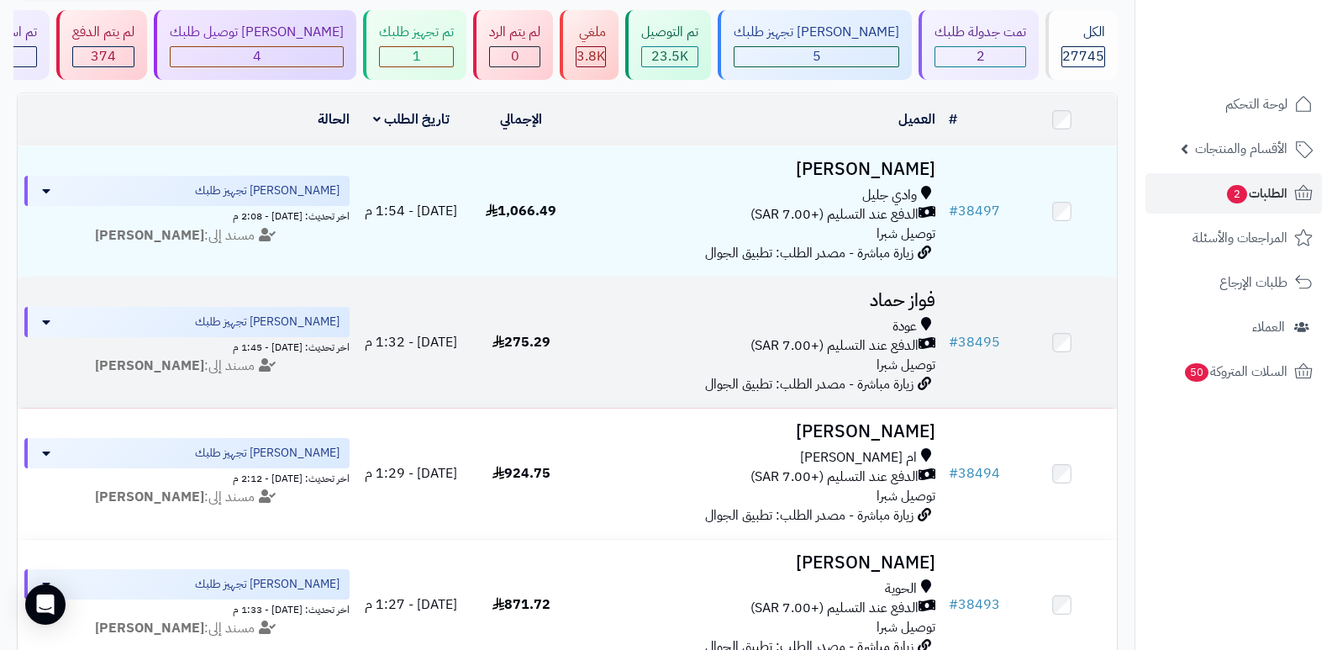
scroll to position [84, 0]
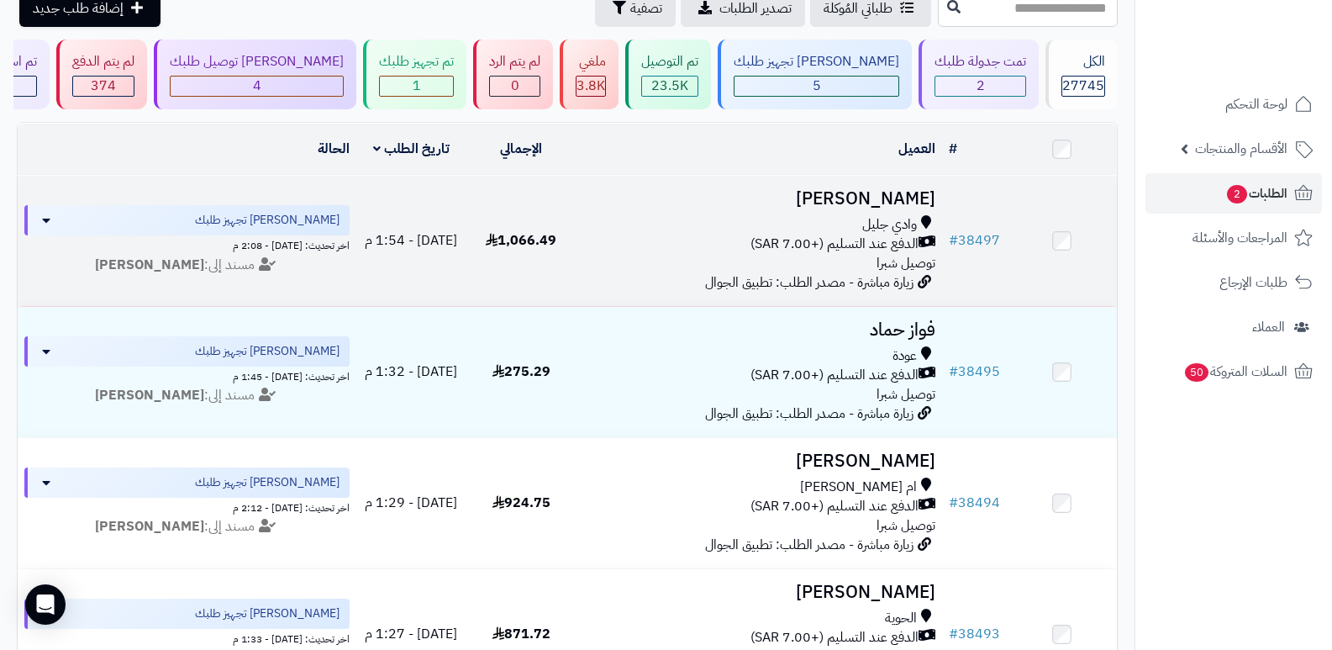
click at [871, 192] on h3 "فيصل الخماش" at bounding box center [759, 198] width 353 height 19
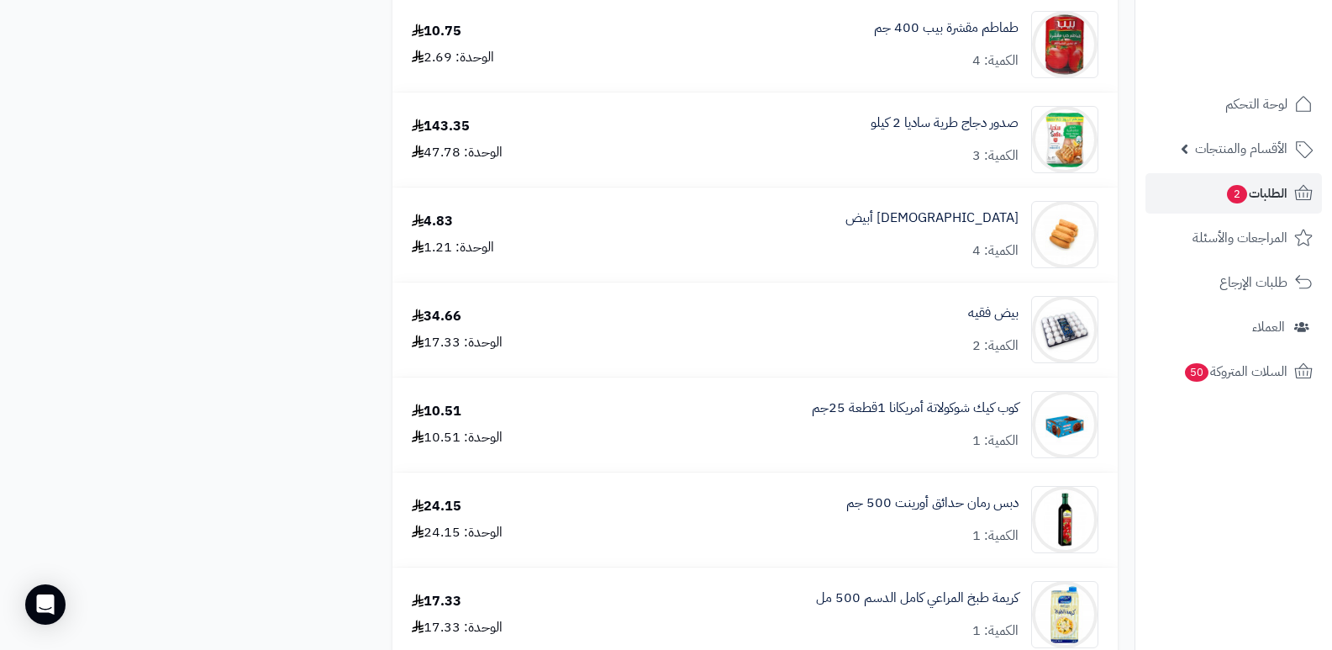
scroll to position [1681, 0]
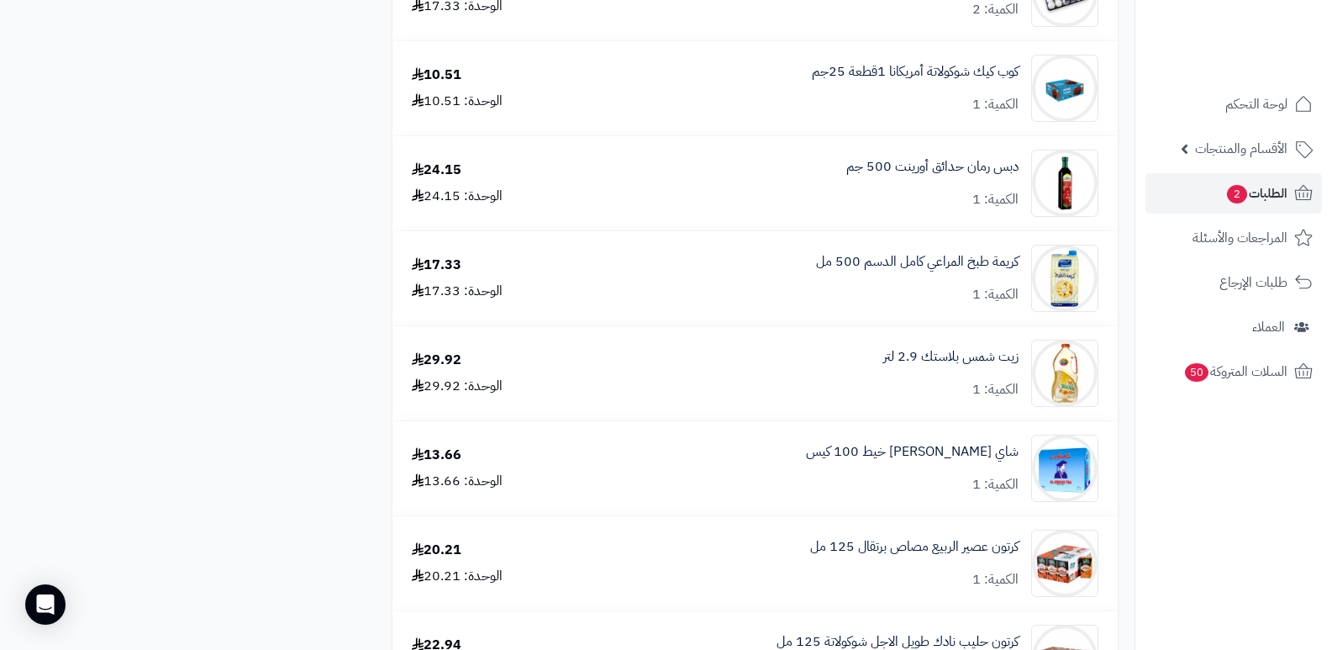
click at [1167, 544] on nav "لوحة التحكم الأقسام والمنتجات المنتجات الأقسام الماركات مواصفات المنتجات مواصفا…" at bounding box center [1234, 346] width 198 height 650
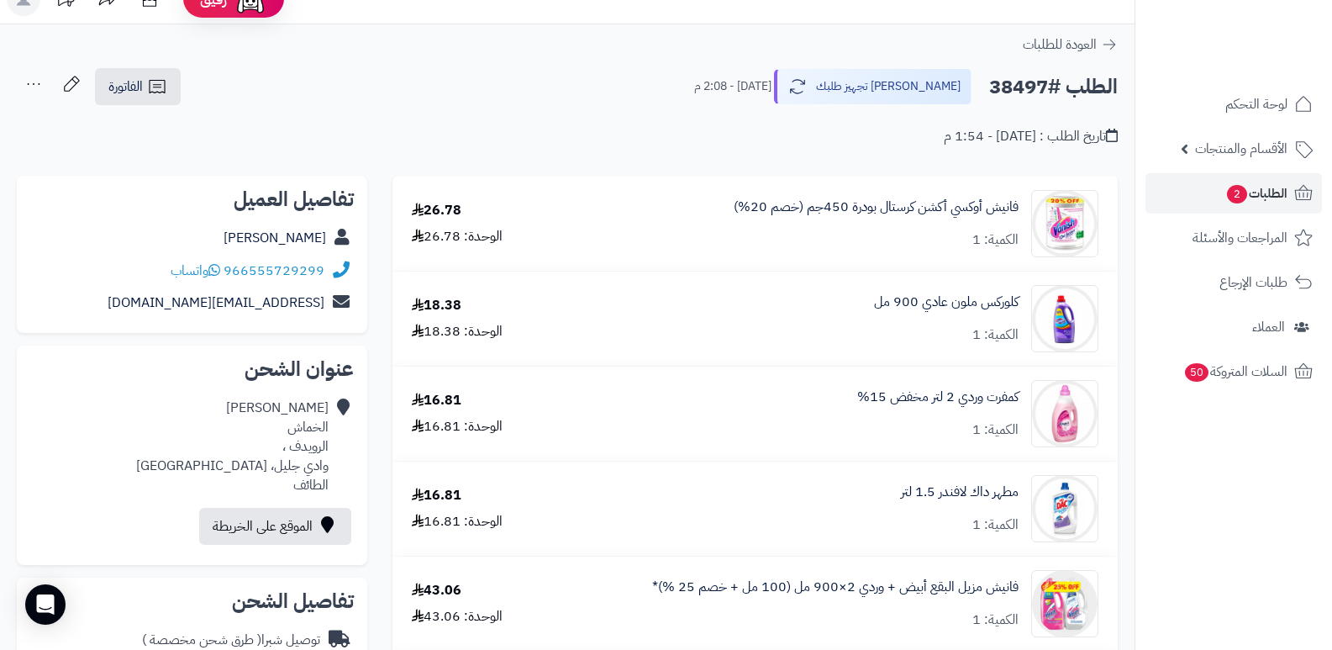
scroll to position [0, 0]
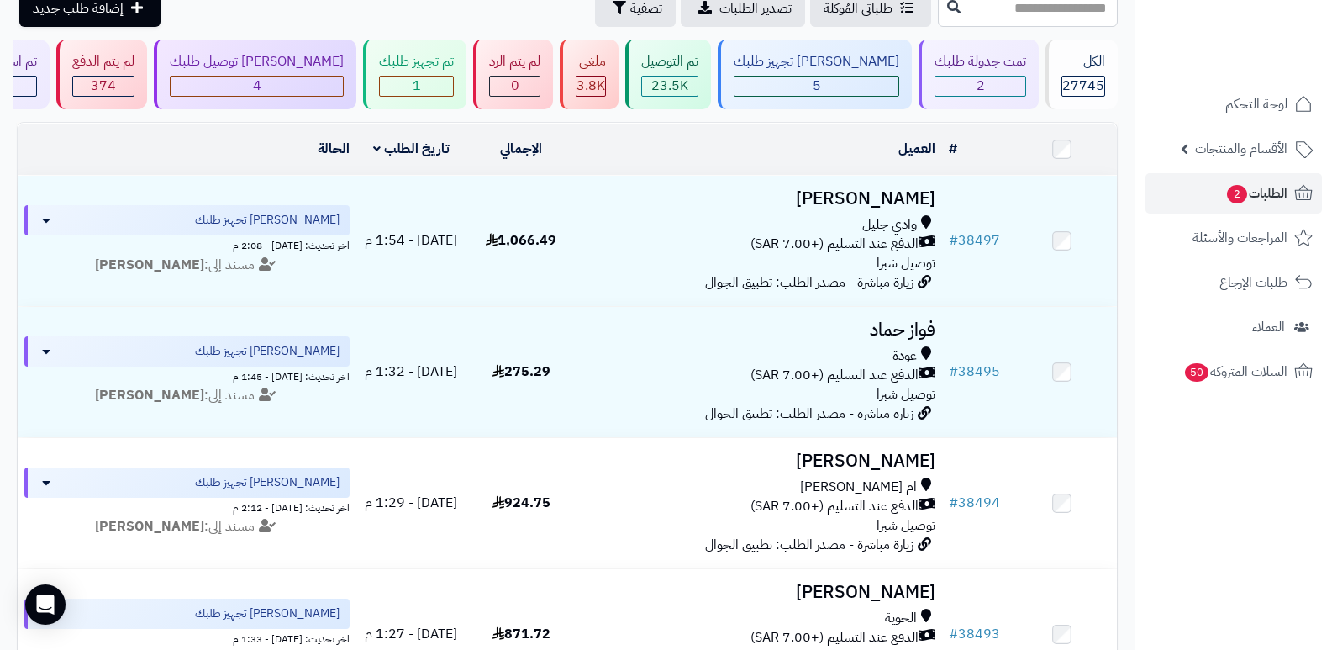
scroll to position [84, 0]
click at [1072, 90] on span "27745" at bounding box center [1083, 86] width 42 height 20
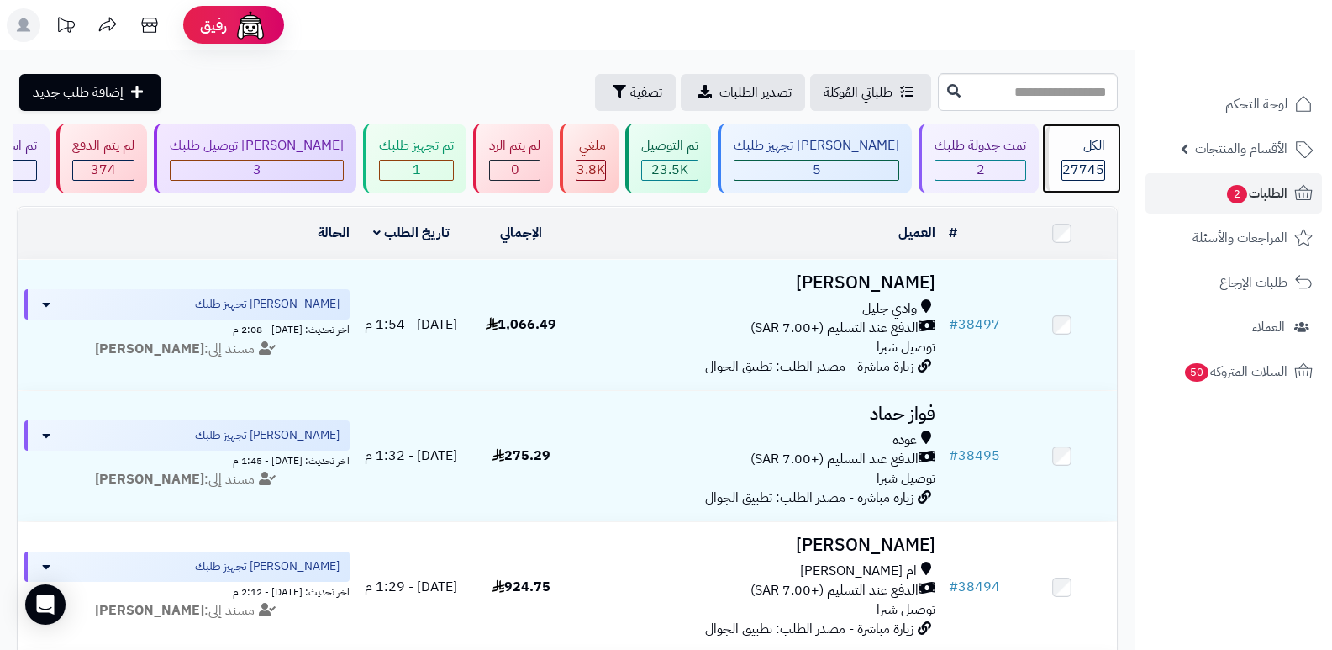
click at [1104, 162] on div "27745" at bounding box center [1084, 170] width 44 height 21
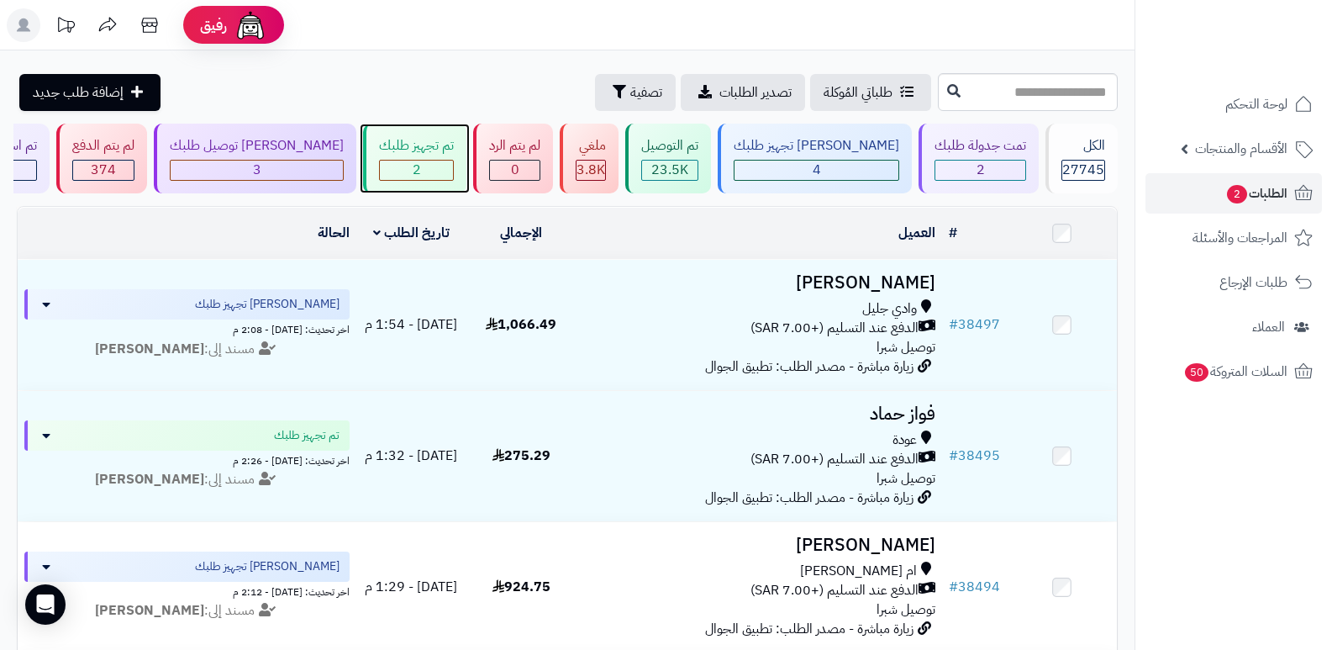
click at [453, 171] on div "2" at bounding box center [416, 170] width 73 height 19
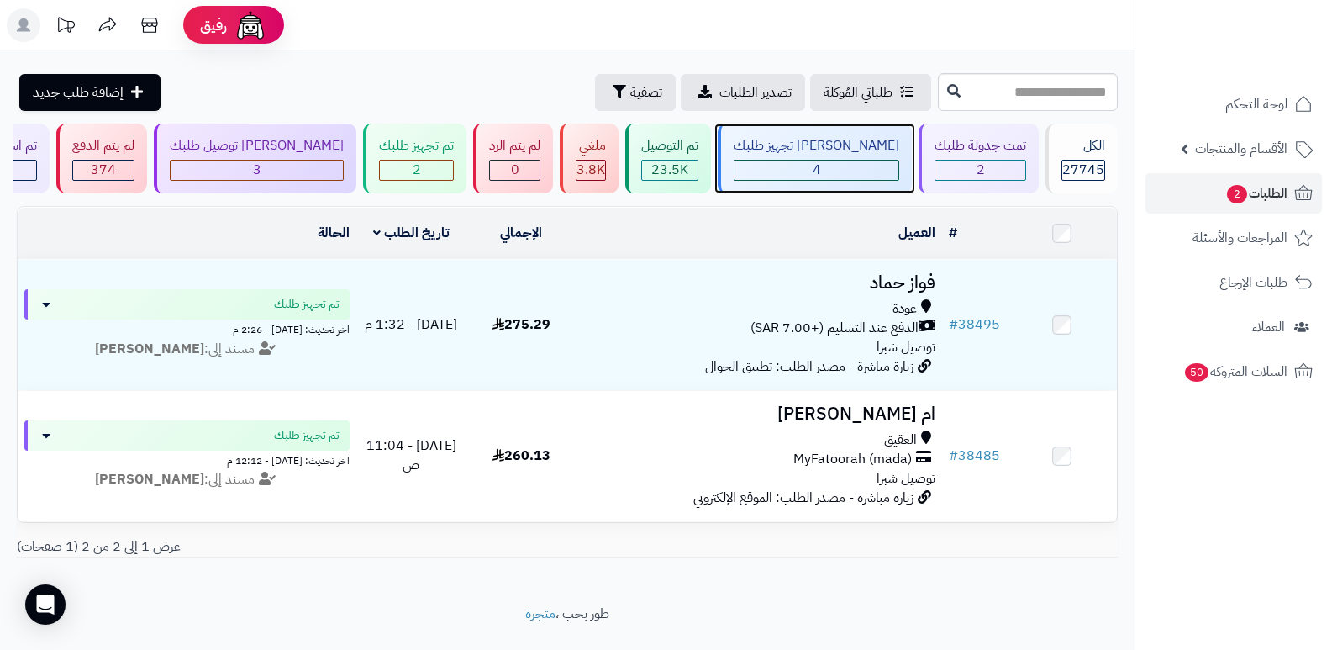
click at [872, 156] on div "[PERSON_NAME] تجهيز طلبك 4" at bounding box center [815, 159] width 194 height 70
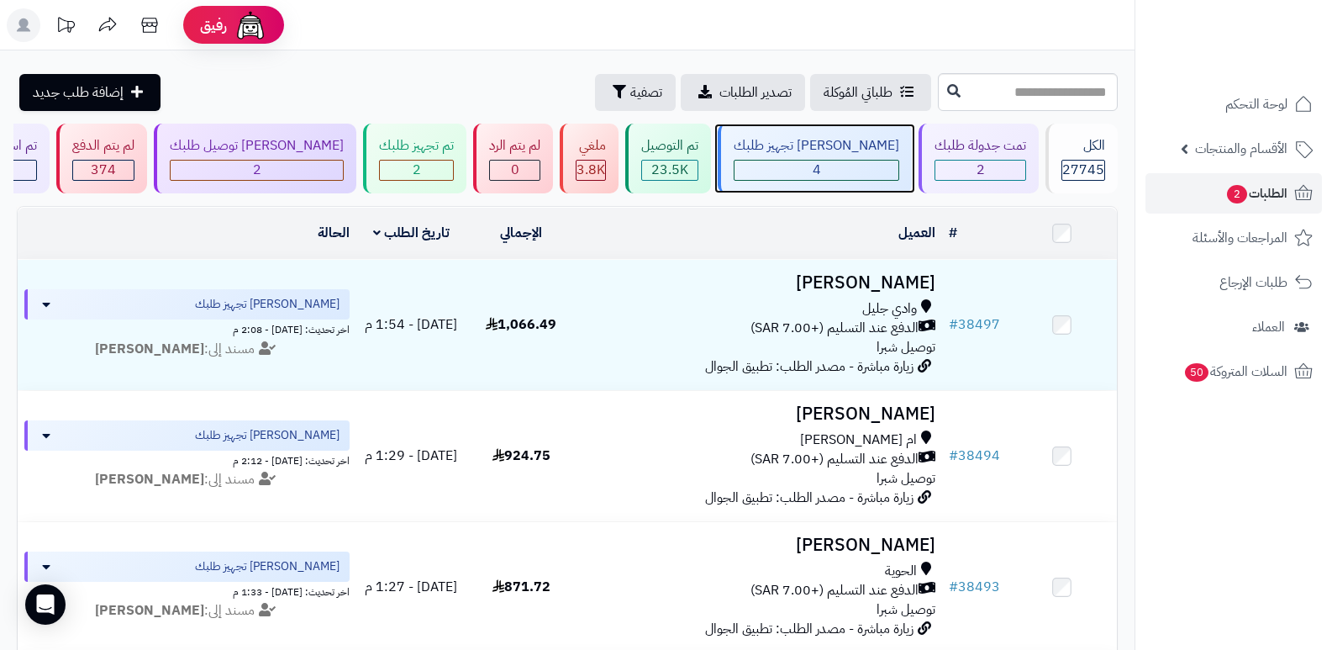
click at [862, 168] on div "4" at bounding box center [817, 170] width 164 height 19
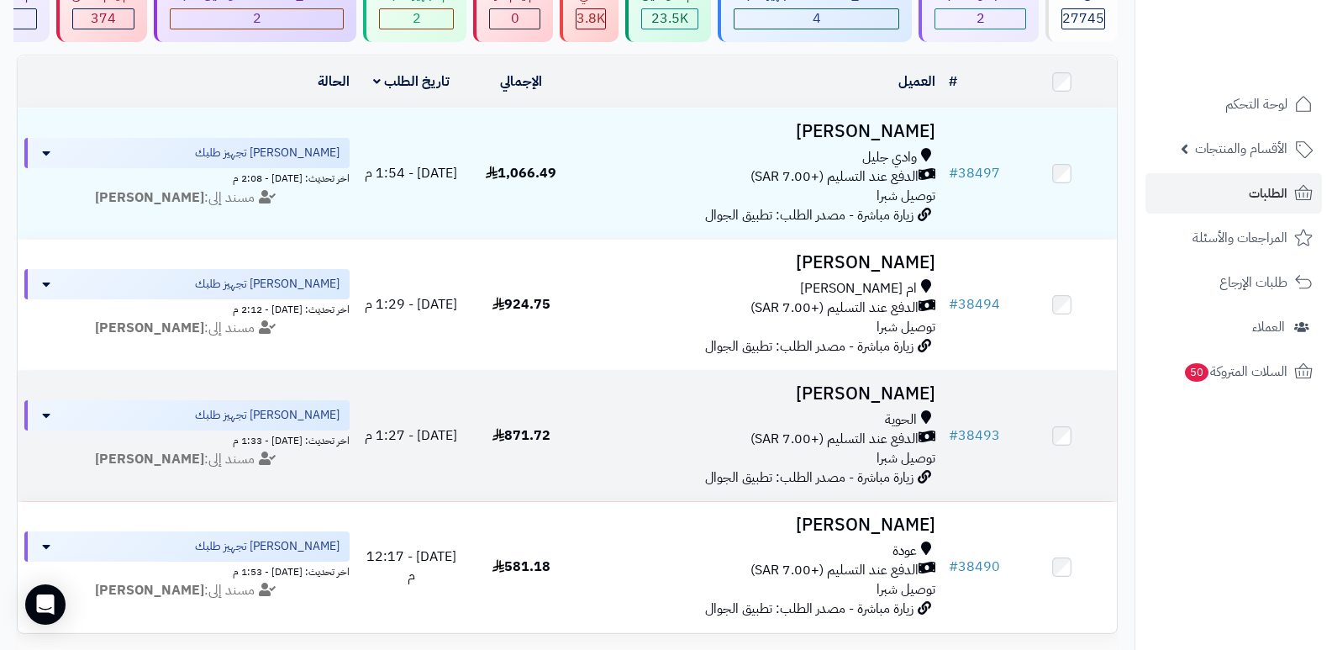
scroll to position [58, 0]
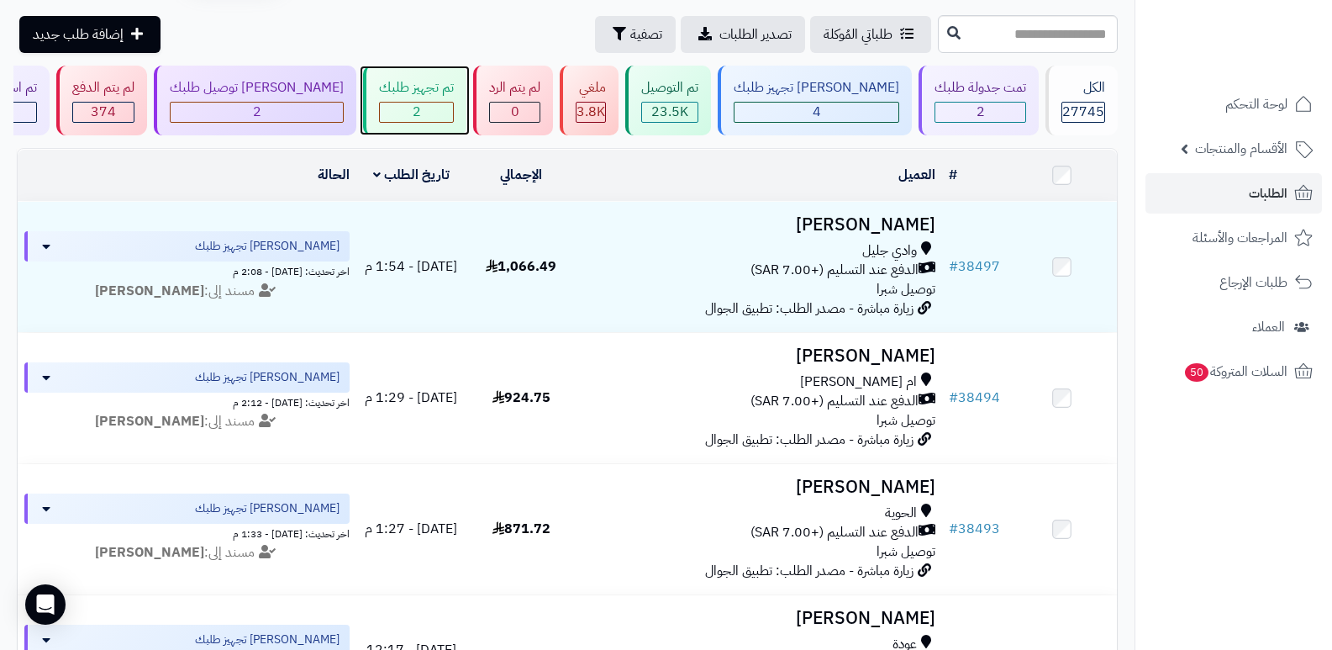
click at [445, 94] on div "تم تجهيز طلبك" at bounding box center [416, 87] width 75 height 19
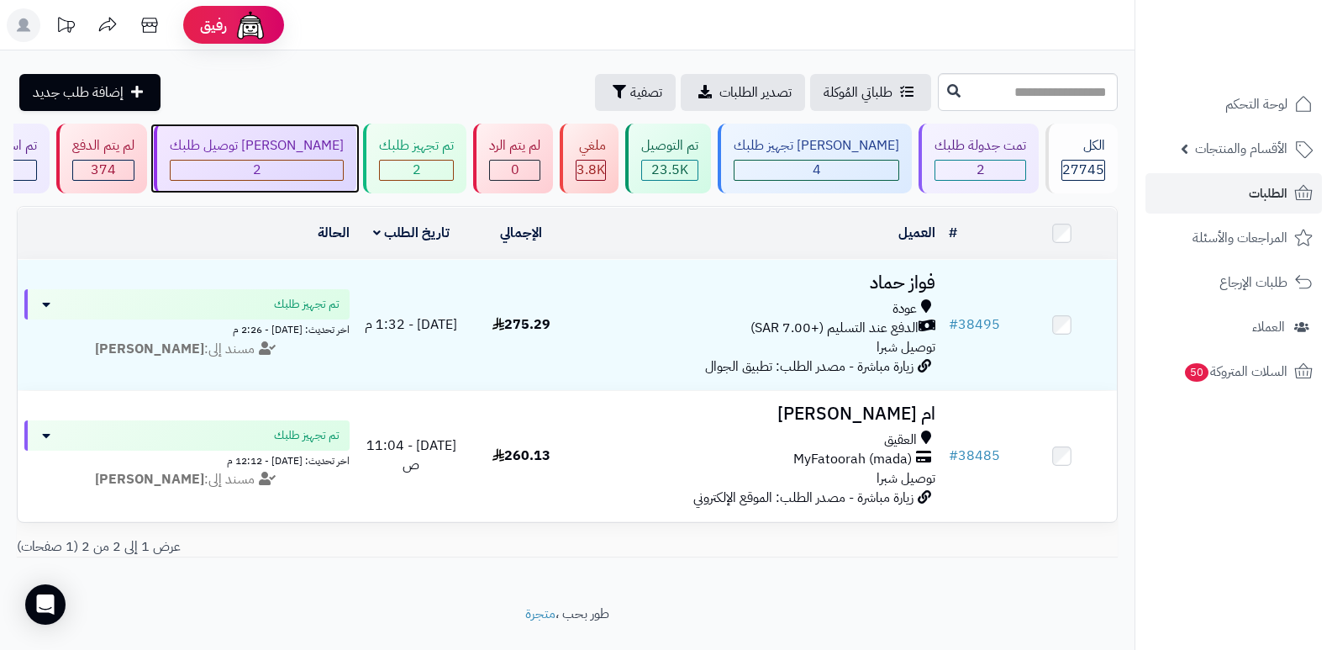
click at [286, 150] on div "[PERSON_NAME] توصيل طلبك" at bounding box center [257, 145] width 174 height 19
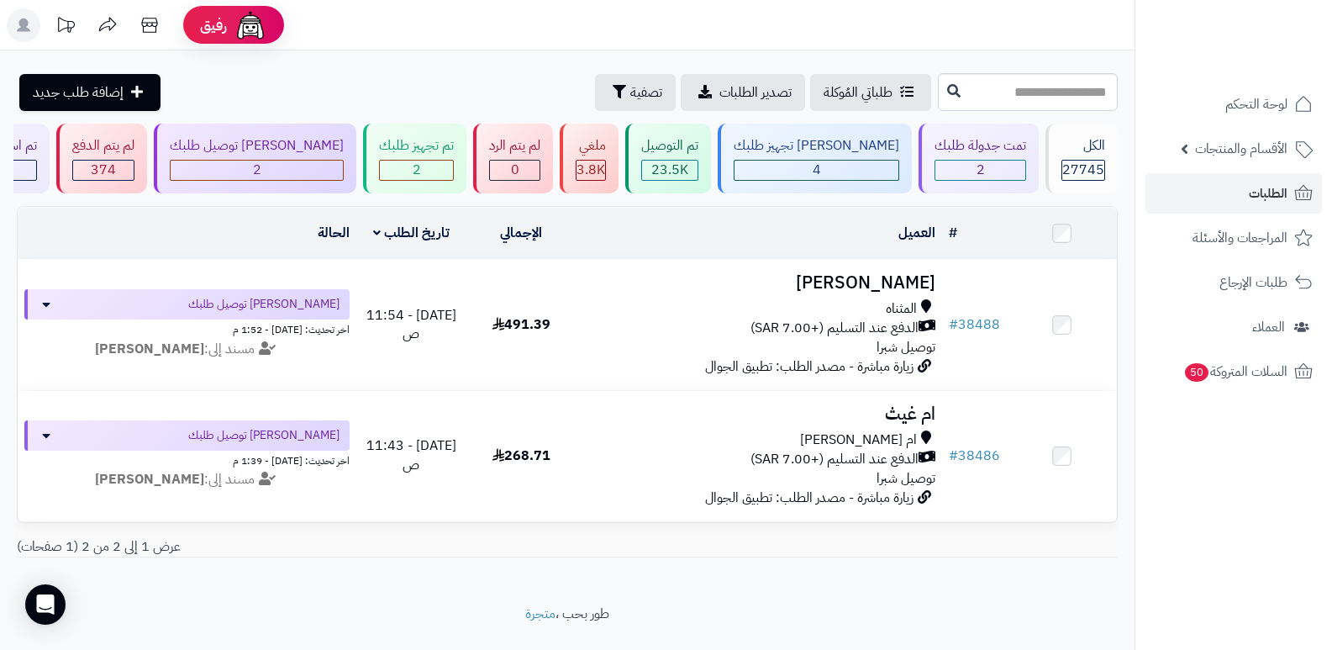
click at [1268, 447] on nav "لوحة التحكم الأقسام والمنتجات المنتجات الأقسام الماركات مواصفات المنتجات مواصفا…" at bounding box center [1234, 346] width 198 height 650
click at [1092, 149] on div "الكل" at bounding box center [1084, 145] width 44 height 19
click at [1083, 152] on div "الكل" at bounding box center [1084, 145] width 44 height 19
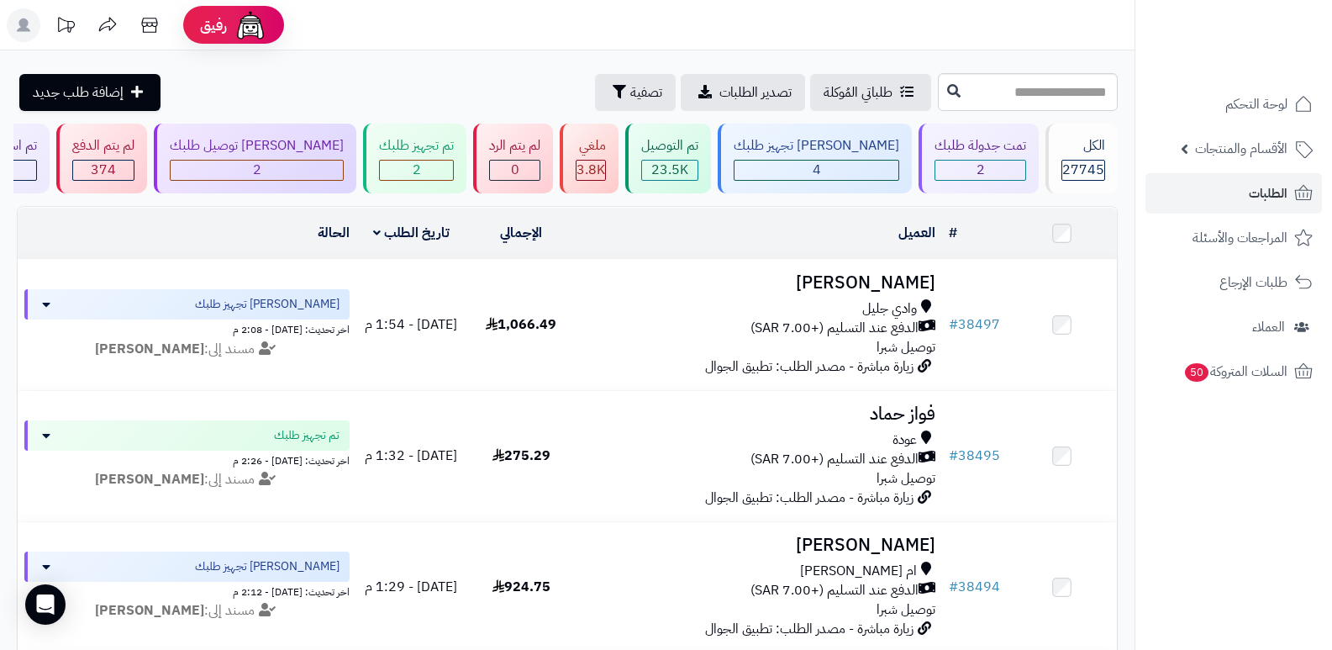
click at [1275, 428] on nav "لوحة التحكم الأقسام والمنتجات المنتجات الأقسام الماركات مواصفات المنتجات مواصفا…" at bounding box center [1234, 346] width 198 height 650
click at [1069, 163] on span "27745" at bounding box center [1083, 170] width 42 height 20
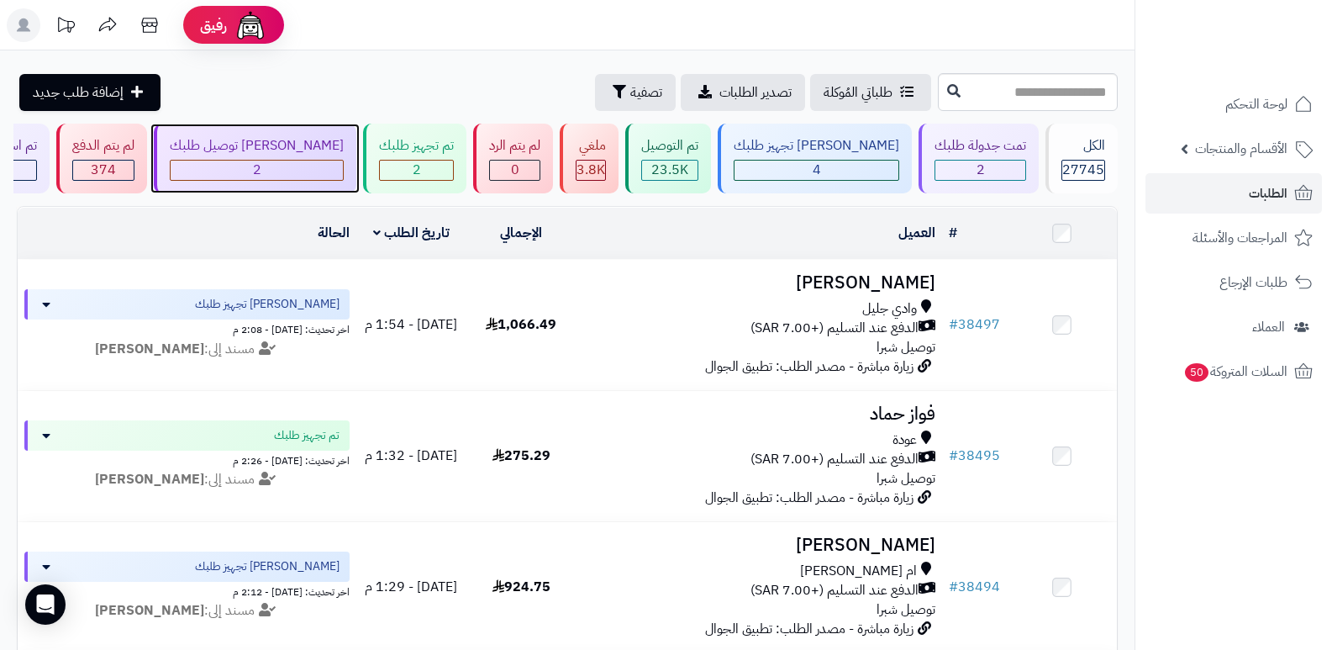
click at [309, 144] on div "[PERSON_NAME] توصيل طلبك" at bounding box center [257, 145] width 174 height 19
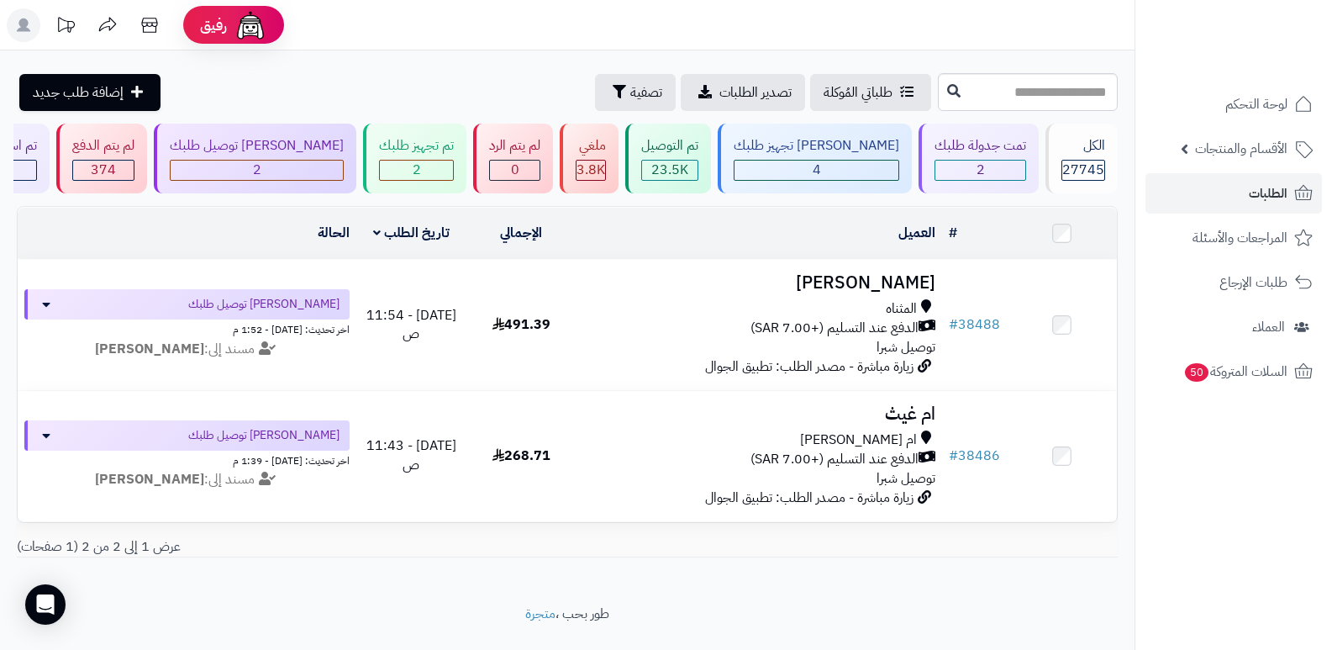
scroll to position [48, 0]
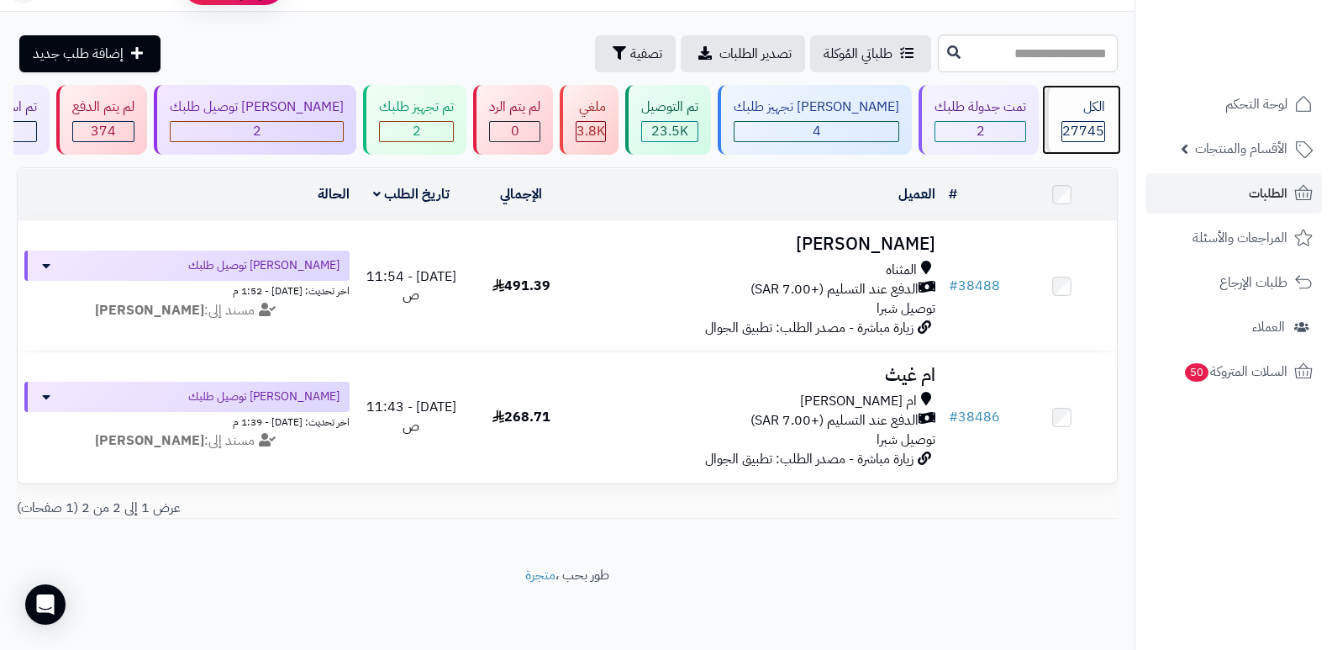
click at [1071, 121] on span "27745" at bounding box center [1083, 131] width 42 height 20
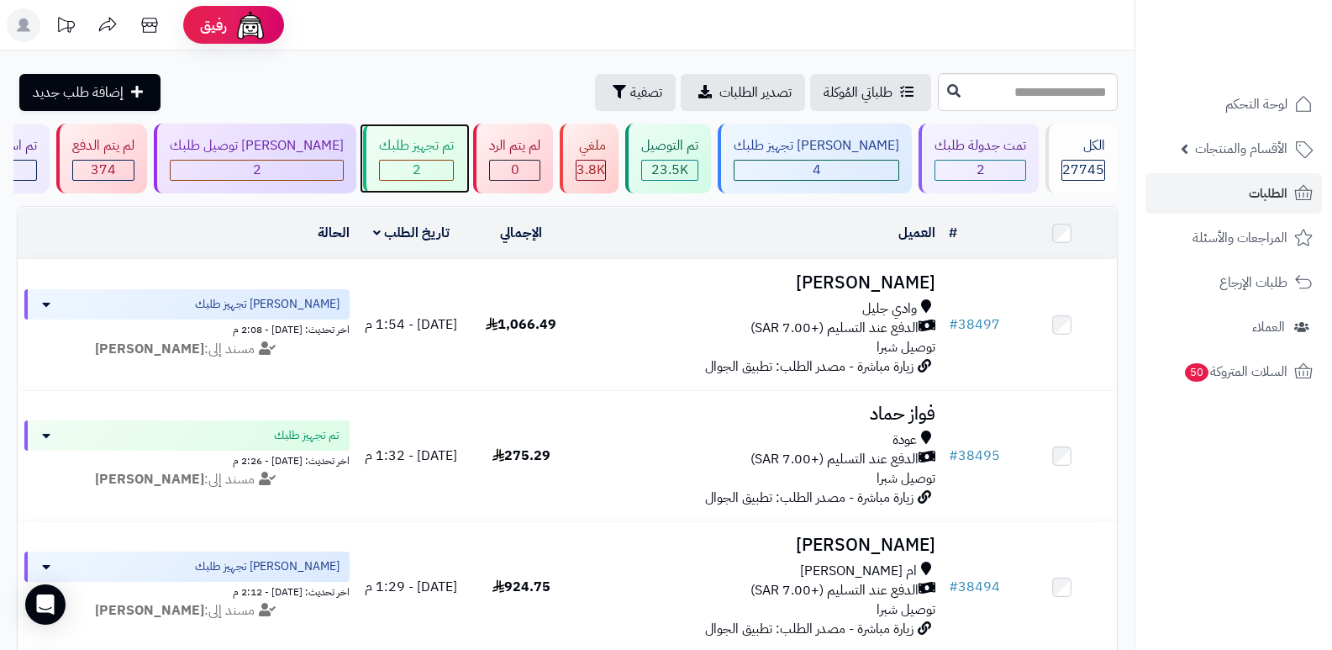
click at [454, 153] on div "تم تجهيز طلبك" at bounding box center [416, 145] width 75 height 19
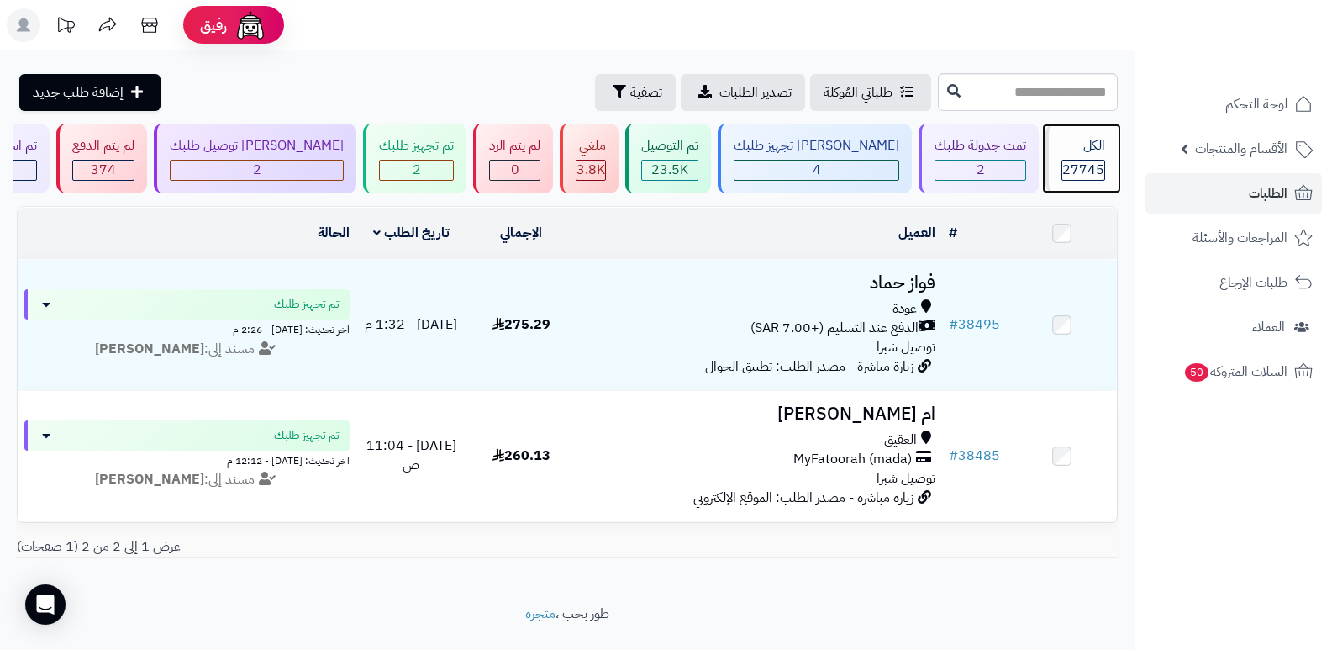
click at [1097, 140] on div "الكل" at bounding box center [1084, 145] width 44 height 19
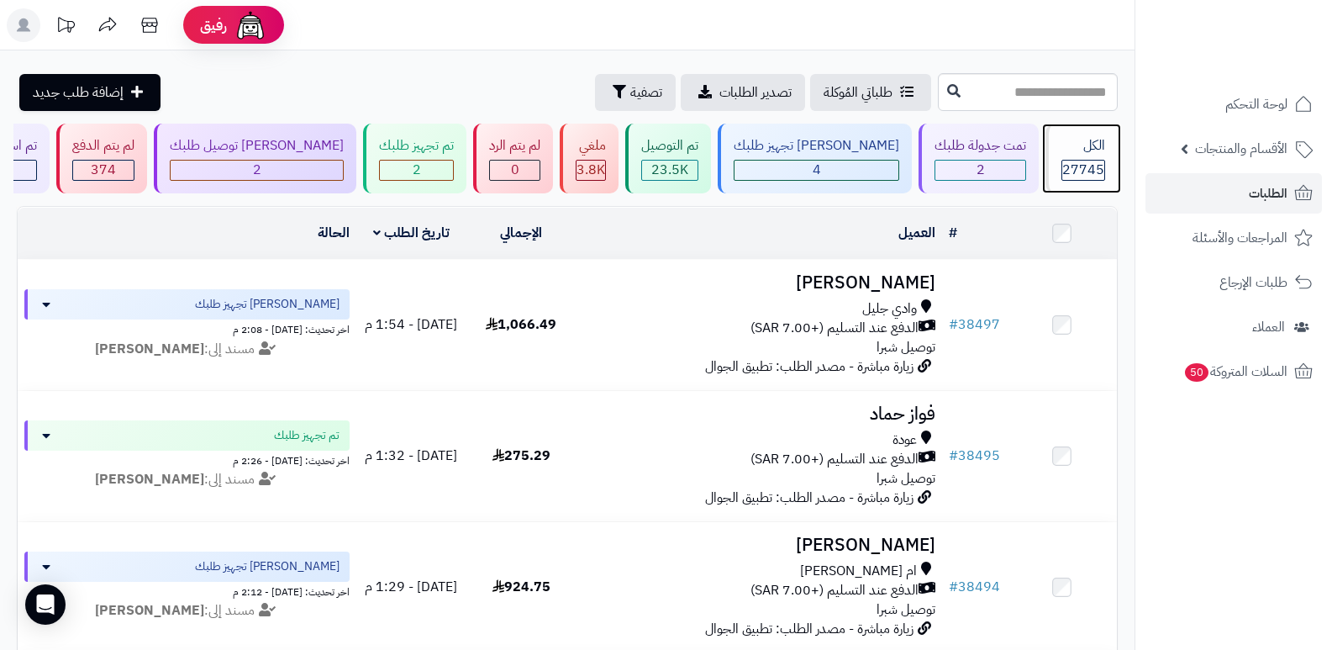
click at [1067, 151] on div "الكل" at bounding box center [1084, 145] width 44 height 19
click at [1082, 155] on div "الكل 27745" at bounding box center [1082, 159] width 72 height 70
click at [1077, 156] on div "الكل 27745" at bounding box center [1082, 159] width 72 height 70
click at [1088, 160] on span "27745" at bounding box center [1083, 170] width 42 height 20
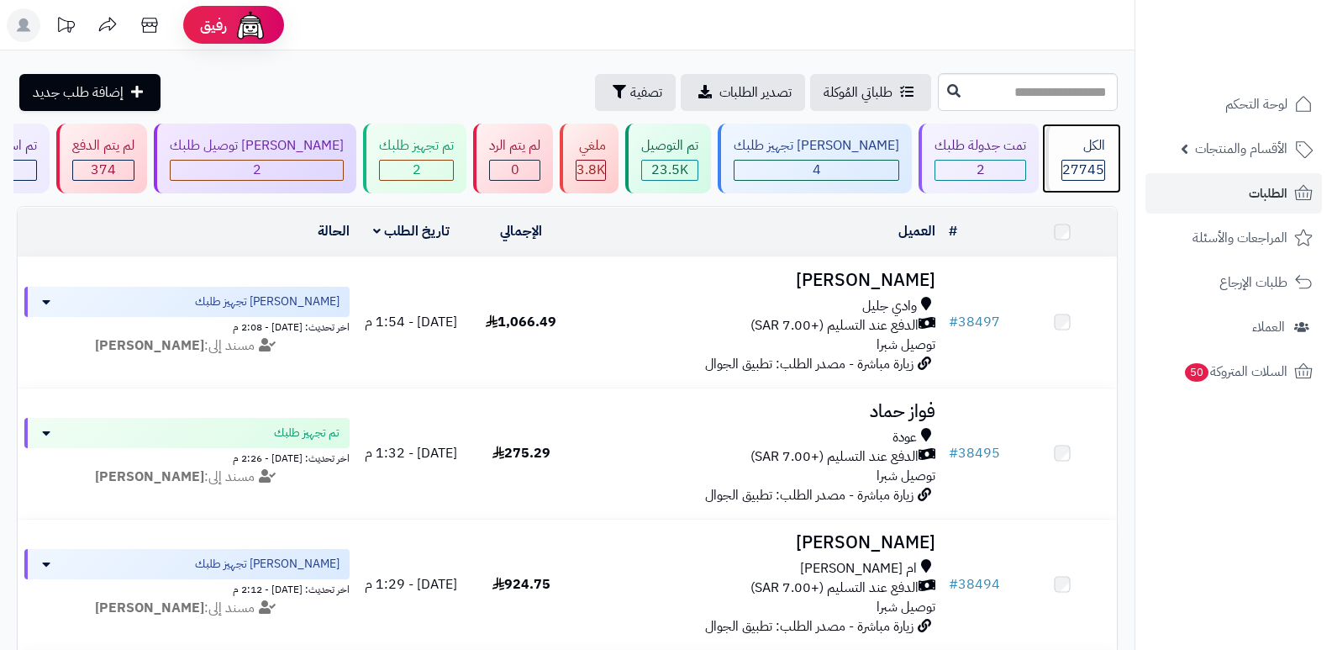
click at [1088, 160] on span "27745" at bounding box center [1083, 170] width 42 height 20
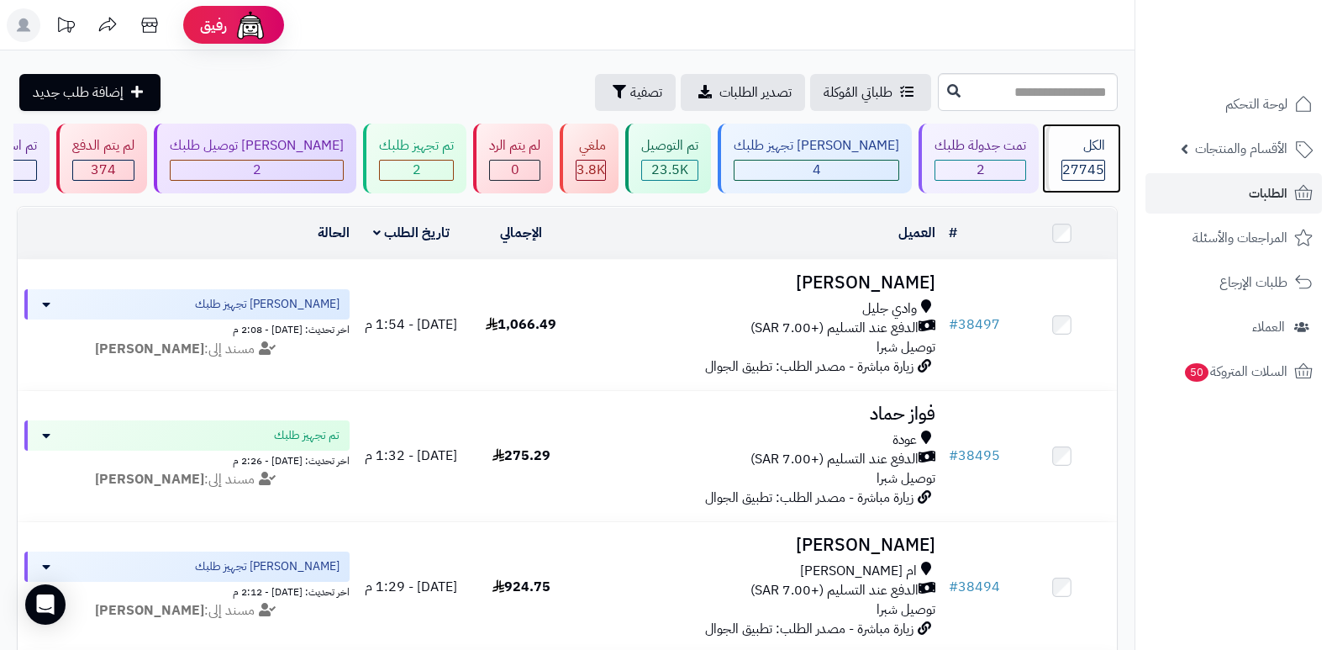
click at [1099, 156] on div "الكل 27745" at bounding box center [1082, 159] width 72 height 70
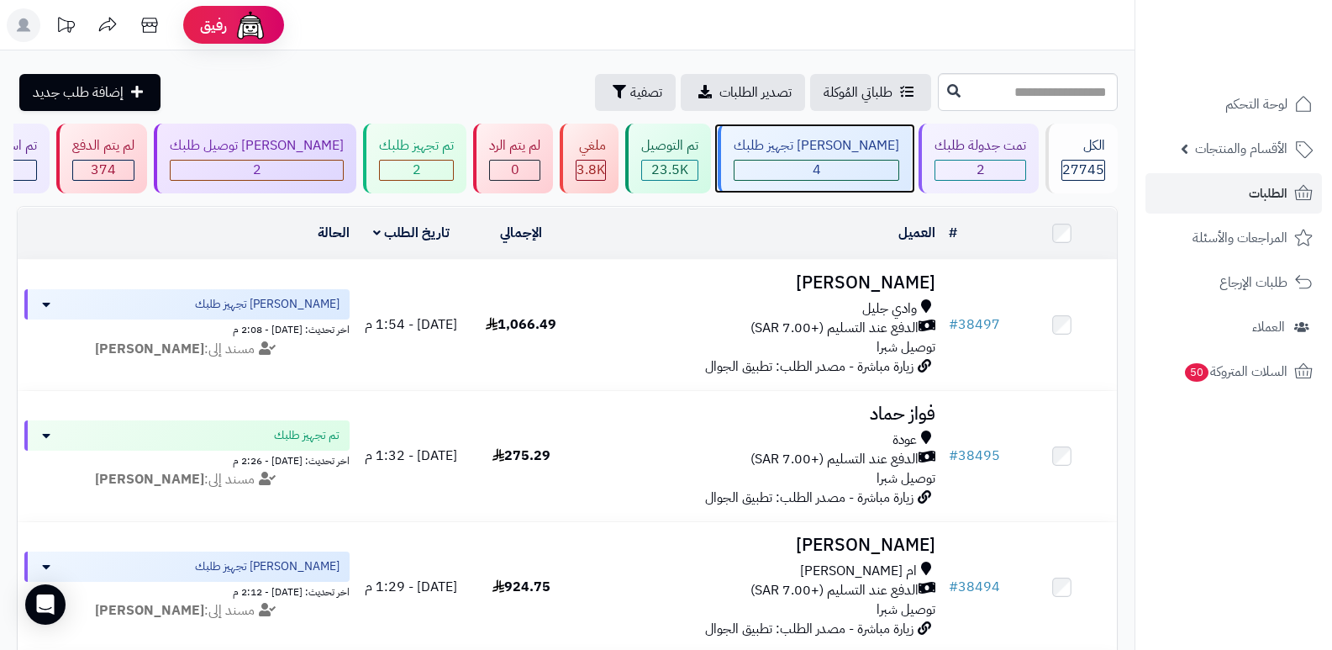
click at [843, 157] on div "جاري تجهيز طلبك 4" at bounding box center [815, 159] width 194 height 70
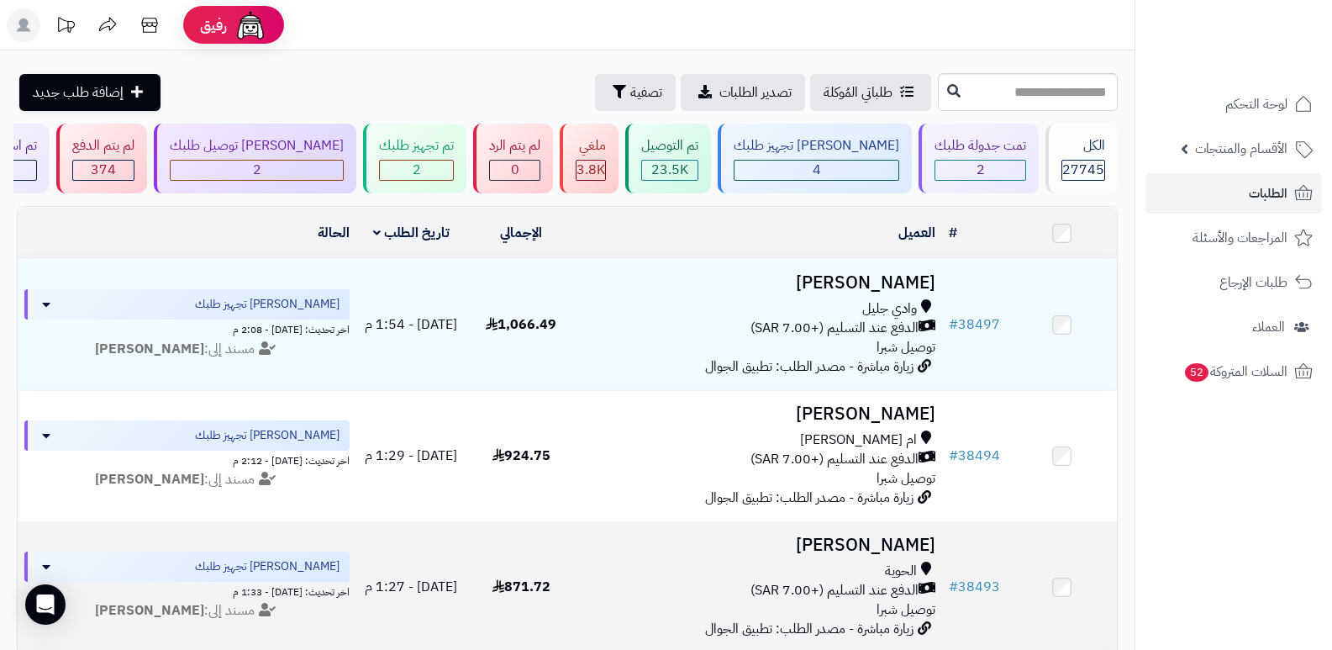
click at [882, 535] on h3 "[PERSON_NAME]" at bounding box center [759, 544] width 353 height 19
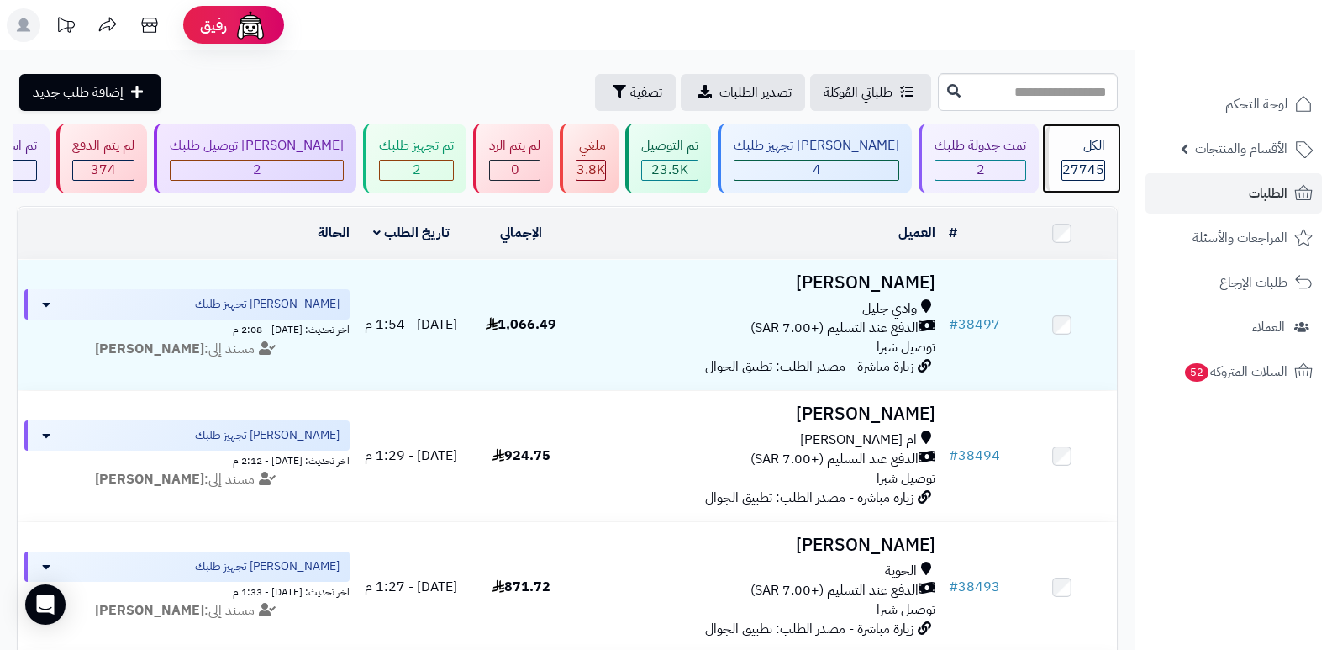
click at [1095, 167] on span "27745" at bounding box center [1083, 170] width 42 height 20
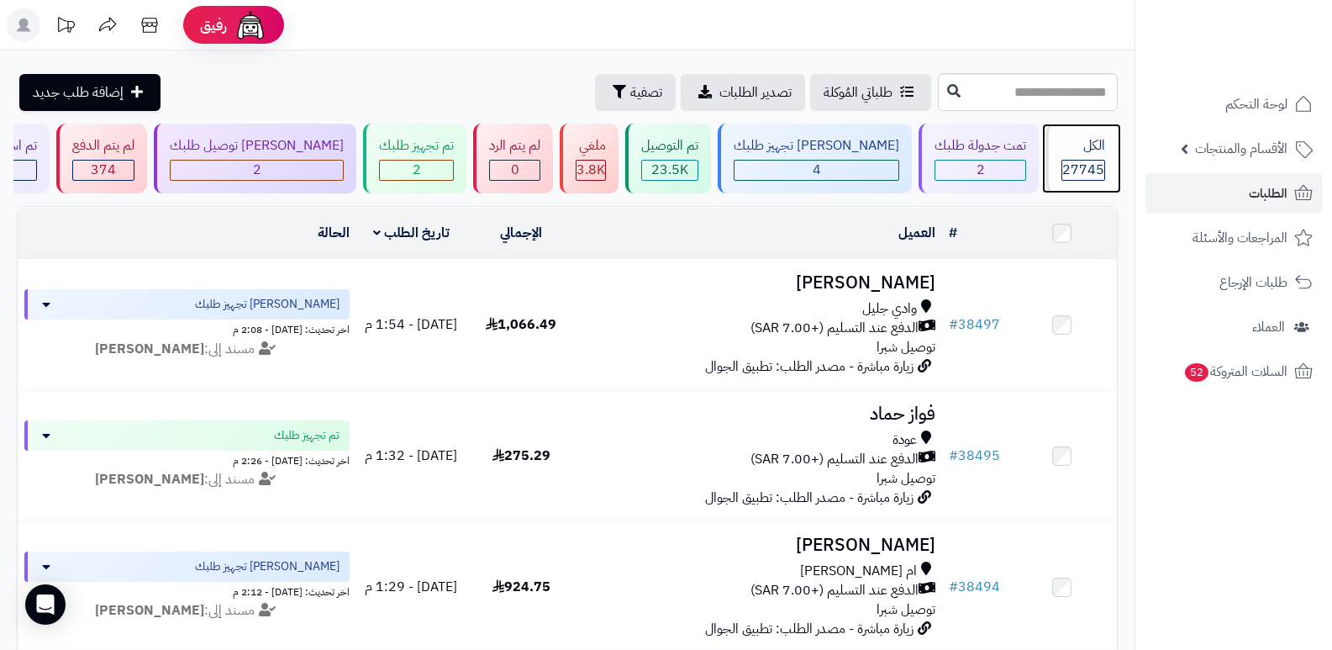
click at [1062, 137] on div "الكل" at bounding box center [1084, 145] width 44 height 19
click at [1062, 136] on div "الكل" at bounding box center [1084, 145] width 44 height 19
click at [1093, 152] on div "الكل" at bounding box center [1084, 145] width 44 height 19
click at [1072, 161] on span "27745" at bounding box center [1083, 170] width 42 height 20
click at [1080, 155] on div "الكل 27745" at bounding box center [1082, 159] width 72 height 70
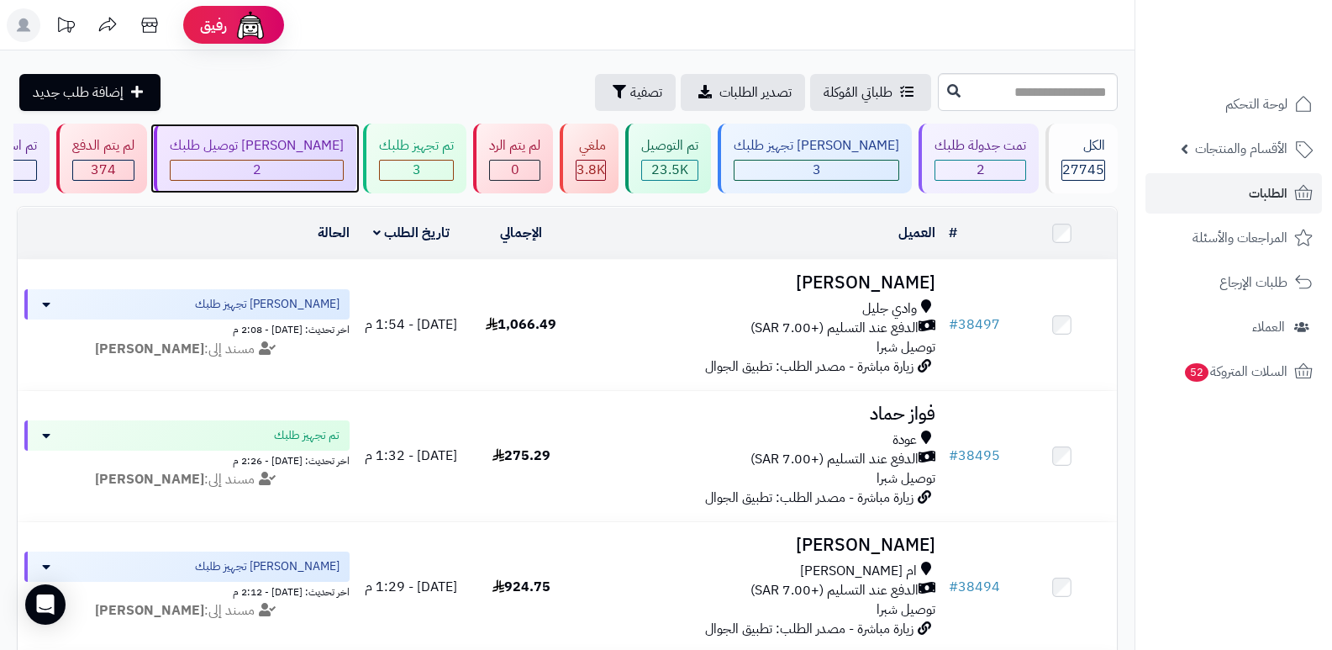
click at [299, 155] on div "جاري توصيل طلبك 2" at bounding box center [255, 159] width 203 height 70
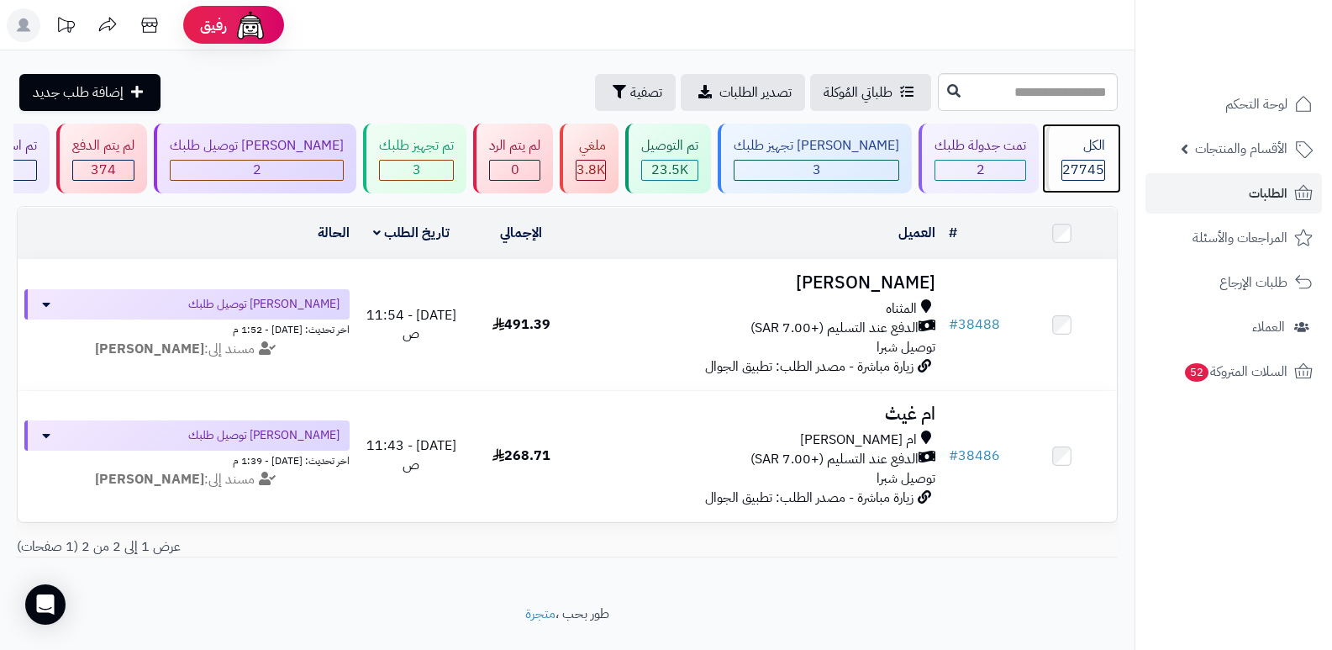
click at [1094, 158] on div "الكل 27745" at bounding box center [1082, 159] width 72 height 70
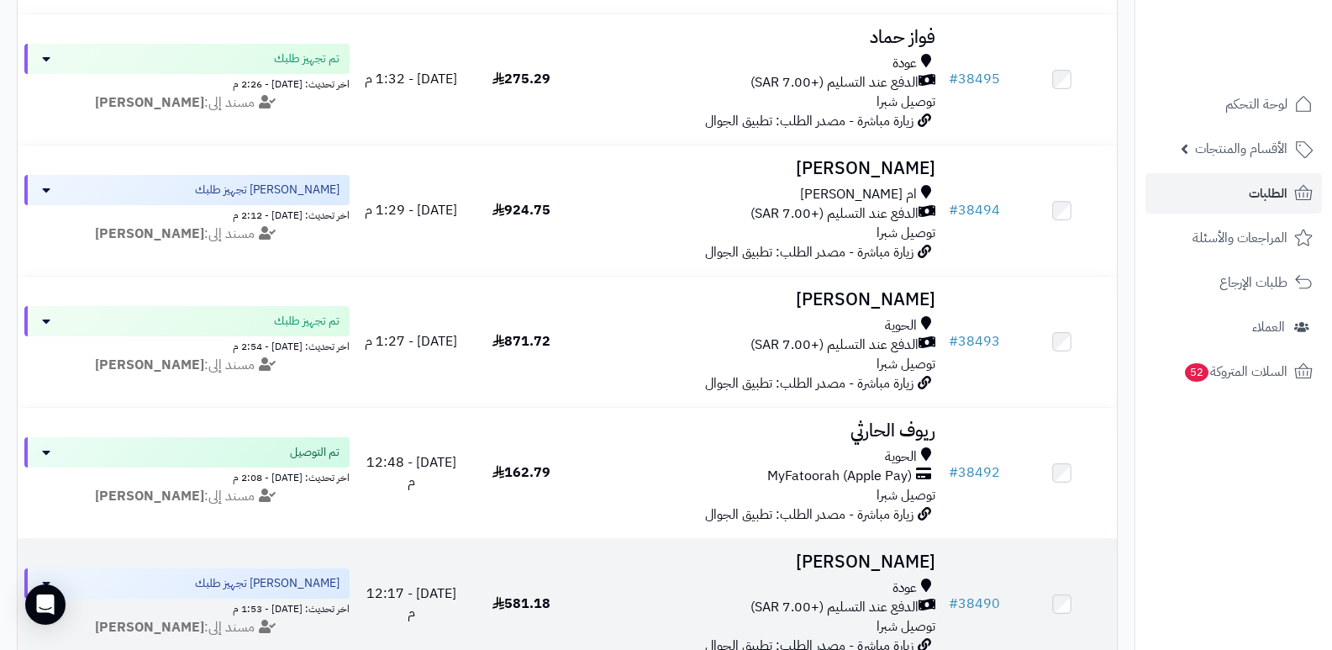
scroll to position [420, 0]
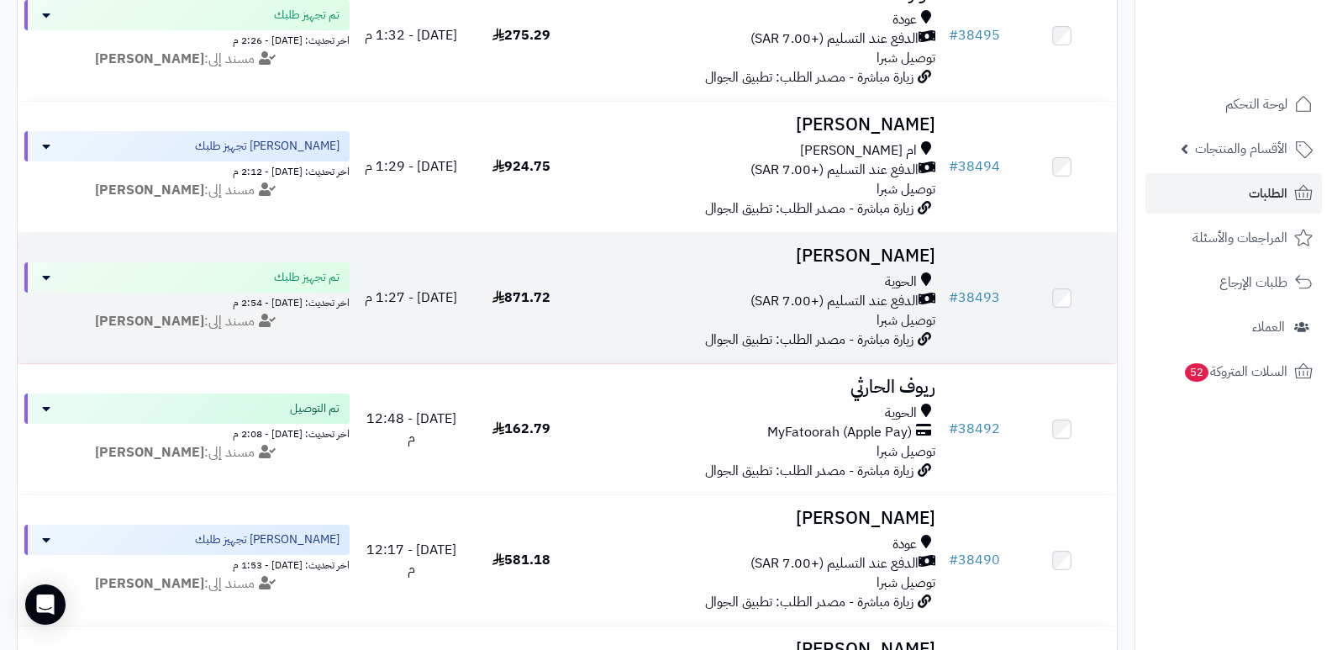
click at [913, 260] on h3 "[PERSON_NAME]" at bounding box center [759, 255] width 353 height 19
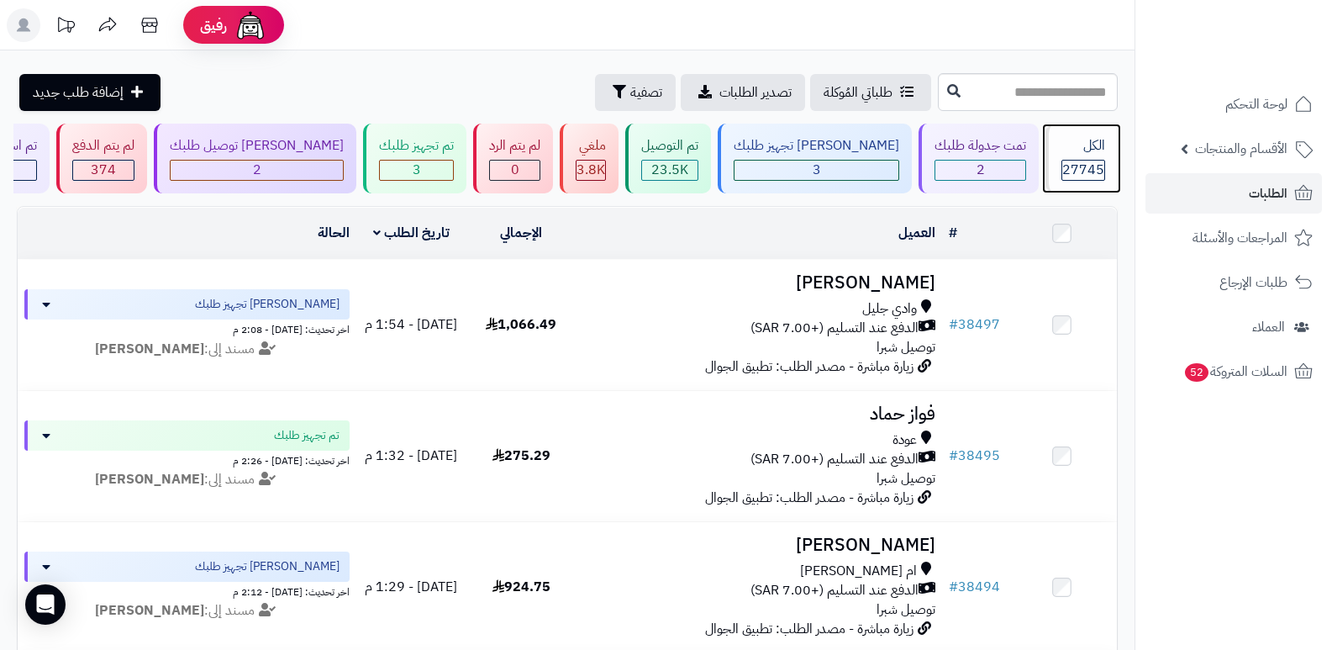
click at [1051, 145] on div "الكل 27745" at bounding box center [1082, 159] width 72 height 70
click at [1073, 155] on div "الكل 27745" at bounding box center [1082, 159] width 72 height 70
click at [1086, 137] on div "الكل" at bounding box center [1084, 145] width 44 height 19
click at [1078, 142] on div "الكل" at bounding box center [1084, 145] width 44 height 19
click at [1089, 147] on div "الكل" at bounding box center [1084, 145] width 44 height 19
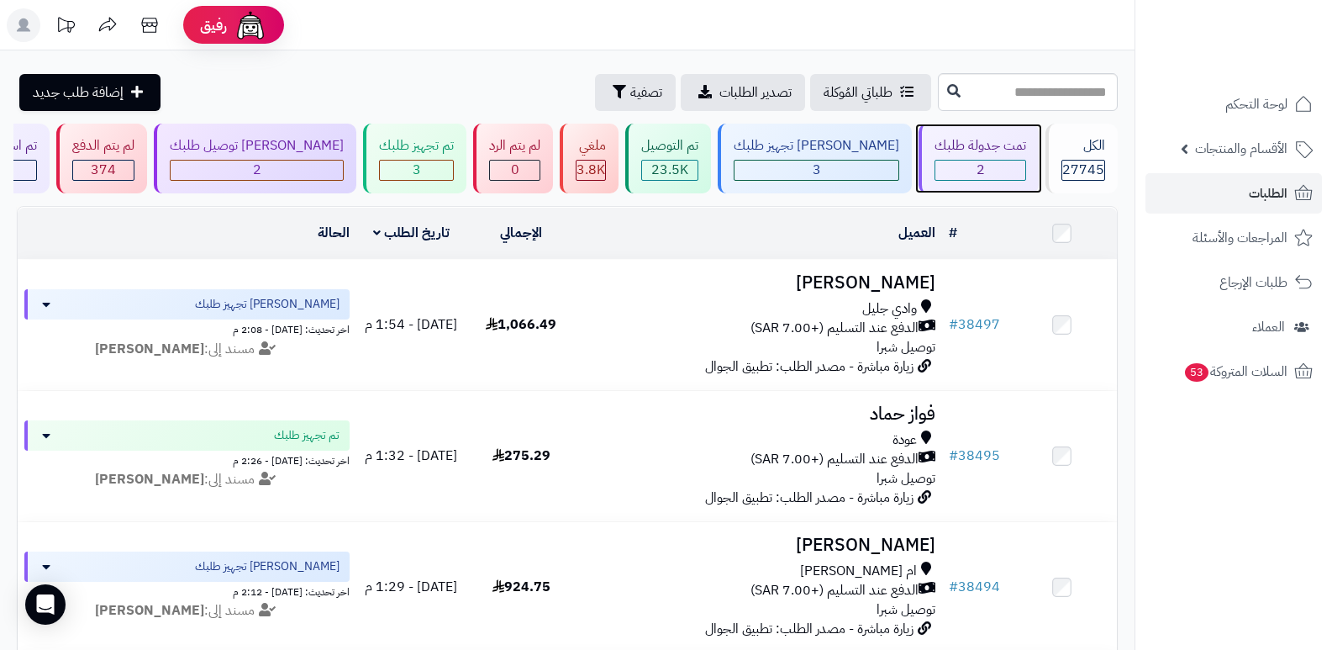
click at [977, 161] on div "2" at bounding box center [981, 170] width 90 height 19
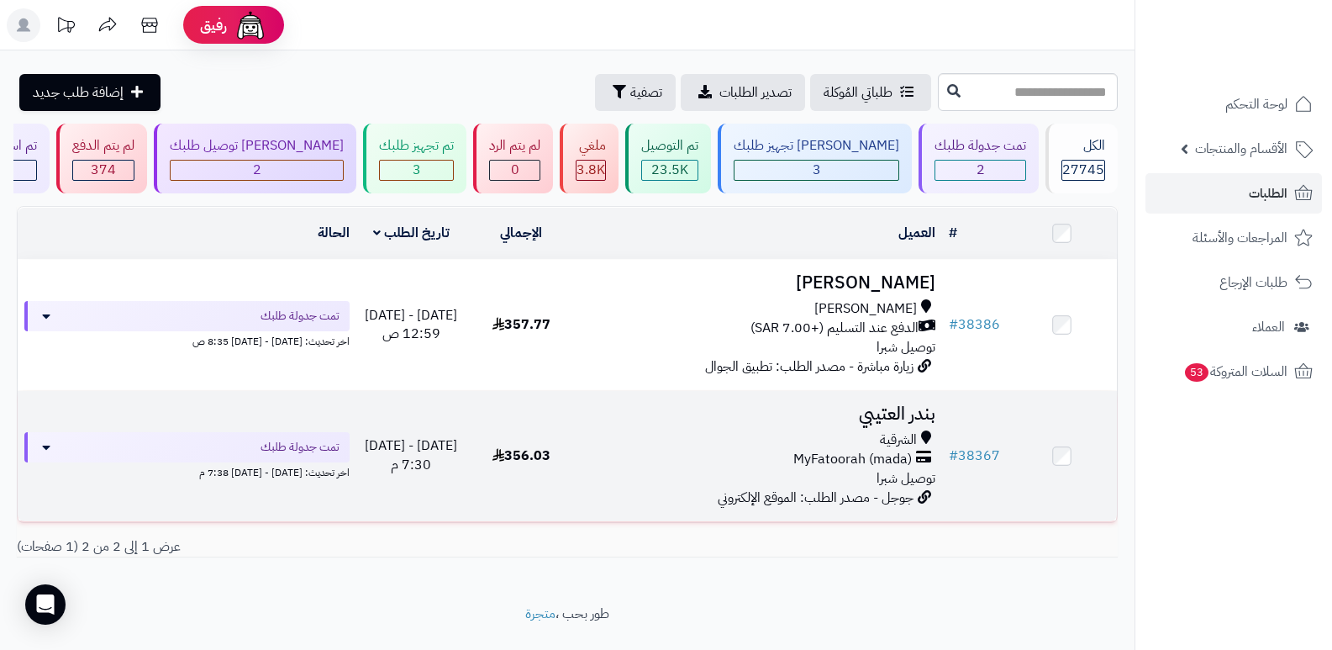
click at [903, 414] on h3 "بندر العتيبي" at bounding box center [759, 413] width 353 height 19
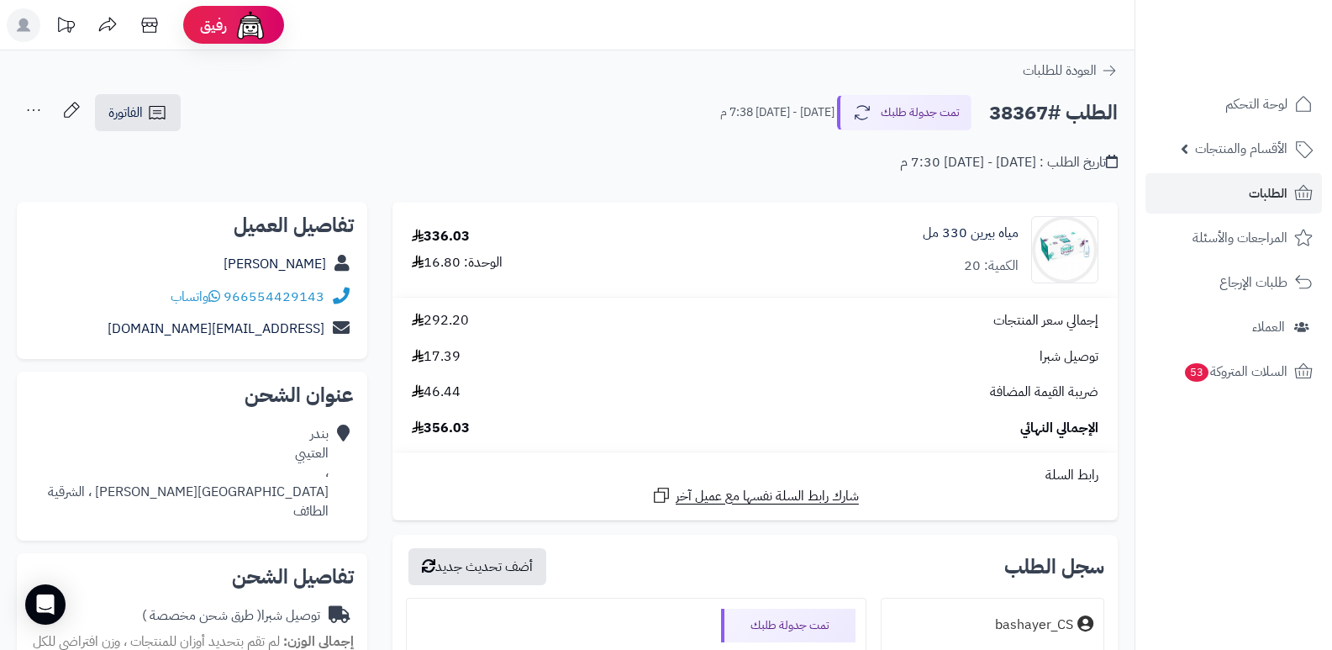
scroll to position [168, 0]
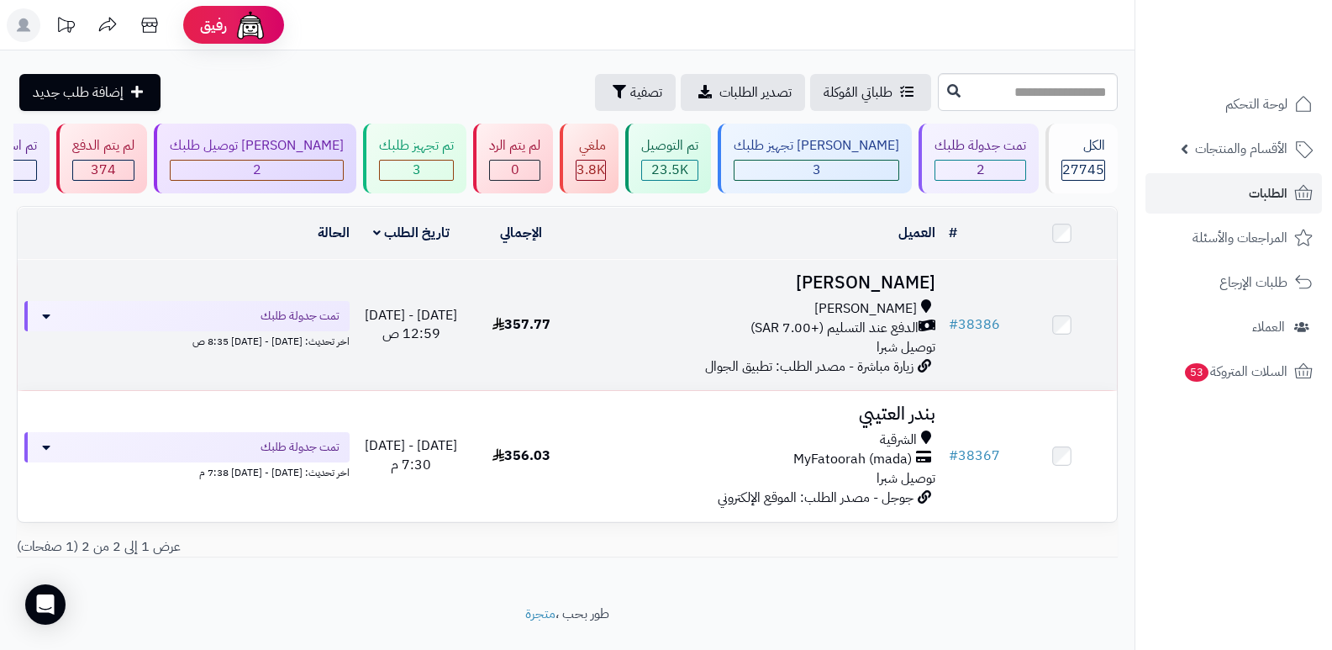
click at [907, 286] on h3 "[PERSON_NAME]" at bounding box center [759, 282] width 353 height 19
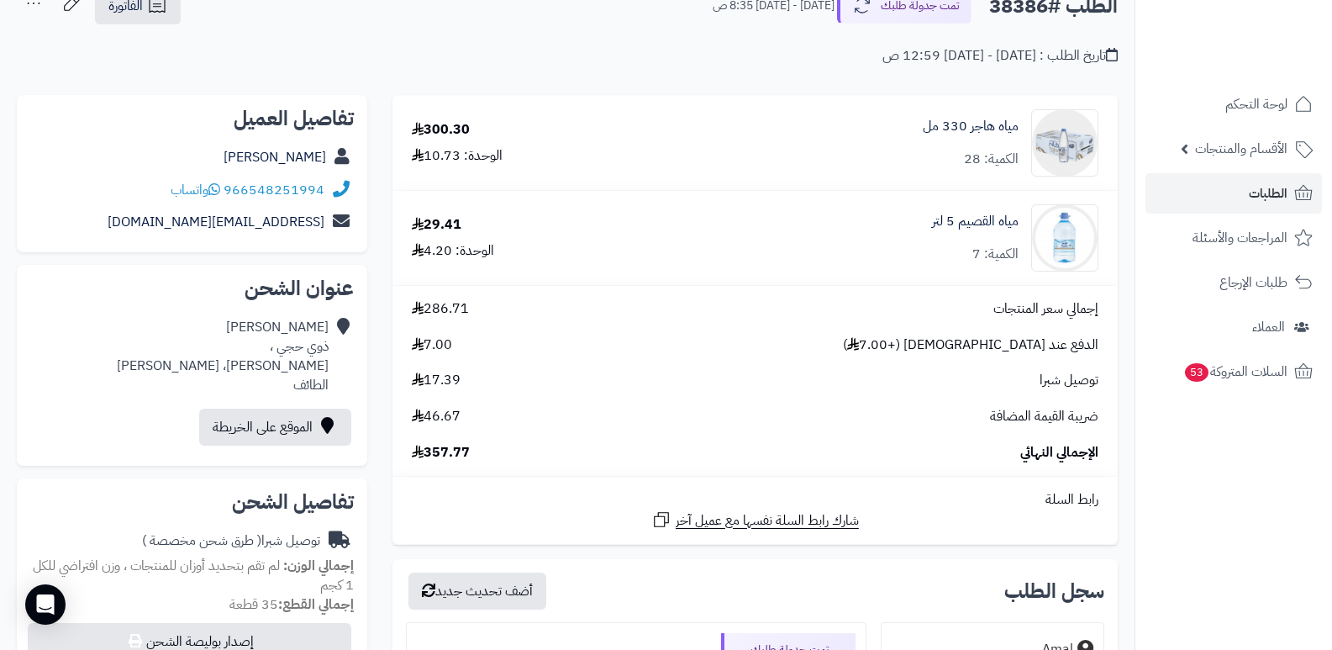
scroll to position [84, 0]
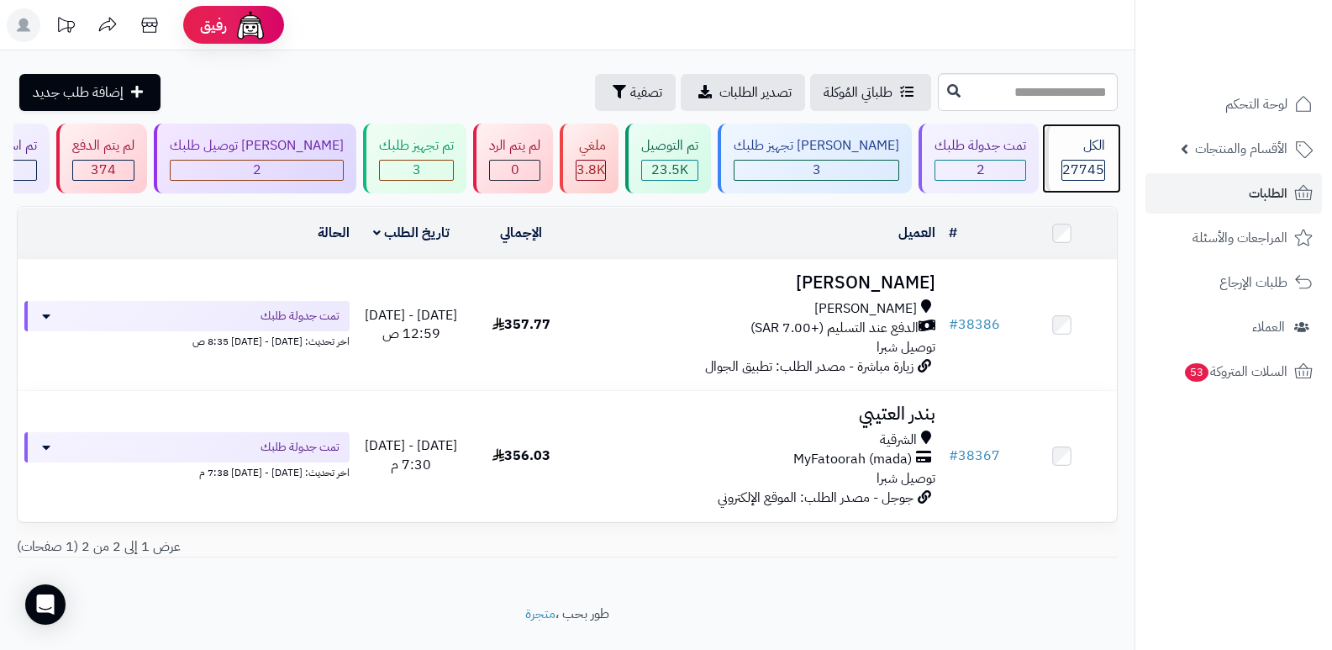
click at [1086, 168] on span "27745" at bounding box center [1083, 170] width 42 height 20
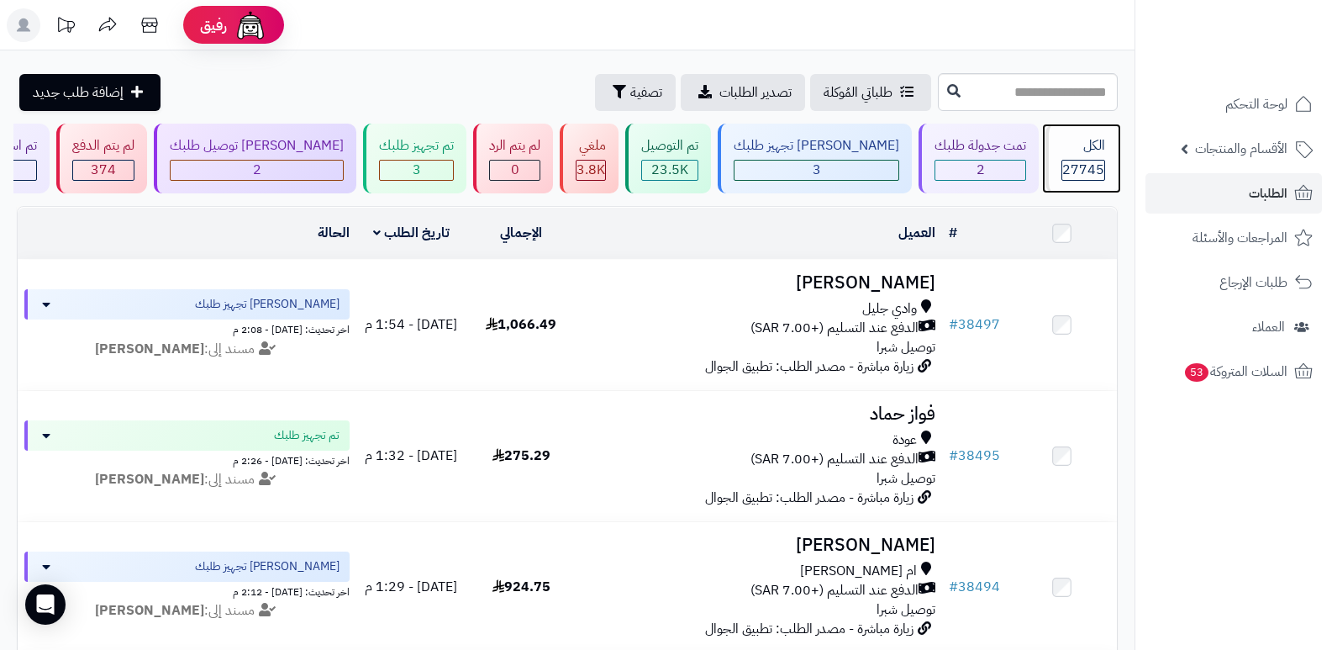
click at [1067, 149] on div "الكل" at bounding box center [1084, 145] width 44 height 19
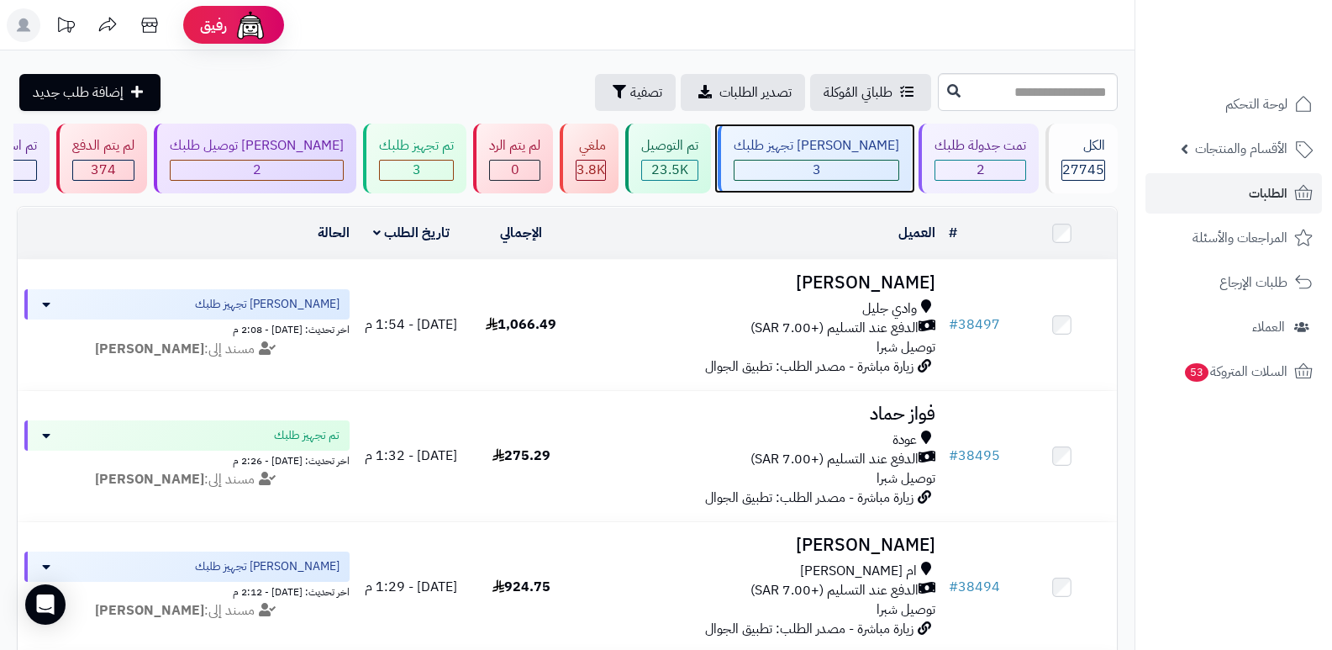
click at [856, 150] on div "[PERSON_NAME] تجهيز طلبك" at bounding box center [817, 145] width 166 height 19
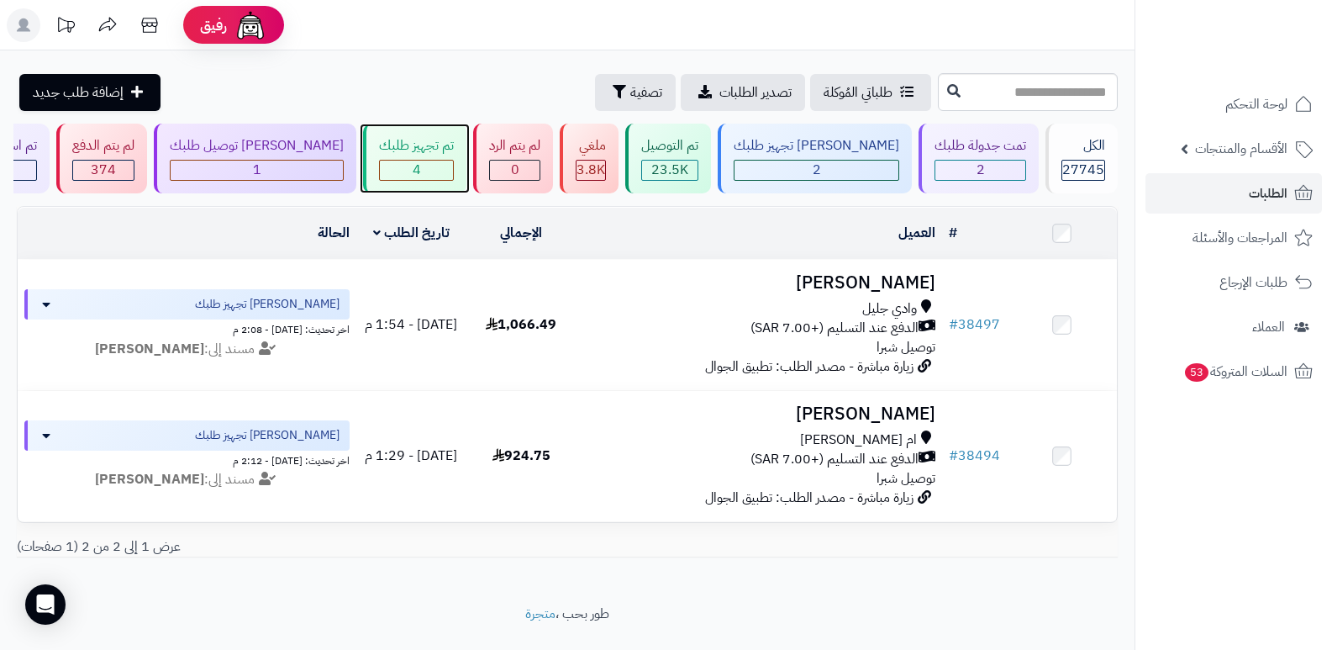
click at [454, 145] on div "تم تجهيز طلبك" at bounding box center [416, 145] width 75 height 19
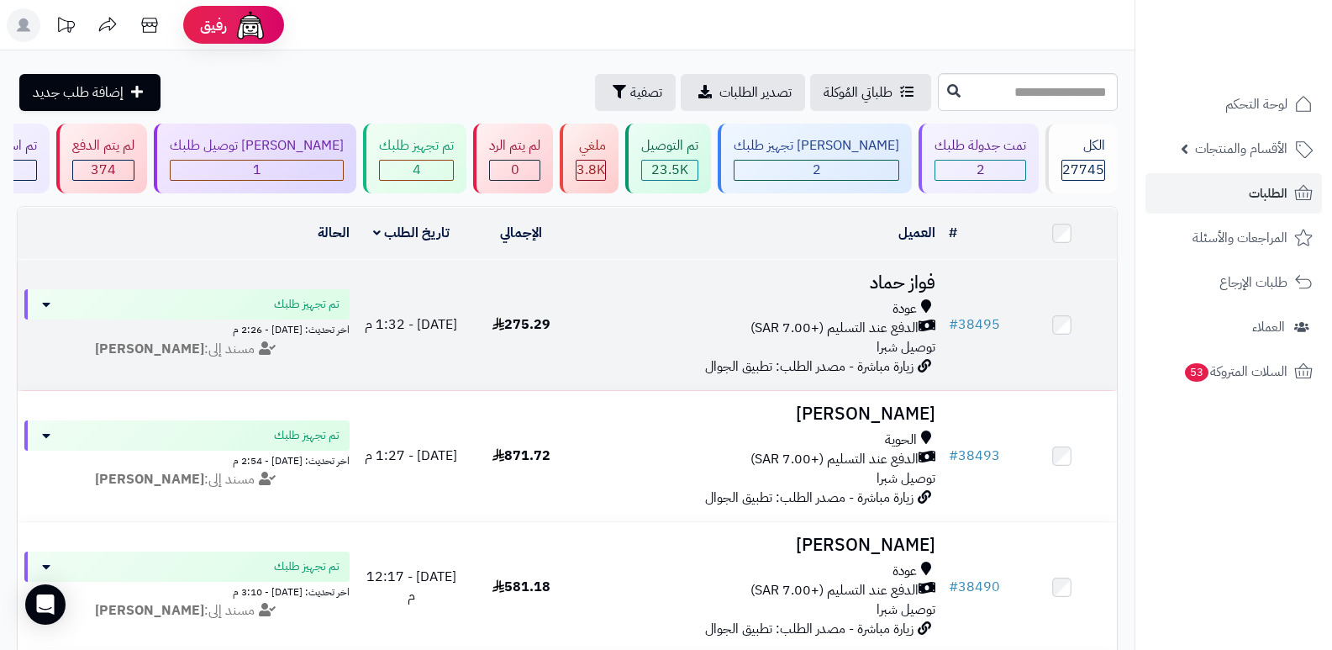
scroll to position [84, 0]
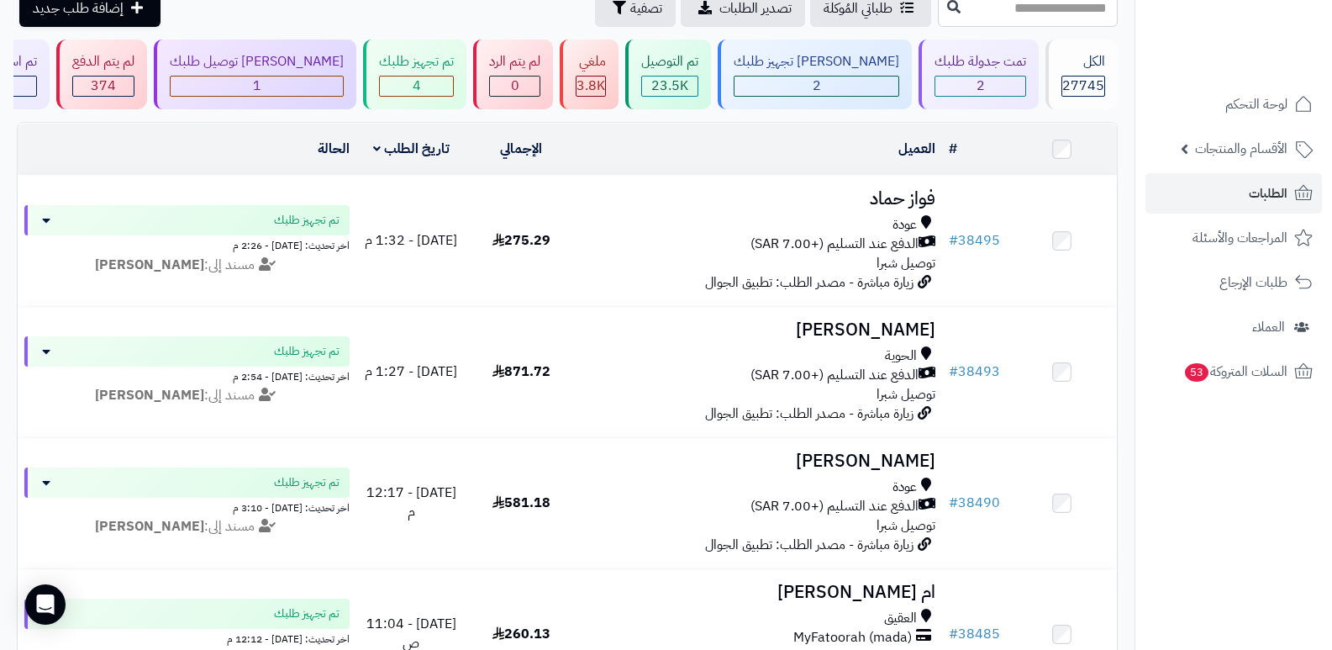
click at [1138, 523] on nav "لوحة التحكم الأقسام والمنتجات المنتجات الأقسام الماركات مواصفات المنتجات مواصفا…" at bounding box center [1234, 346] width 198 height 650
click at [1073, 66] on div "الكل" at bounding box center [1084, 61] width 44 height 19
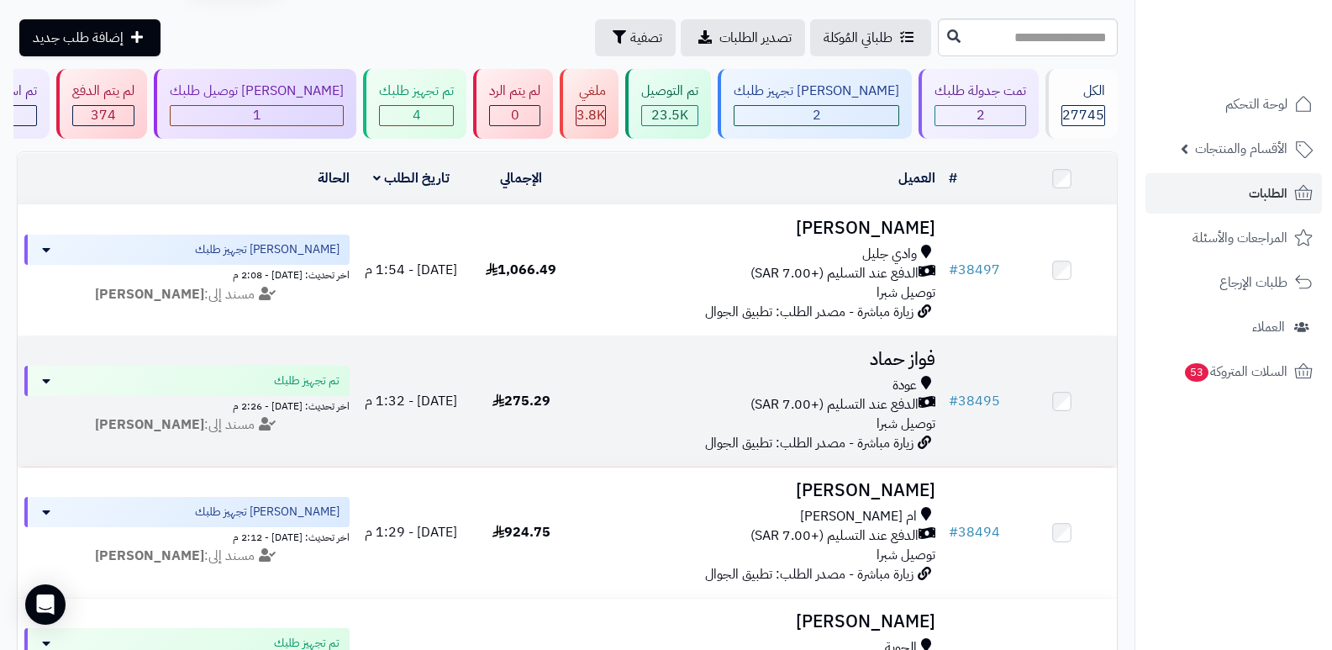
scroll to position [252, 0]
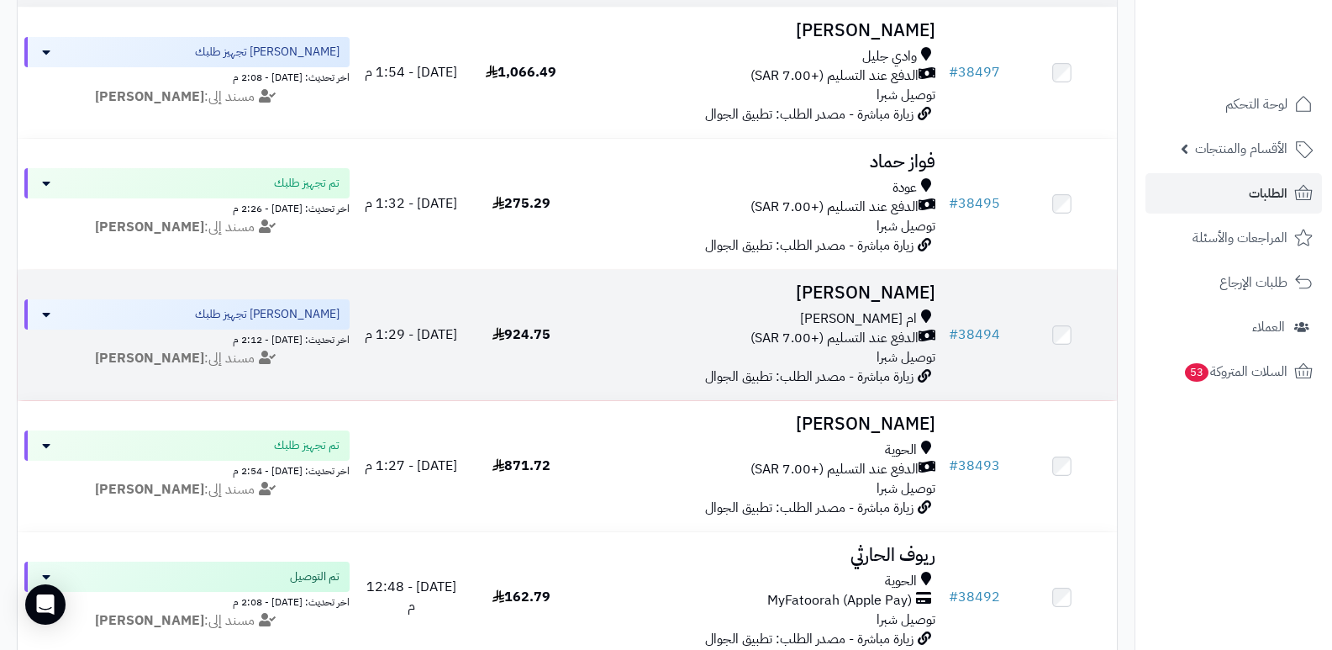
click at [911, 287] on h3 "[PERSON_NAME]" at bounding box center [759, 292] width 353 height 19
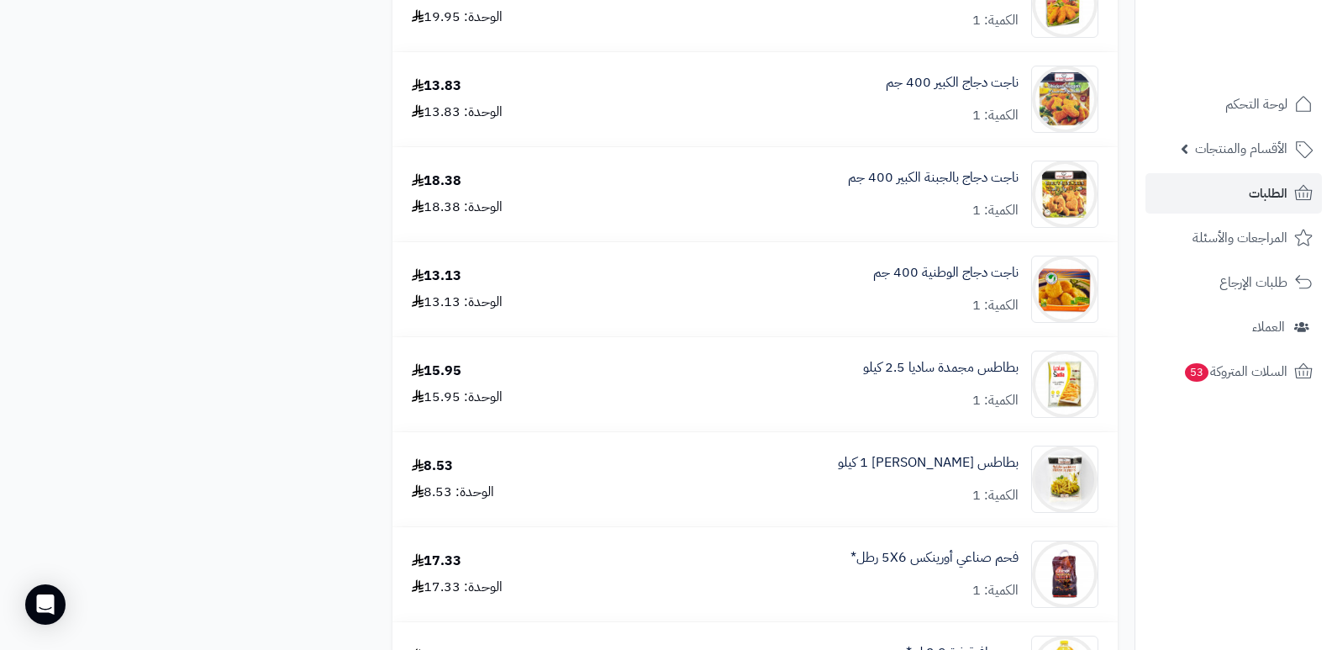
scroll to position [4119, 0]
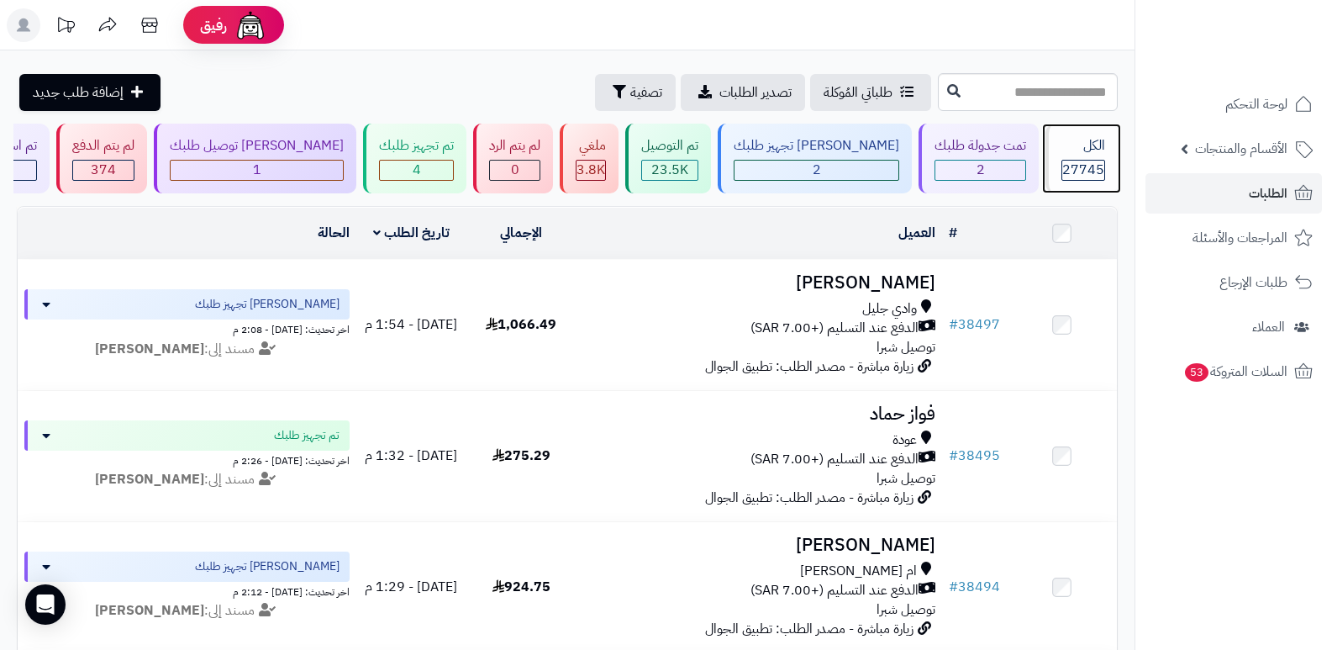
click at [1092, 151] on div "الكل" at bounding box center [1084, 145] width 44 height 19
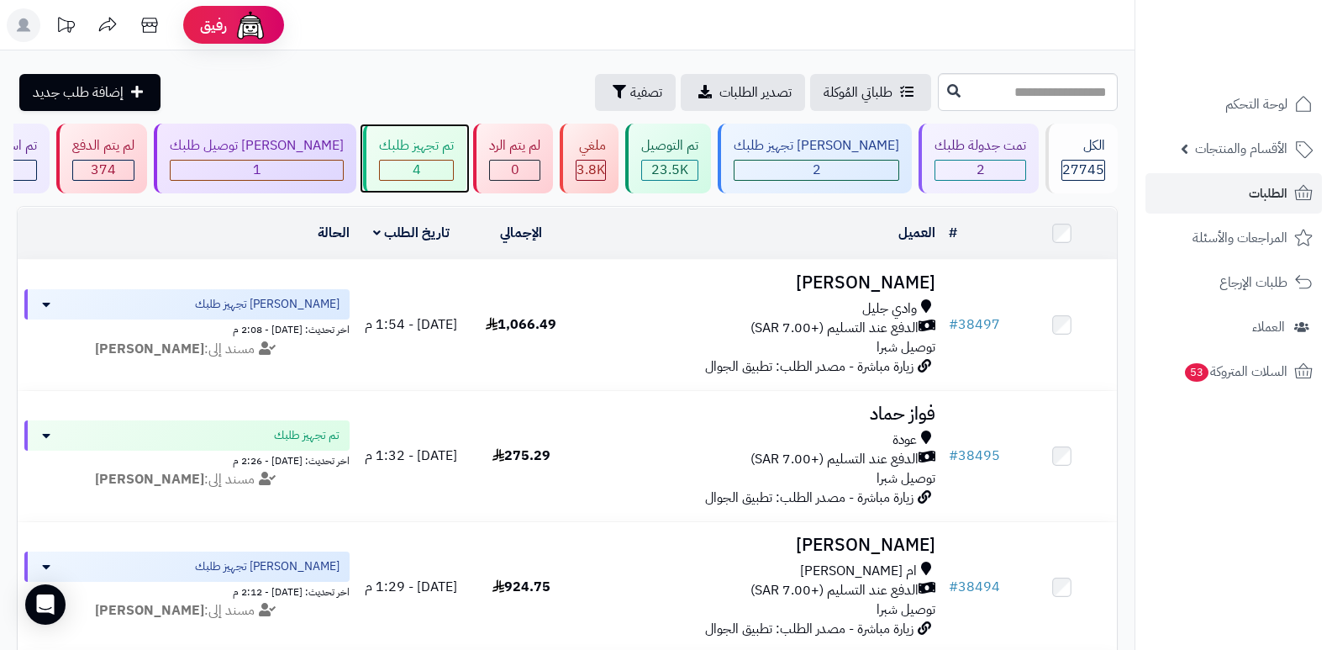
click at [458, 158] on div "تم تجهيز طلبك 4" at bounding box center [414, 159] width 103 height 70
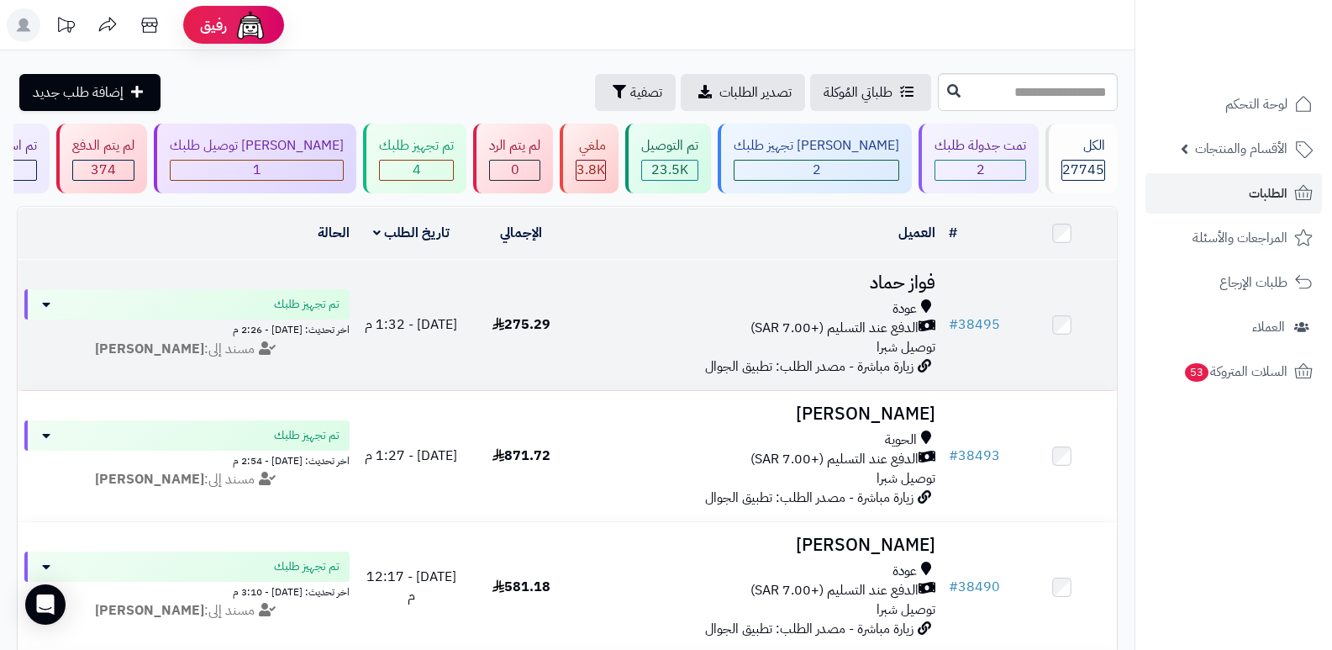
click at [913, 277] on h3 "فواز حماد" at bounding box center [759, 282] width 353 height 19
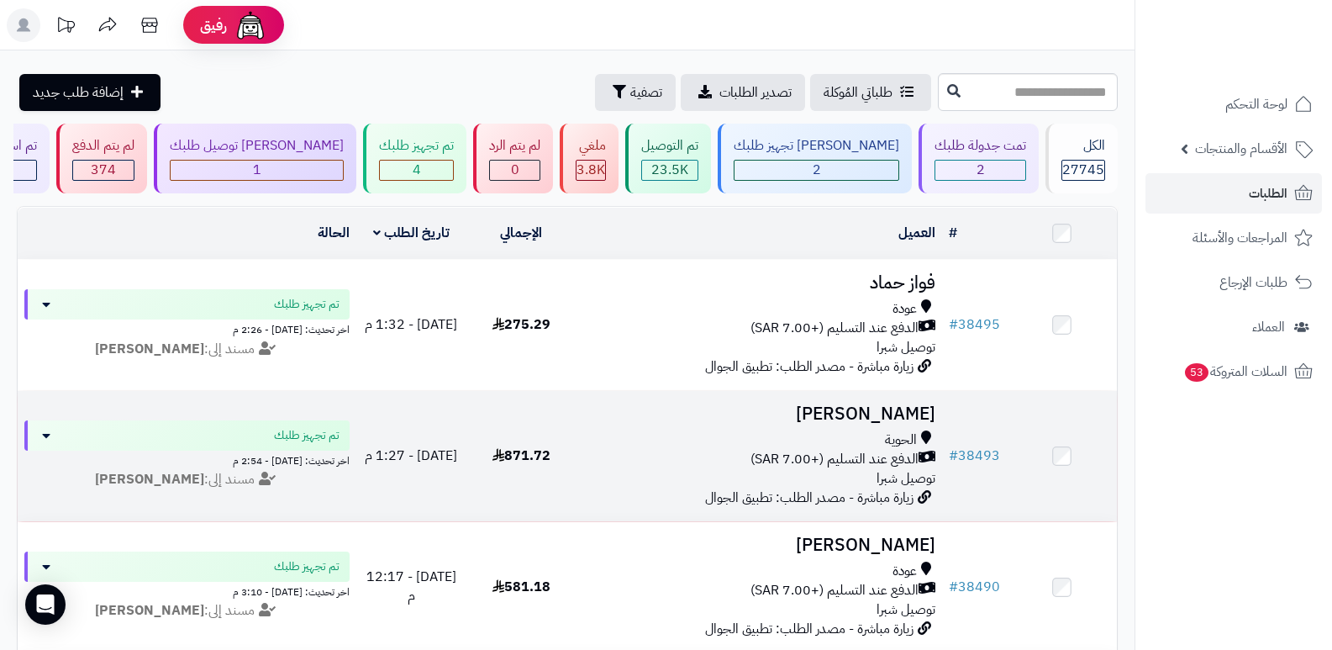
click at [871, 404] on h3 "[PERSON_NAME]" at bounding box center [759, 413] width 353 height 19
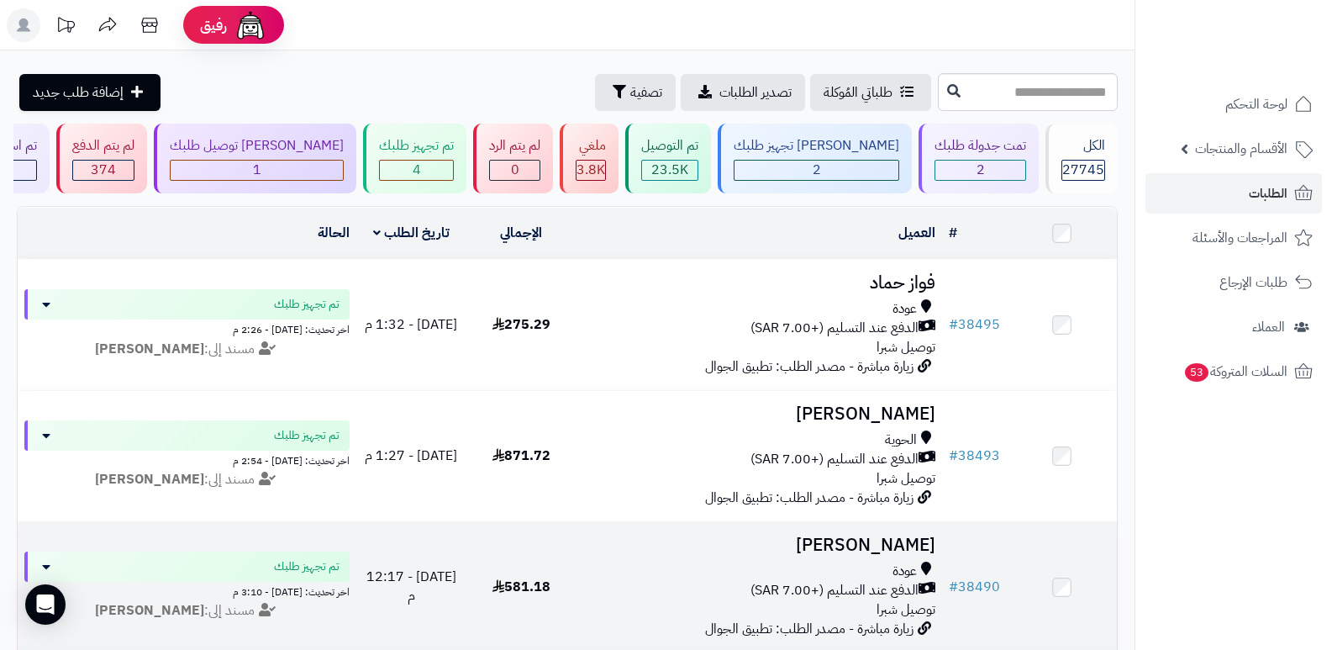
click at [896, 546] on h3 "[PERSON_NAME]" at bounding box center [759, 544] width 353 height 19
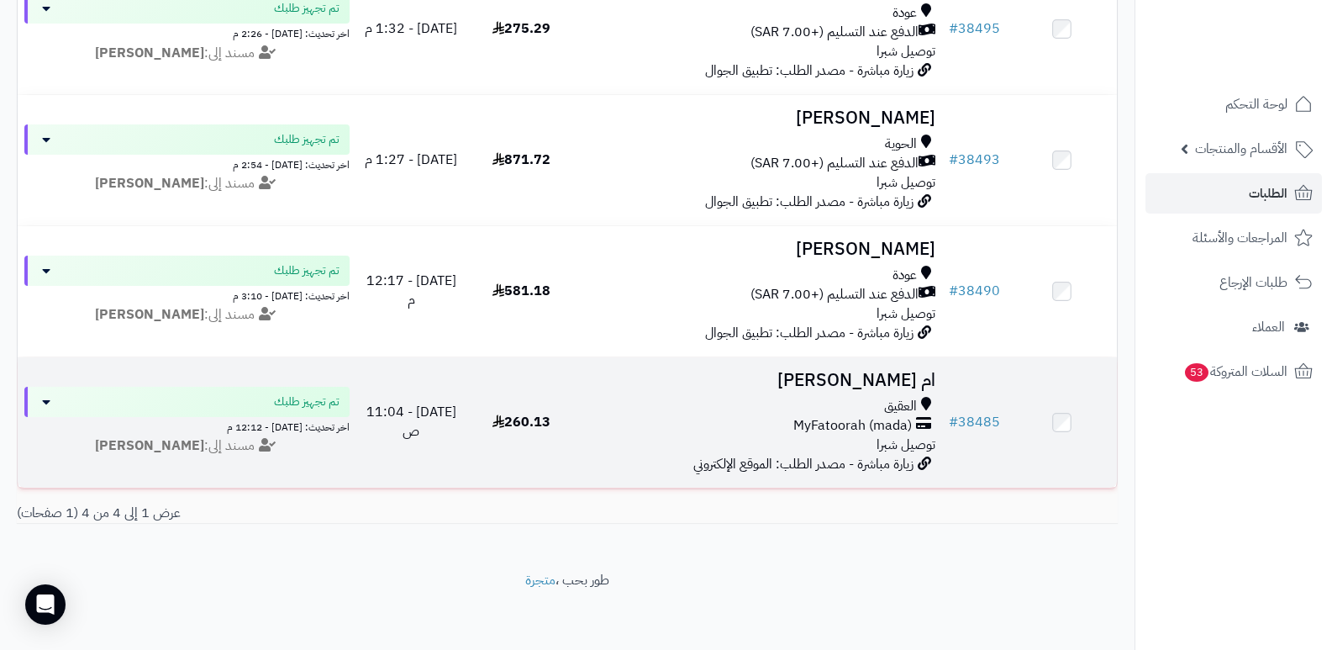
scroll to position [310, 0]
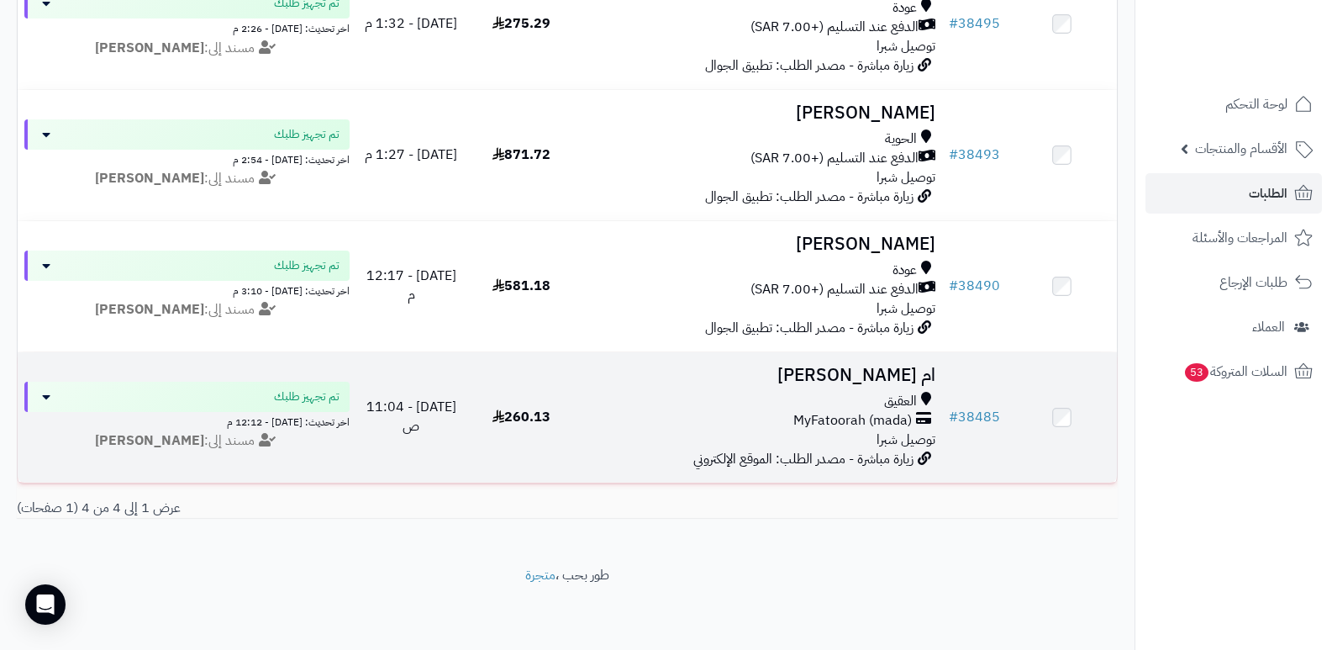
click at [853, 366] on h3 "ام عمر عبدالعزيز" at bounding box center [759, 375] width 353 height 19
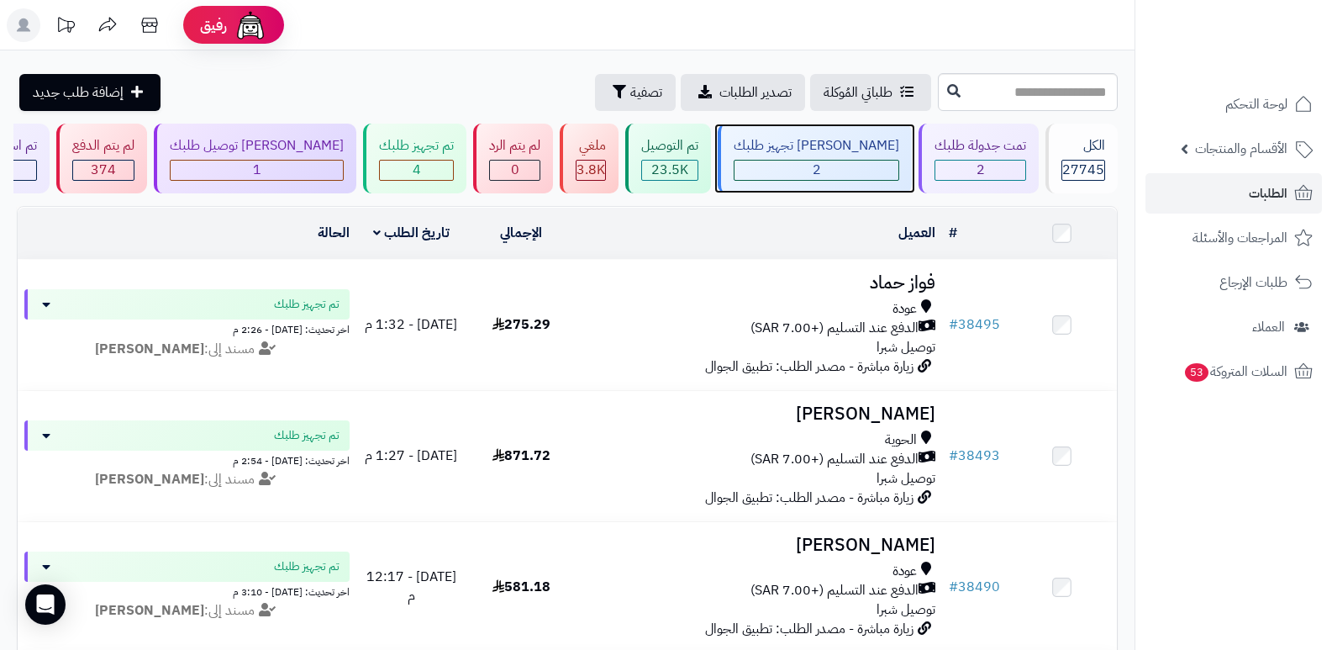
click at [828, 156] on div "جاري تجهيز طلبك 2" at bounding box center [815, 159] width 194 height 70
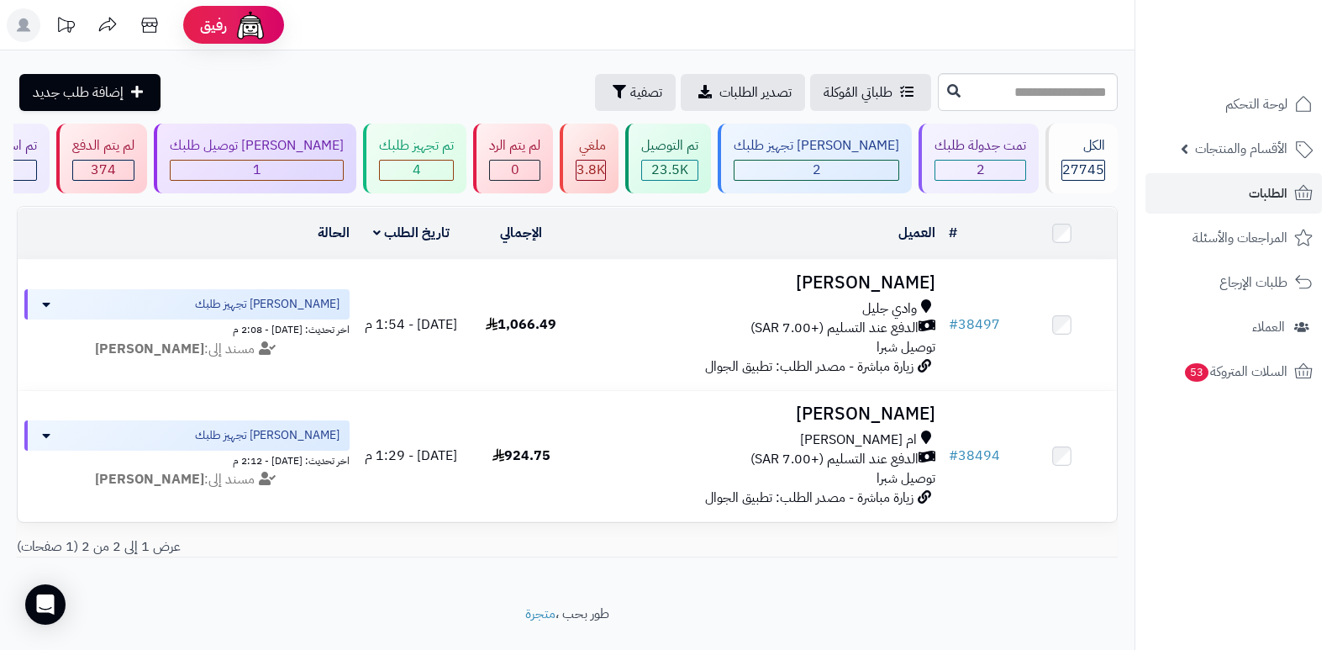
click at [878, 286] on h3 "[PERSON_NAME]" at bounding box center [759, 282] width 353 height 19
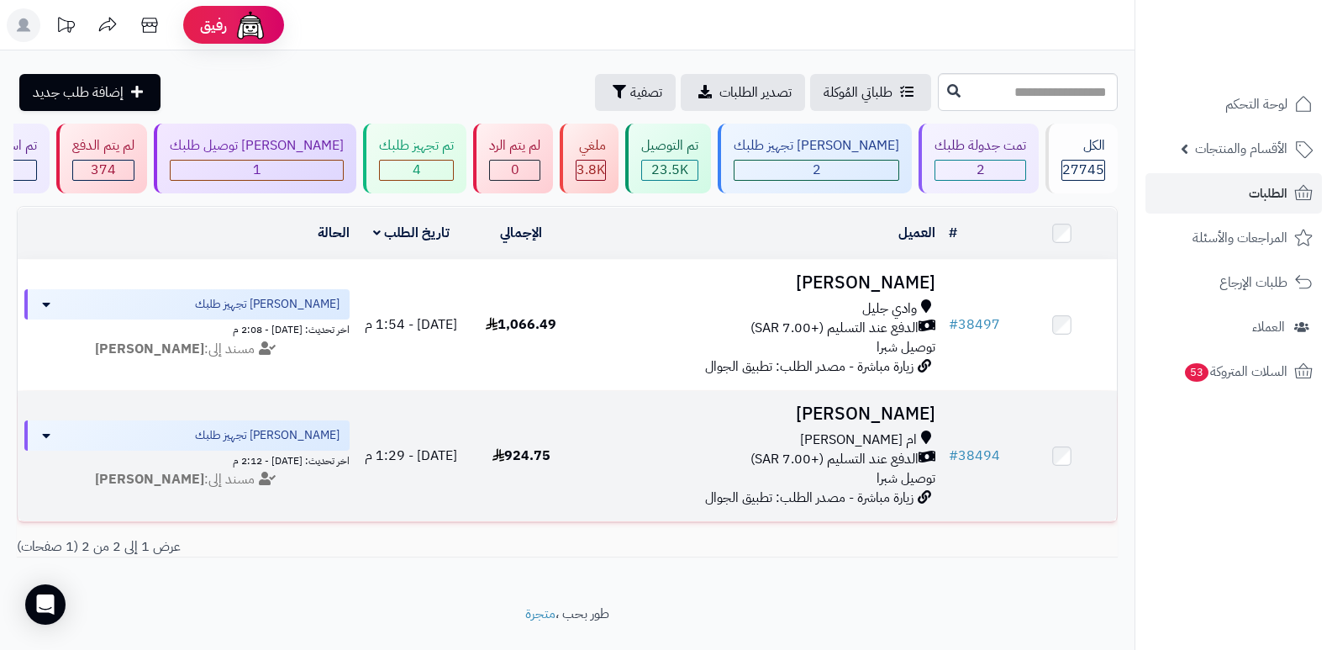
click at [917, 407] on h3 "[PERSON_NAME]" at bounding box center [759, 413] width 353 height 19
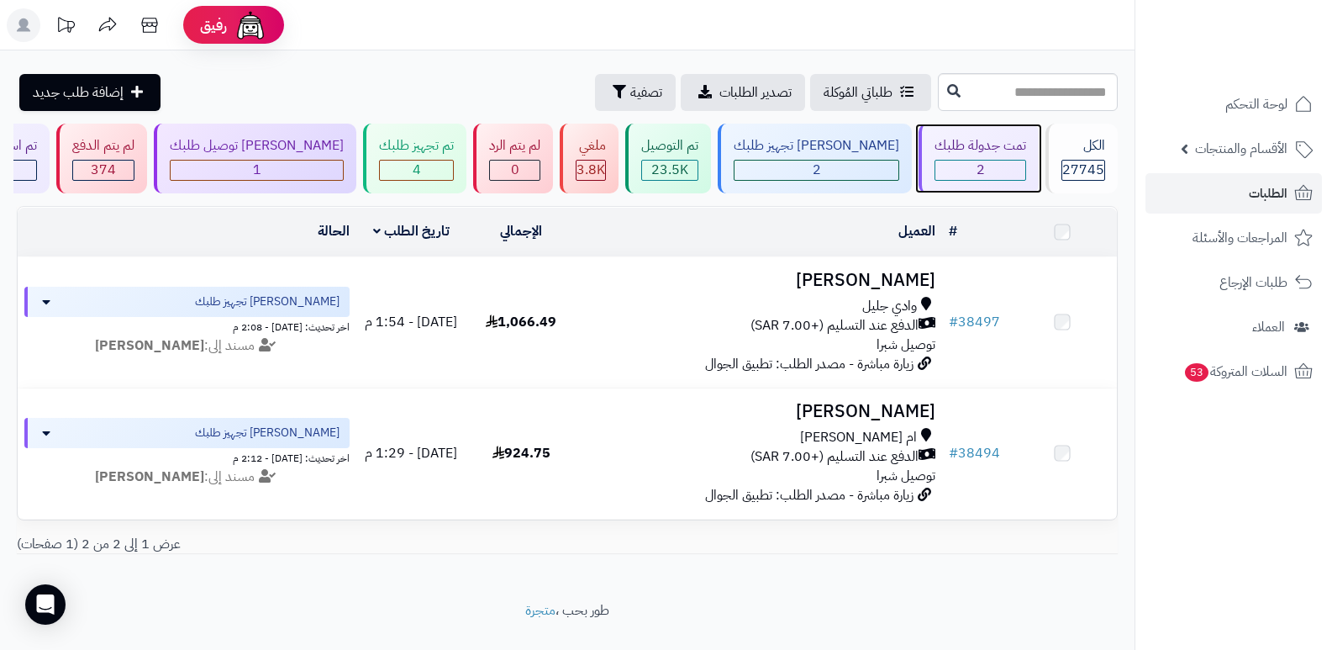
click at [984, 169] on div "2" at bounding box center [981, 170] width 90 height 19
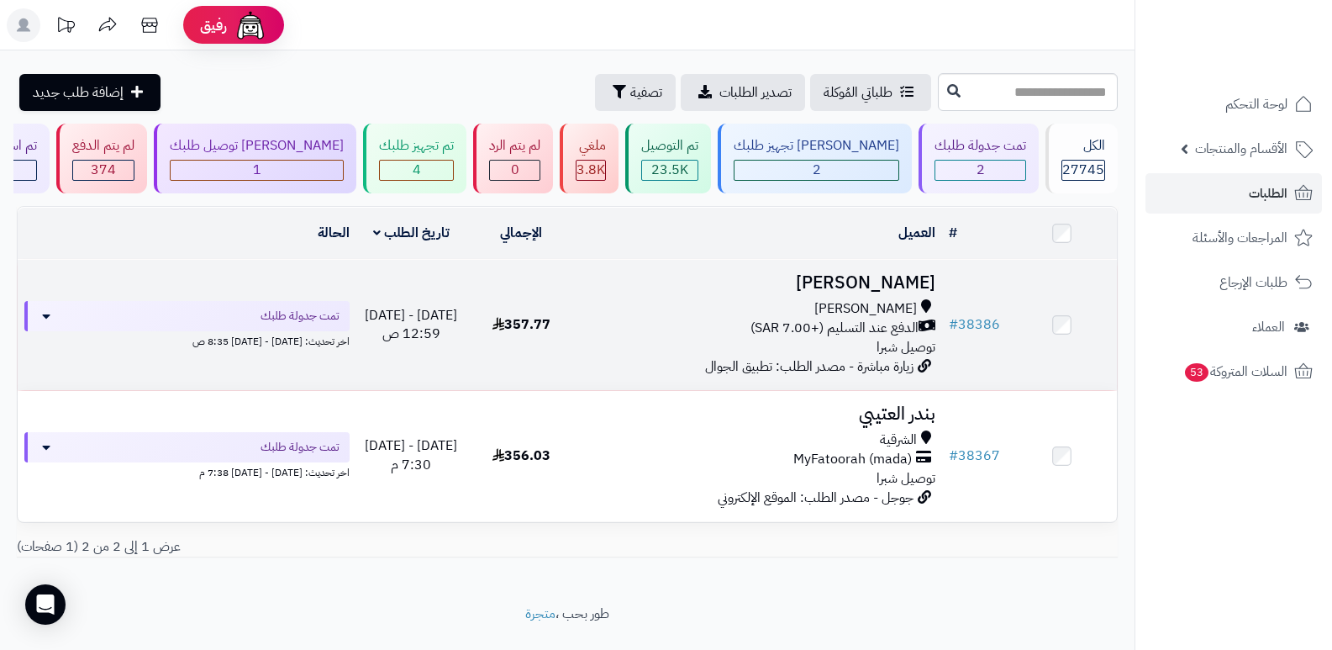
click at [903, 287] on h3 "[PERSON_NAME]" at bounding box center [759, 282] width 353 height 19
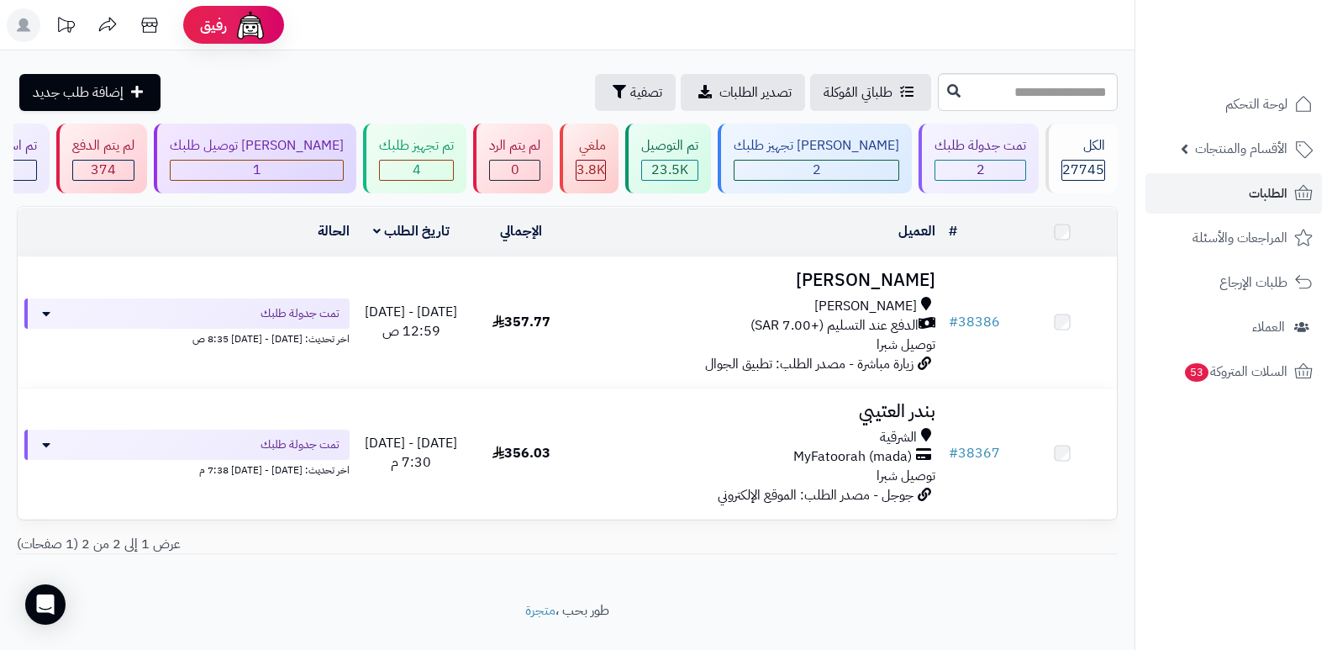
click at [885, 419] on h3 "بندر العتيبي" at bounding box center [759, 411] width 353 height 19
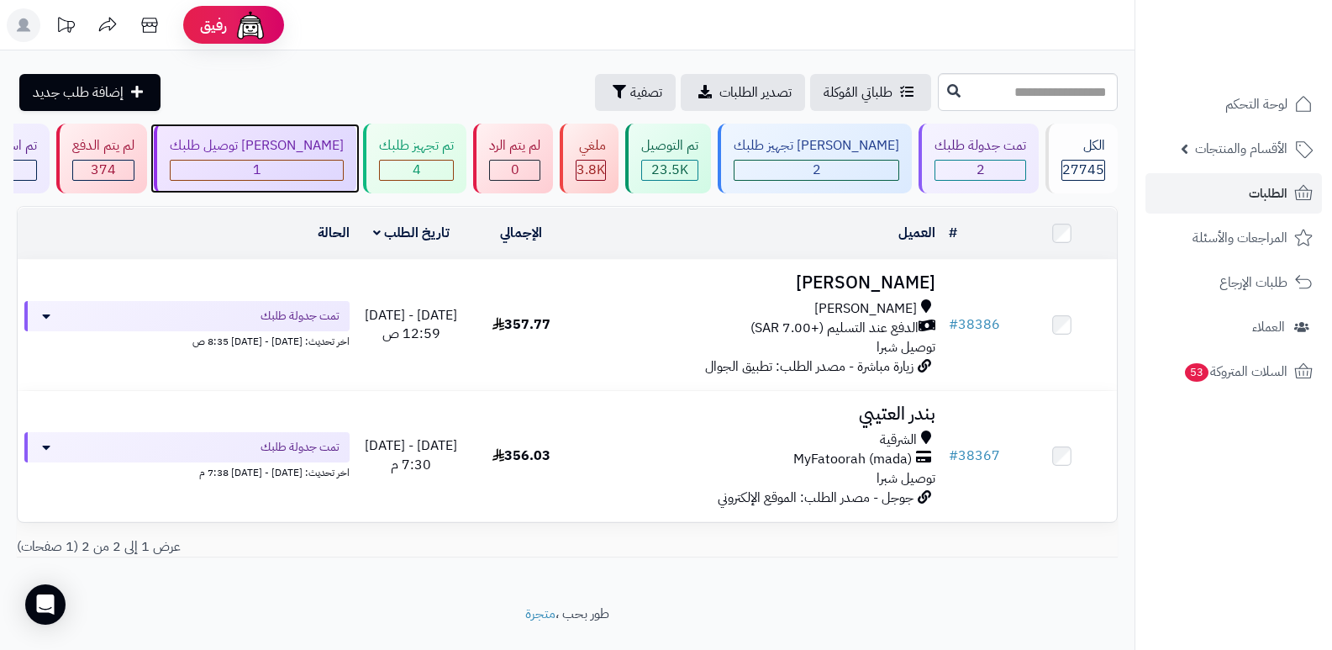
click at [277, 161] on div "1" at bounding box center [257, 170] width 172 height 19
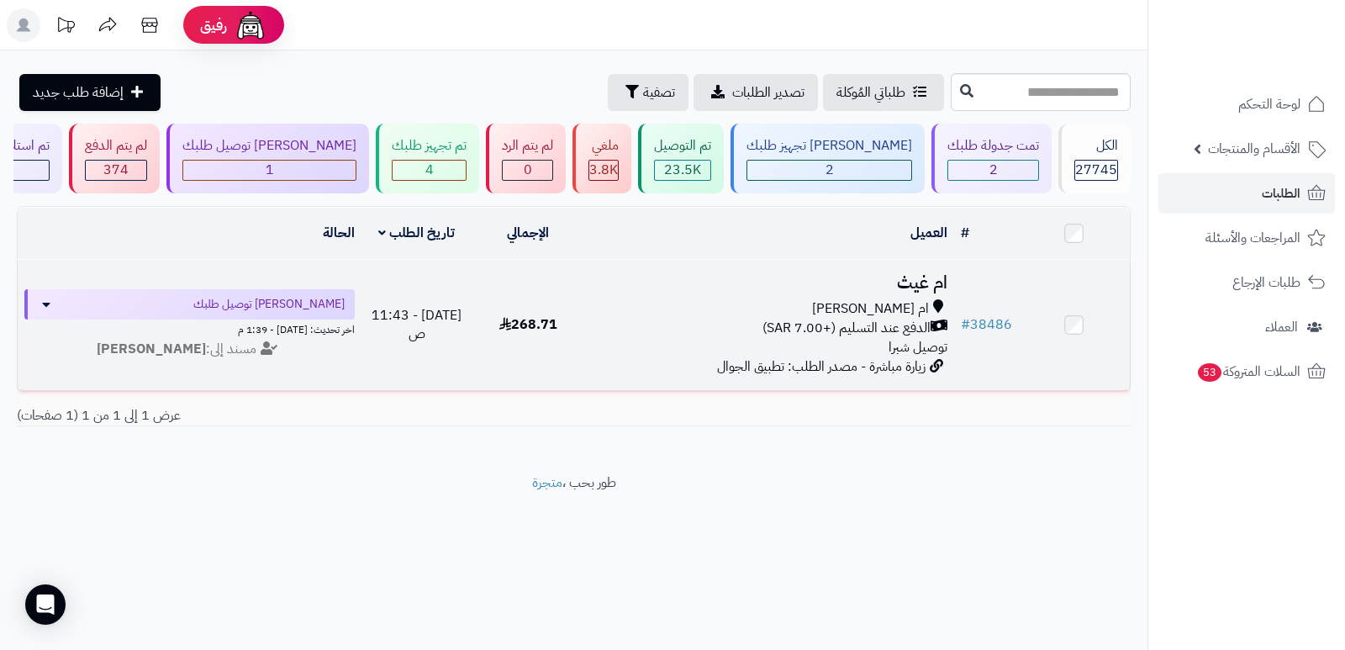
click at [914, 276] on h3 "ام غيث" at bounding box center [768, 282] width 357 height 19
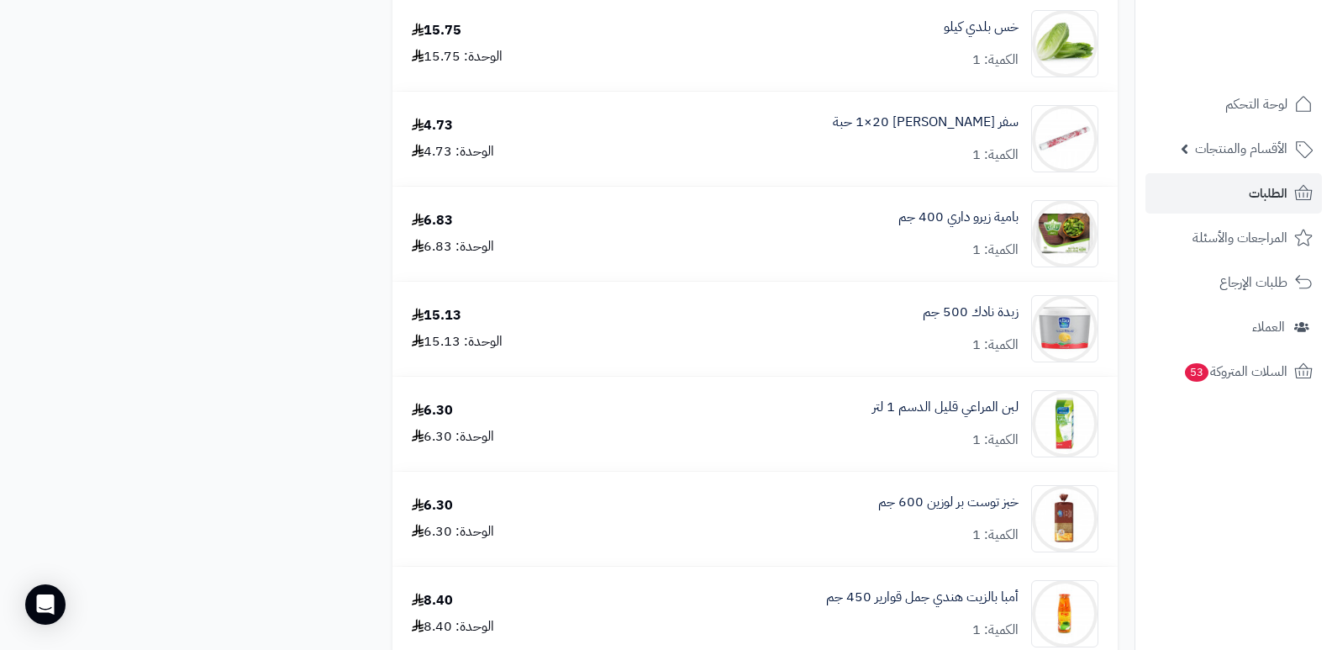
scroll to position [1513, 0]
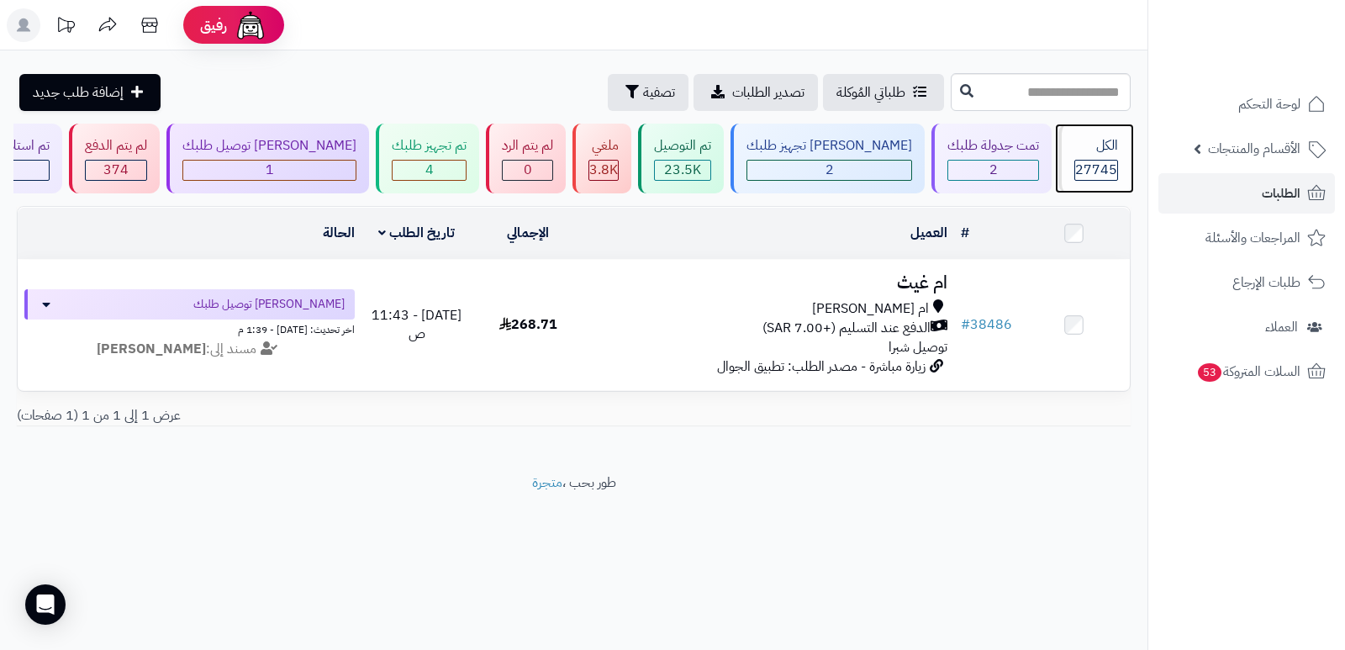
click at [1074, 140] on div "الكل" at bounding box center [1096, 145] width 44 height 19
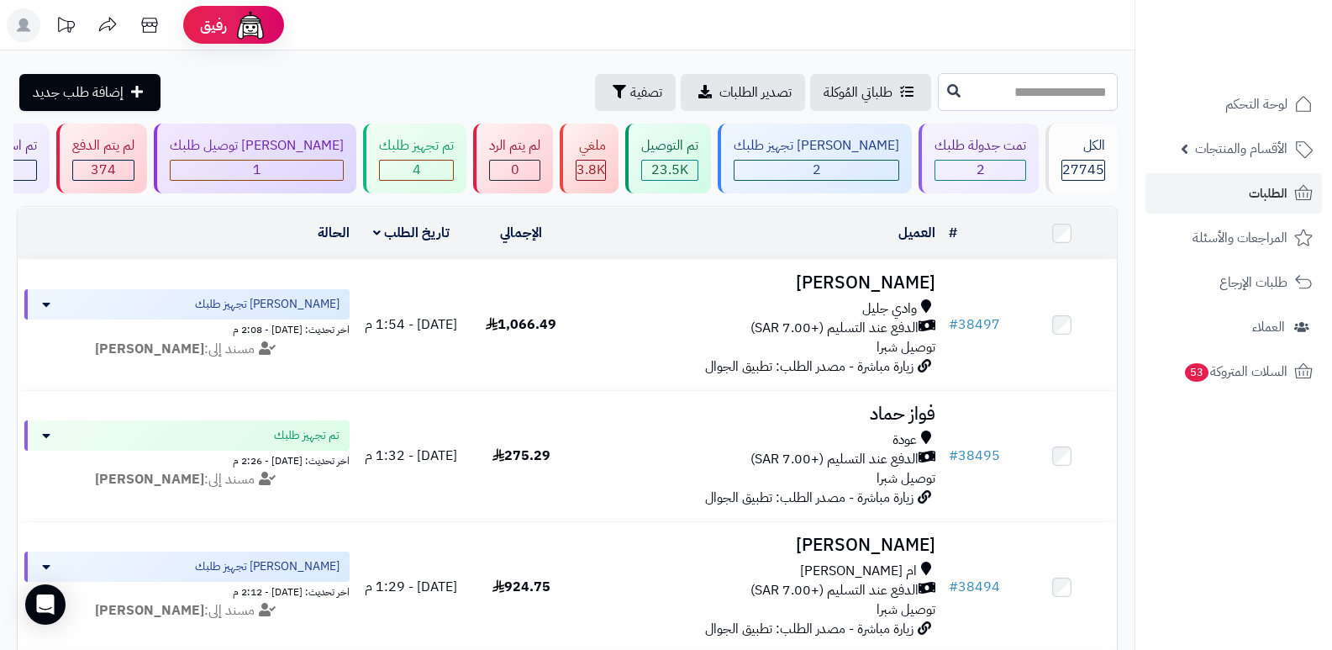
click at [1032, 106] on input "text" at bounding box center [1028, 92] width 180 height 38
type input "*****"
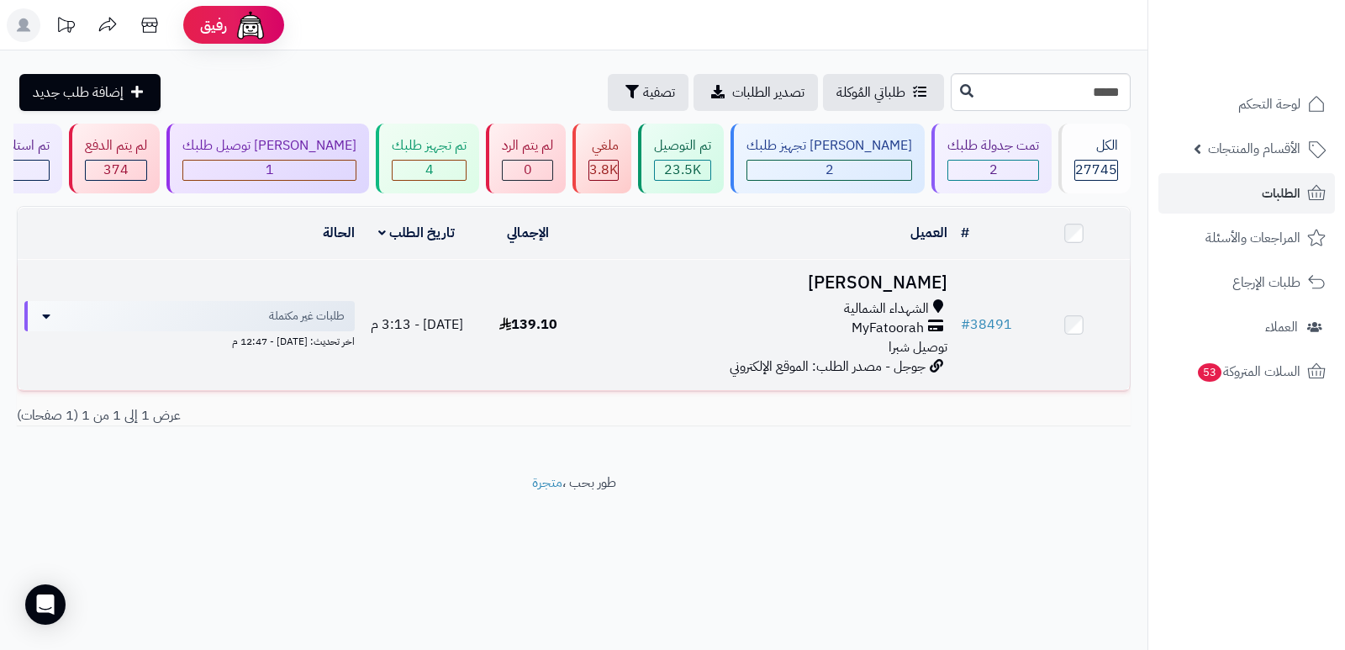
click at [909, 280] on h3 "تركي الثبيتي" at bounding box center [768, 282] width 357 height 19
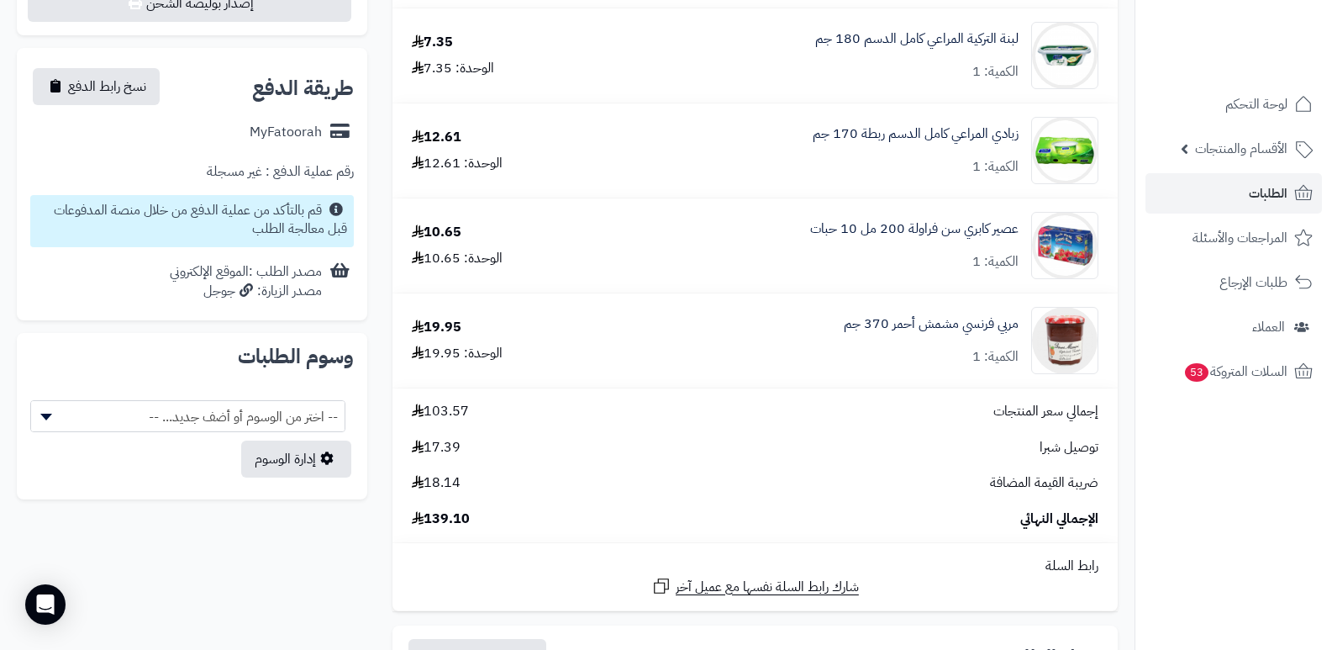
scroll to position [546, 0]
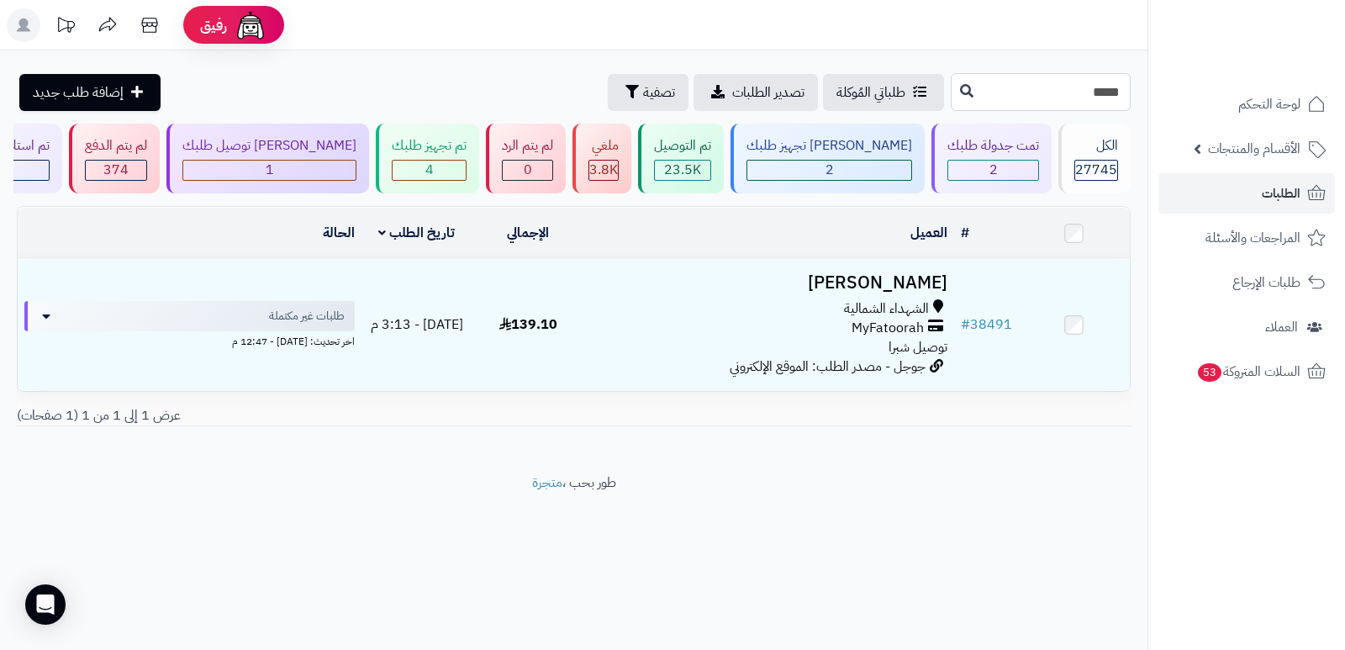
click at [1105, 102] on input "*****" at bounding box center [1041, 92] width 180 height 38
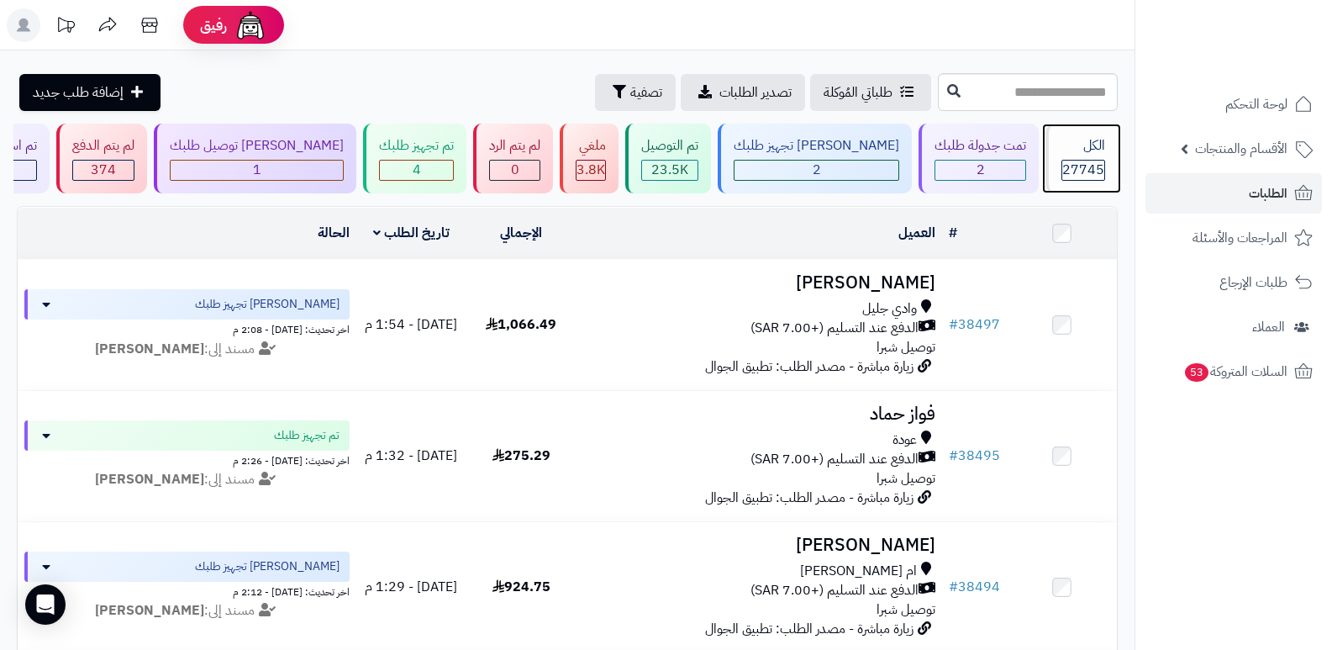
click at [1088, 161] on span "27745" at bounding box center [1083, 170] width 42 height 20
click at [1062, 161] on div "27745" at bounding box center [1083, 170] width 42 height 19
click at [1075, 156] on div "الكل 27745" at bounding box center [1082, 159] width 72 height 70
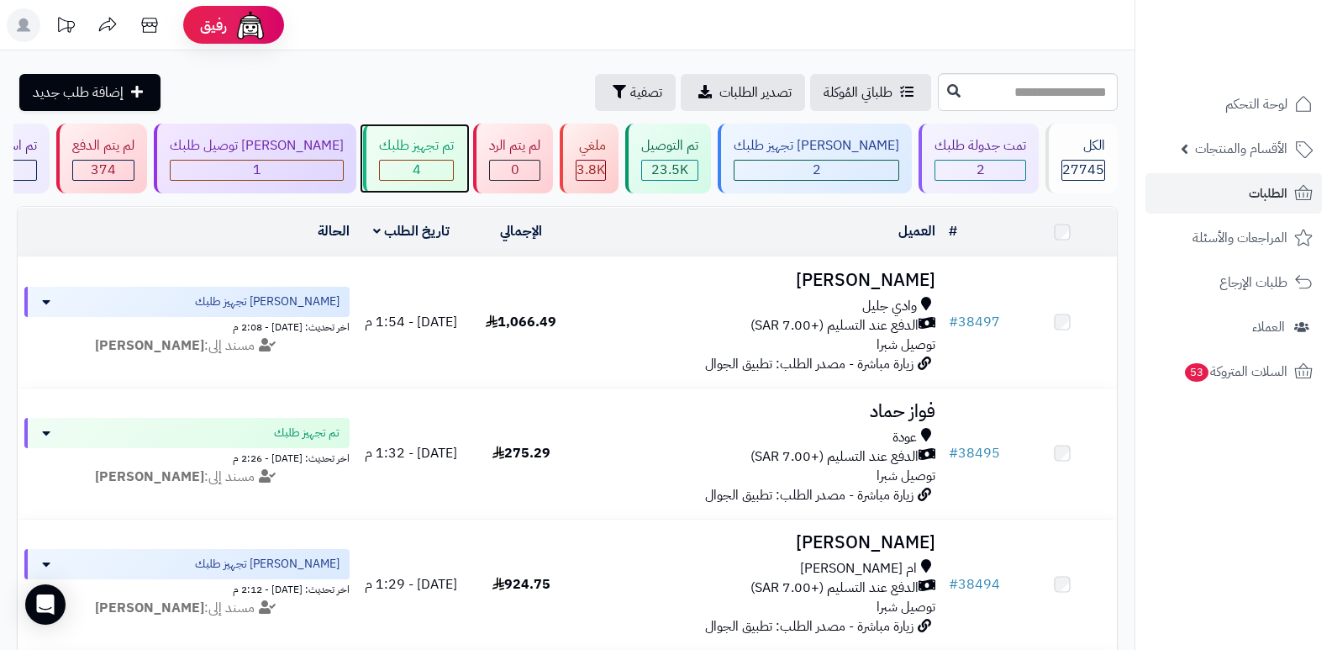
click at [440, 151] on div "تم تجهيز طلبك" at bounding box center [416, 145] width 75 height 19
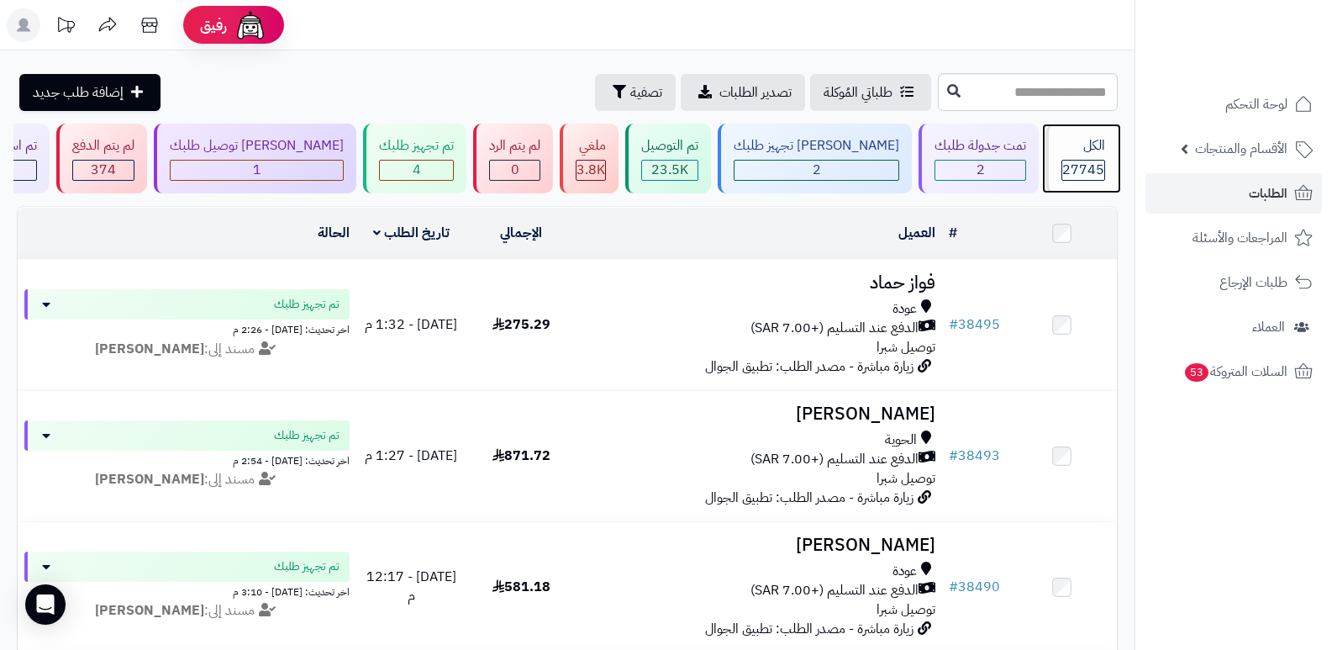
click at [1081, 156] on div "الكل 27745" at bounding box center [1082, 159] width 72 height 70
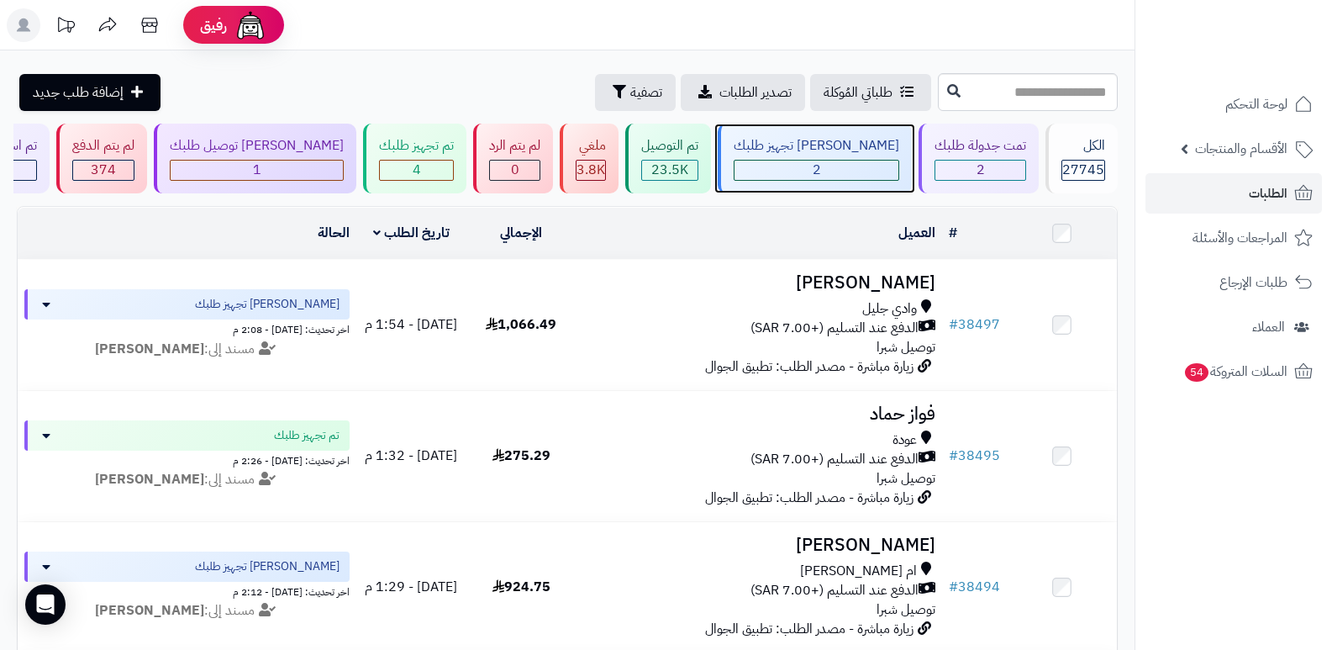
click at [867, 182] on div "جاري تجهيز طلبك 2" at bounding box center [815, 159] width 194 height 70
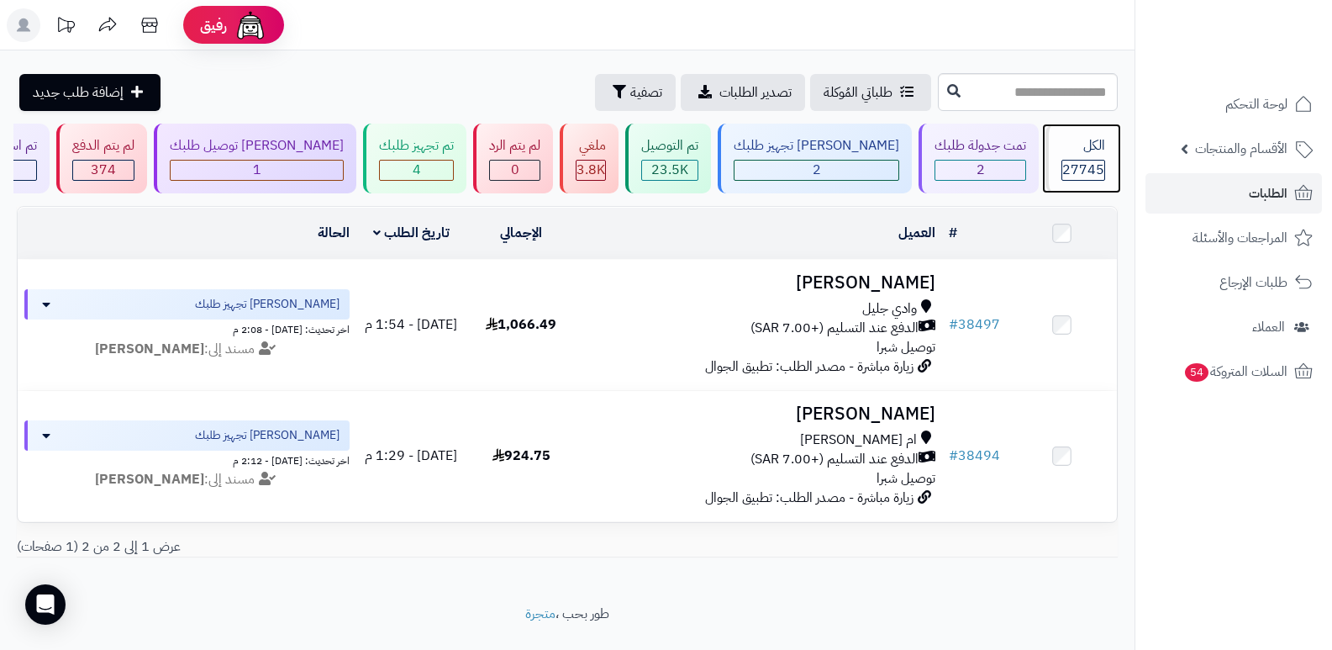
click at [1079, 167] on span "27745" at bounding box center [1083, 170] width 42 height 20
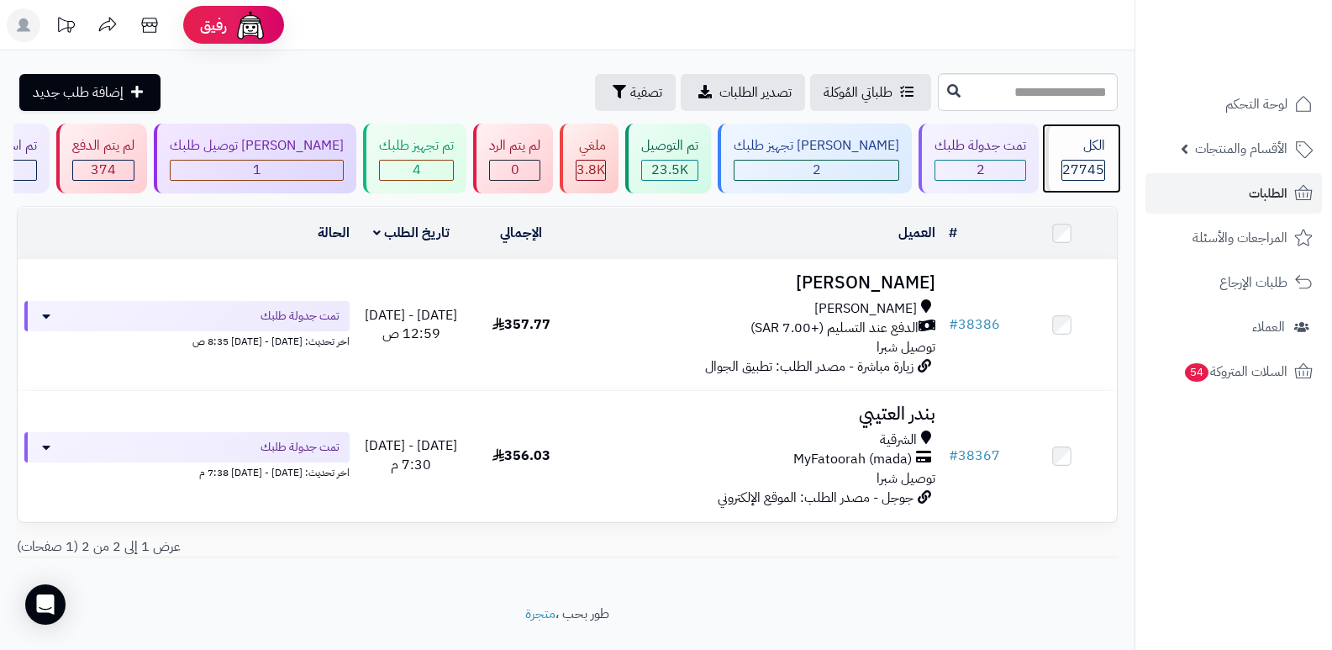
click at [1075, 172] on span "27745" at bounding box center [1083, 170] width 42 height 20
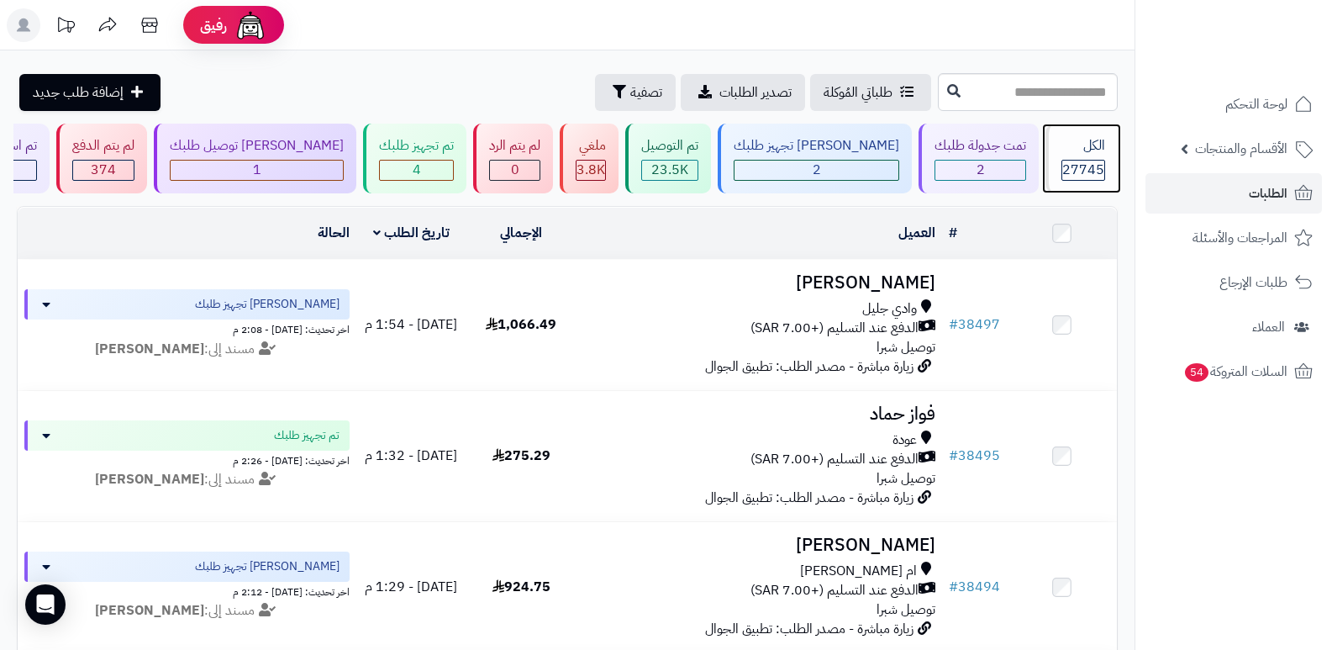
click at [1095, 160] on span "27745" at bounding box center [1083, 170] width 42 height 20
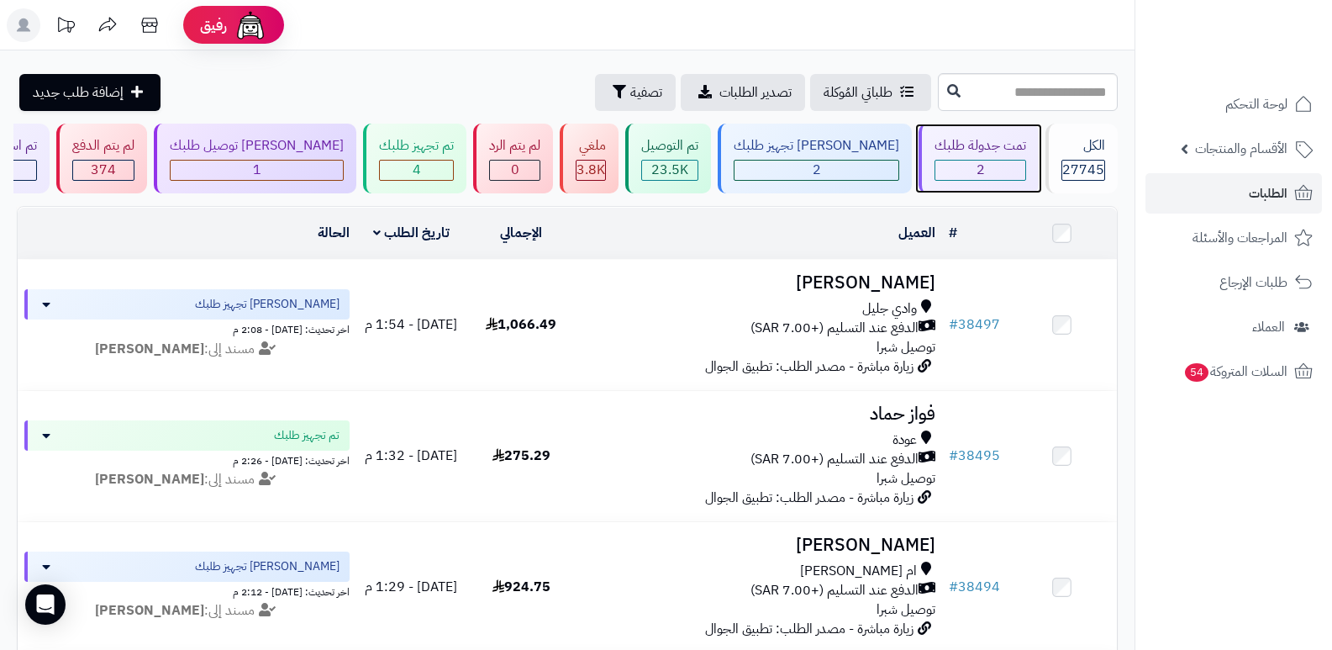
click at [977, 165] on span "2" at bounding box center [981, 170] width 8 height 20
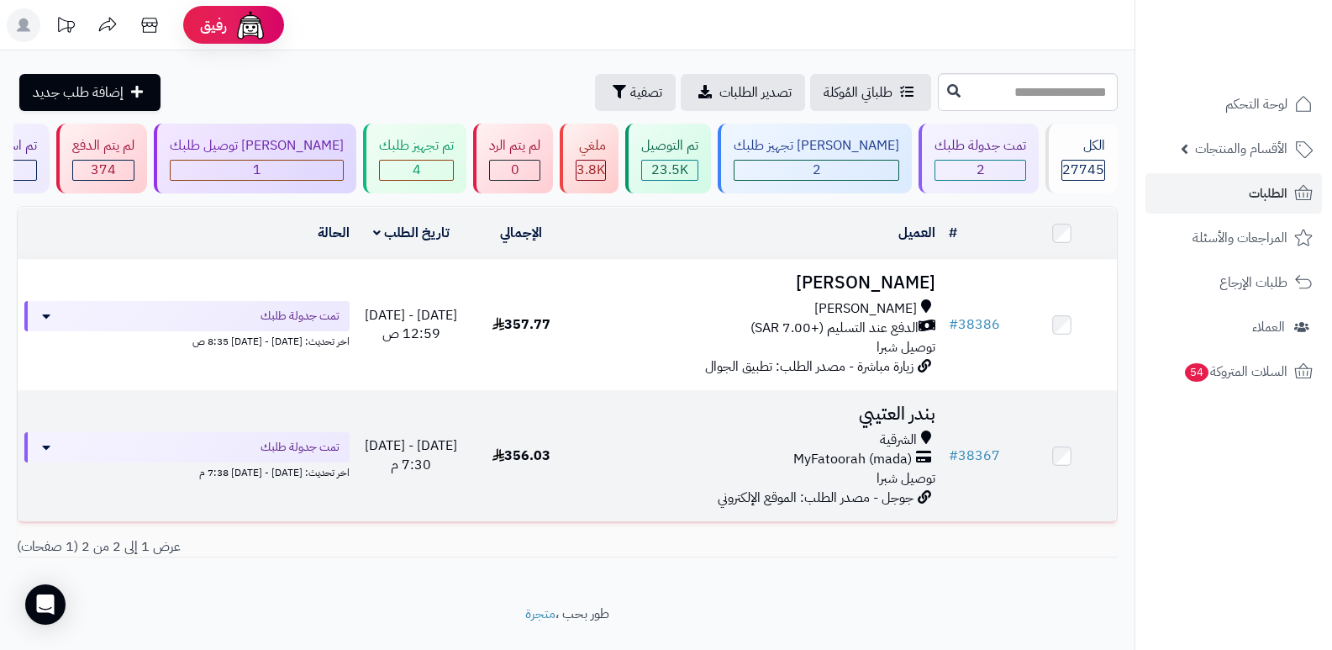
click at [885, 408] on h3 "بندر العتيبي" at bounding box center [759, 413] width 353 height 19
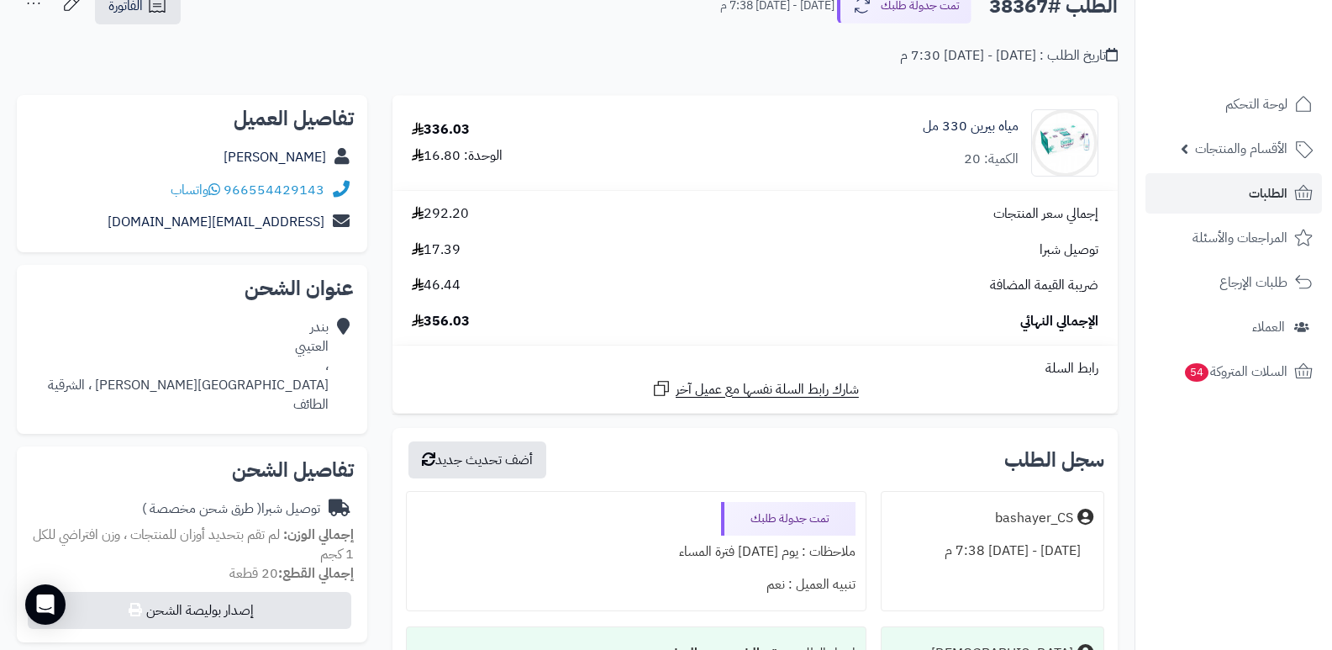
scroll to position [336, 0]
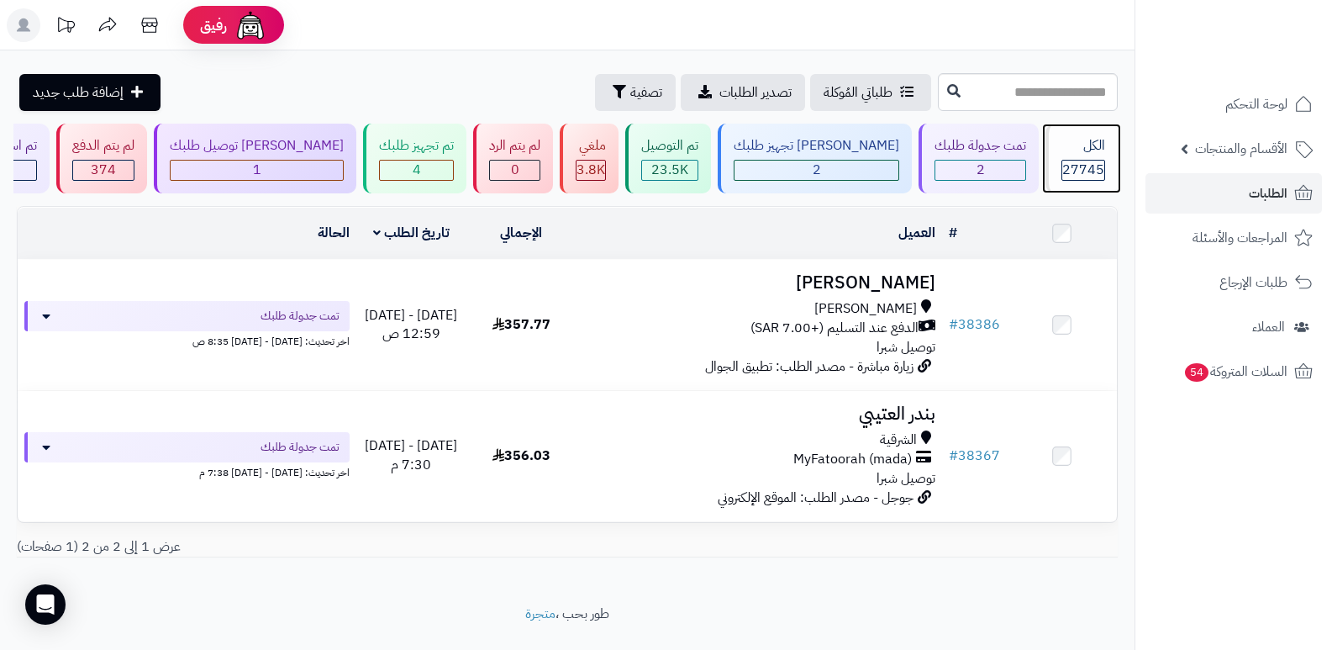
click at [1086, 173] on span "27745" at bounding box center [1083, 170] width 42 height 20
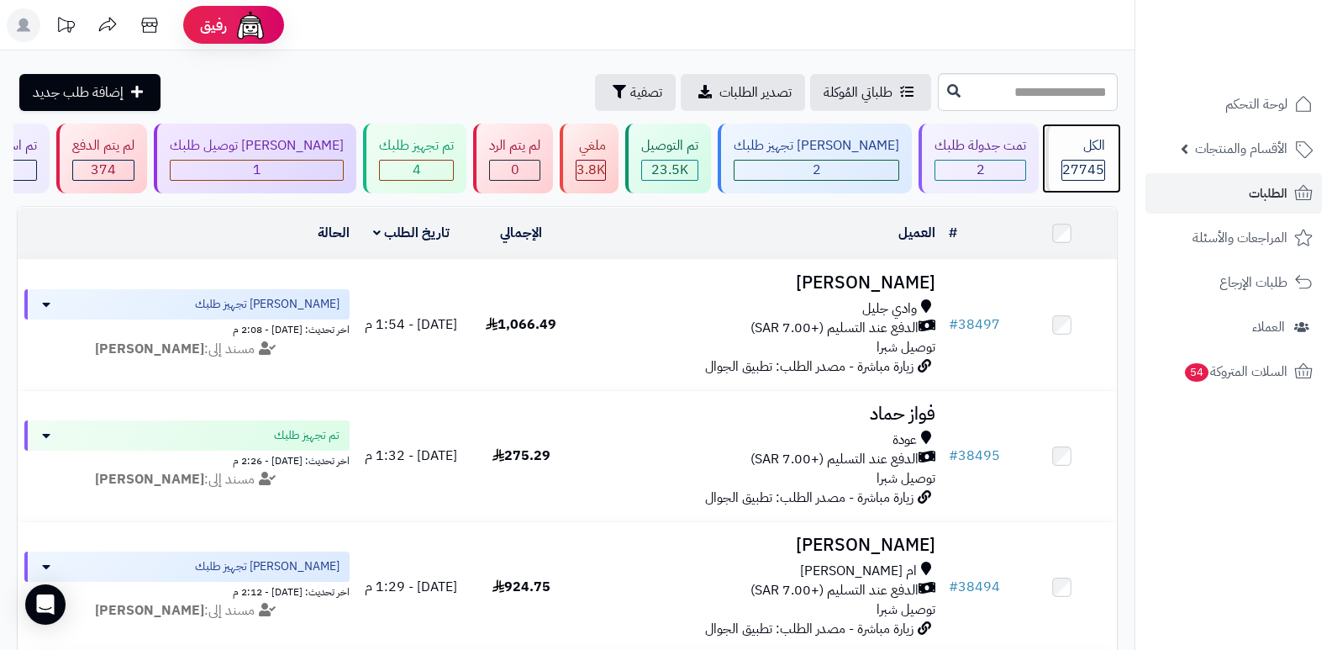
click at [1085, 160] on span "27745" at bounding box center [1083, 170] width 42 height 20
click at [1071, 161] on span "27745" at bounding box center [1083, 170] width 42 height 20
click at [1078, 145] on div "الكل" at bounding box center [1084, 145] width 44 height 19
click at [1055, 156] on div "الكل 27745" at bounding box center [1082, 159] width 72 height 70
click at [1055, 155] on div "الكل 27745" at bounding box center [1082, 159] width 72 height 70
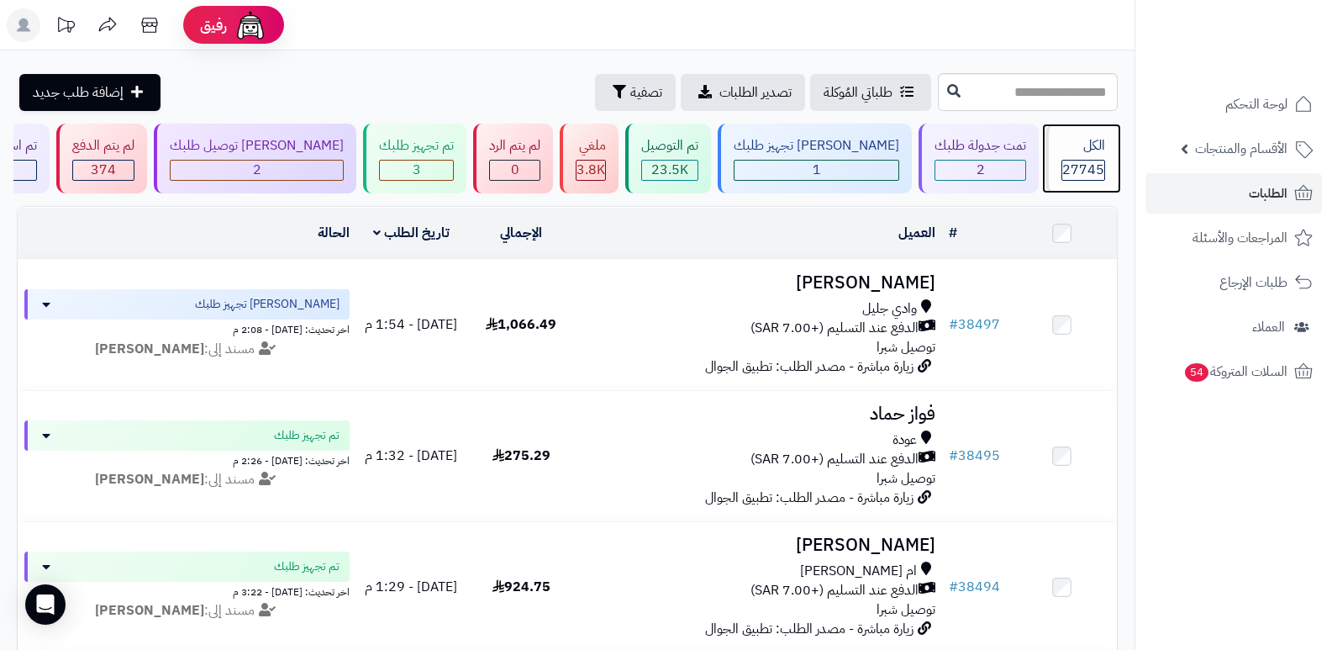
click at [1055, 155] on div "الكل 27745" at bounding box center [1082, 159] width 72 height 70
click at [1074, 170] on span "27745" at bounding box center [1083, 170] width 42 height 20
click at [1086, 152] on div "الكل" at bounding box center [1084, 145] width 44 height 19
click at [1061, 158] on div "الكل 27745" at bounding box center [1082, 159] width 72 height 70
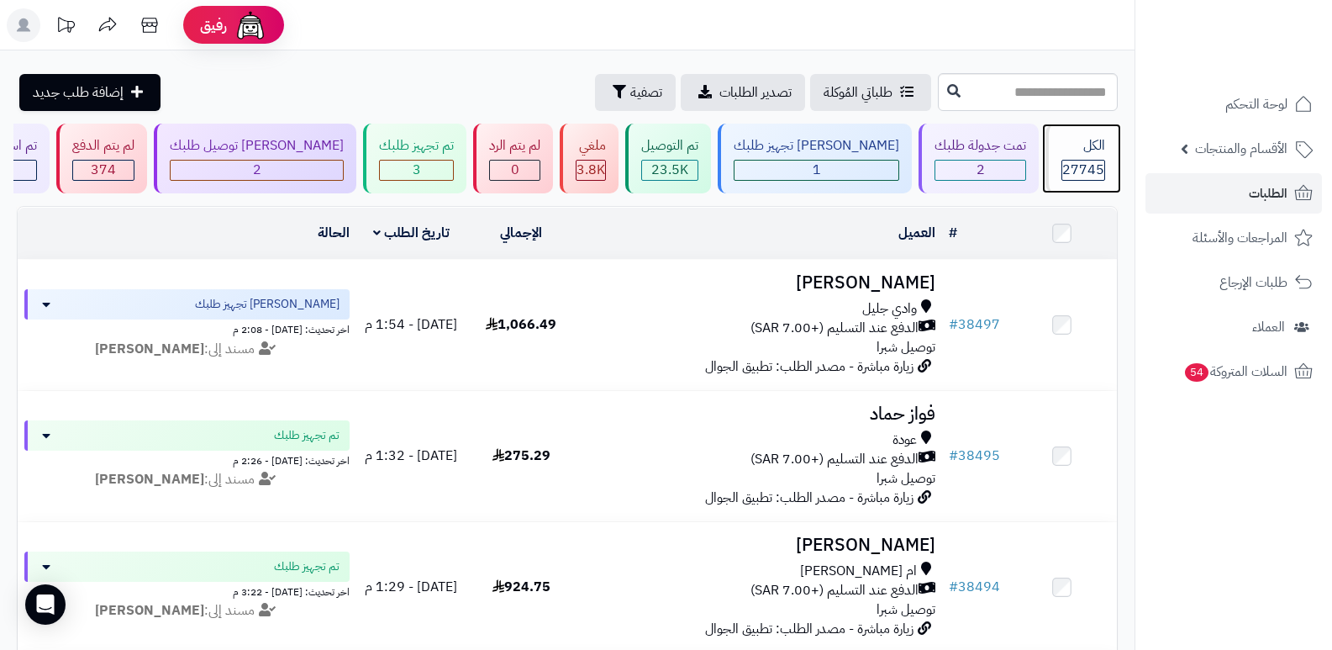
click at [1071, 171] on span "27745" at bounding box center [1083, 170] width 42 height 20
click at [1079, 140] on div "الكل" at bounding box center [1084, 145] width 44 height 19
click at [1062, 151] on div "الكل" at bounding box center [1084, 145] width 44 height 19
click at [1077, 165] on span "27745" at bounding box center [1083, 170] width 42 height 20
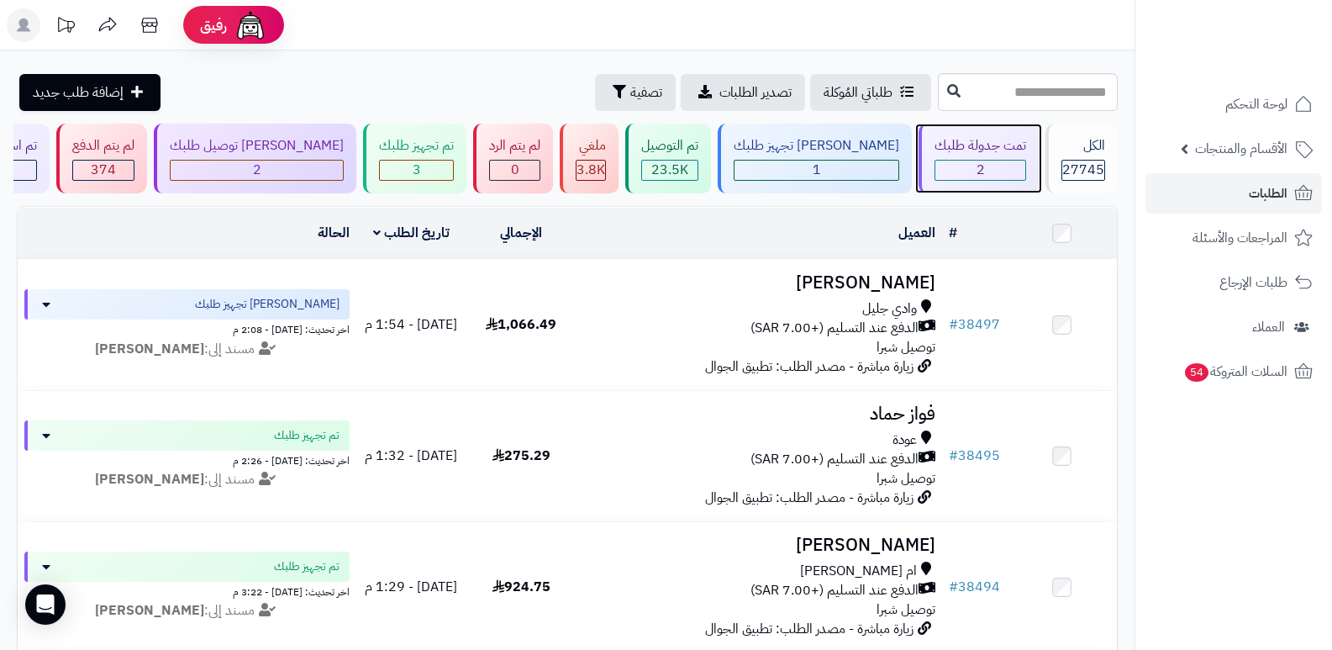
click at [962, 152] on div "تمت جدولة طلبك" at bounding box center [981, 145] width 92 height 19
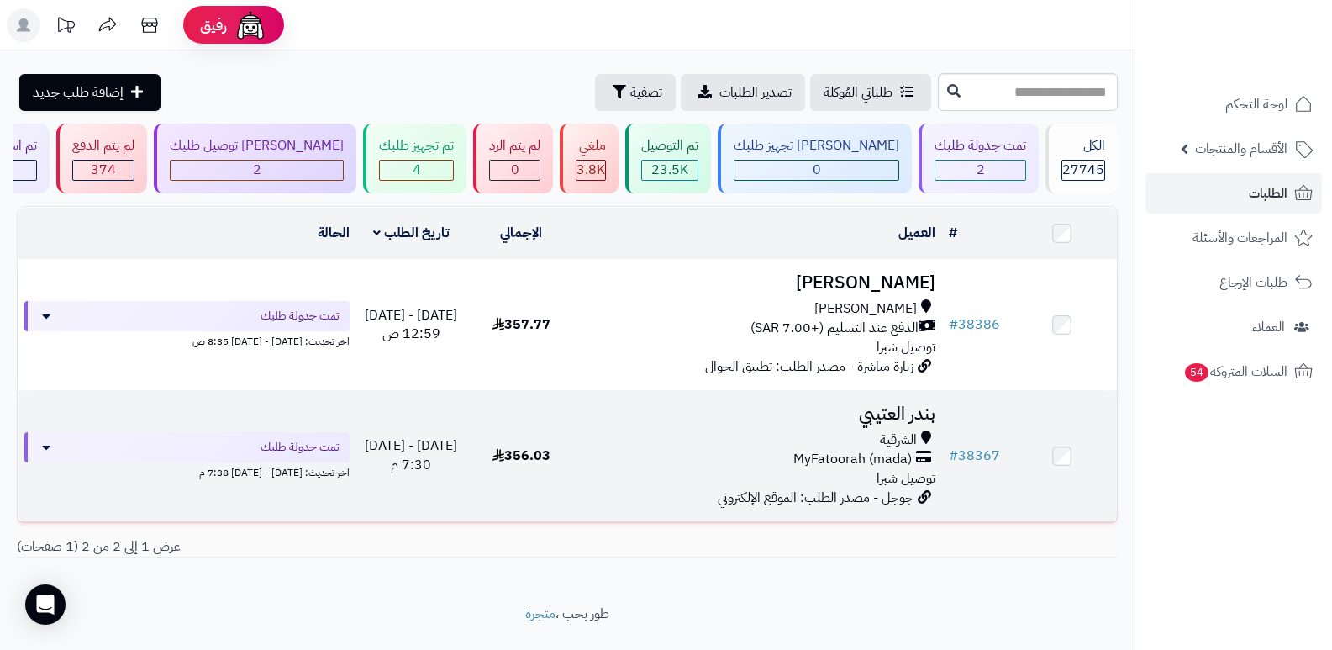
click at [906, 404] on h3 "بندر العتيبي" at bounding box center [759, 413] width 353 height 19
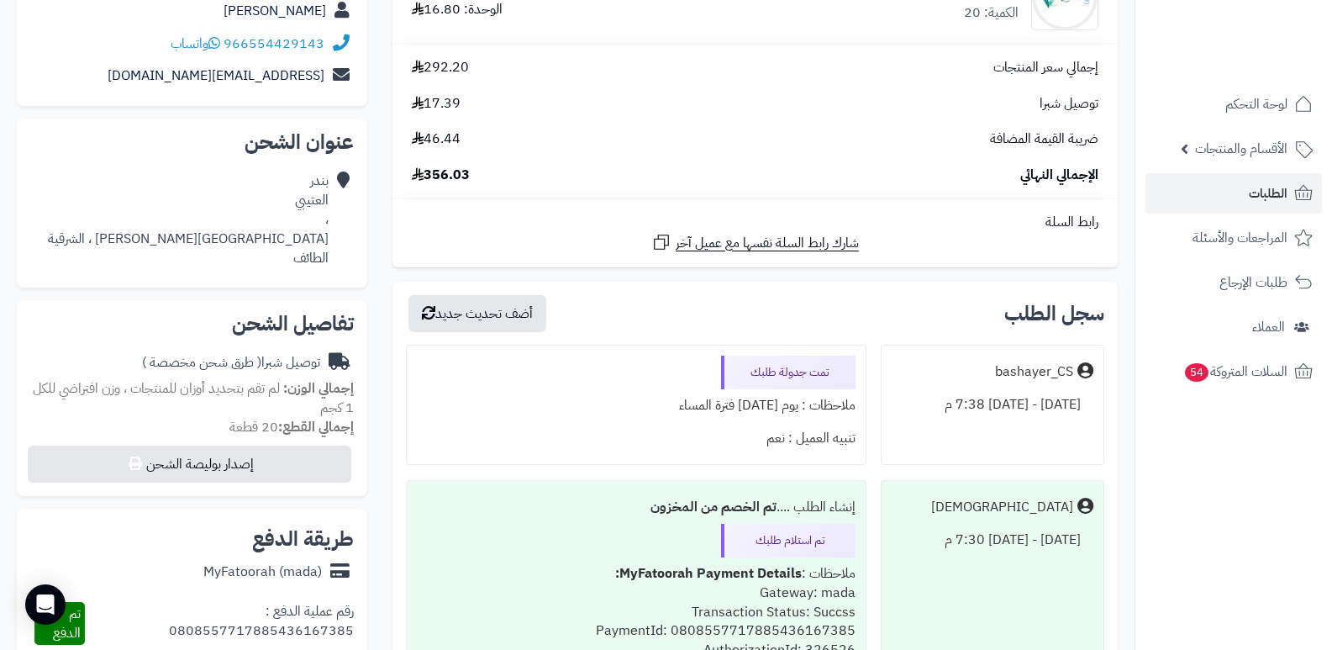
scroll to position [252, 0]
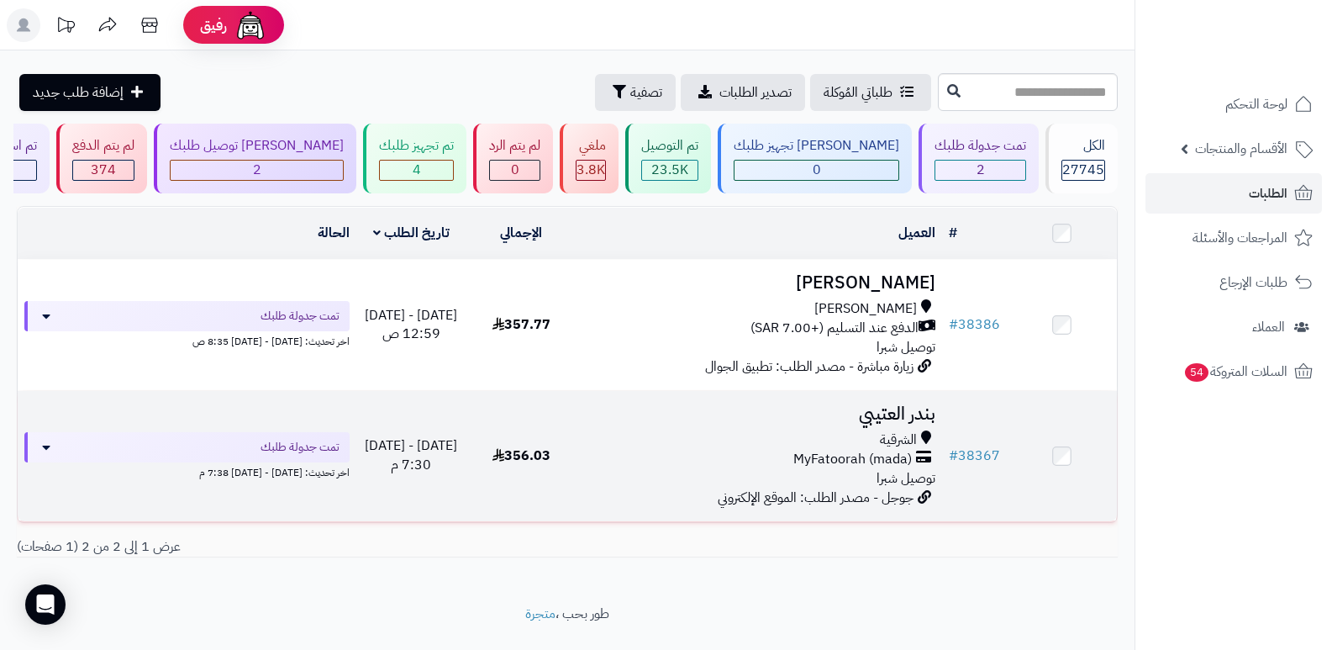
click at [904, 415] on h3 "بندر العتيبي" at bounding box center [759, 413] width 353 height 19
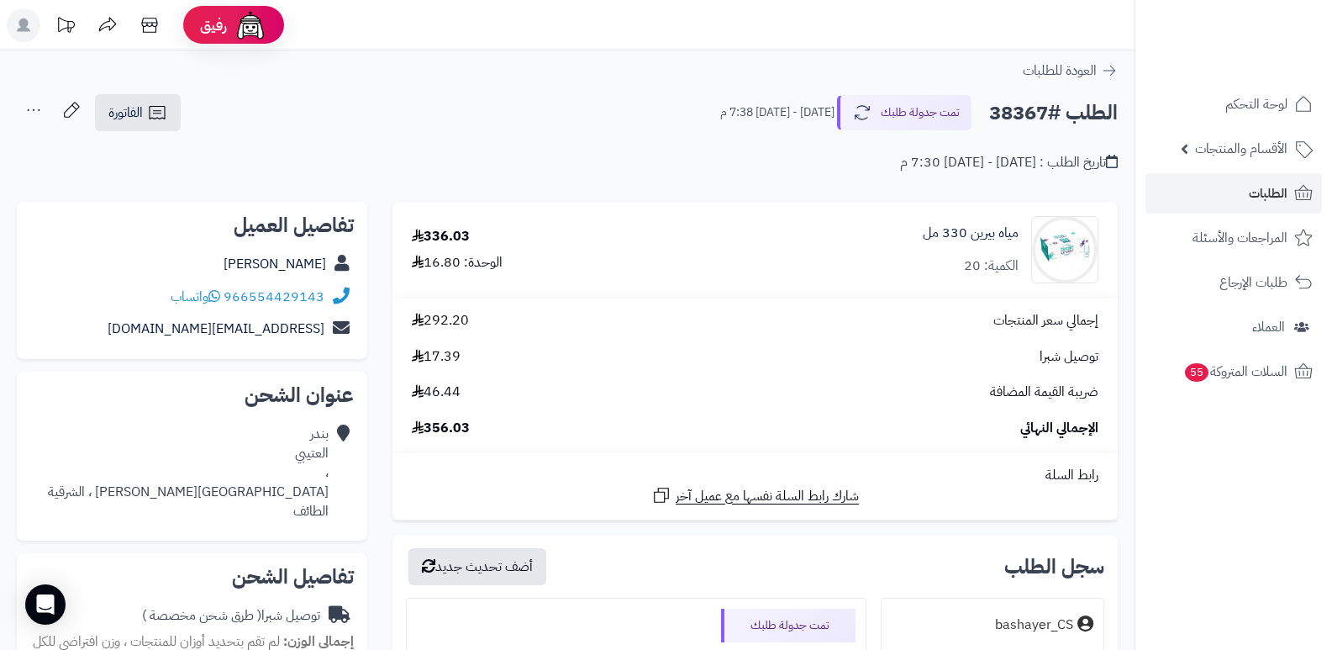
click at [1206, 532] on nav "لوحة التحكم الأقسام والمنتجات المنتجات الأقسام الماركات مواصفات المنتجات مواصفا…" at bounding box center [1234, 346] width 198 height 650
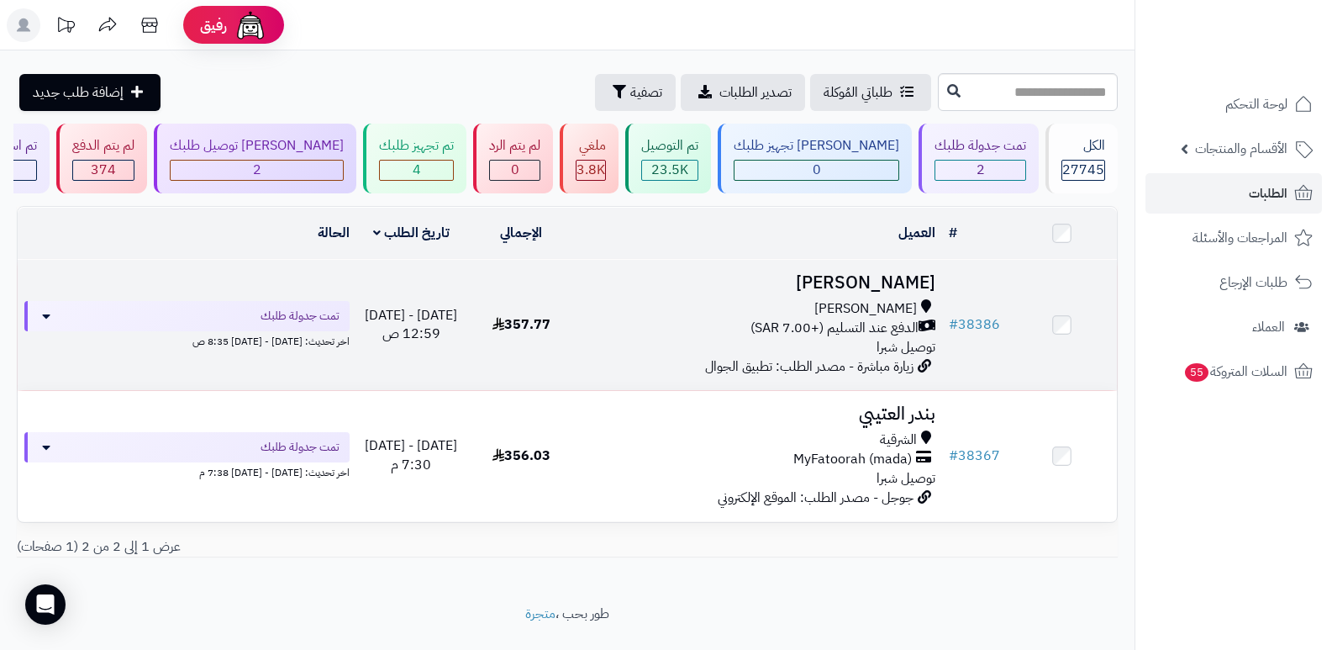
click at [911, 281] on h3 "[PERSON_NAME]" at bounding box center [759, 282] width 353 height 19
click at [910, 277] on h3 "[PERSON_NAME]" at bounding box center [759, 282] width 353 height 19
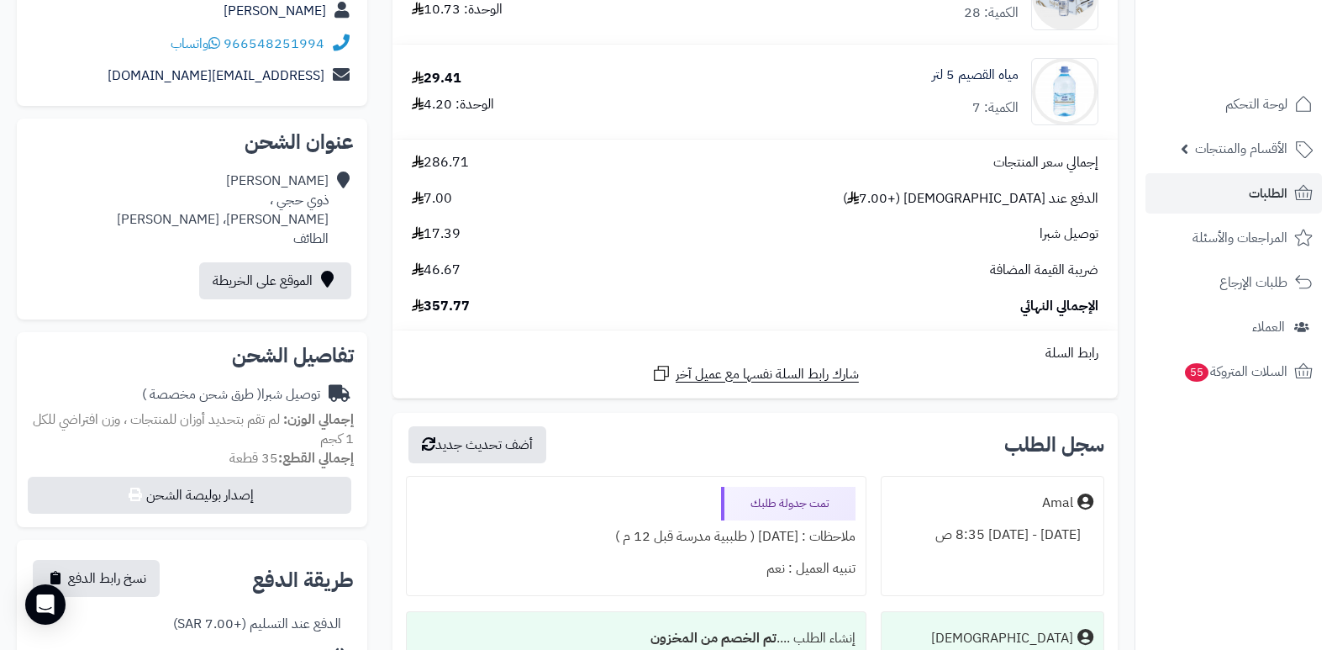
scroll to position [252, 0]
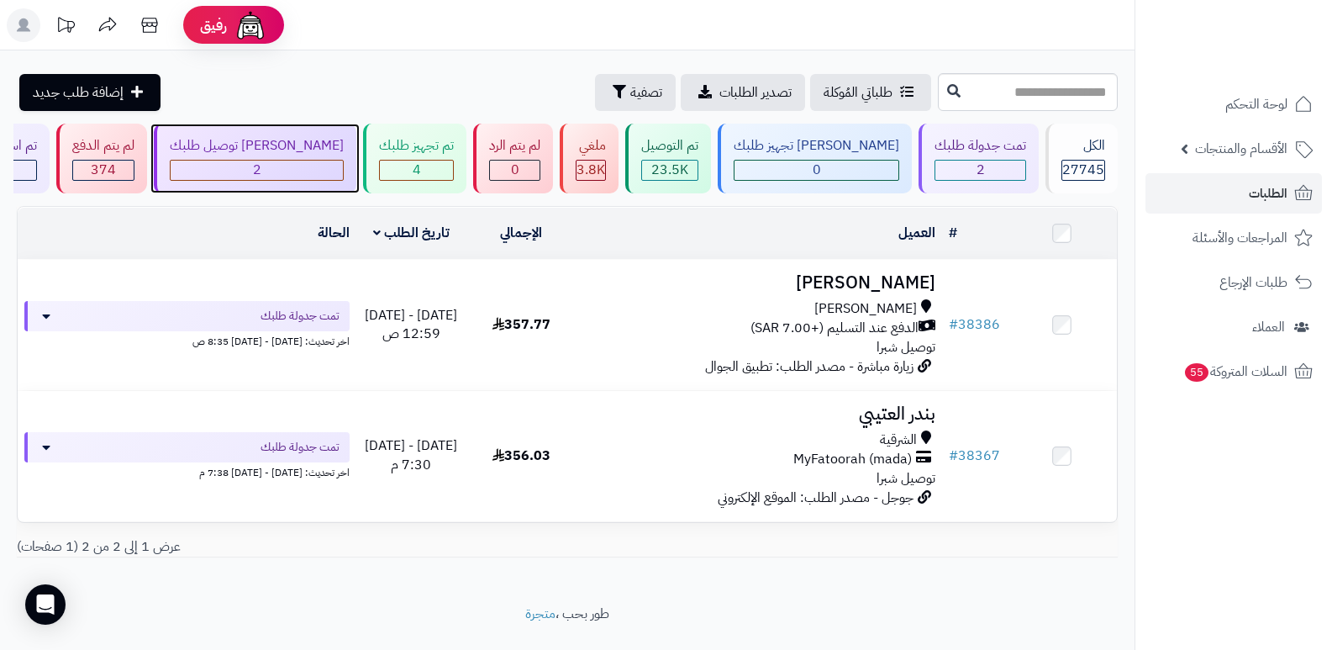
click at [333, 134] on div "جاري توصيل طلبك 2" at bounding box center [255, 159] width 203 height 70
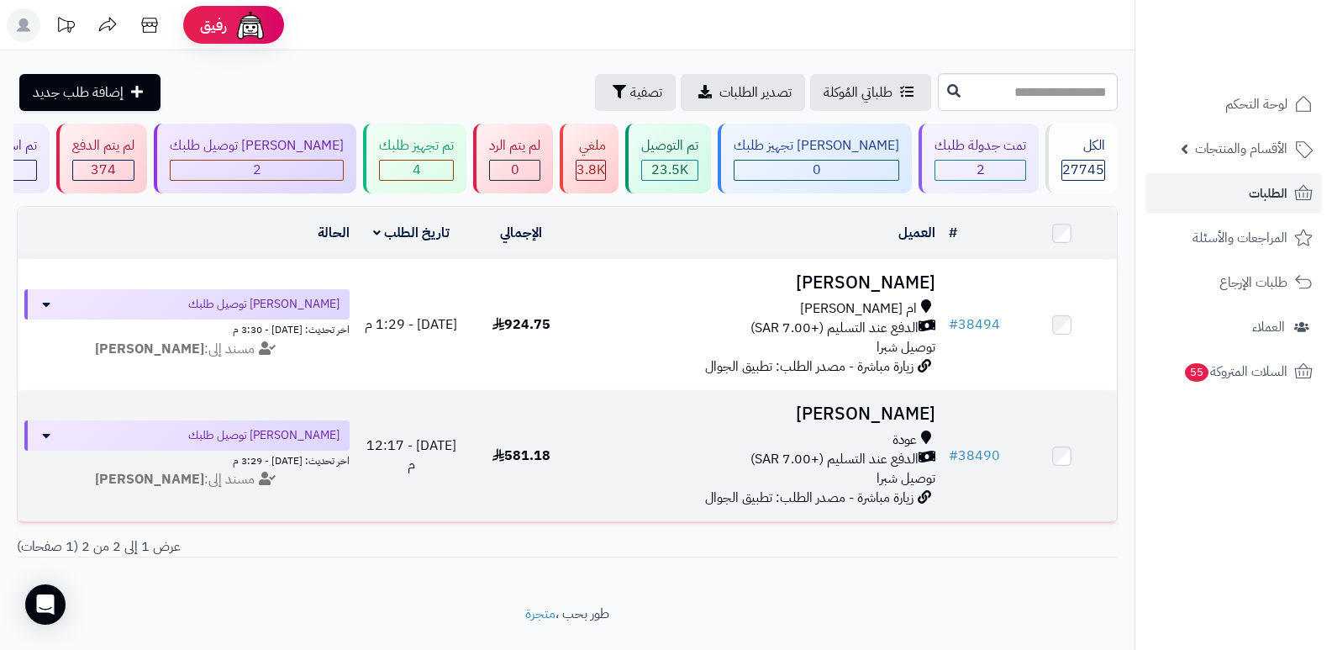
click at [915, 414] on h3 "[PERSON_NAME]" at bounding box center [759, 413] width 353 height 19
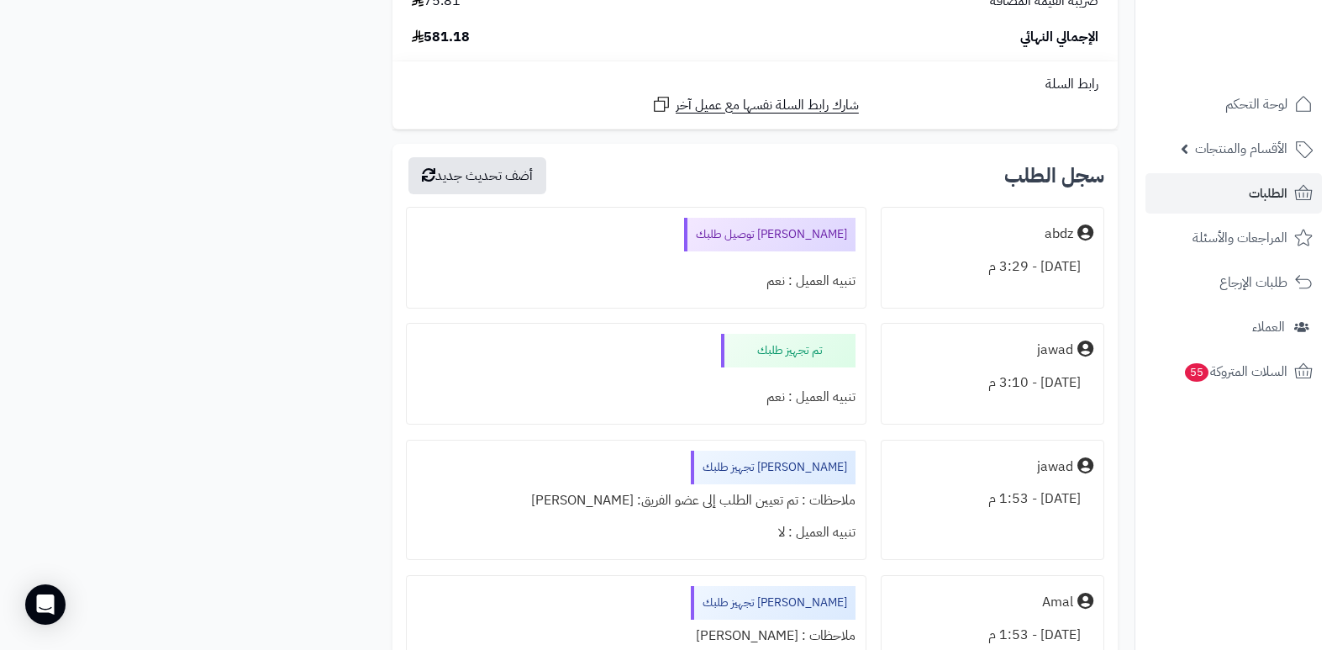
scroll to position [2858, 0]
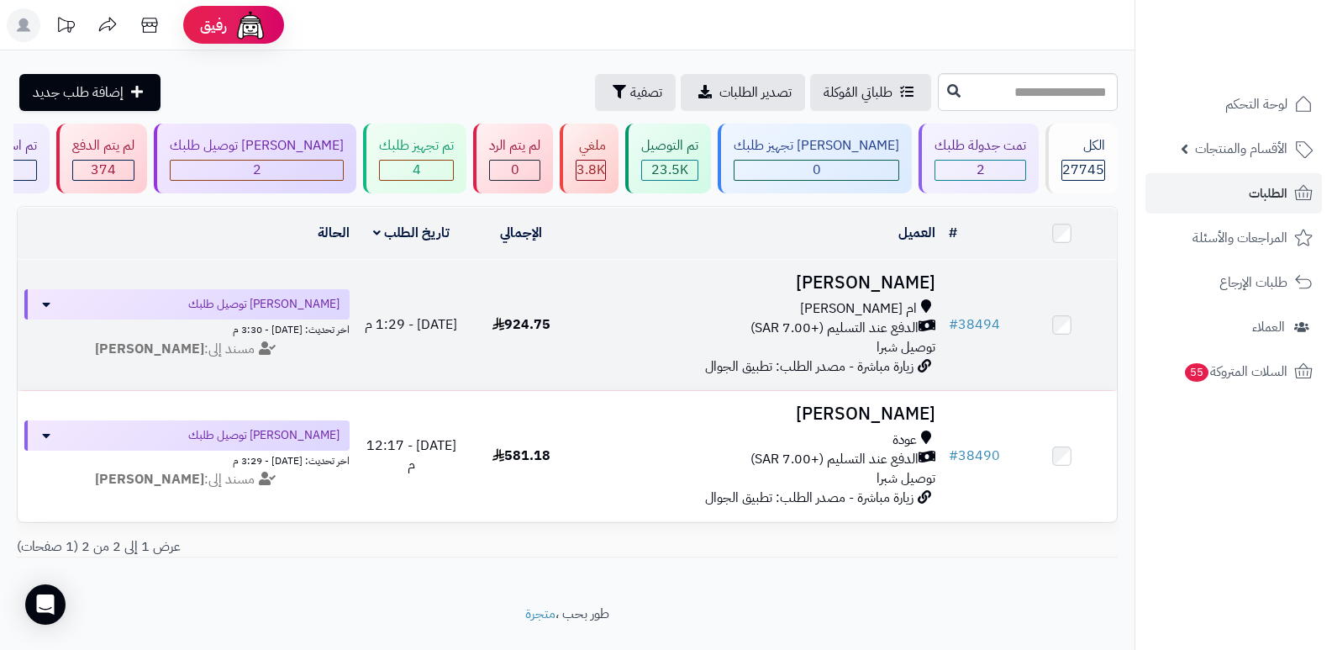
click at [896, 293] on h3 "[PERSON_NAME]" at bounding box center [759, 282] width 353 height 19
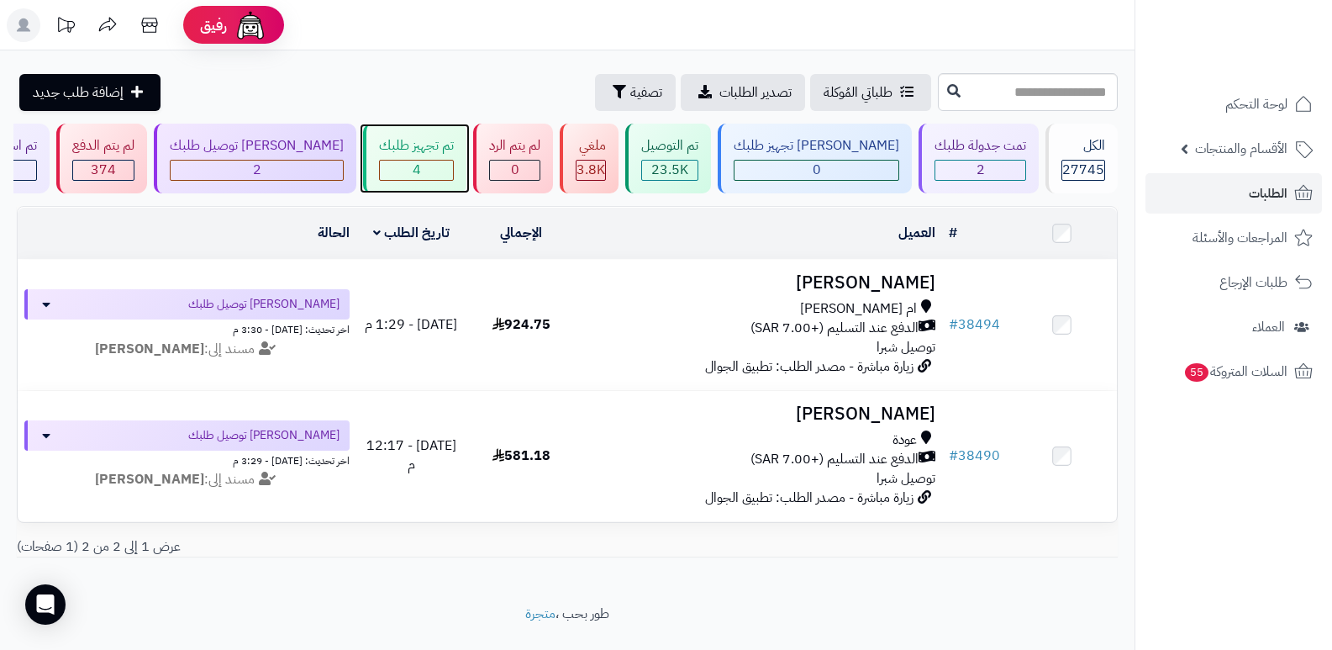
click at [453, 164] on div "4" at bounding box center [416, 170] width 73 height 19
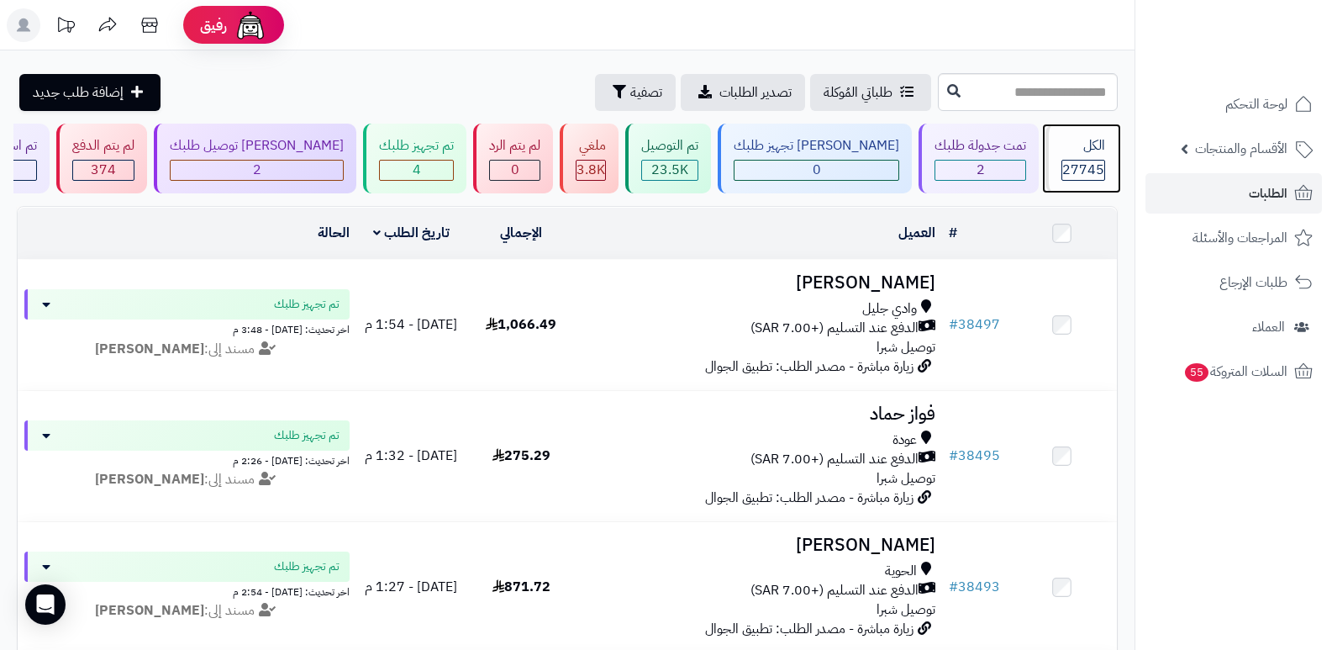
click at [1076, 143] on div "الكل" at bounding box center [1084, 145] width 44 height 19
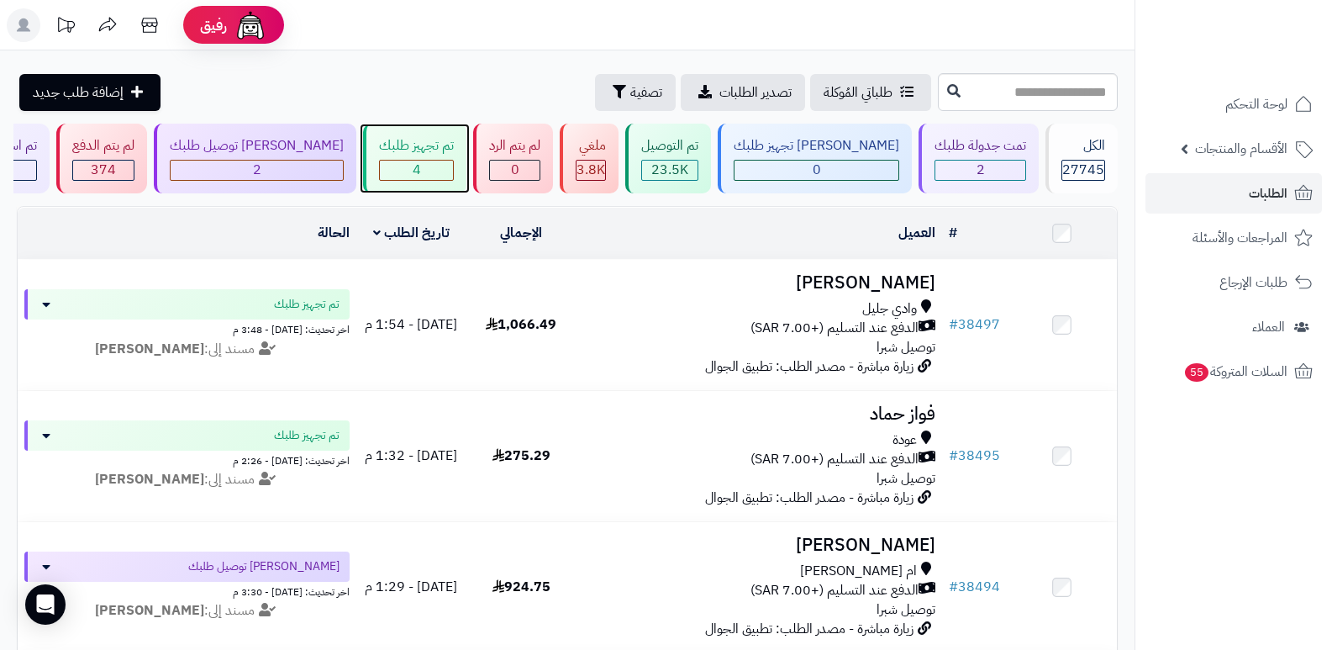
click at [454, 146] on div "تم تجهيز طلبك" at bounding box center [416, 145] width 75 height 19
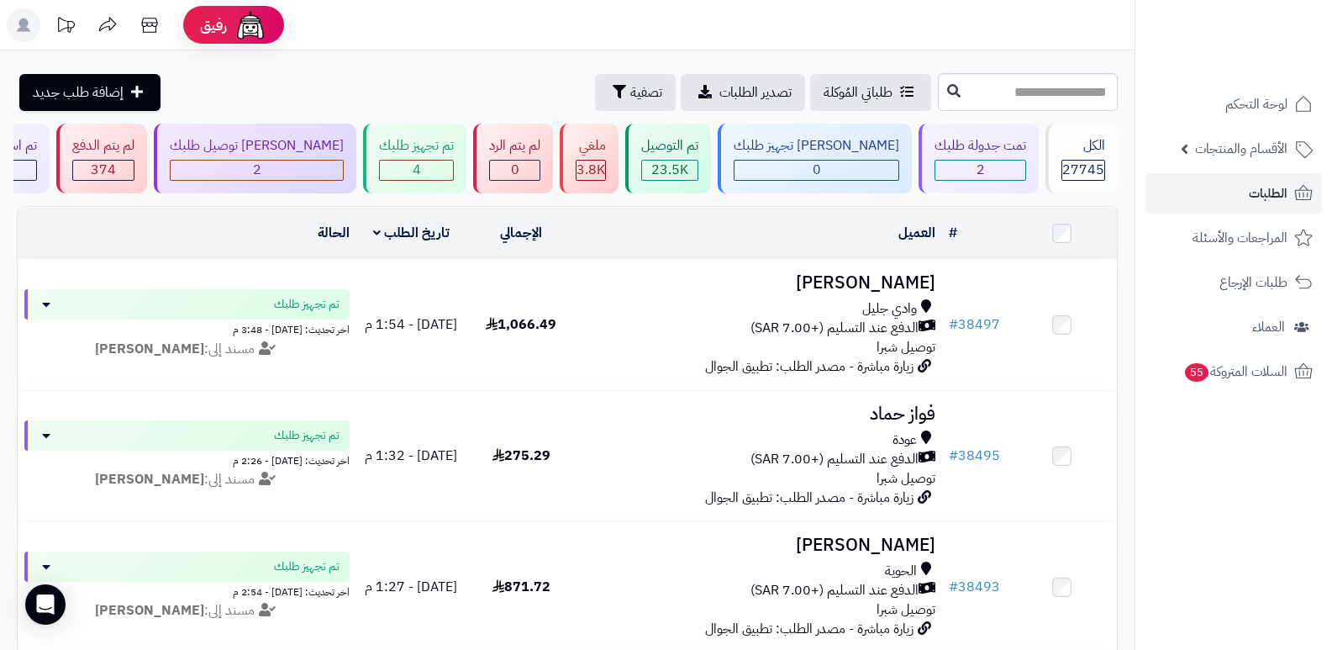
click at [1215, 519] on nav "لوحة التحكم الأقسام والمنتجات المنتجات الأقسام الماركات مواصفات المنتجات مواصفا…" at bounding box center [1234, 346] width 198 height 650
click at [1219, 529] on nav "لوحة التحكم الأقسام والمنتجات المنتجات الأقسام الماركات مواصفات المنتجات مواصفا…" at bounding box center [1234, 346] width 198 height 650
click at [453, 161] on div "4" at bounding box center [416, 170] width 73 height 19
click at [1073, 146] on div "الكل" at bounding box center [1084, 145] width 44 height 19
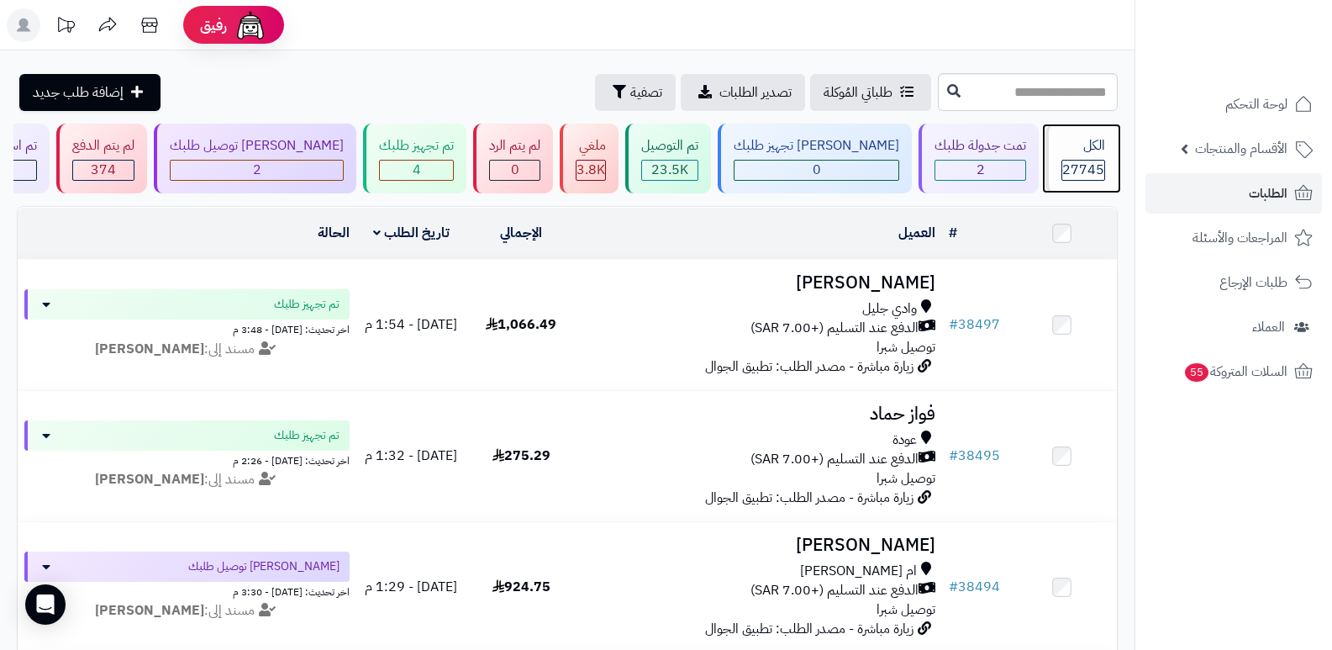
click at [1078, 150] on div "الكل" at bounding box center [1084, 145] width 44 height 19
click at [1247, 496] on nav "لوحة التحكم الأقسام والمنتجات المنتجات الأقسام الماركات مواصفات المنتجات مواصفا…" at bounding box center [1234, 346] width 198 height 650
click at [1062, 171] on span "27745" at bounding box center [1083, 170] width 42 height 20
click at [1078, 154] on div "الكل" at bounding box center [1084, 145] width 44 height 19
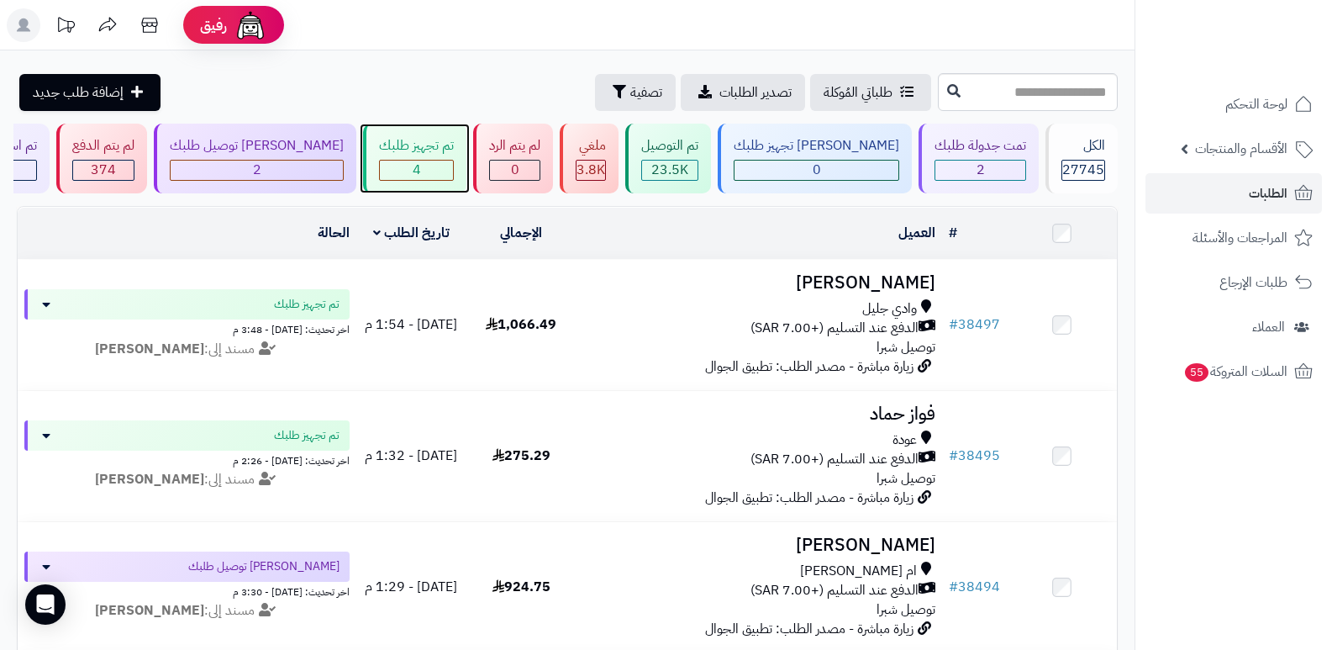
click at [424, 173] on div "4" at bounding box center [416, 170] width 73 height 19
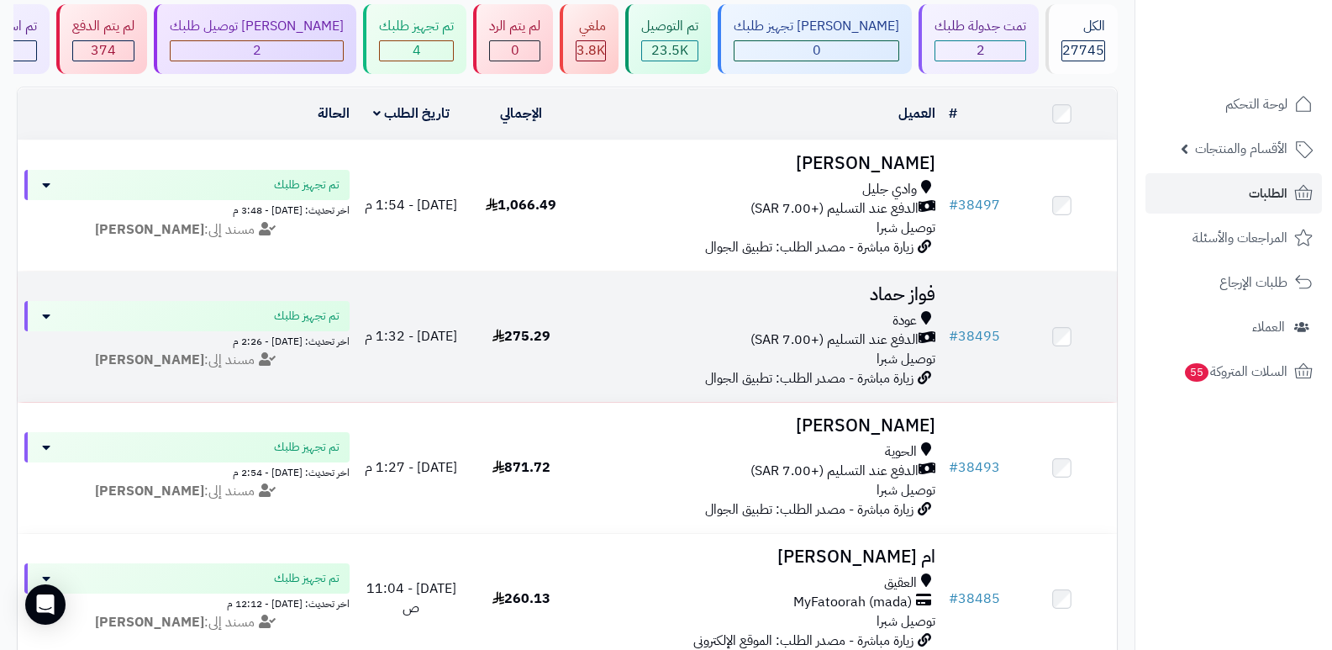
scroll to position [310, 0]
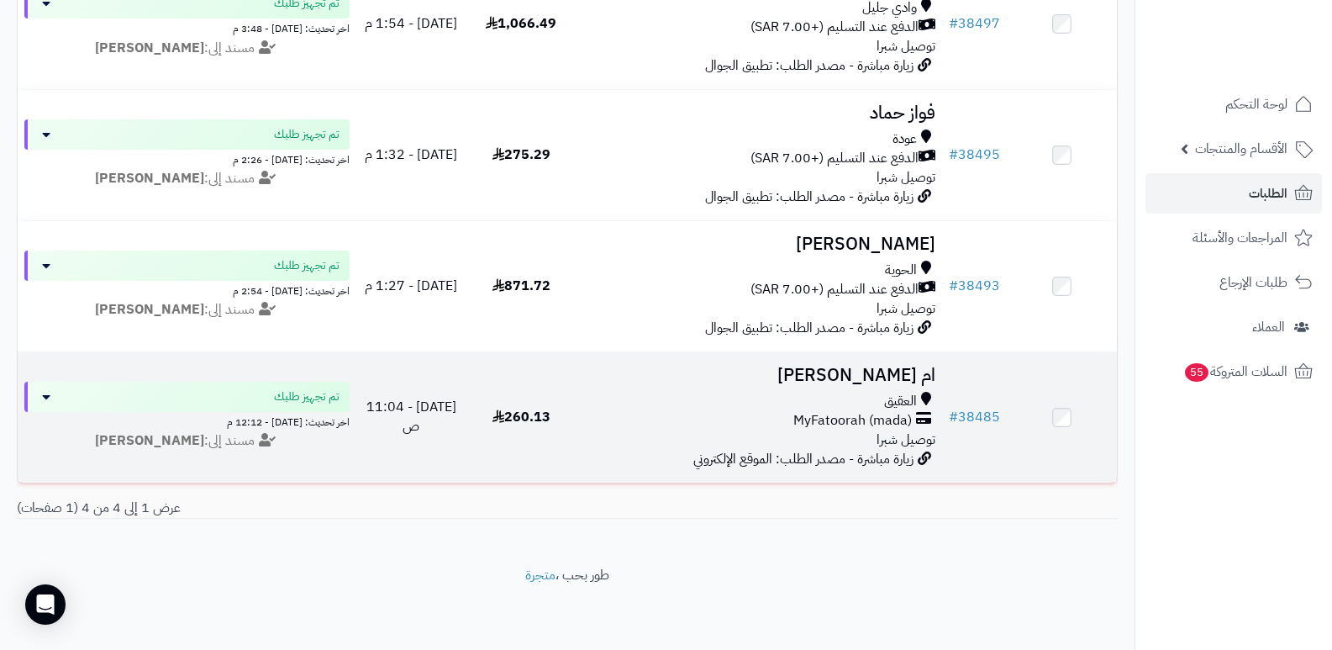
click at [859, 368] on h3 "ام [PERSON_NAME]" at bounding box center [759, 375] width 353 height 19
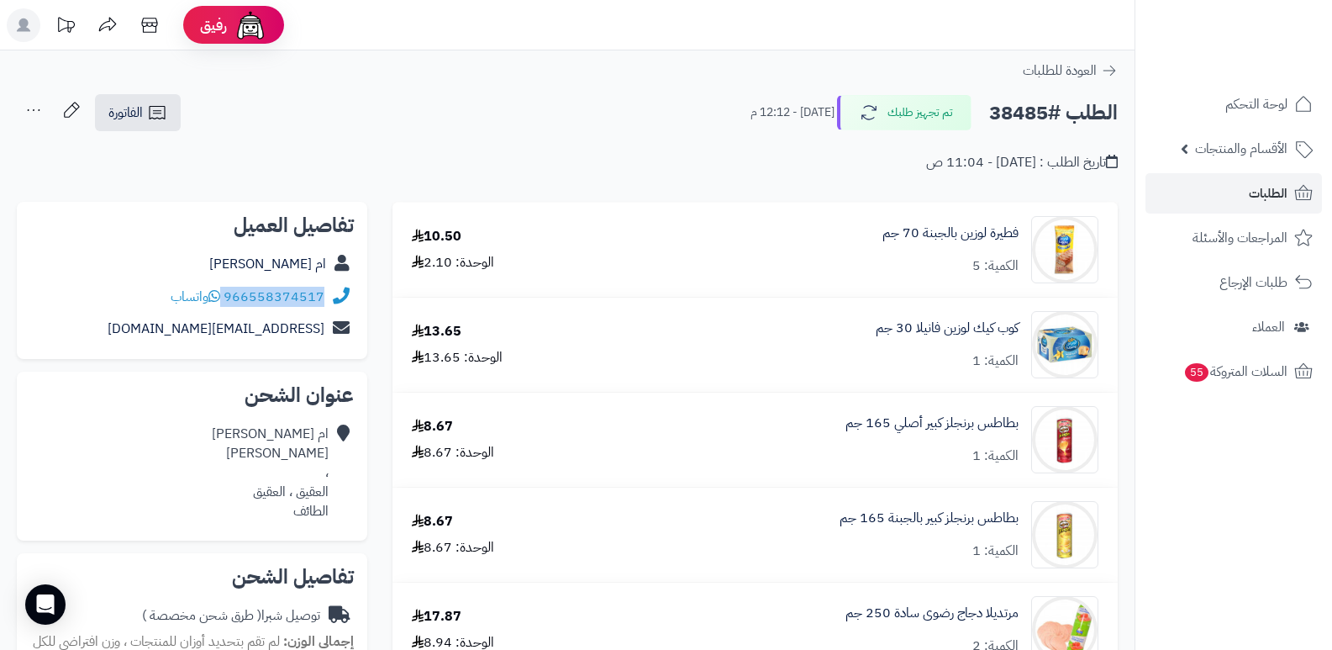
drag, startPoint x: 224, startPoint y: 294, endPoint x: 346, endPoint y: 311, distance: 123.0
click at [347, 311] on div "966558374517 واتساب" at bounding box center [192, 297] width 324 height 33
copy div "966558374517"
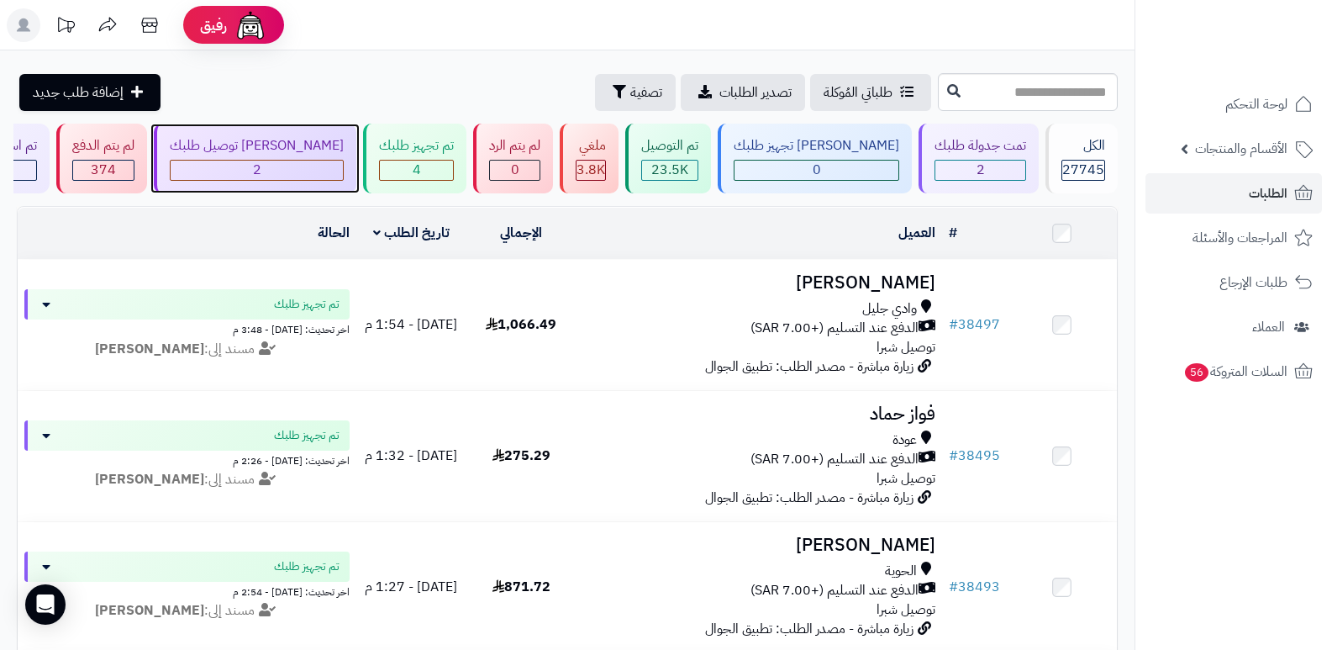
click at [261, 165] on span "2" at bounding box center [257, 170] width 8 height 20
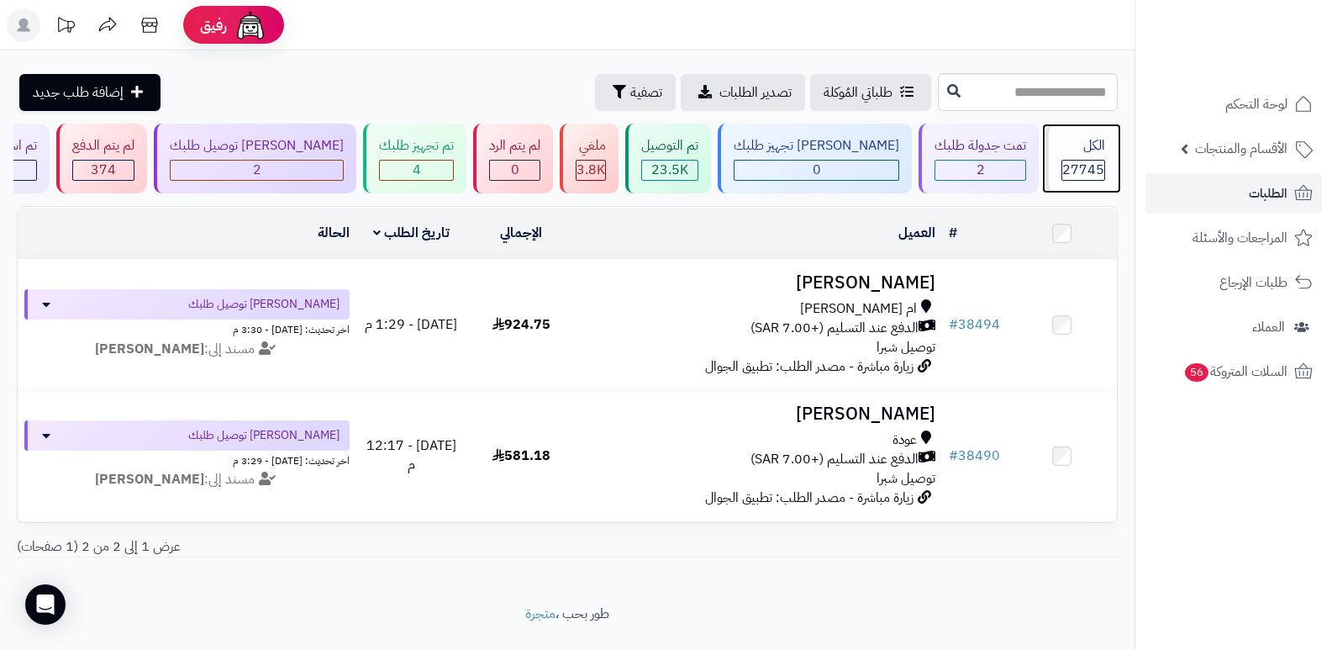
click at [1062, 171] on span "27745" at bounding box center [1083, 170] width 42 height 20
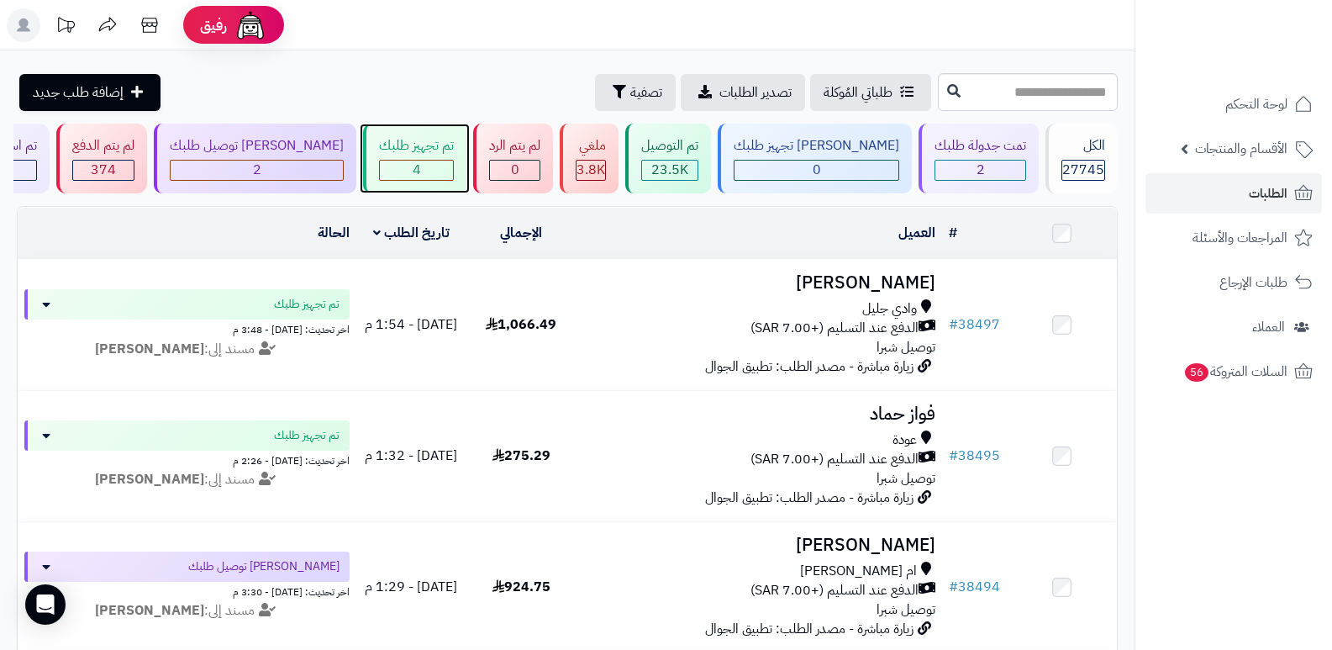
click at [448, 150] on div "تم تجهيز طلبك" at bounding box center [416, 145] width 75 height 19
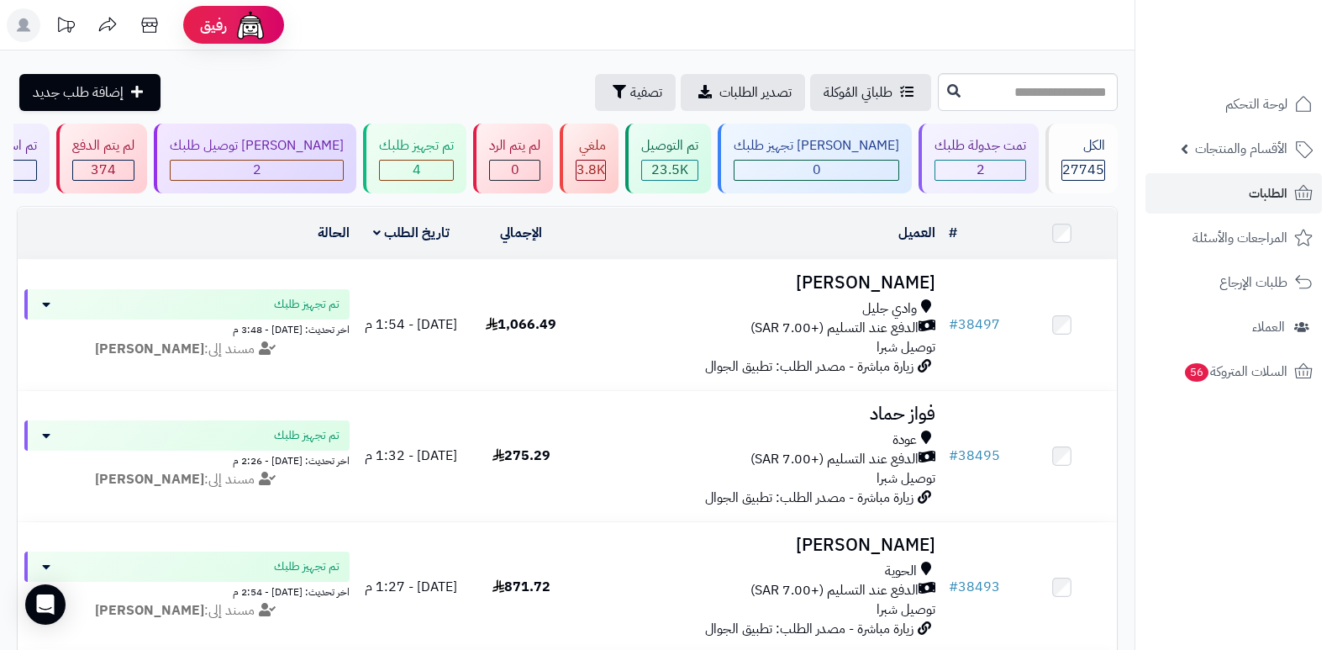
click at [1058, 68] on div "**********" at bounding box center [567, 458] width 1135 height 816
click at [1079, 158] on div "الكل 27745" at bounding box center [1082, 159] width 72 height 70
click at [1010, 90] on input "text" at bounding box center [1028, 92] width 180 height 38
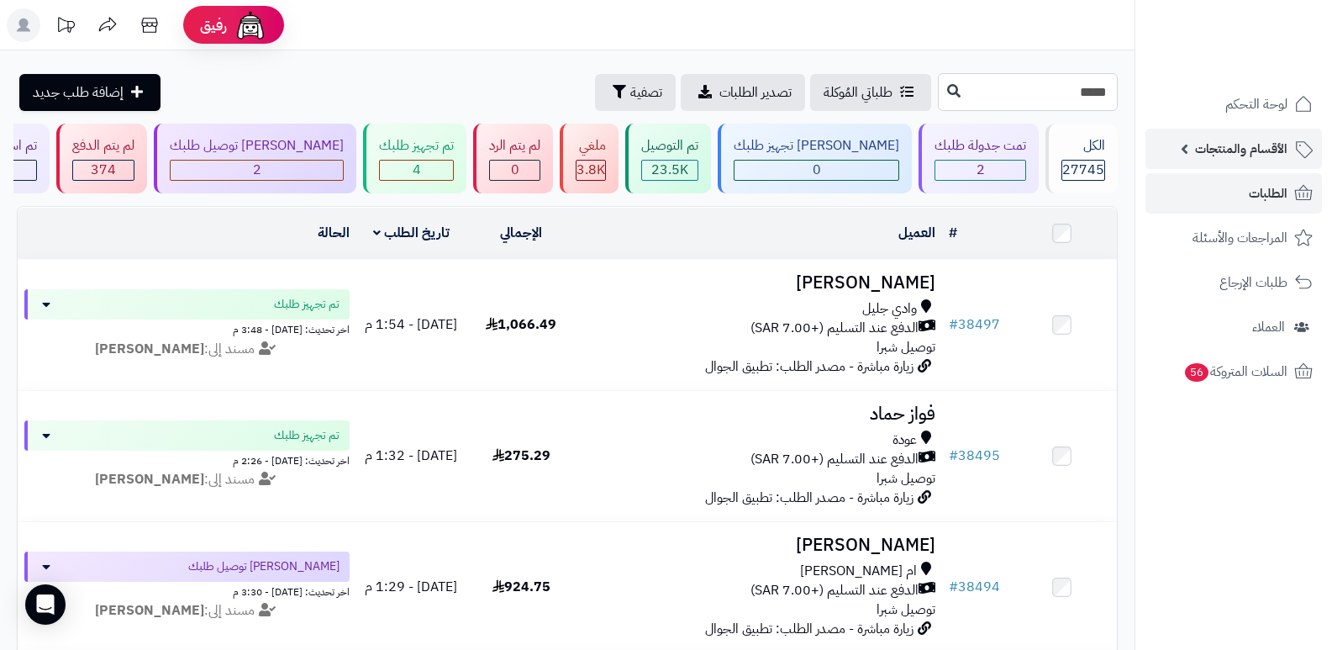
type input "*****"
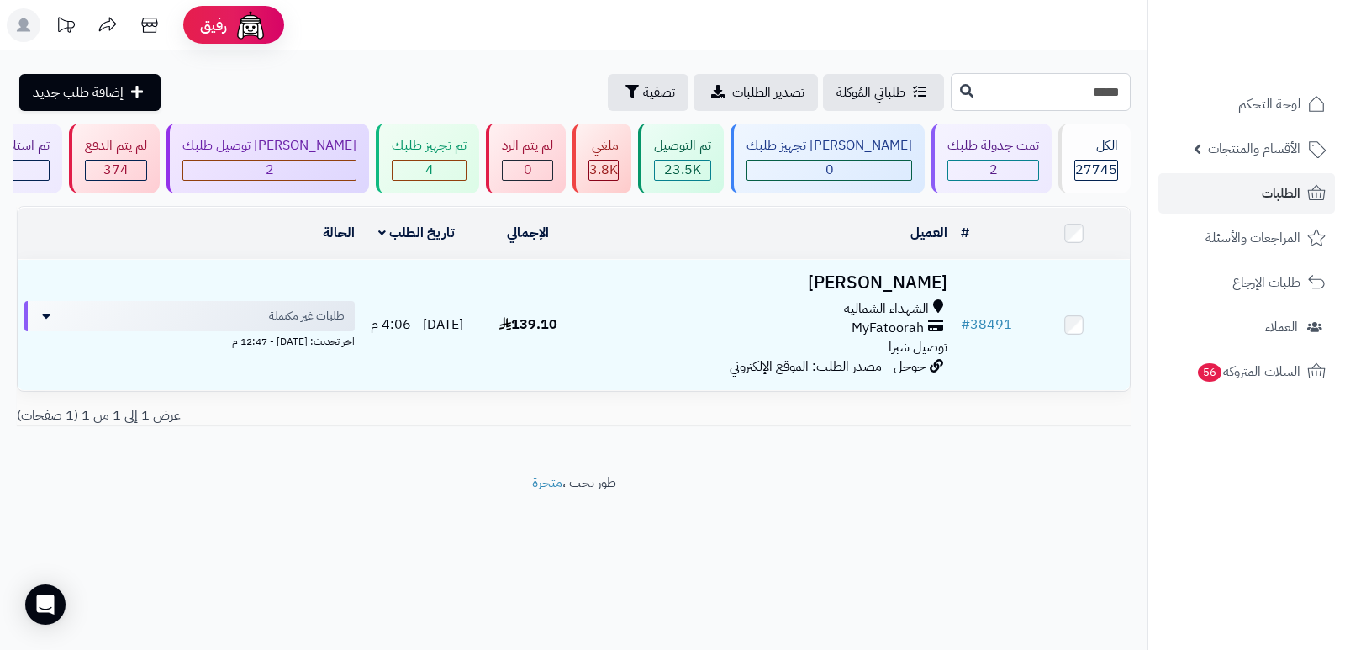
drag, startPoint x: 1115, startPoint y: 90, endPoint x: 1129, endPoint y: 98, distance: 16.2
click at [1129, 98] on input "*****" at bounding box center [1041, 92] width 180 height 38
type input "*****"
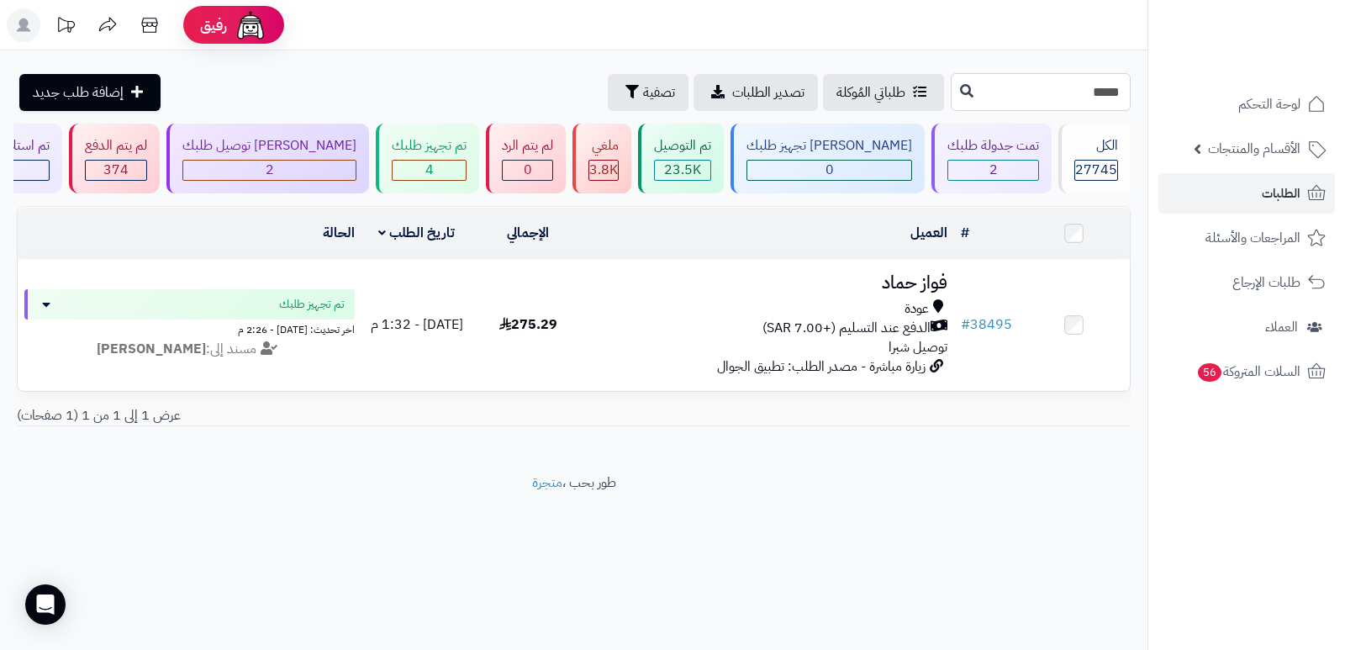
drag, startPoint x: 1114, startPoint y: 90, endPoint x: 1129, endPoint y: 86, distance: 15.7
click at [1129, 86] on input "*****" at bounding box center [1041, 92] width 180 height 38
type input "*****"
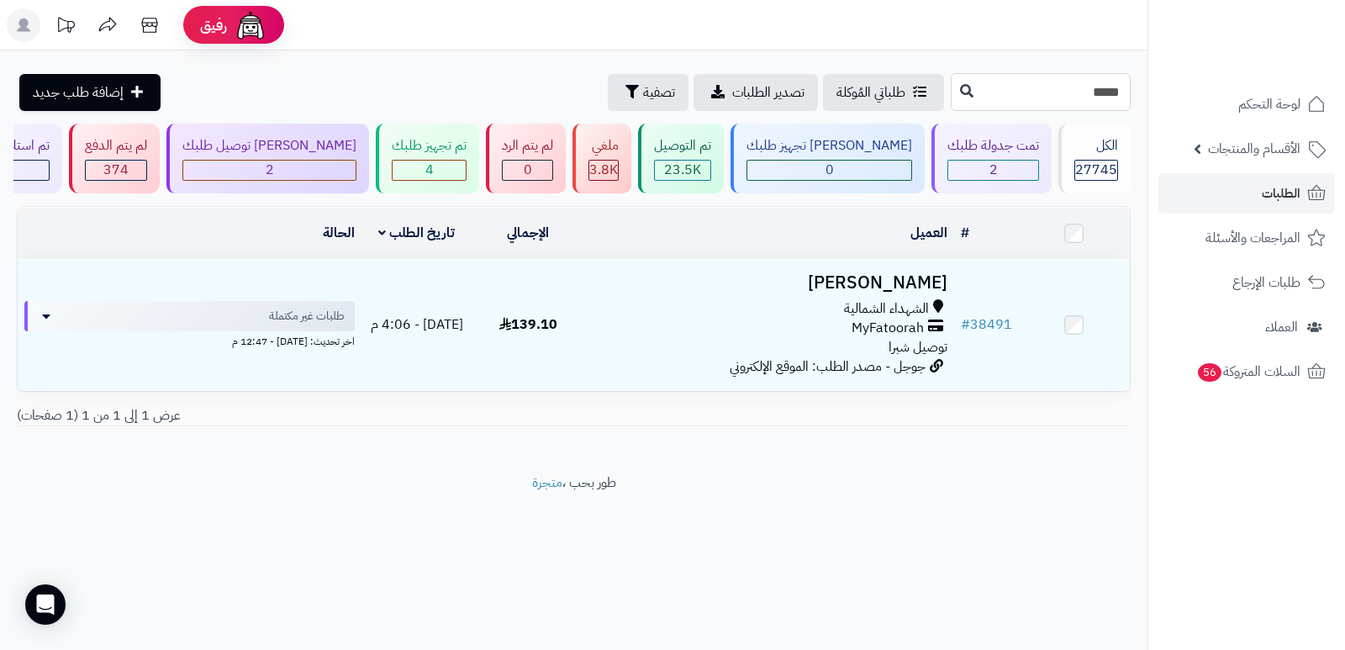
click at [1062, 77] on input "*****" at bounding box center [1041, 92] width 180 height 38
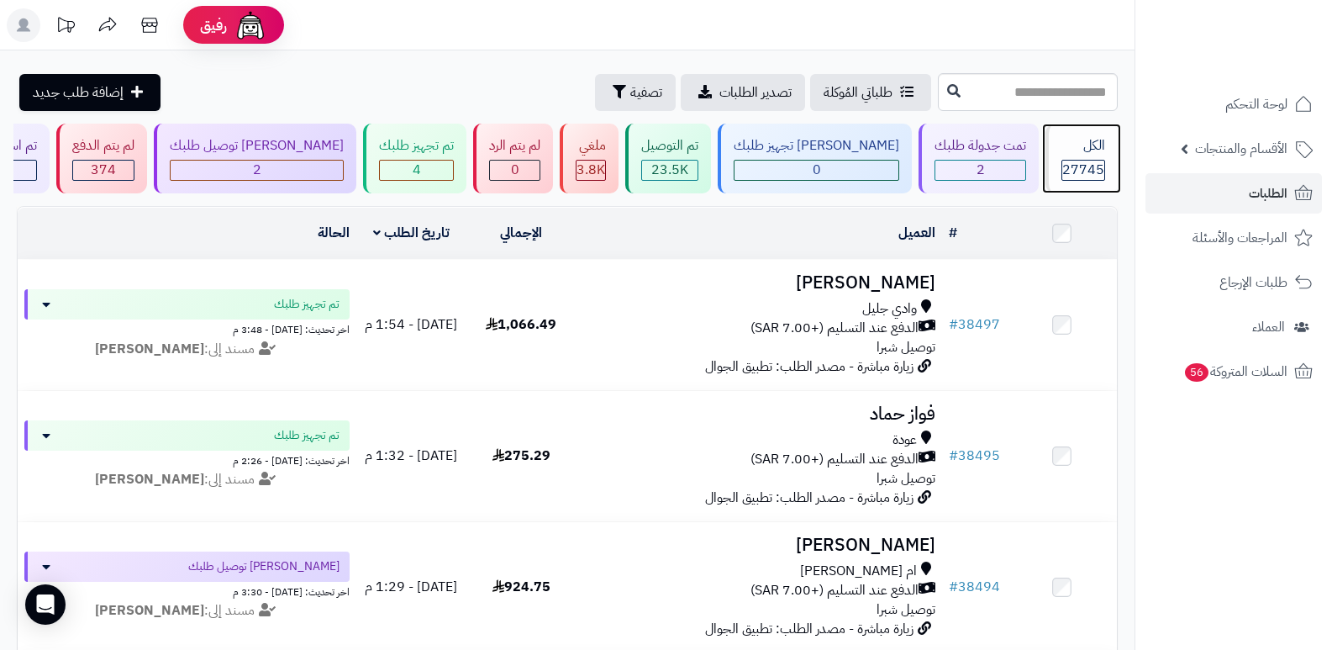
click at [1067, 145] on div "الكل" at bounding box center [1084, 145] width 44 height 19
click at [1044, 96] on input "text" at bounding box center [1028, 92] width 180 height 38
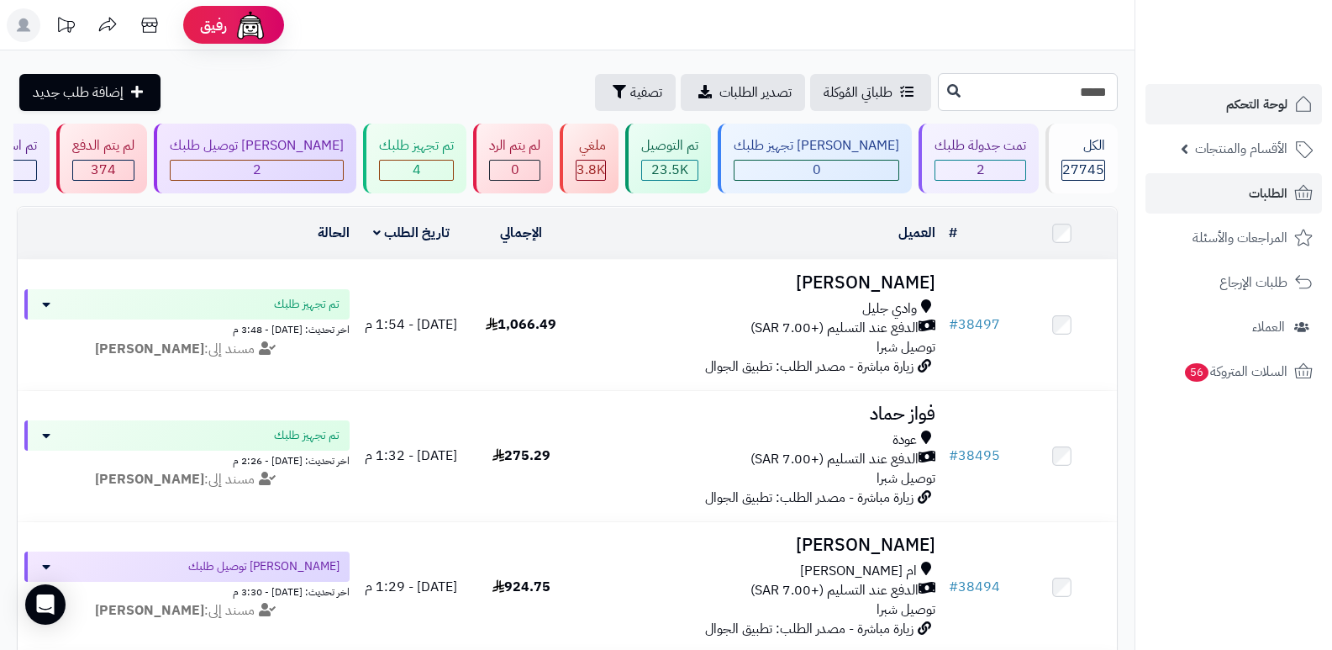
type input "*****"
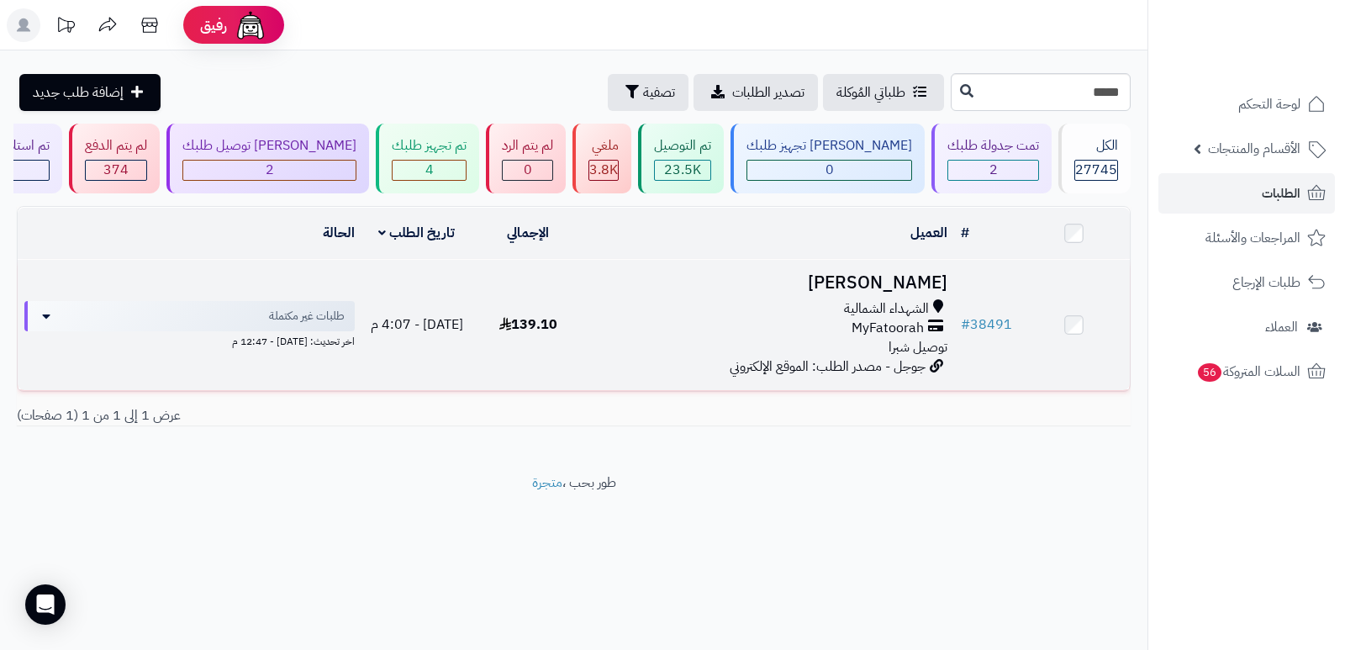
click at [906, 288] on h3 "تركي الثبيتي" at bounding box center [768, 282] width 357 height 19
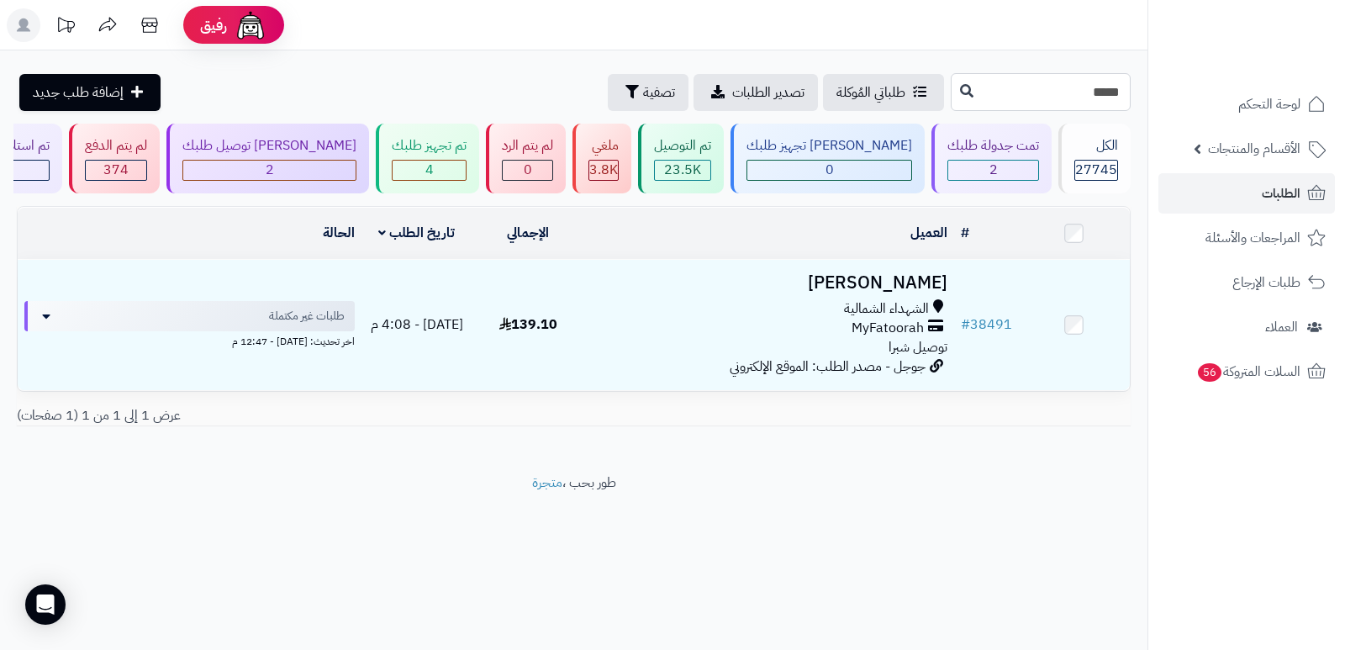
click at [1110, 98] on input "*****" at bounding box center [1041, 92] width 180 height 38
